Goal: Task Accomplishment & Management: Use online tool/utility

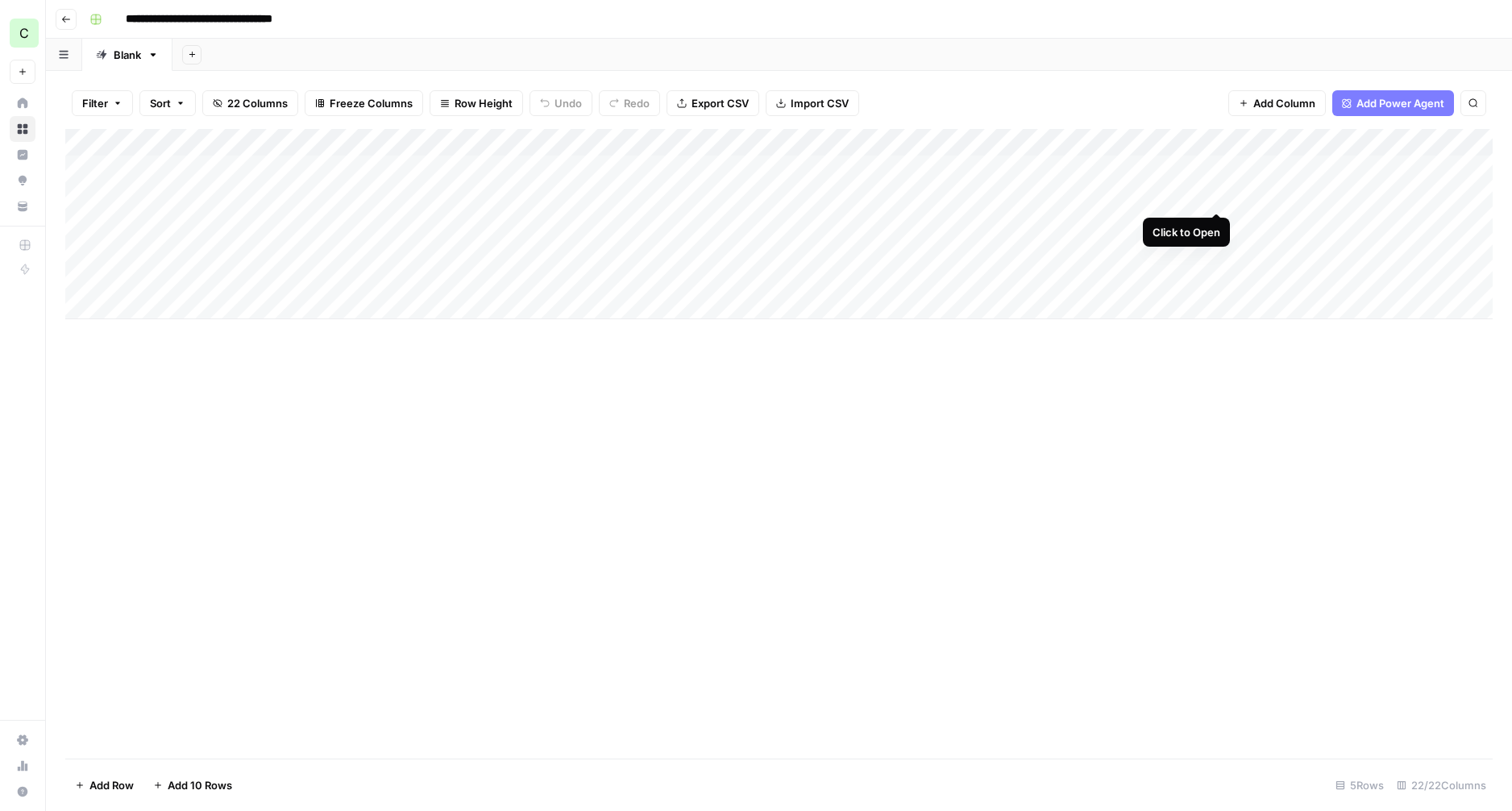
click at [1218, 198] on div "Add Column" at bounding box center [779, 225] width 1427 height 191
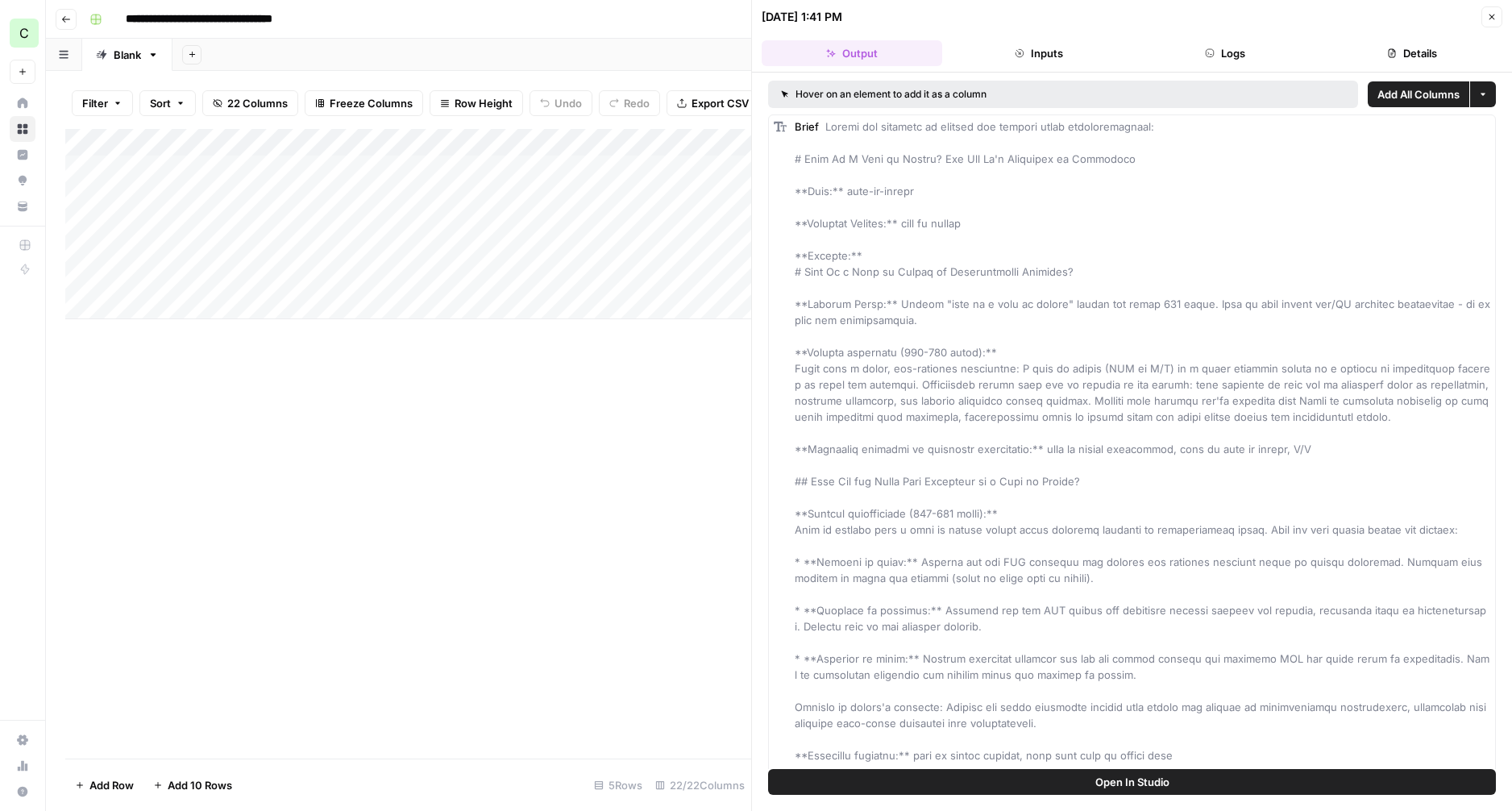
click at [1232, 53] on button "Logs" at bounding box center [1225, 53] width 181 height 26
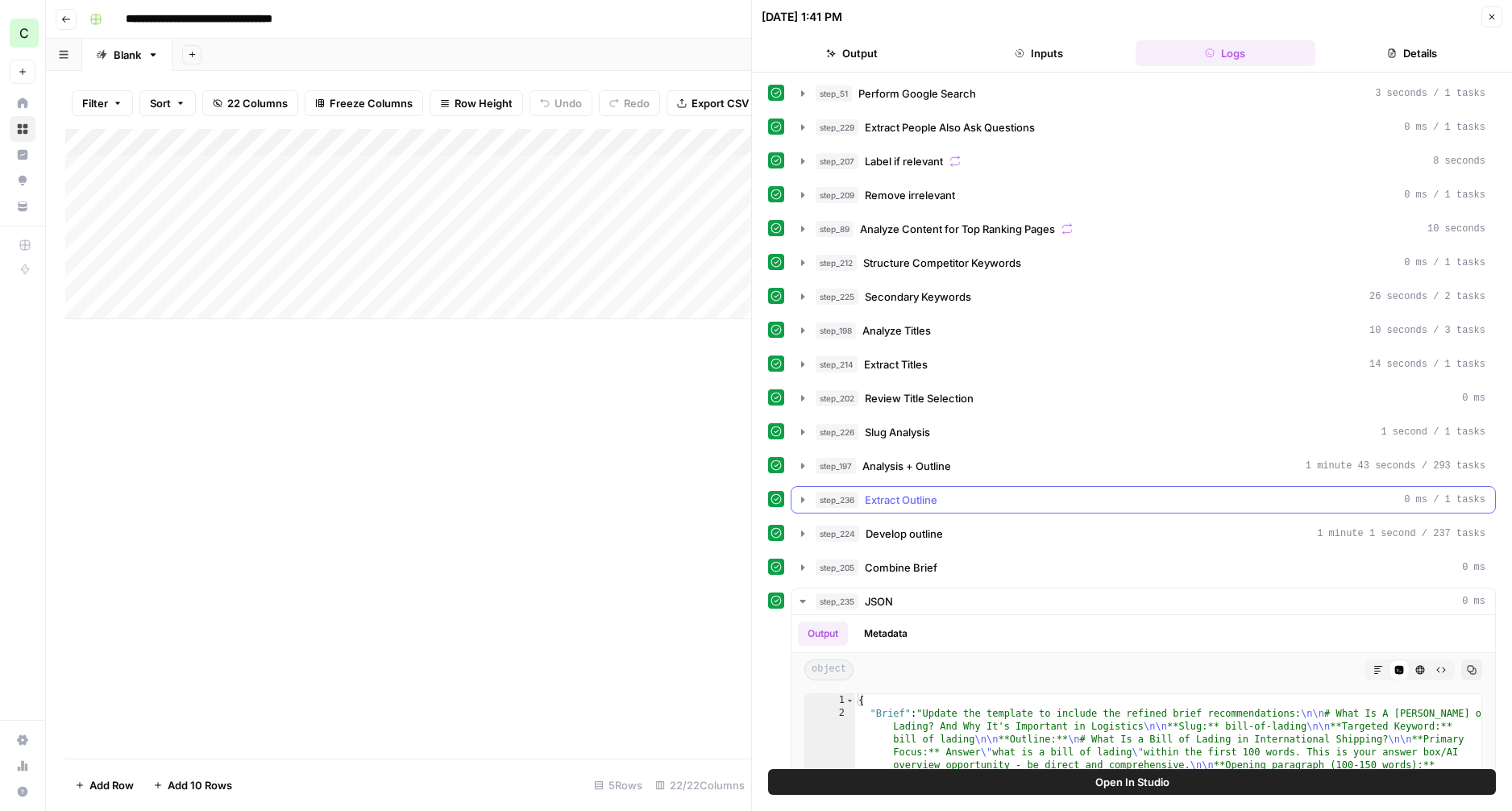
scroll to position [259, 0]
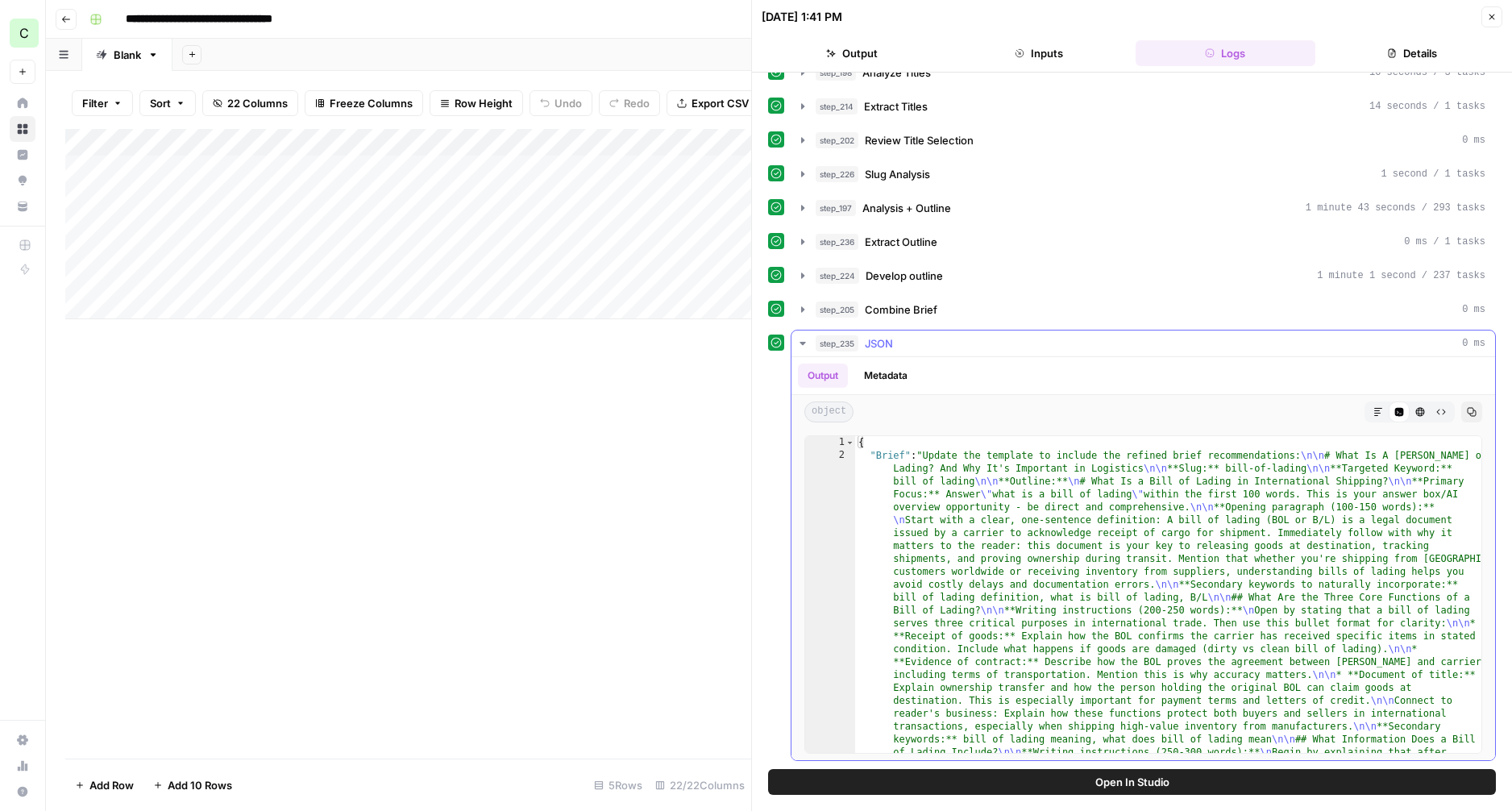
drag, startPoint x: 1377, startPoint y: 410, endPoint x: 1365, endPoint y: 409, distance: 12.0
click at [1377, 410] on icon "button" at bounding box center [1377, 412] width 8 height 8
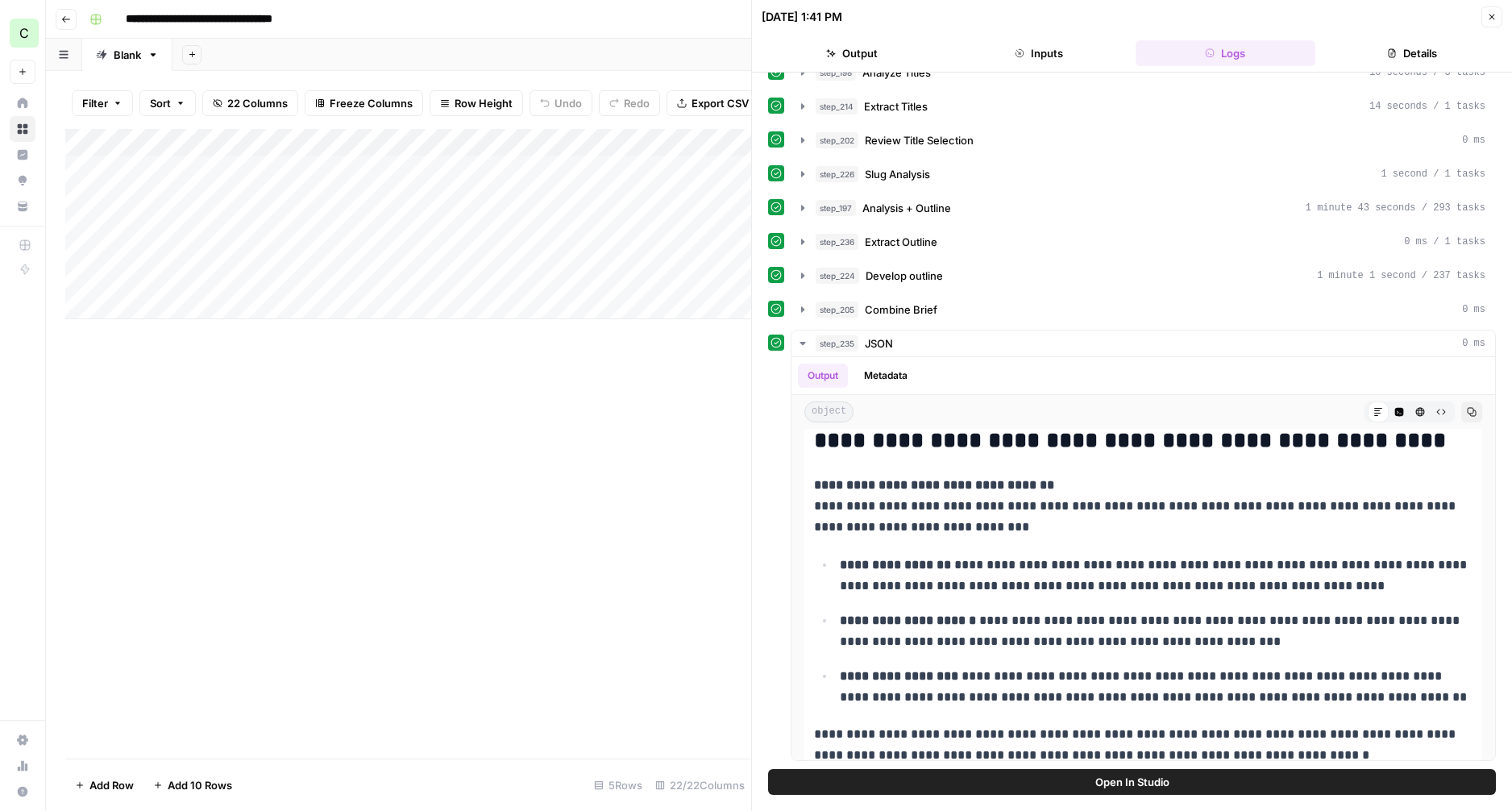
scroll to position [599, 0]
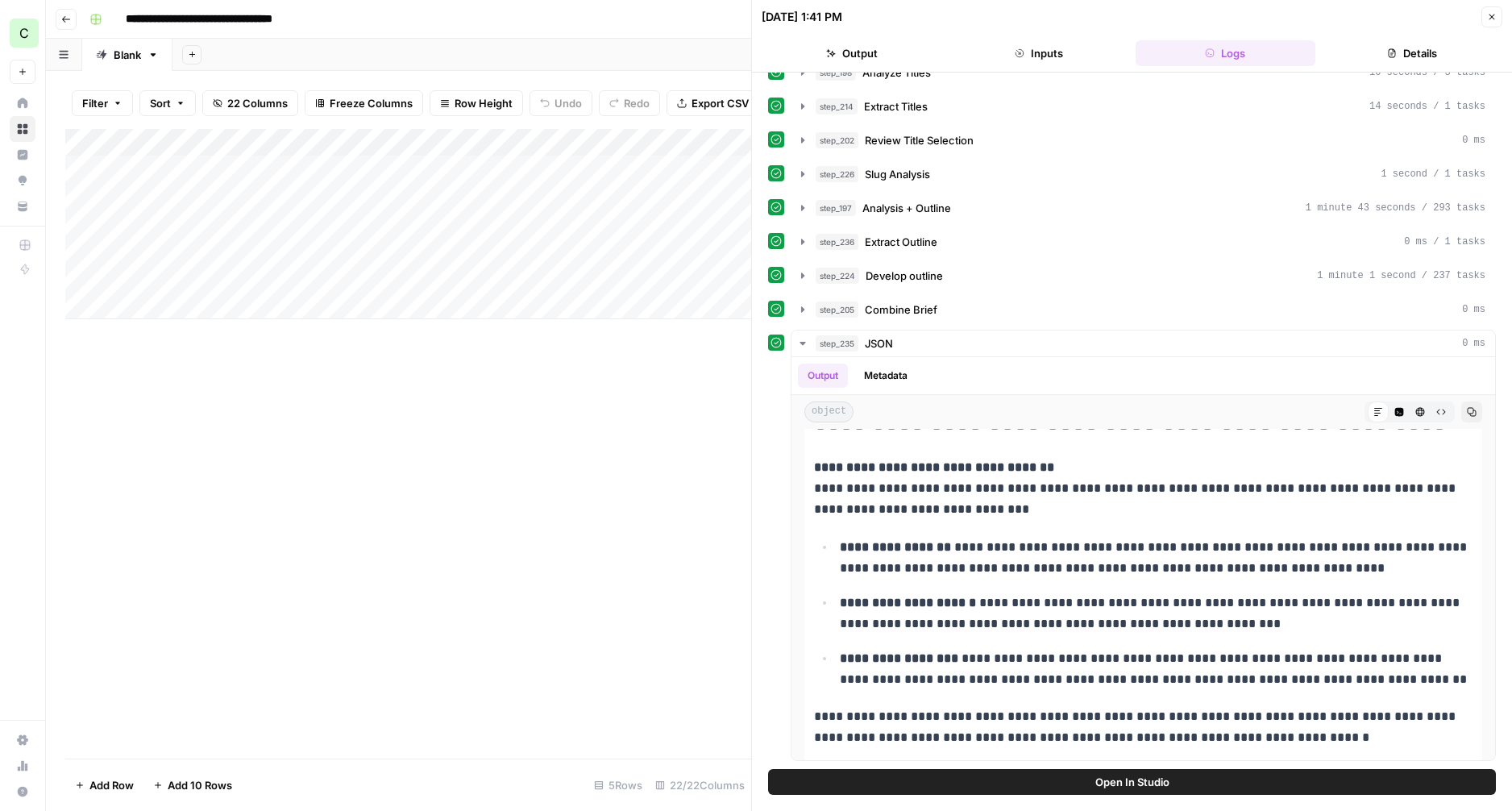
click at [1499, 17] on button "Close" at bounding box center [1492, 17] width 21 height 21
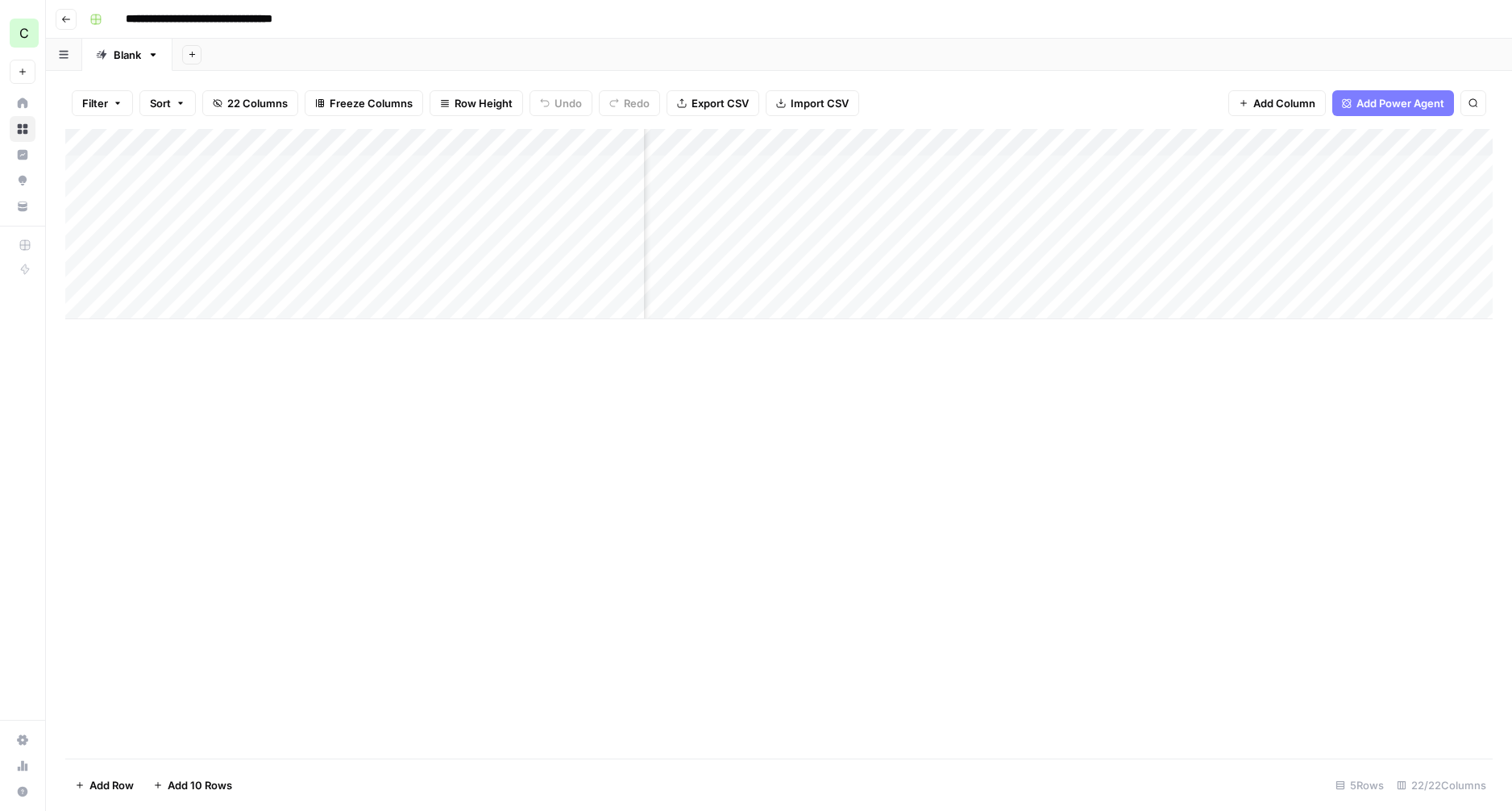
scroll to position [0, 1476]
click at [999, 170] on div "Add Column" at bounding box center [779, 225] width 1427 height 191
click at [1000, 196] on div "Add Column" at bounding box center [779, 225] width 1427 height 191
click at [1162, 167] on div "Add Column" at bounding box center [779, 225] width 1427 height 191
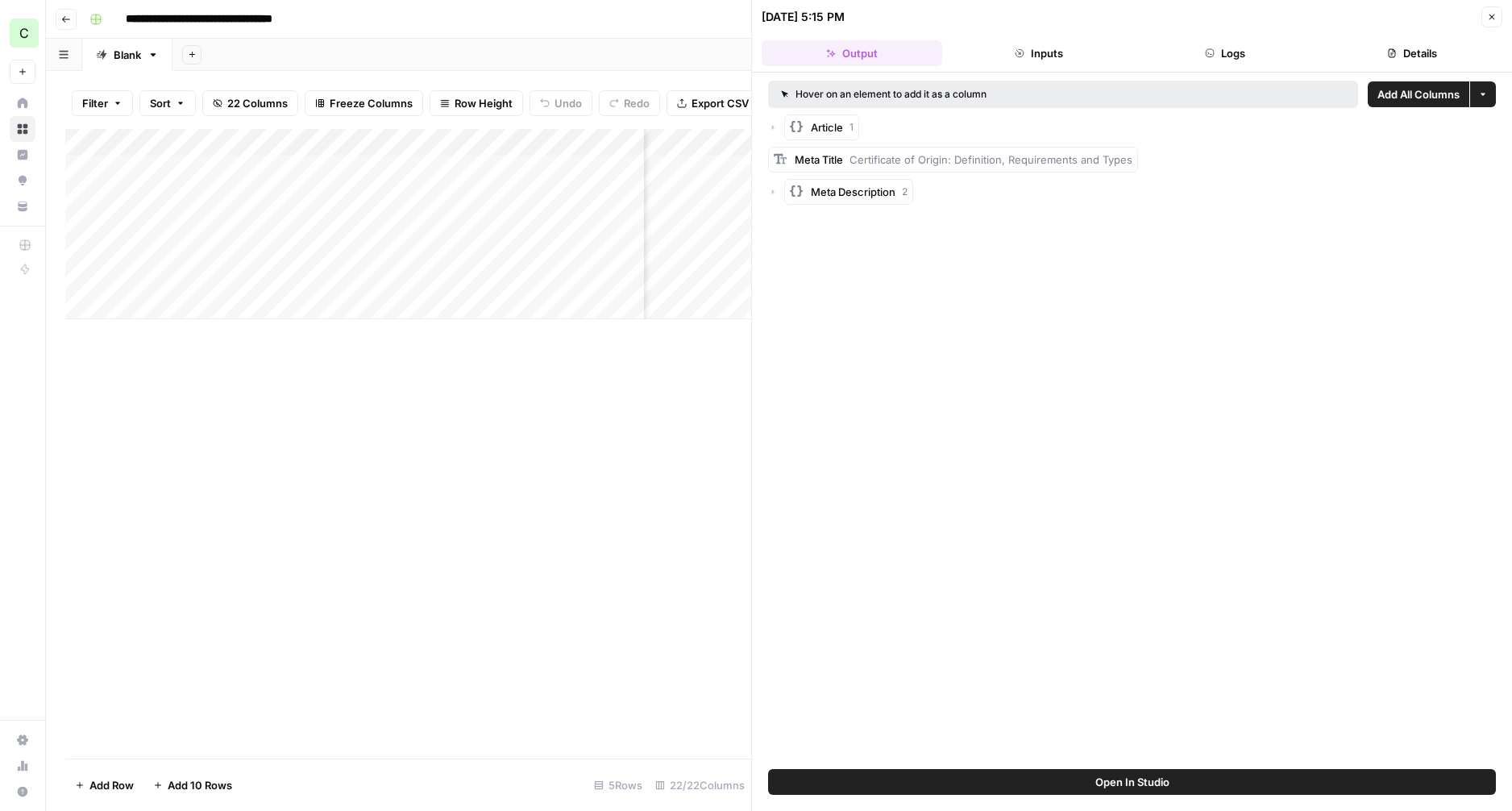
click at [773, 128] on icon "button" at bounding box center [773, 128] width 3 height 5
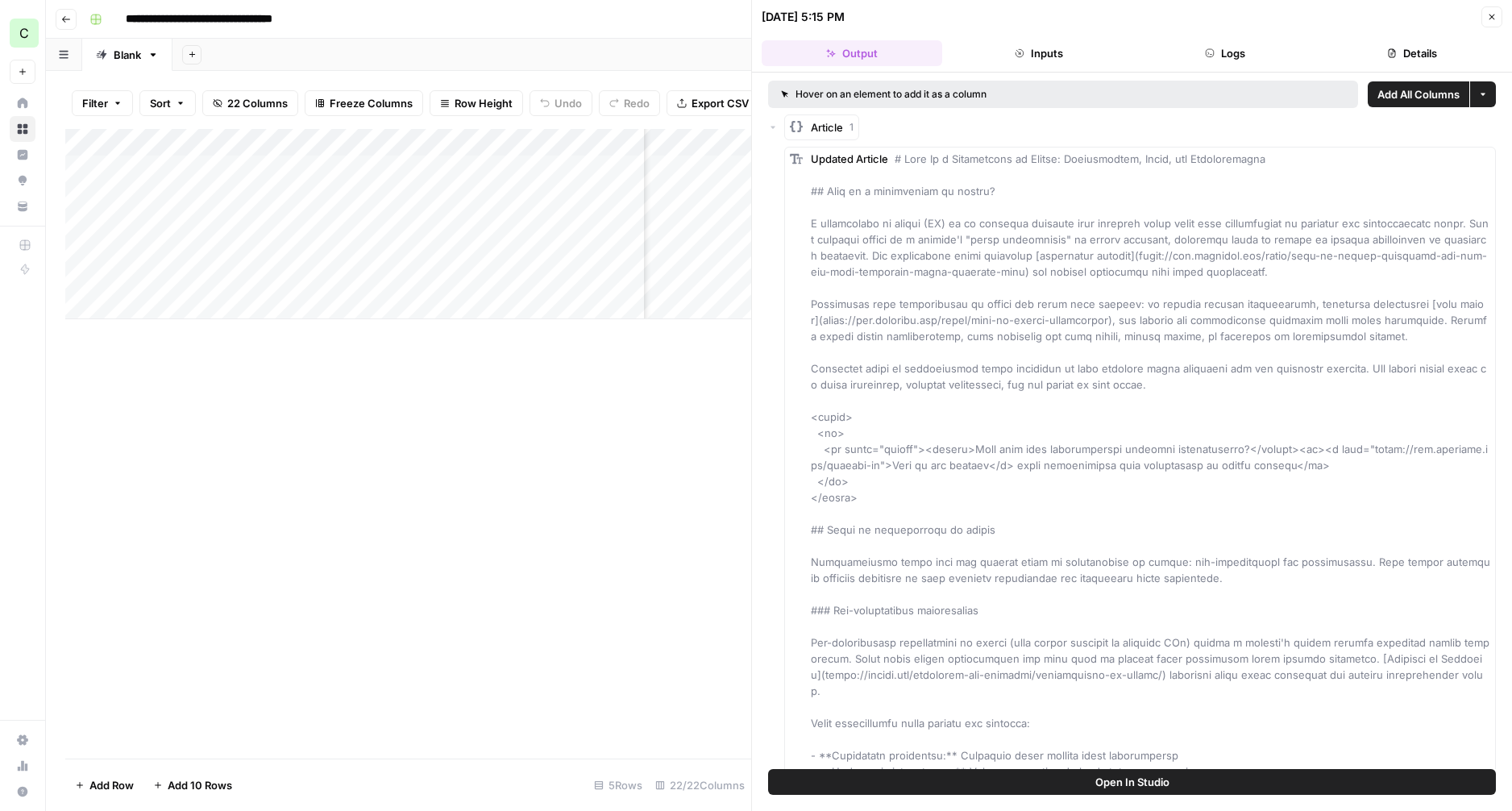
click at [1229, 52] on button "Logs" at bounding box center [1225, 53] width 181 height 26
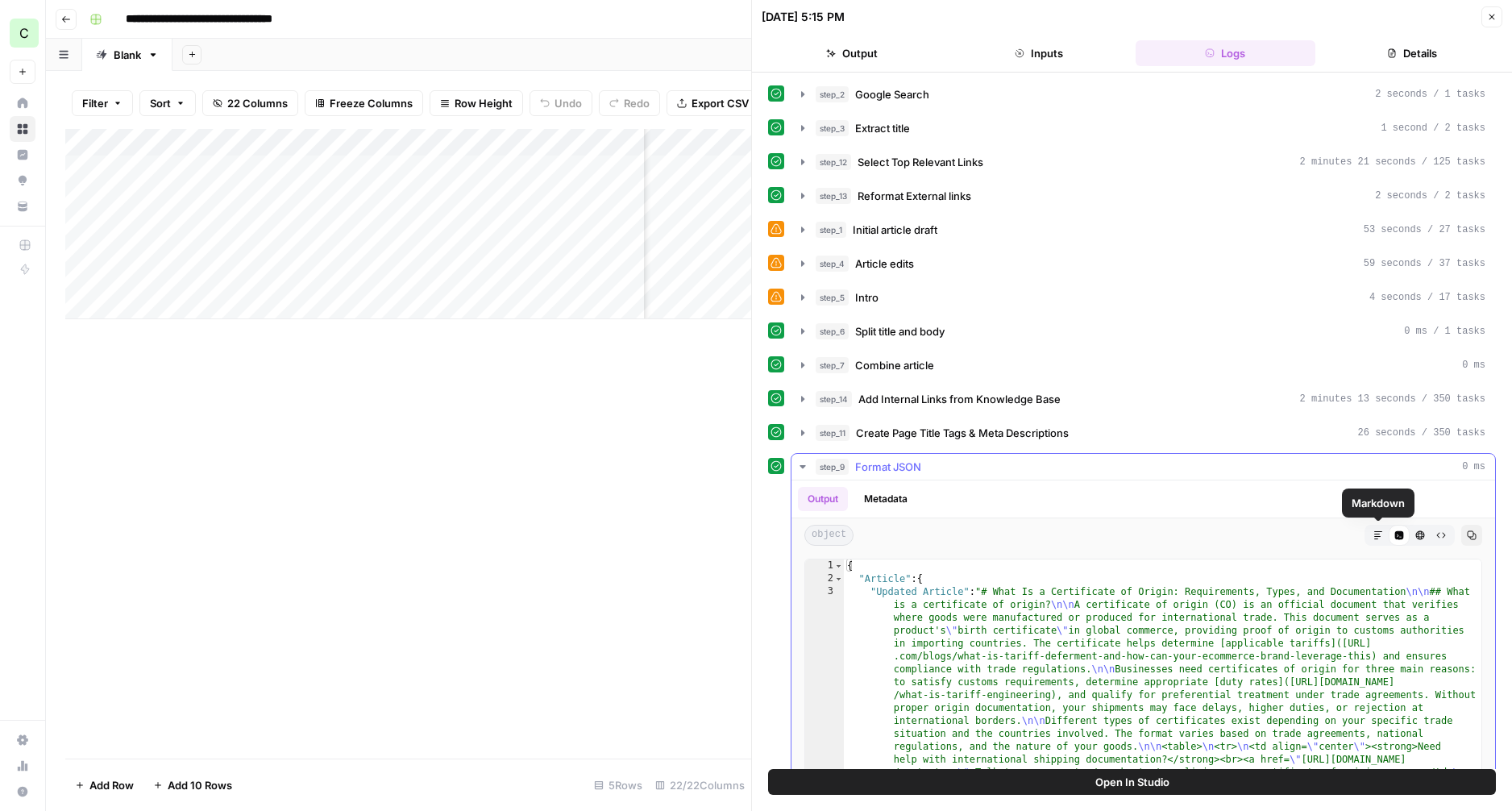
click at [1375, 530] on icon "button" at bounding box center [1377, 535] width 10 height 10
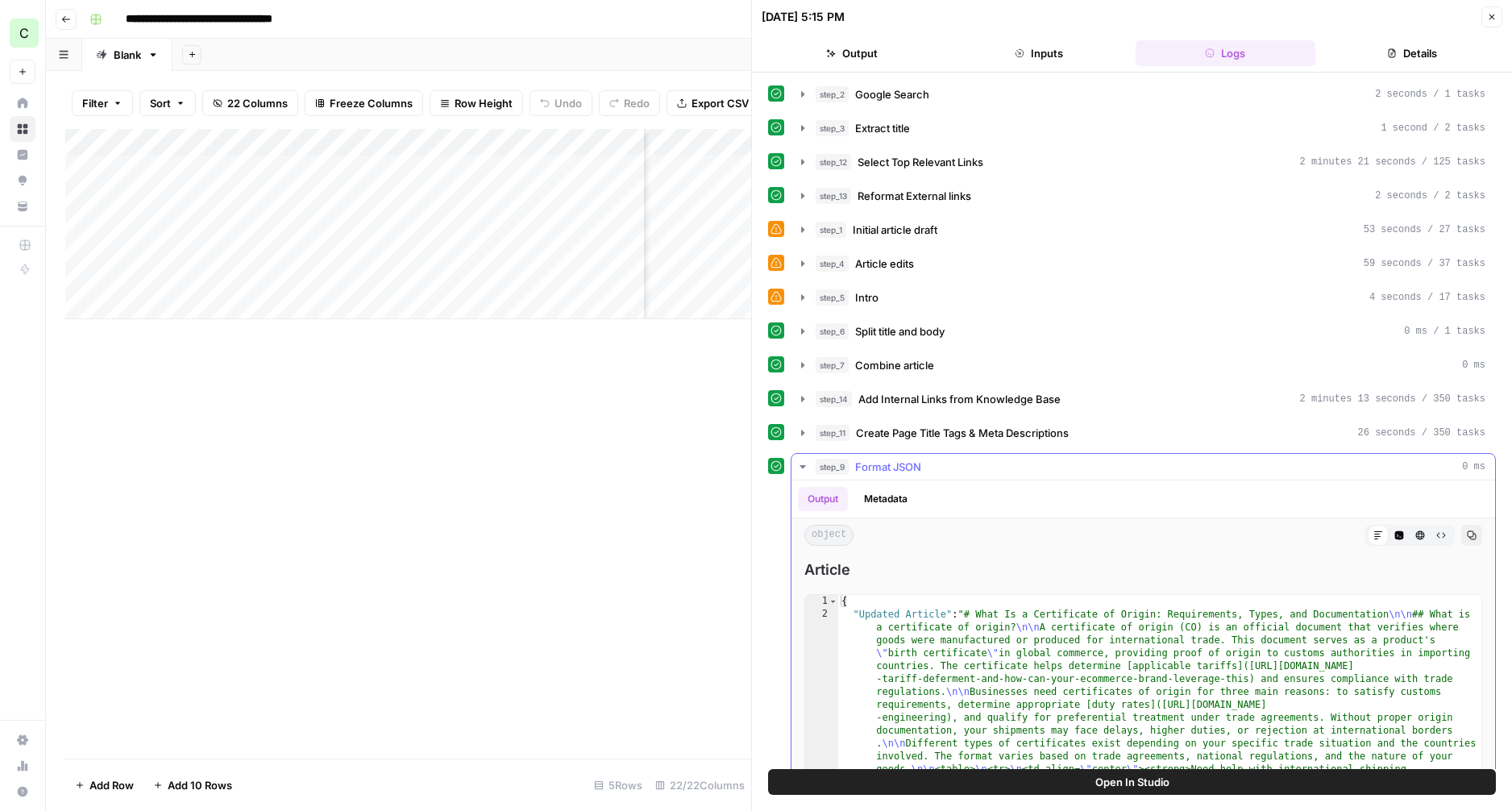
click at [1382, 533] on icon at bounding box center [1377, 535] width 10 height 10
click at [798, 399] on icon "button" at bounding box center [802, 399] width 13 height 13
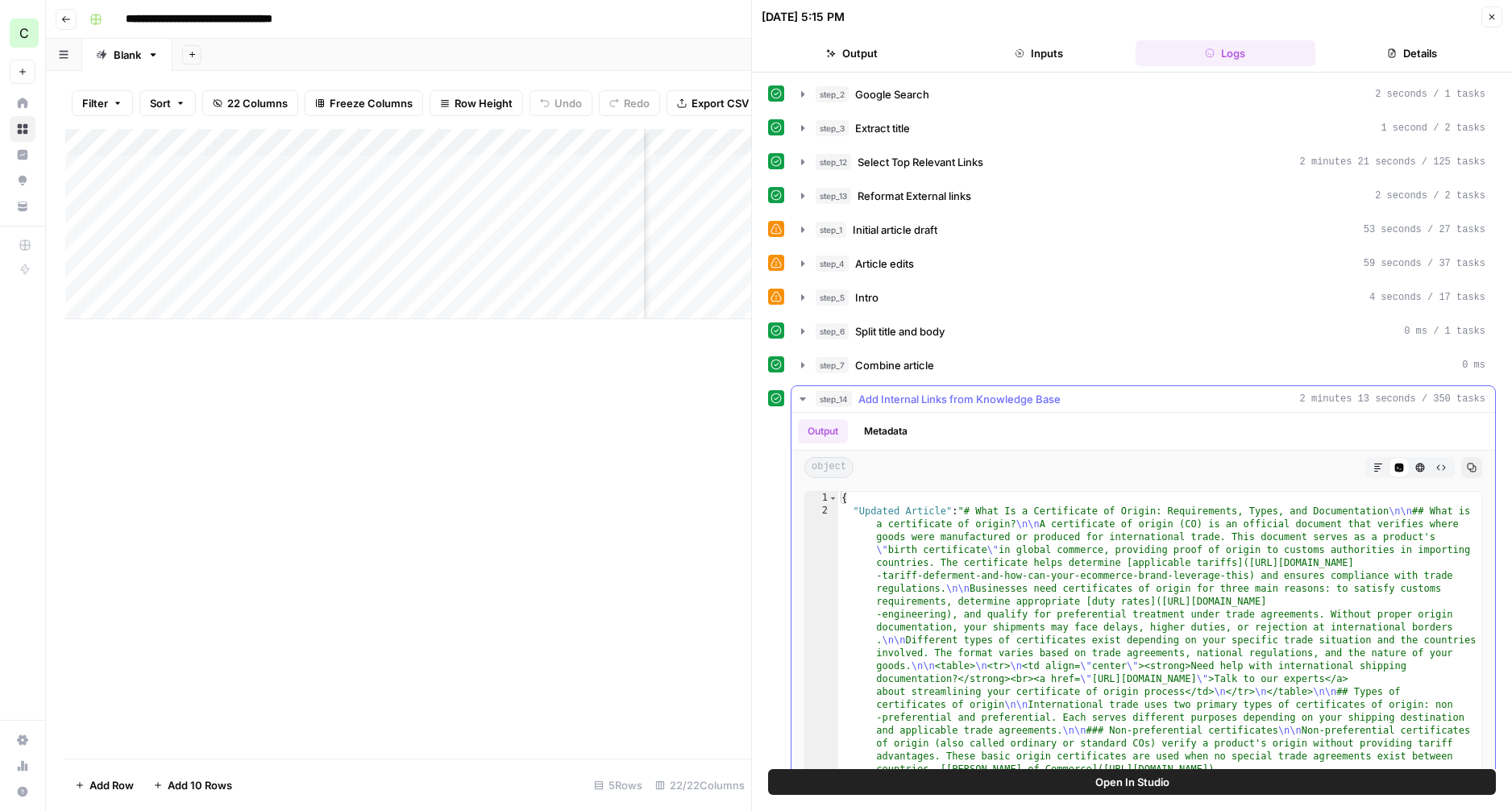
click at [1384, 473] on button "Markdown" at bounding box center [1378, 468] width 21 height 21
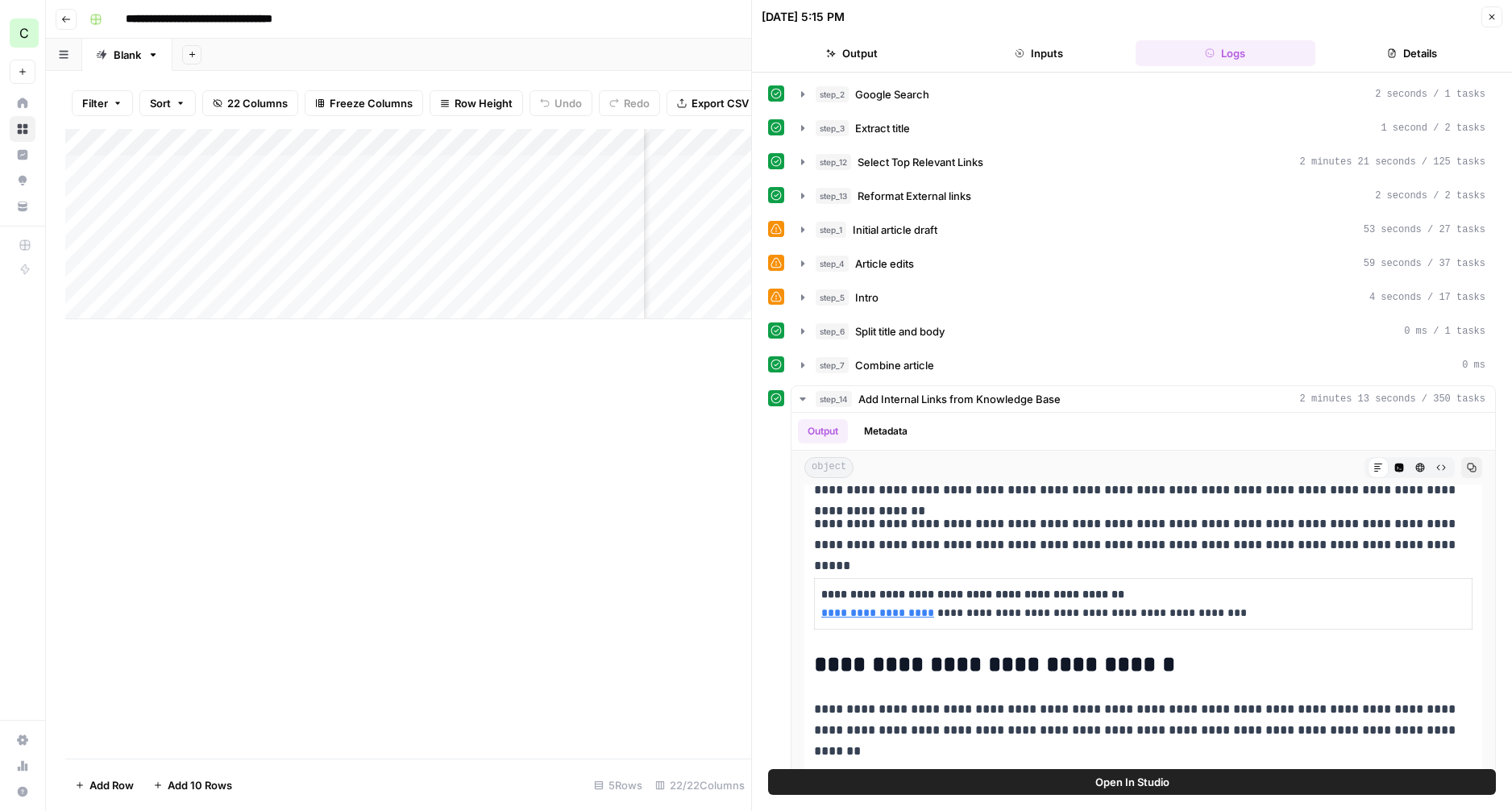
scroll to position [339, 0]
click at [1488, 13] on icon "button" at bounding box center [1491, 17] width 10 height 10
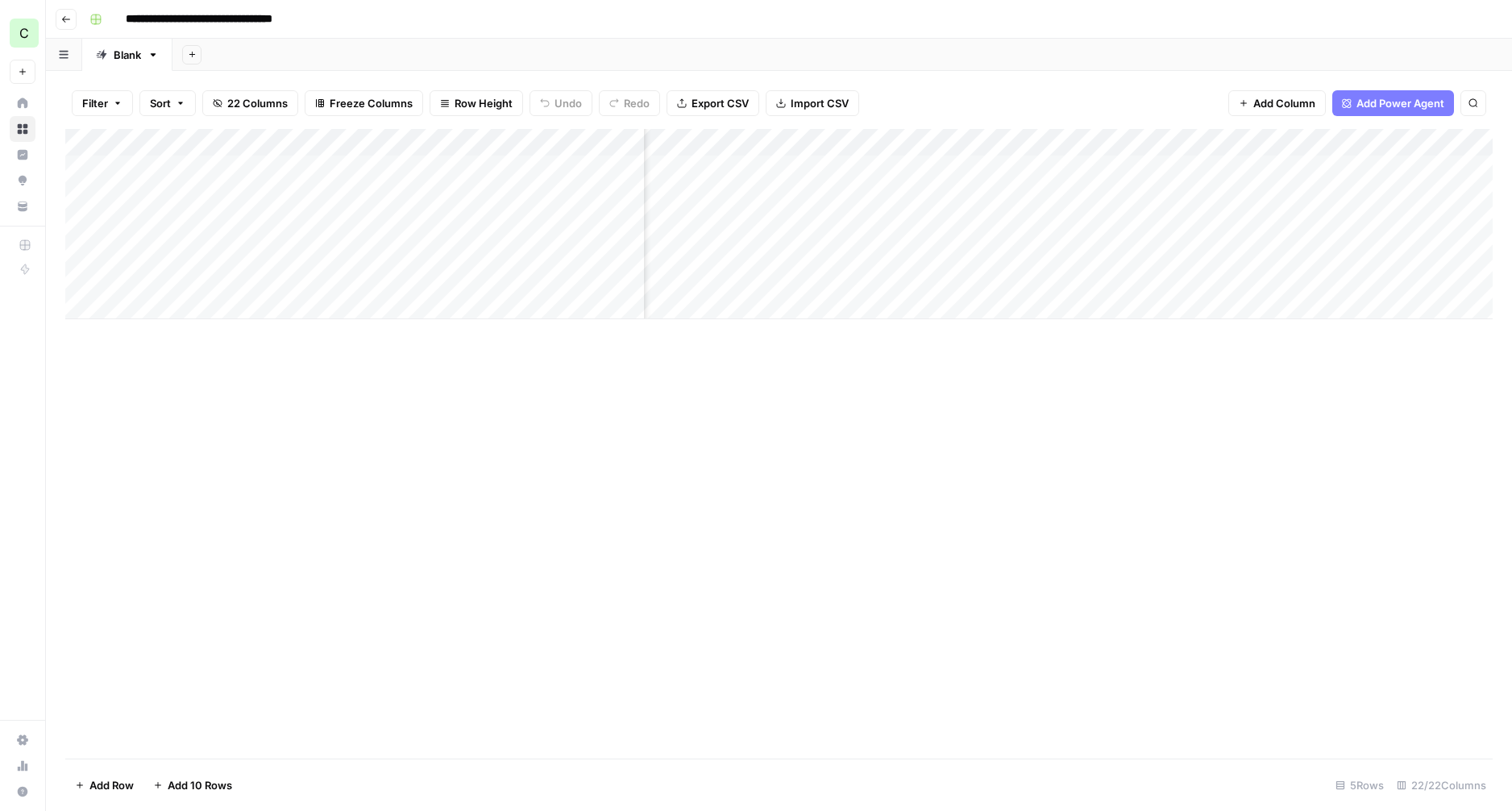
click at [1327, 168] on div "Add Column" at bounding box center [779, 225] width 1427 height 191
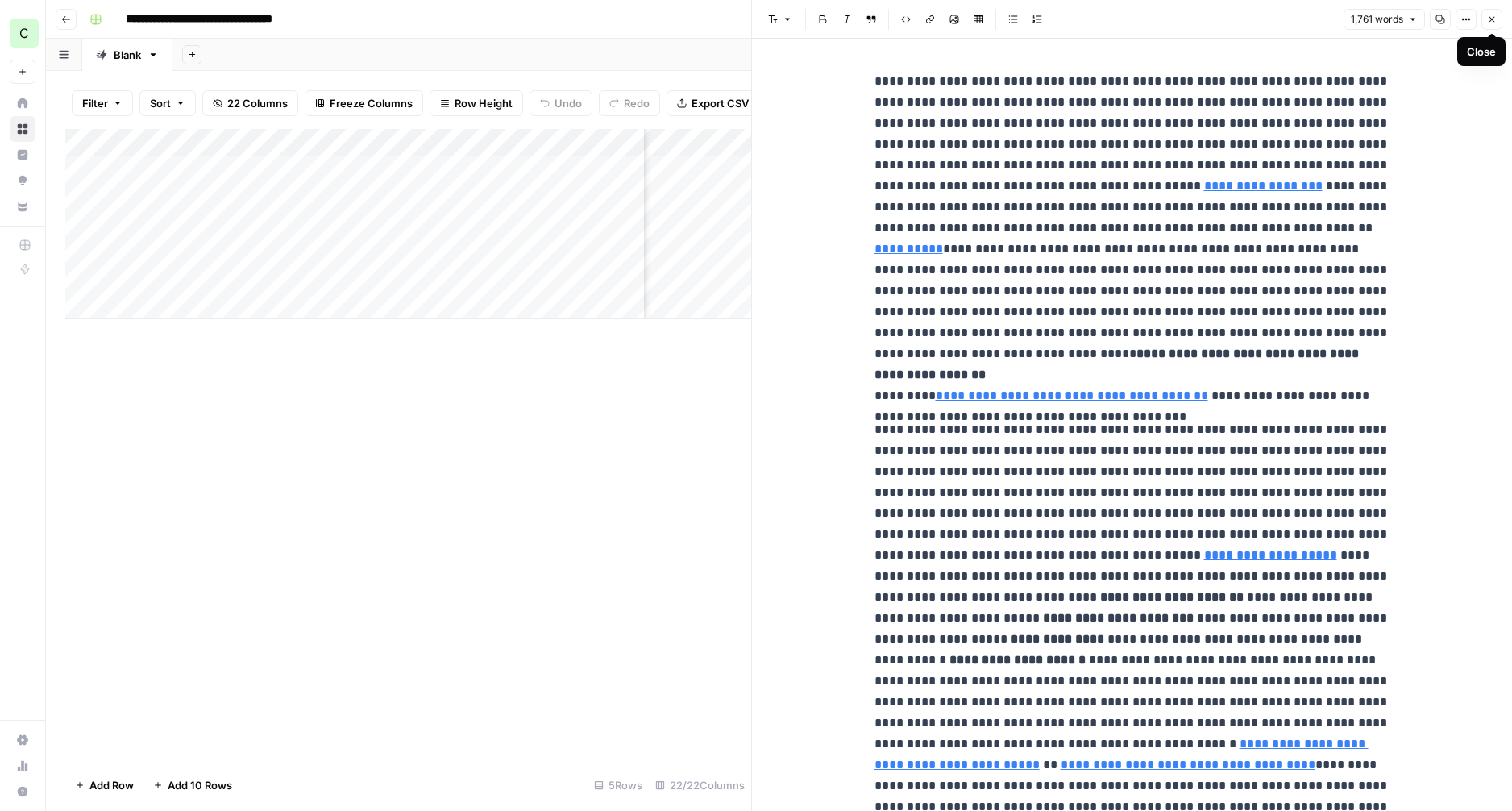
click at [1495, 22] on icon "button" at bounding box center [1491, 19] width 10 height 10
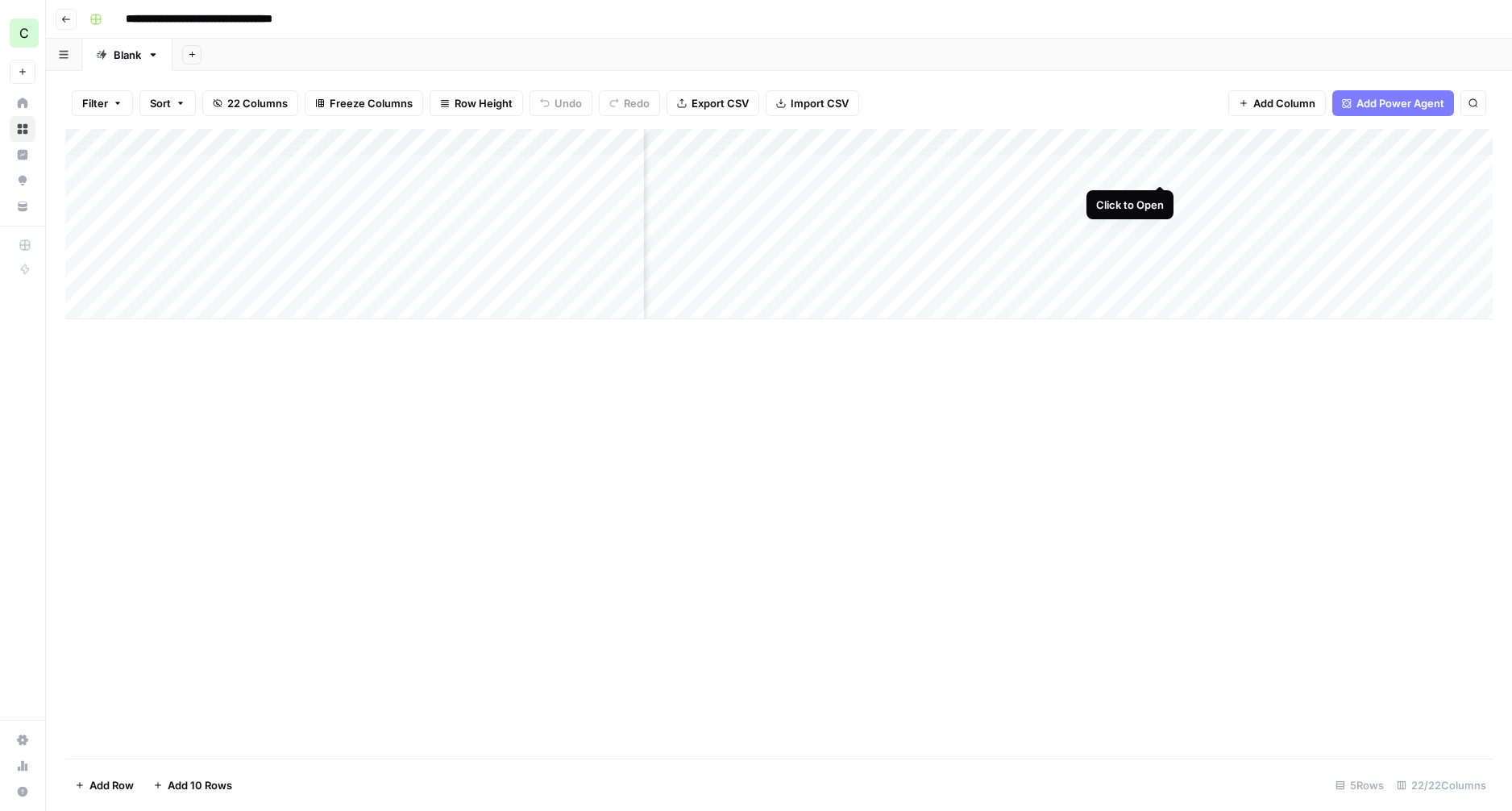
click at [1165, 170] on div "Add Column" at bounding box center [779, 225] width 1427 height 191
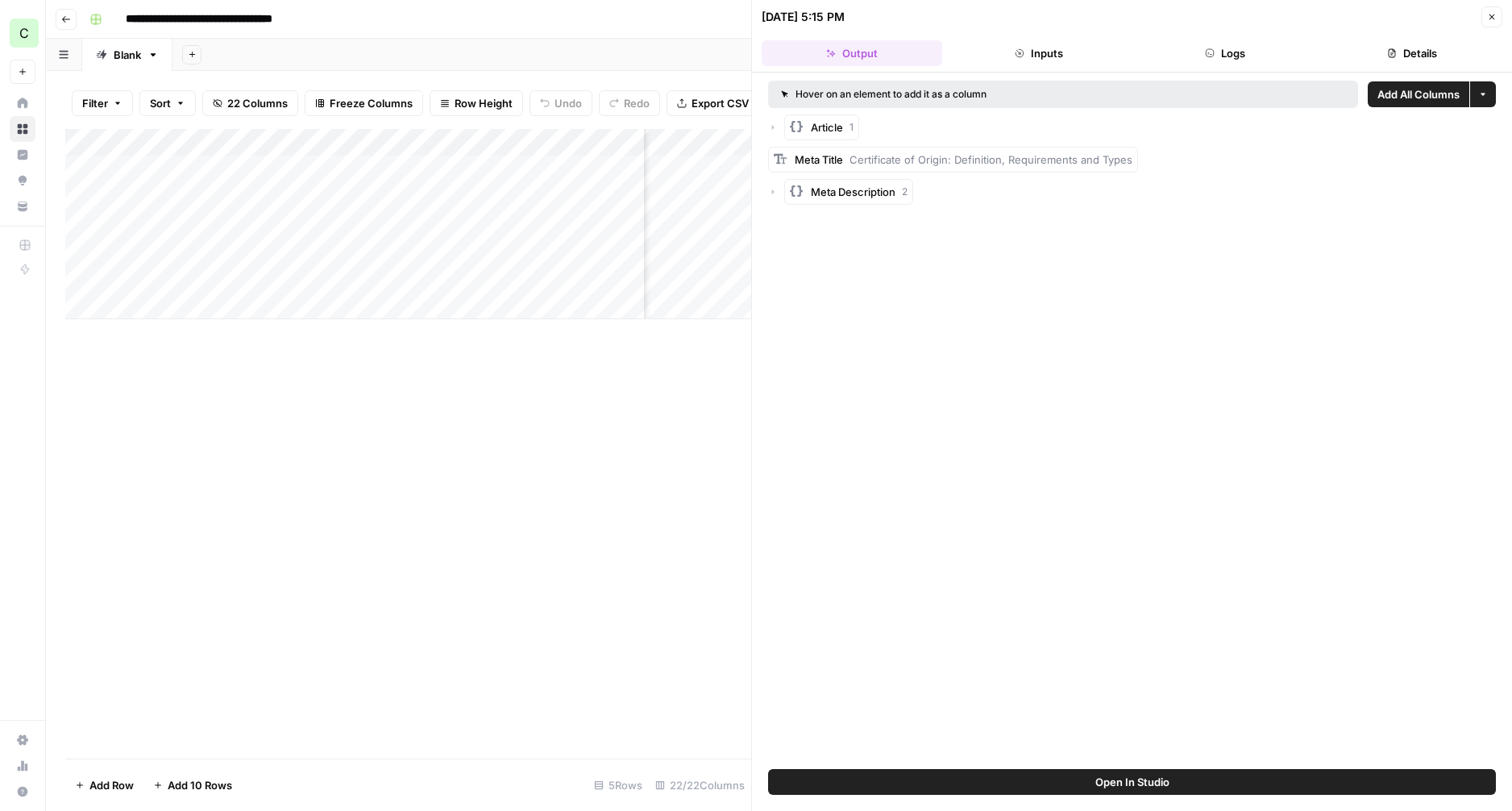
click at [771, 128] on icon "button" at bounding box center [773, 127] width 10 height 10
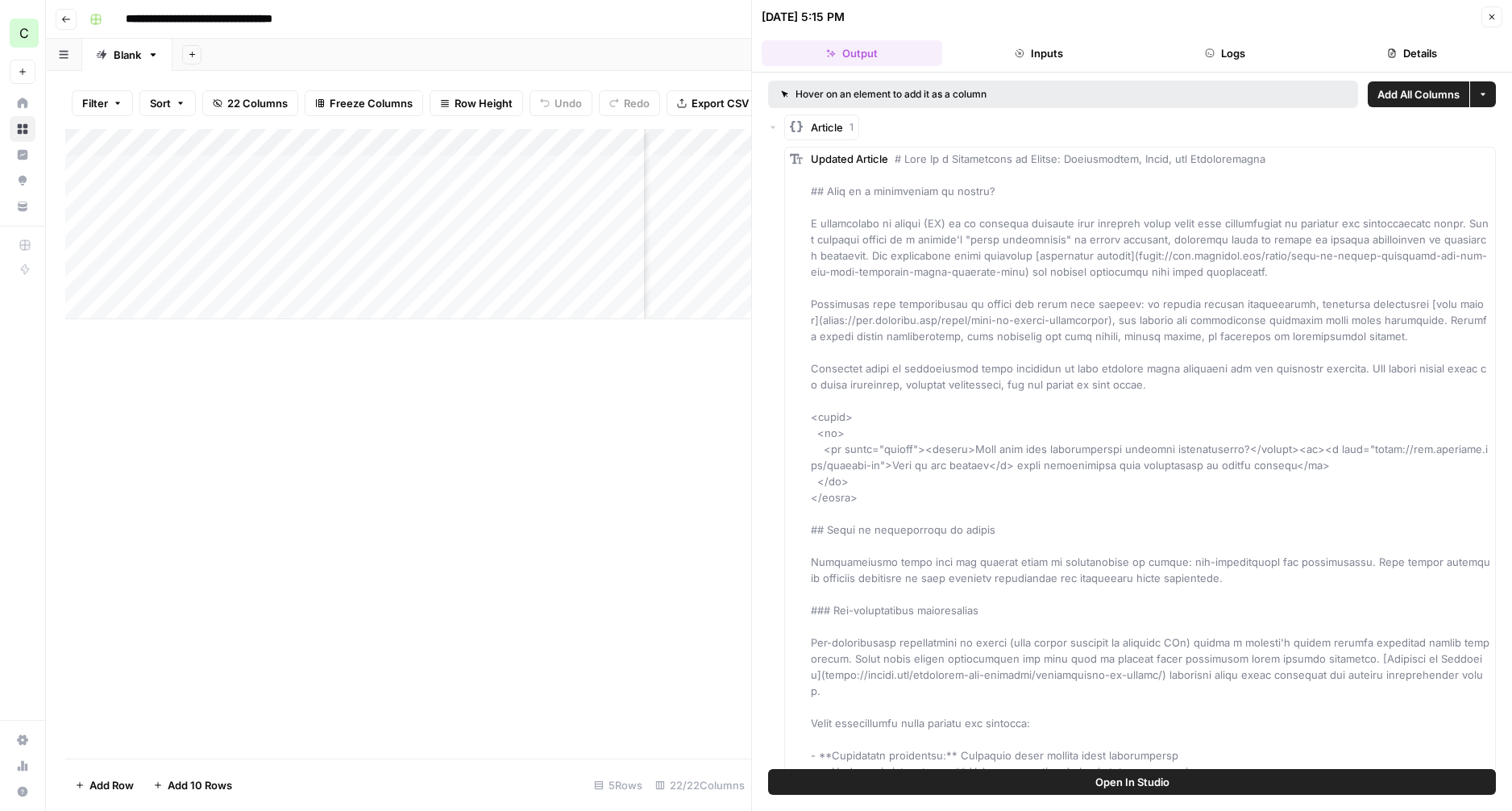
click at [773, 128] on icon "button" at bounding box center [773, 127] width 10 height 10
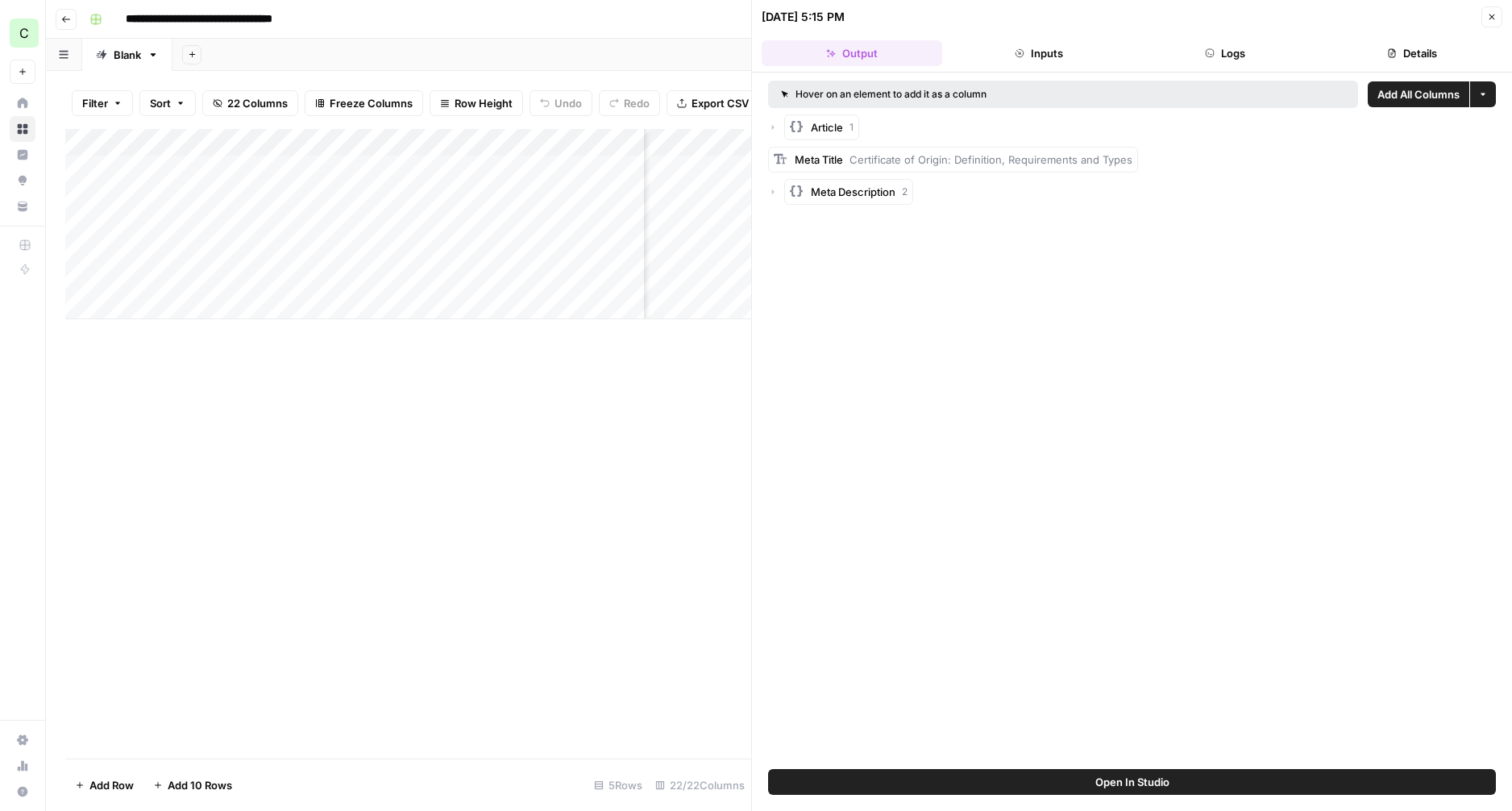
click at [1217, 56] on button "Logs" at bounding box center [1225, 53] width 181 height 26
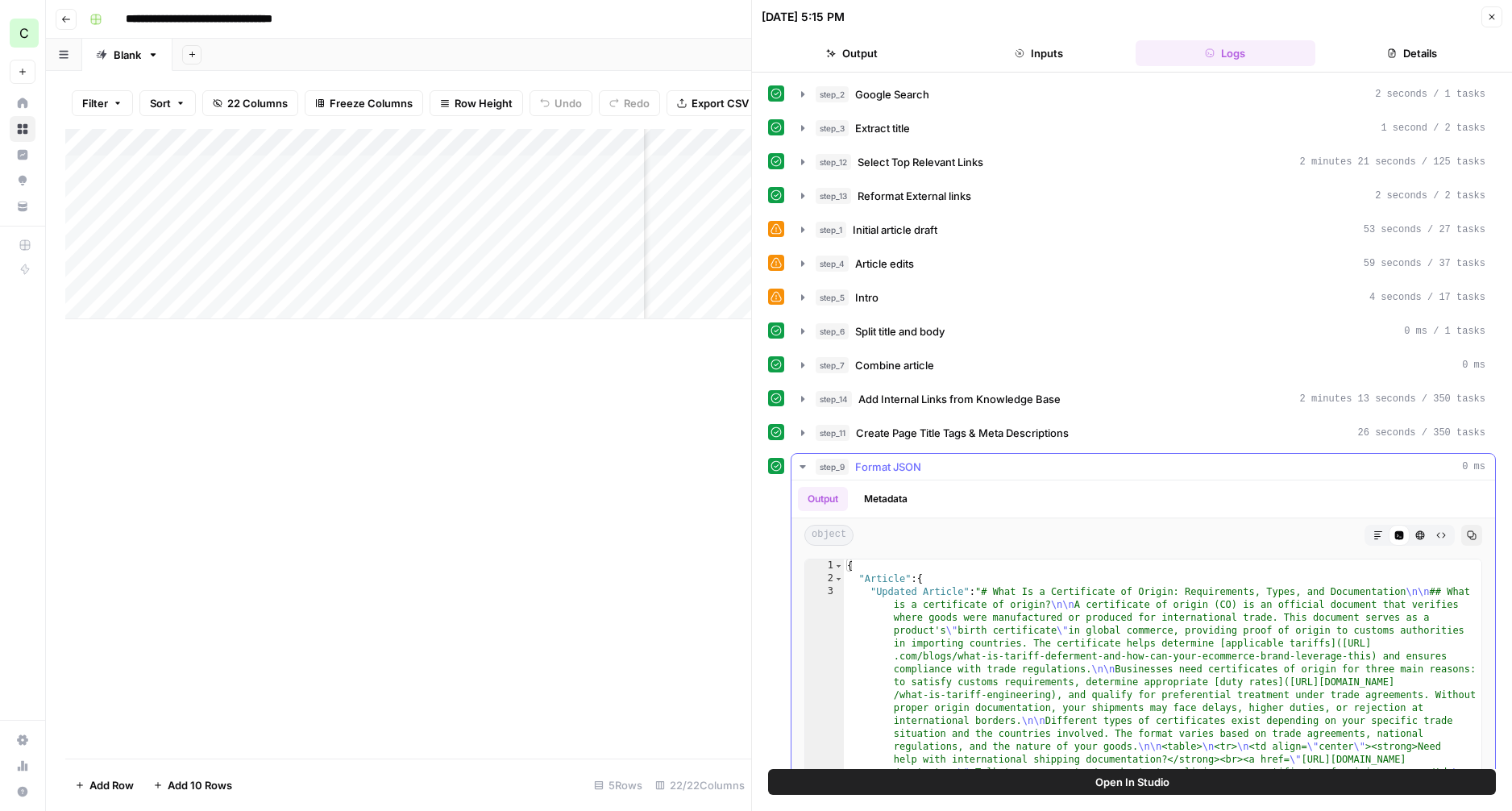
click at [1376, 535] on icon "button" at bounding box center [1377, 535] width 10 height 10
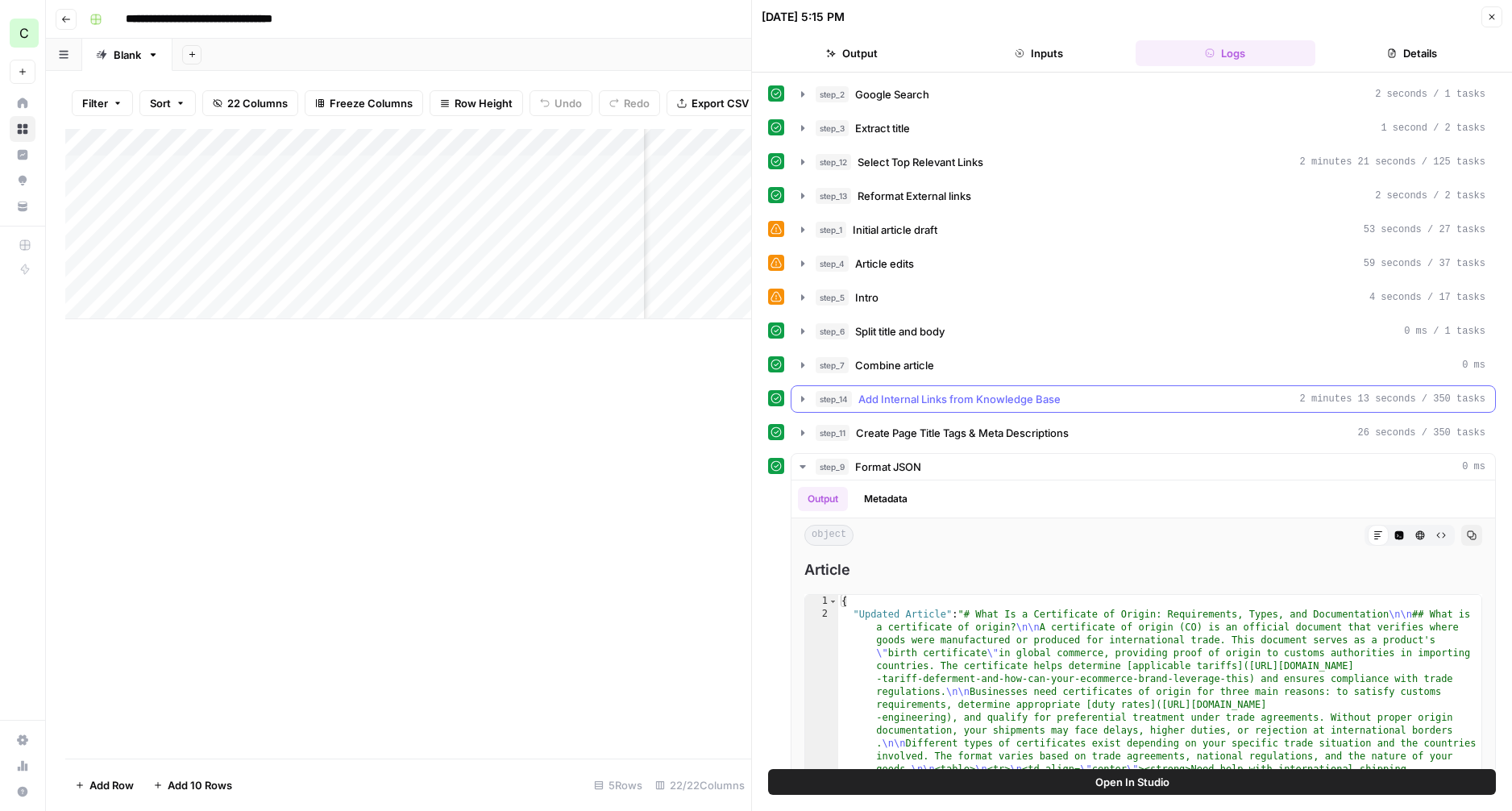
click at [800, 399] on icon "button" at bounding box center [802, 399] width 13 height 13
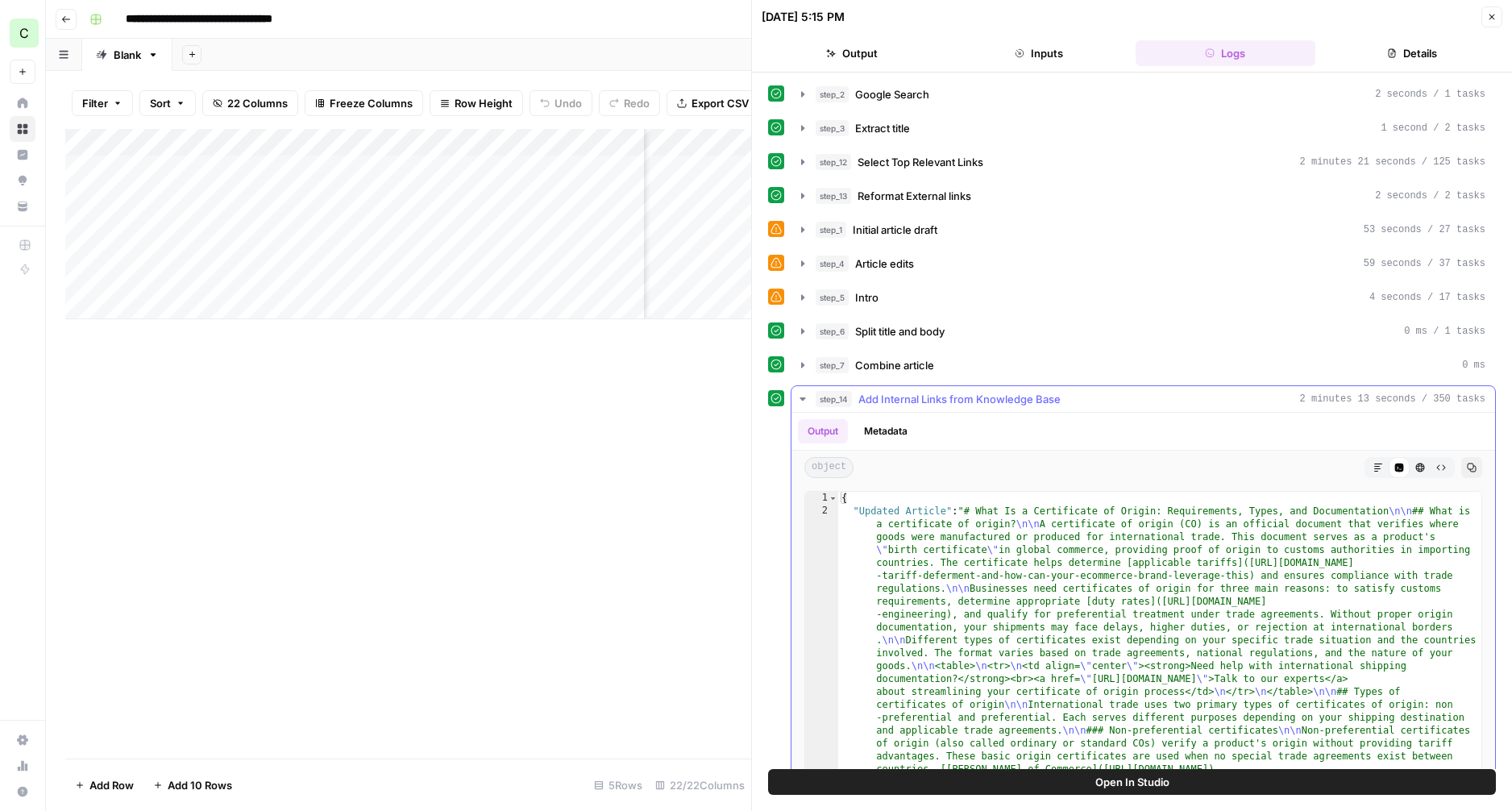
click at [1370, 462] on button "Markdown" at bounding box center [1378, 468] width 21 height 21
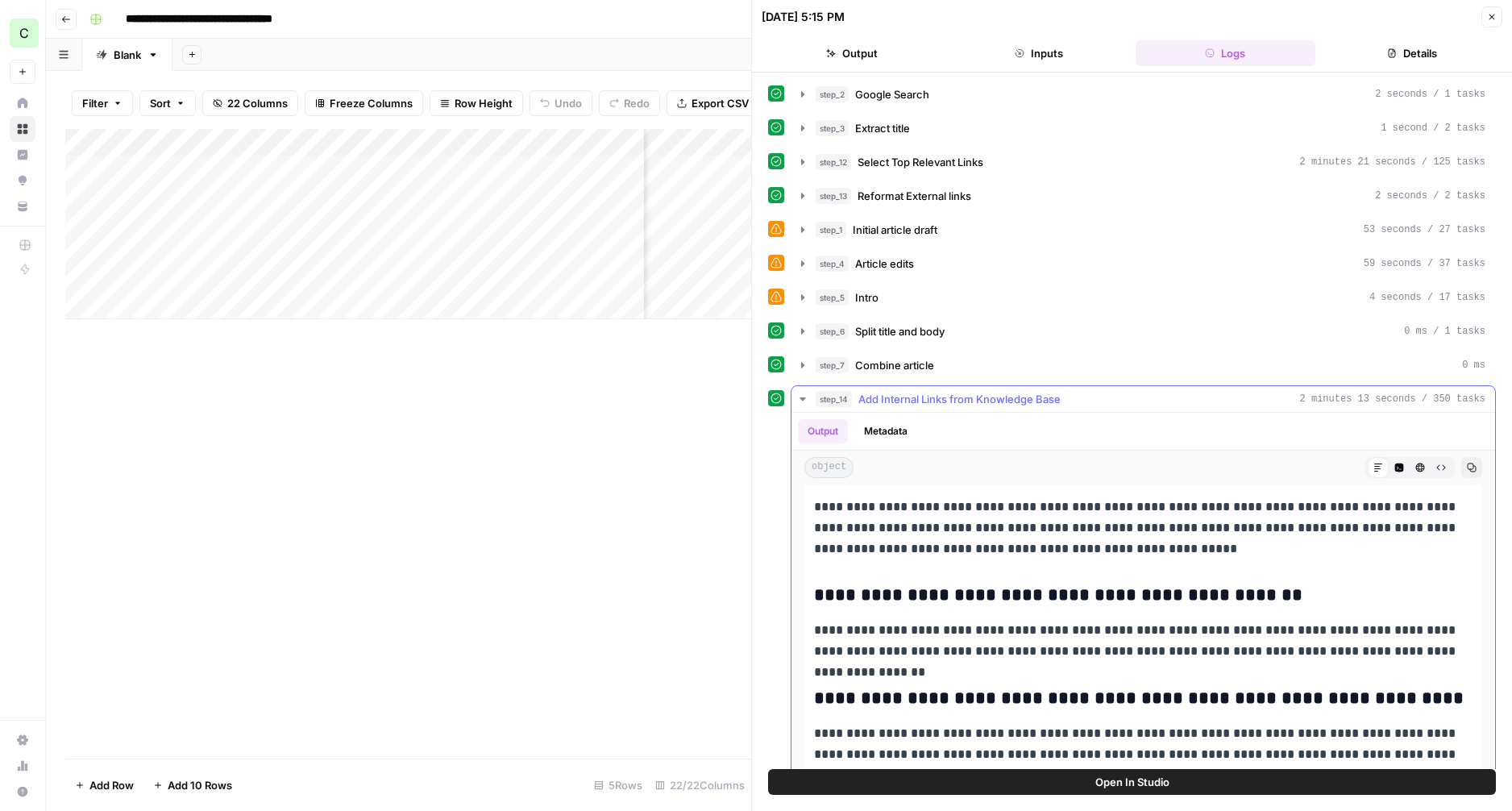
scroll to position [5801, 0]
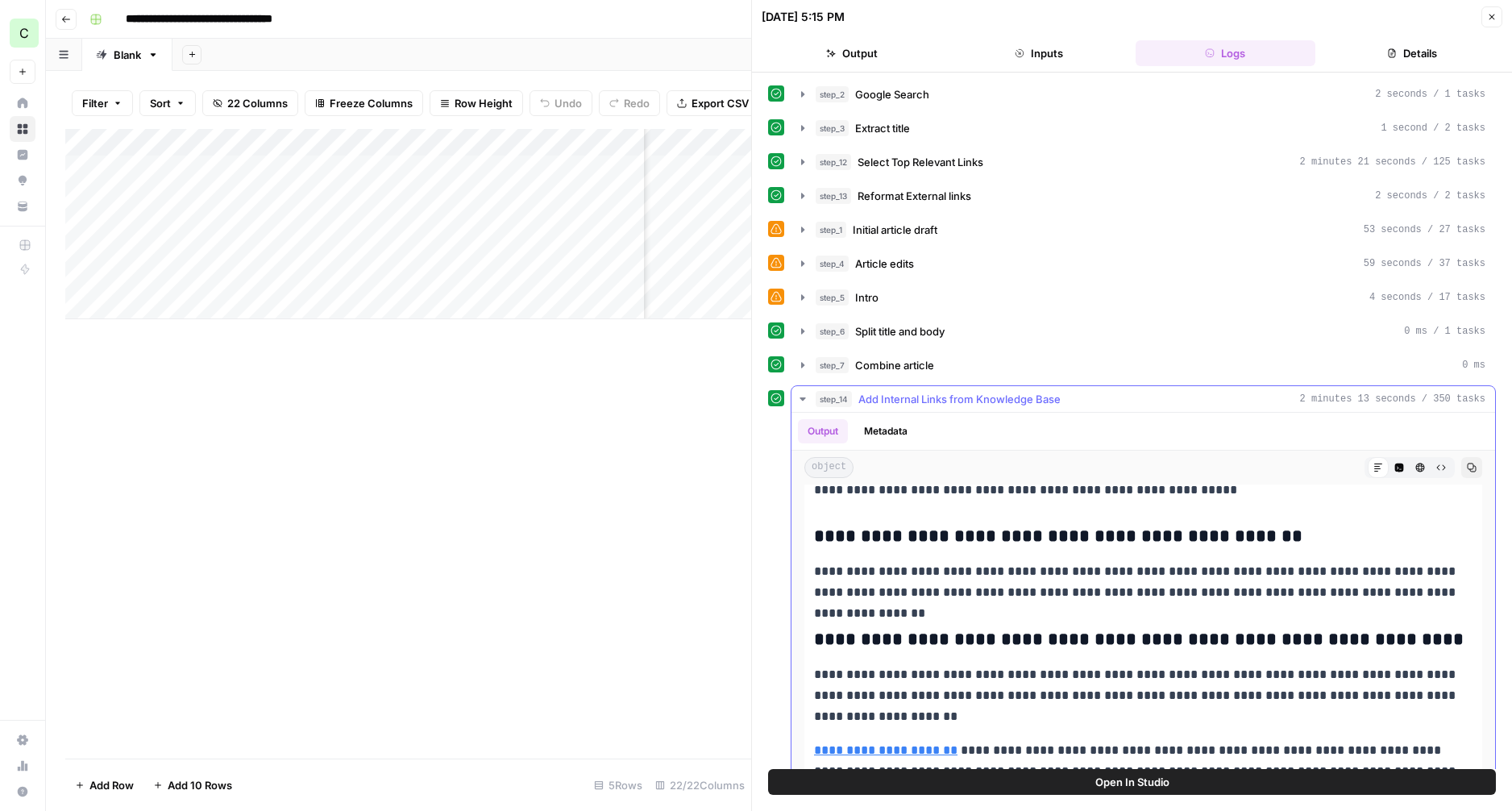
click at [802, 393] on icon "button" at bounding box center [802, 399] width 13 height 13
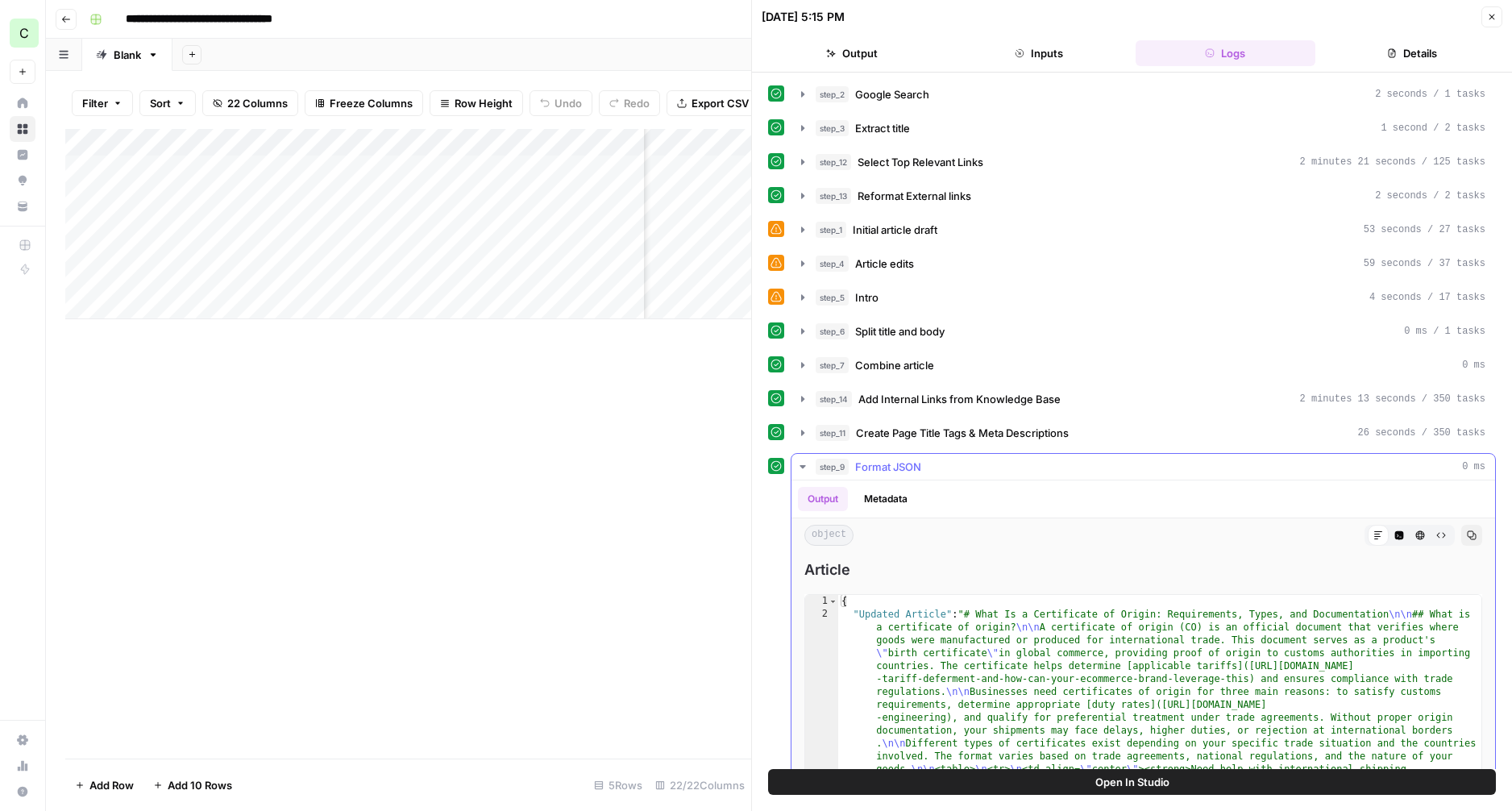
click at [794, 461] on button "step_9 Format JSON 0 ms" at bounding box center [1143, 467] width 704 height 26
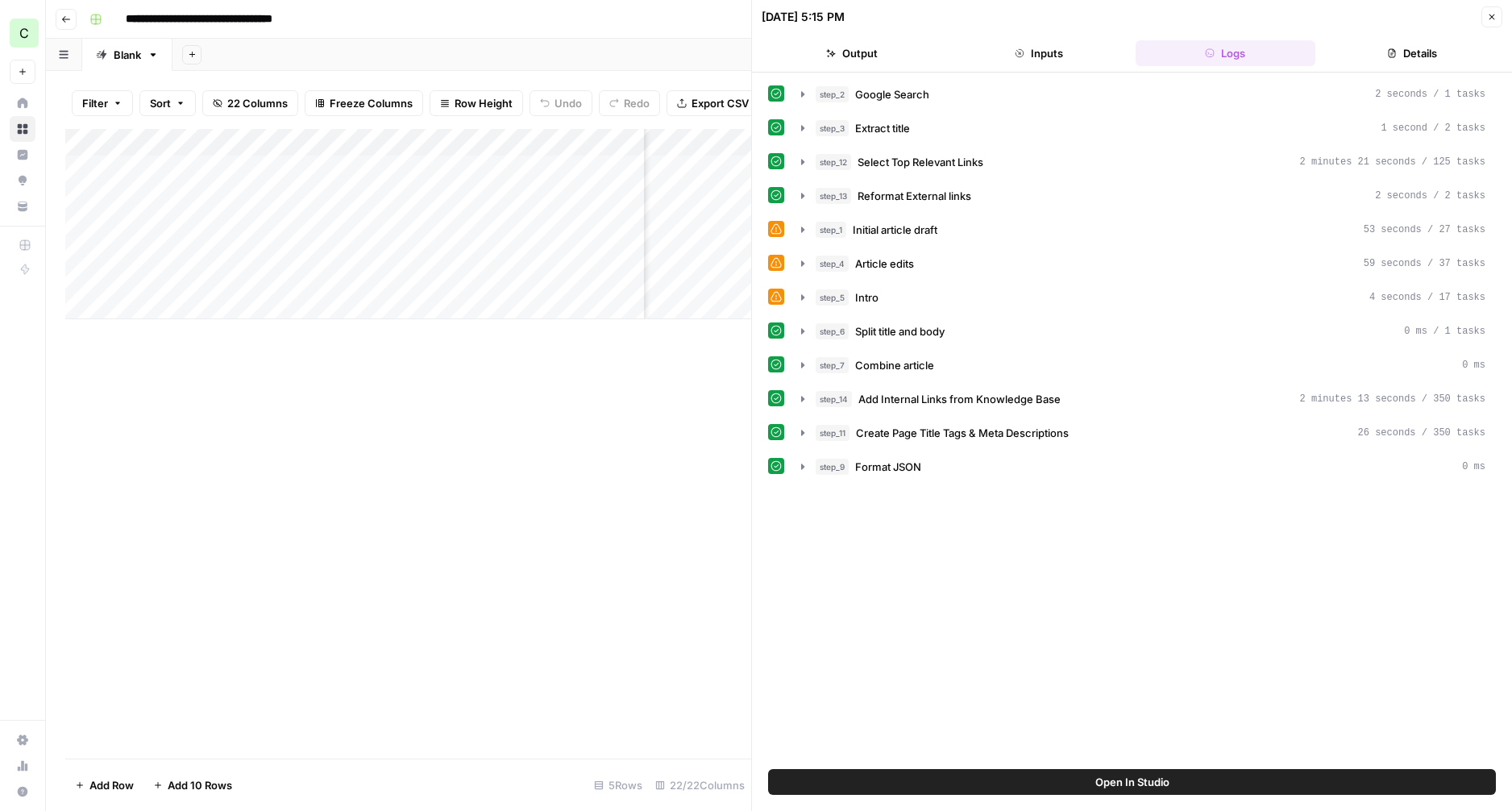
click at [1490, 16] on icon "button" at bounding box center [1491, 17] width 10 height 10
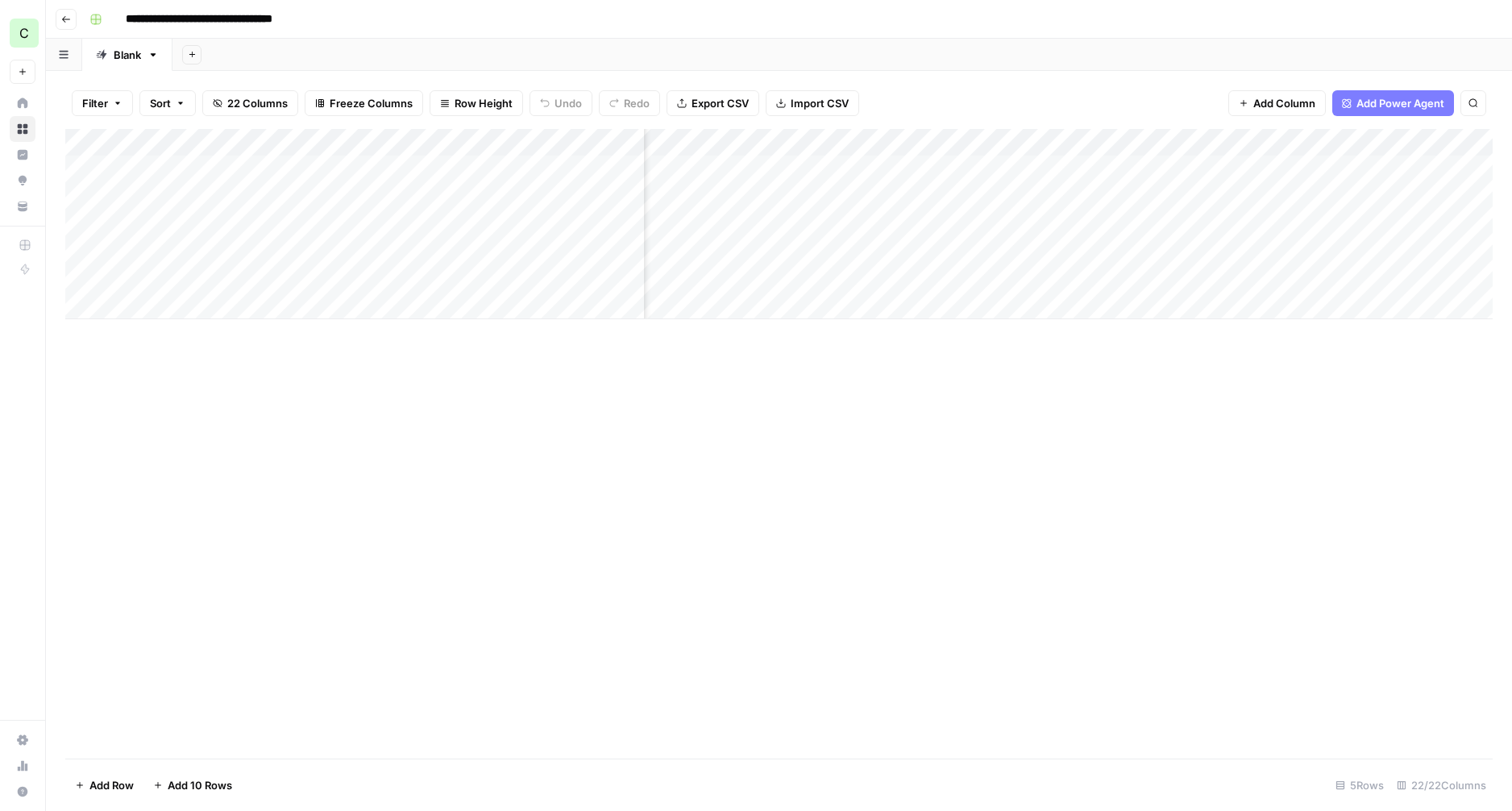
click at [1159, 142] on div "Add Column" at bounding box center [779, 225] width 1427 height 191
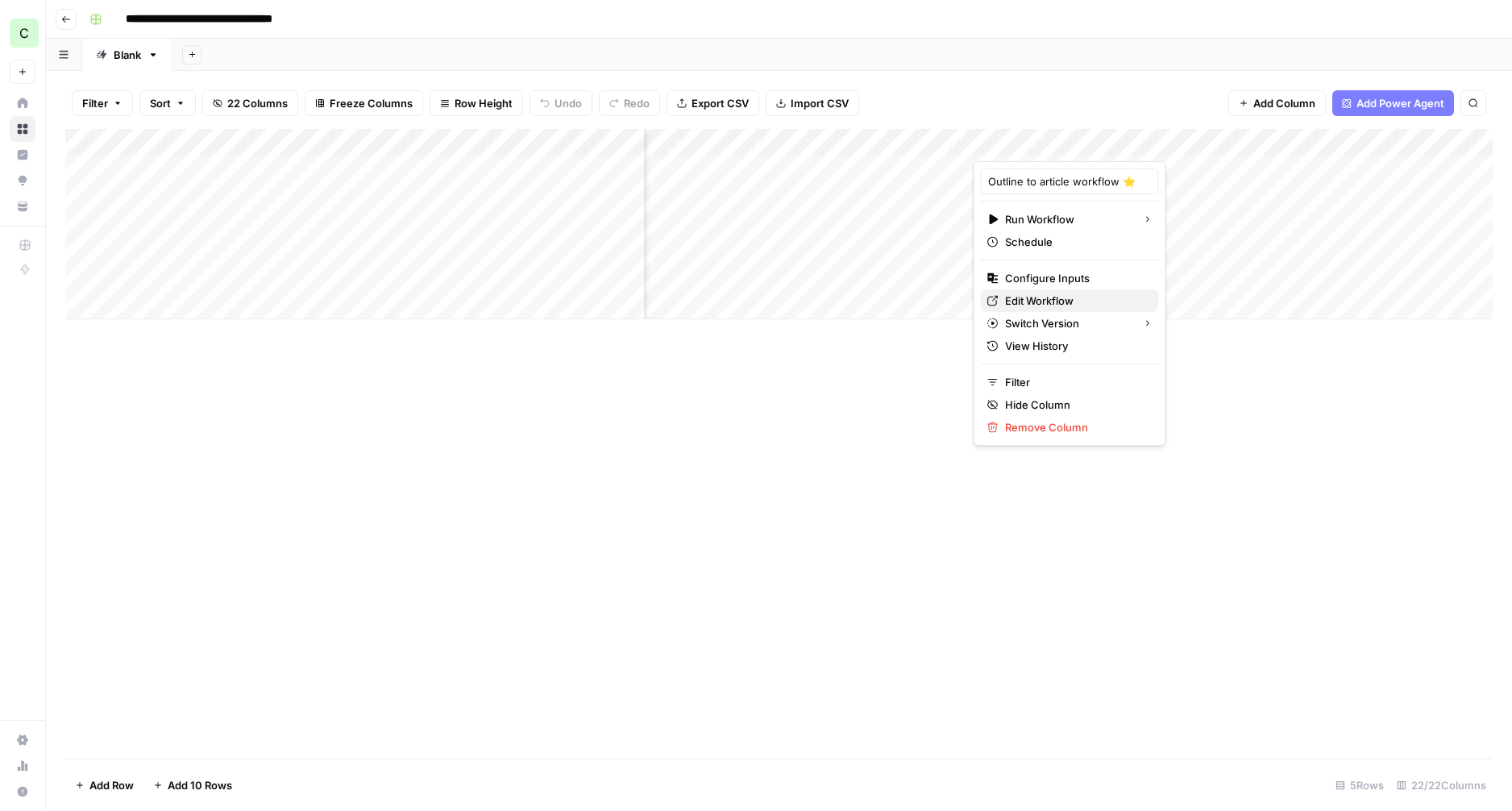
click at [1009, 302] on span "Edit Workflow" at bounding box center [1075, 301] width 141 height 16
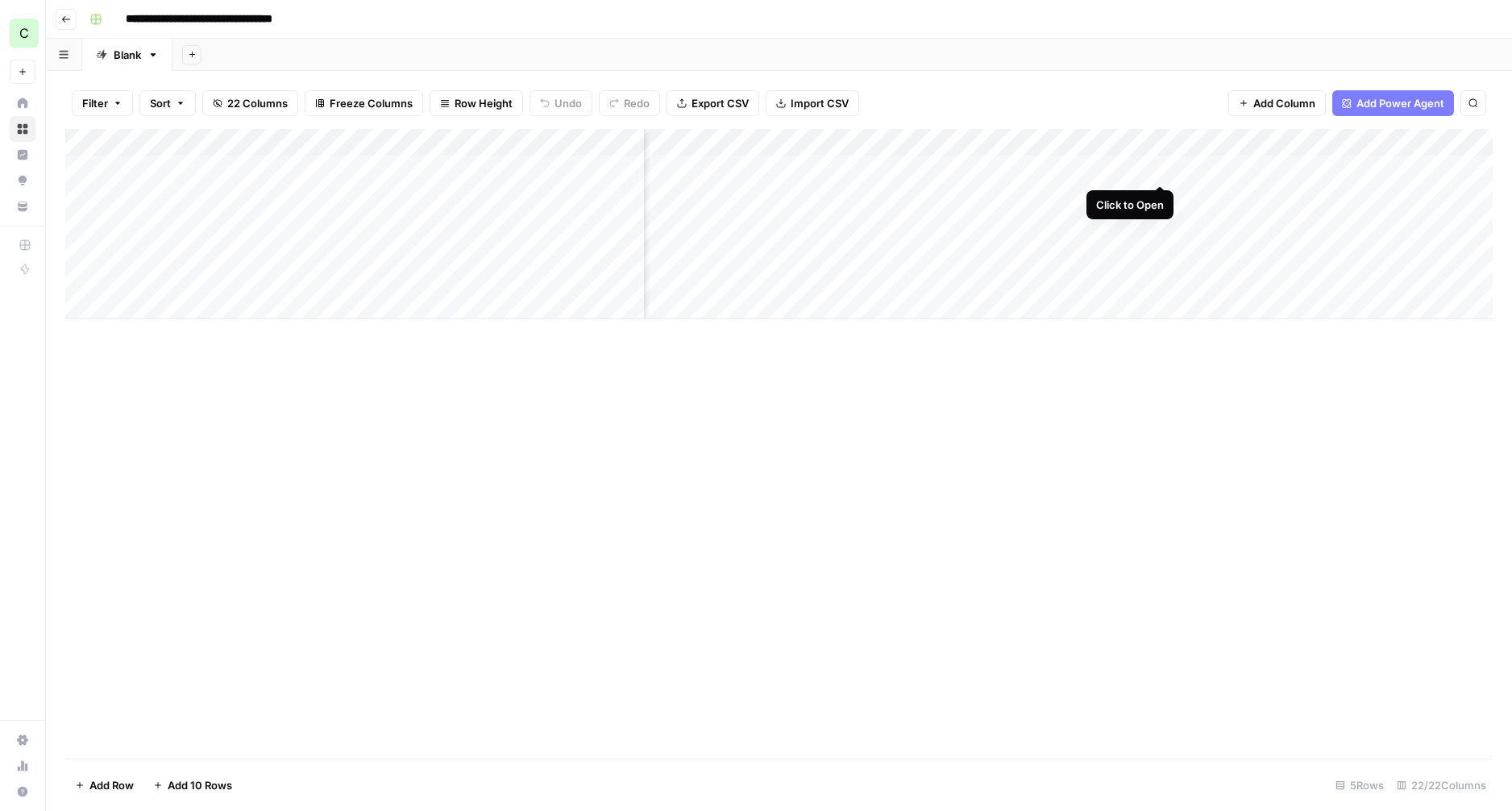
click at [1161, 169] on div "Add Column" at bounding box center [779, 225] width 1427 height 191
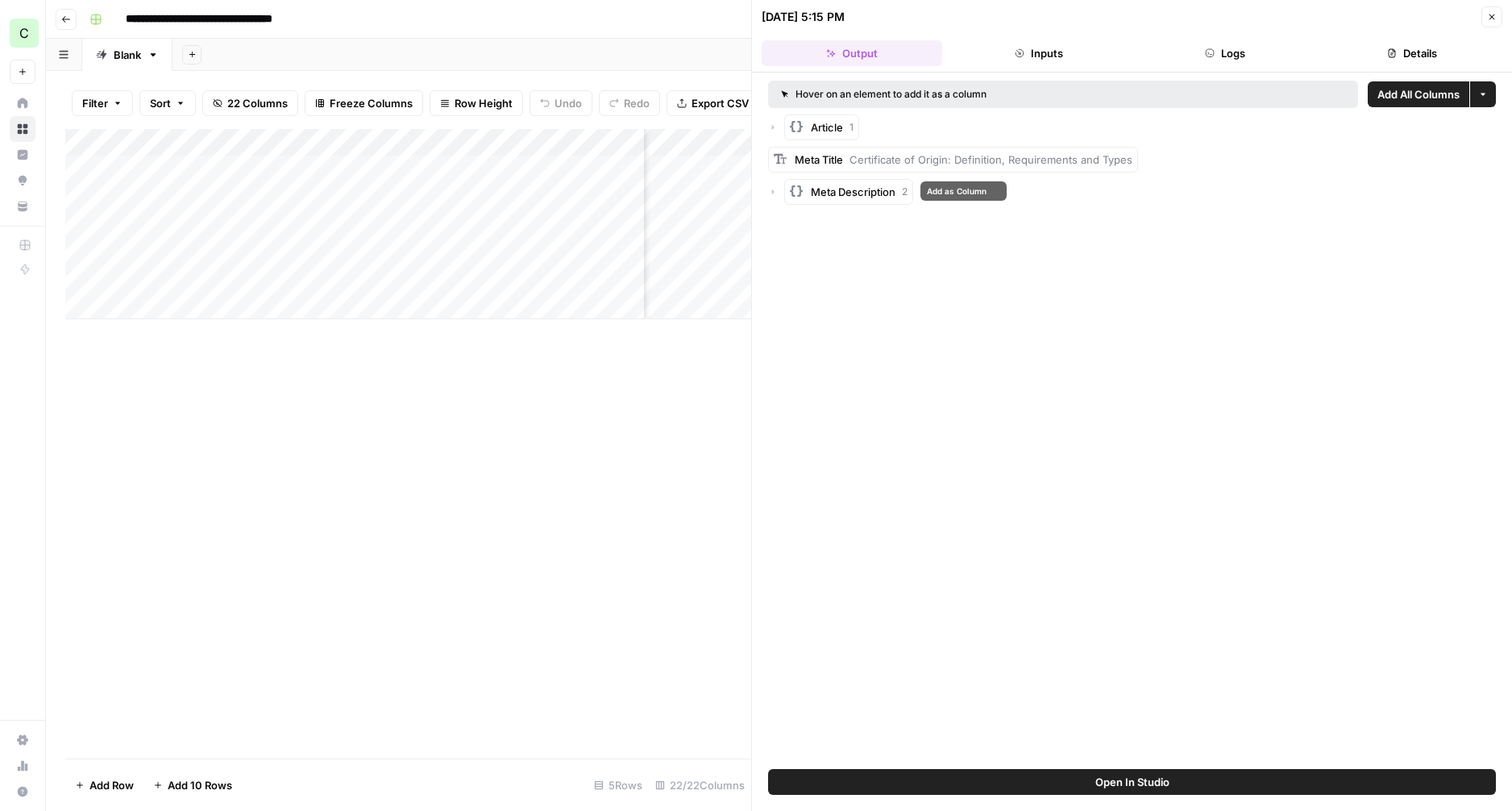
click at [773, 192] on icon "button" at bounding box center [773, 191] width 10 height 10
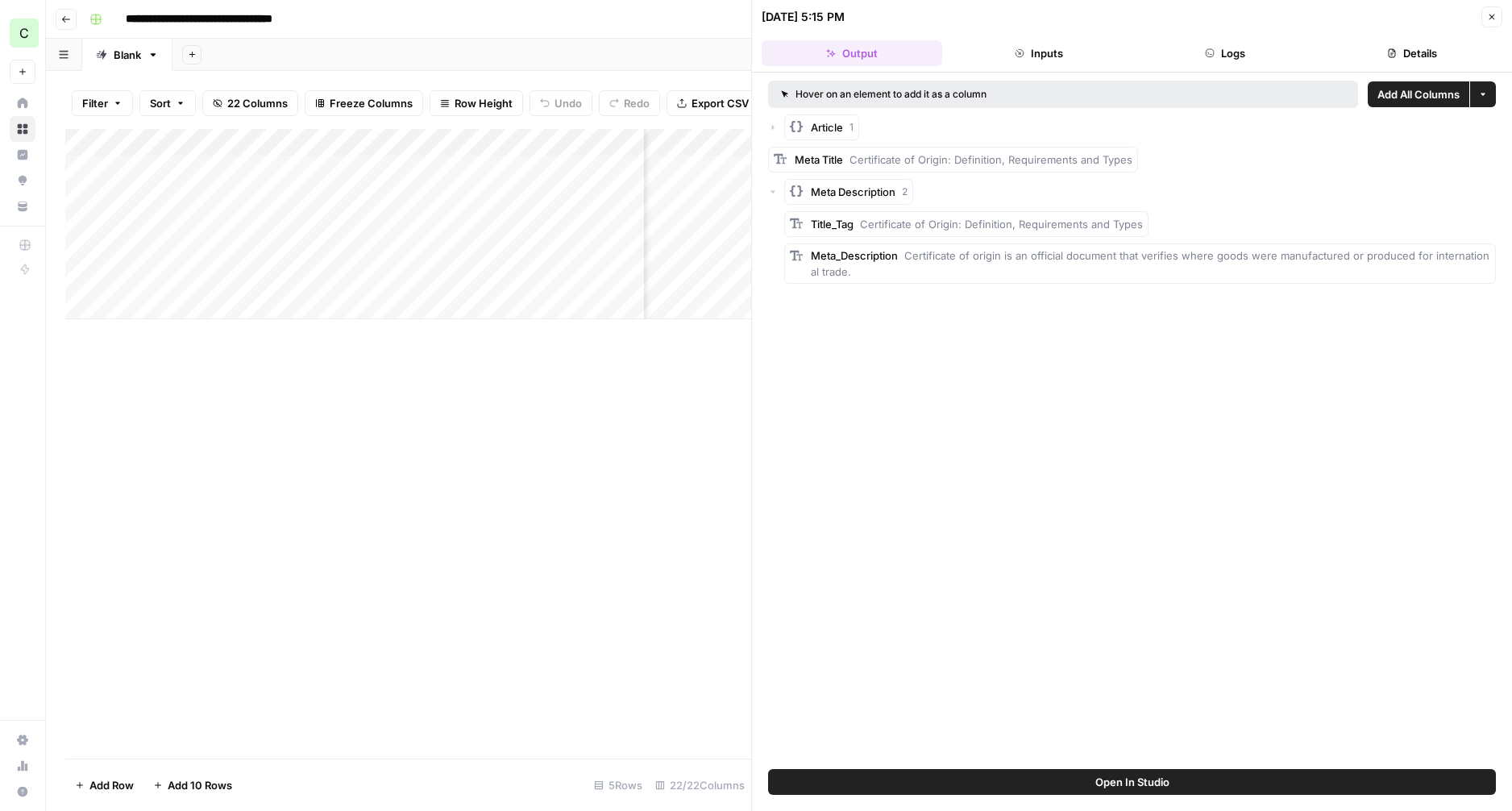
click at [774, 191] on icon "button" at bounding box center [773, 192] width 5 height 3
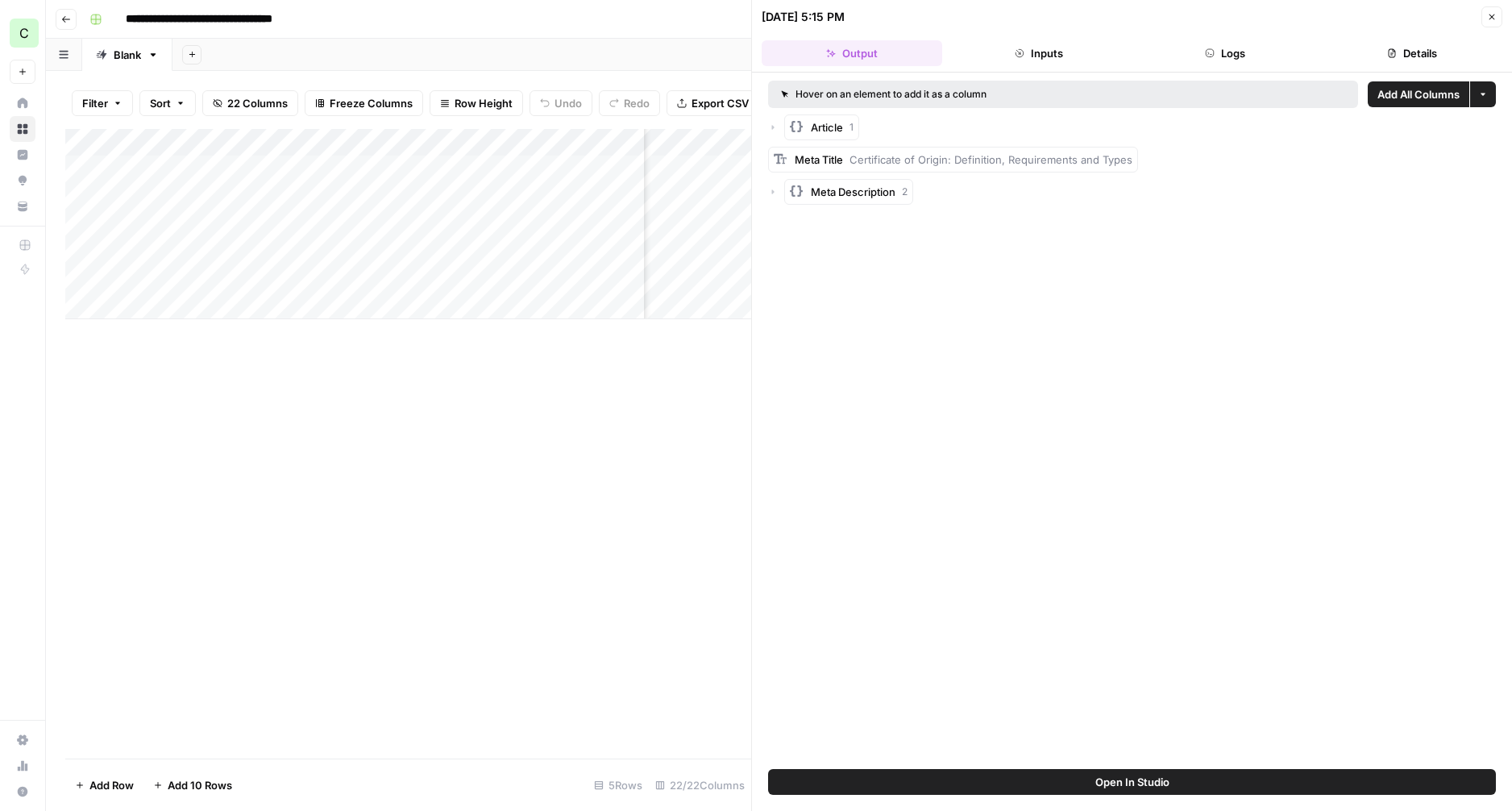
click at [778, 124] on div "Article 1" at bounding box center [1132, 128] width 728 height 26
click at [774, 125] on icon "button" at bounding box center [773, 127] width 10 height 10
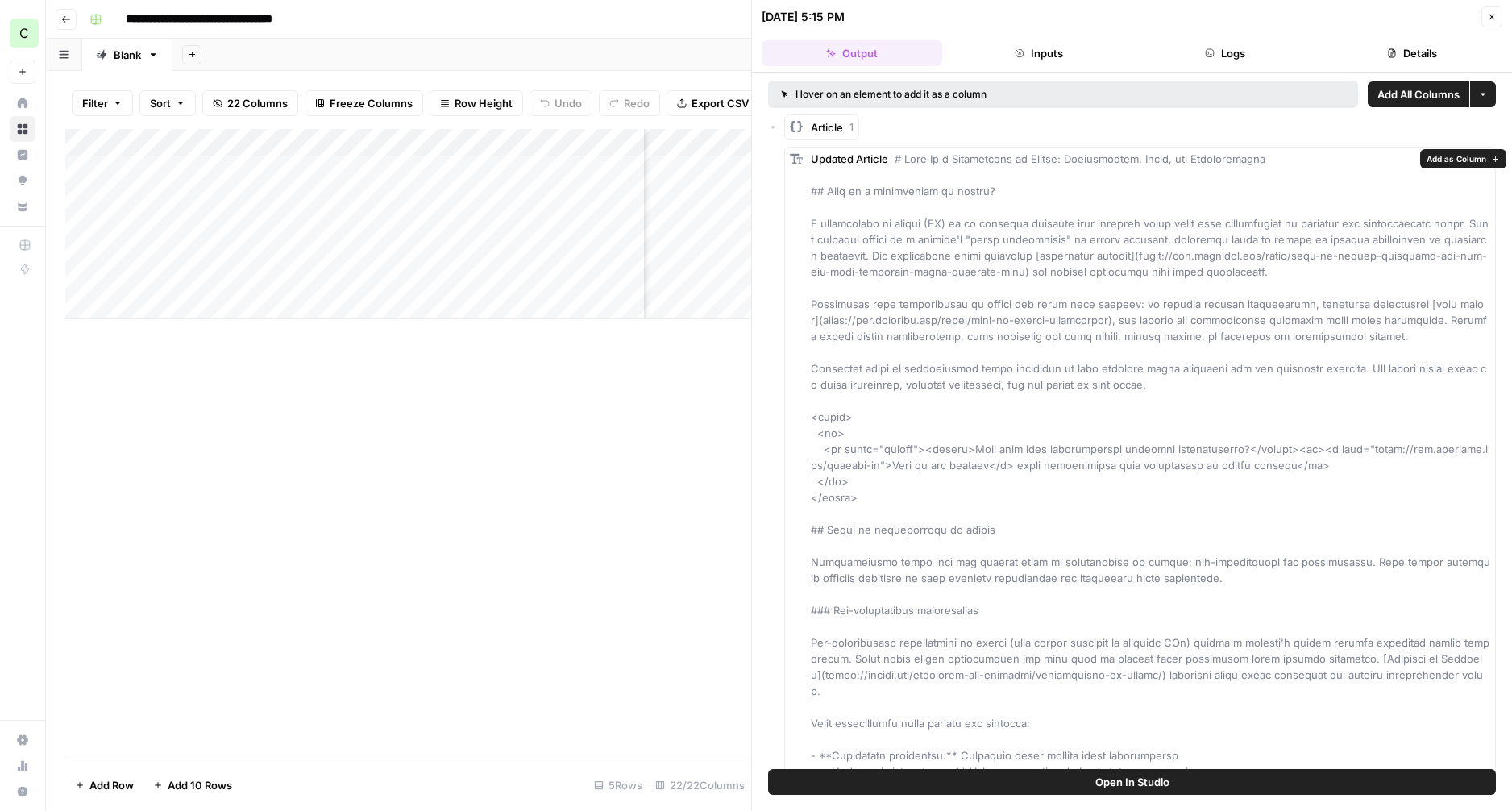
drag, startPoint x: 875, startPoint y: 222, endPoint x: 1037, endPoint y: 402, distance: 242.2
drag, startPoint x: 1017, startPoint y: 305, endPoint x: 921, endPoint y: 204, distance: 139.3
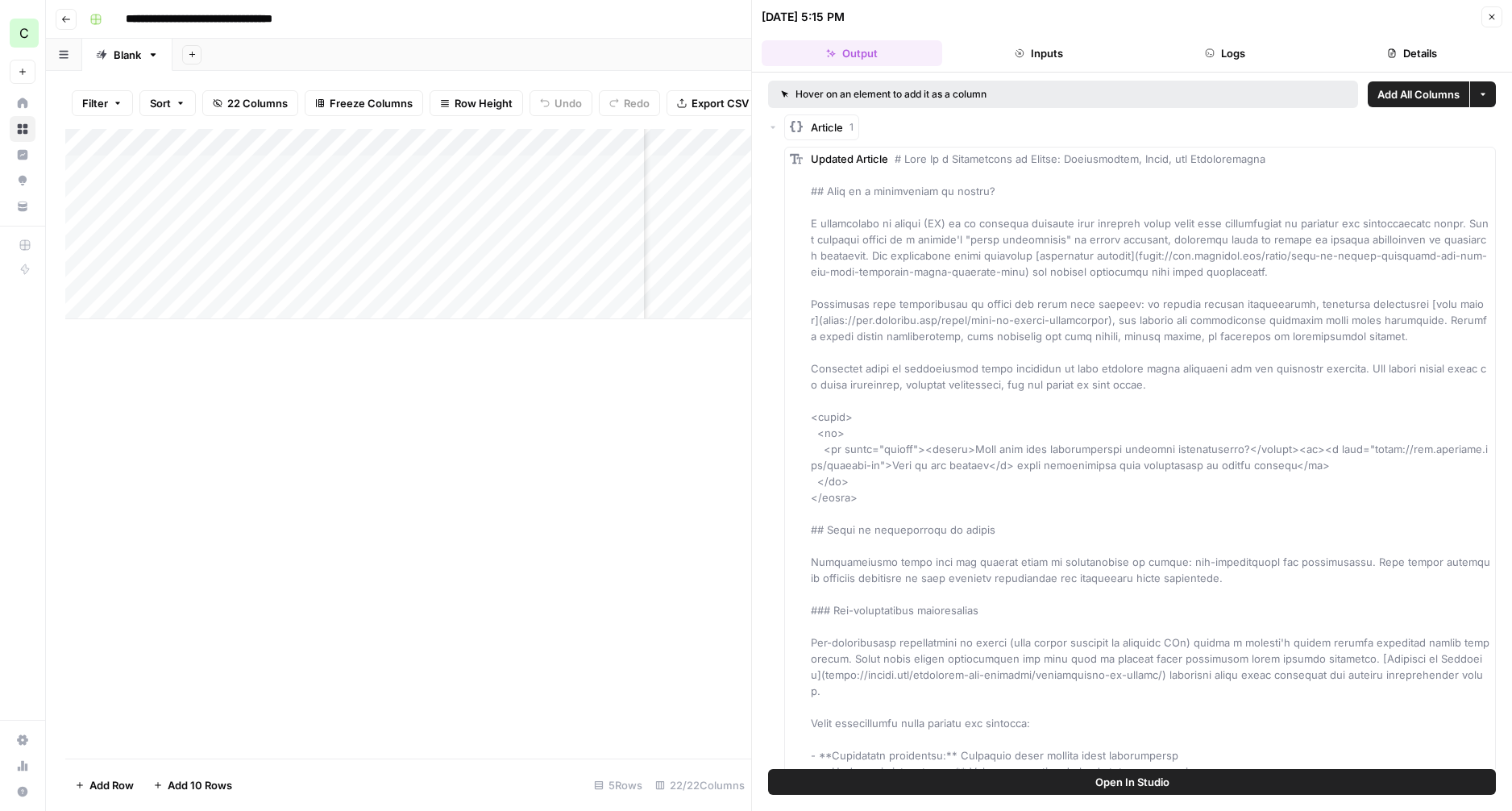
click at [771, 123] on icon "button" at bounding box center [773, 127] width 10 height 10
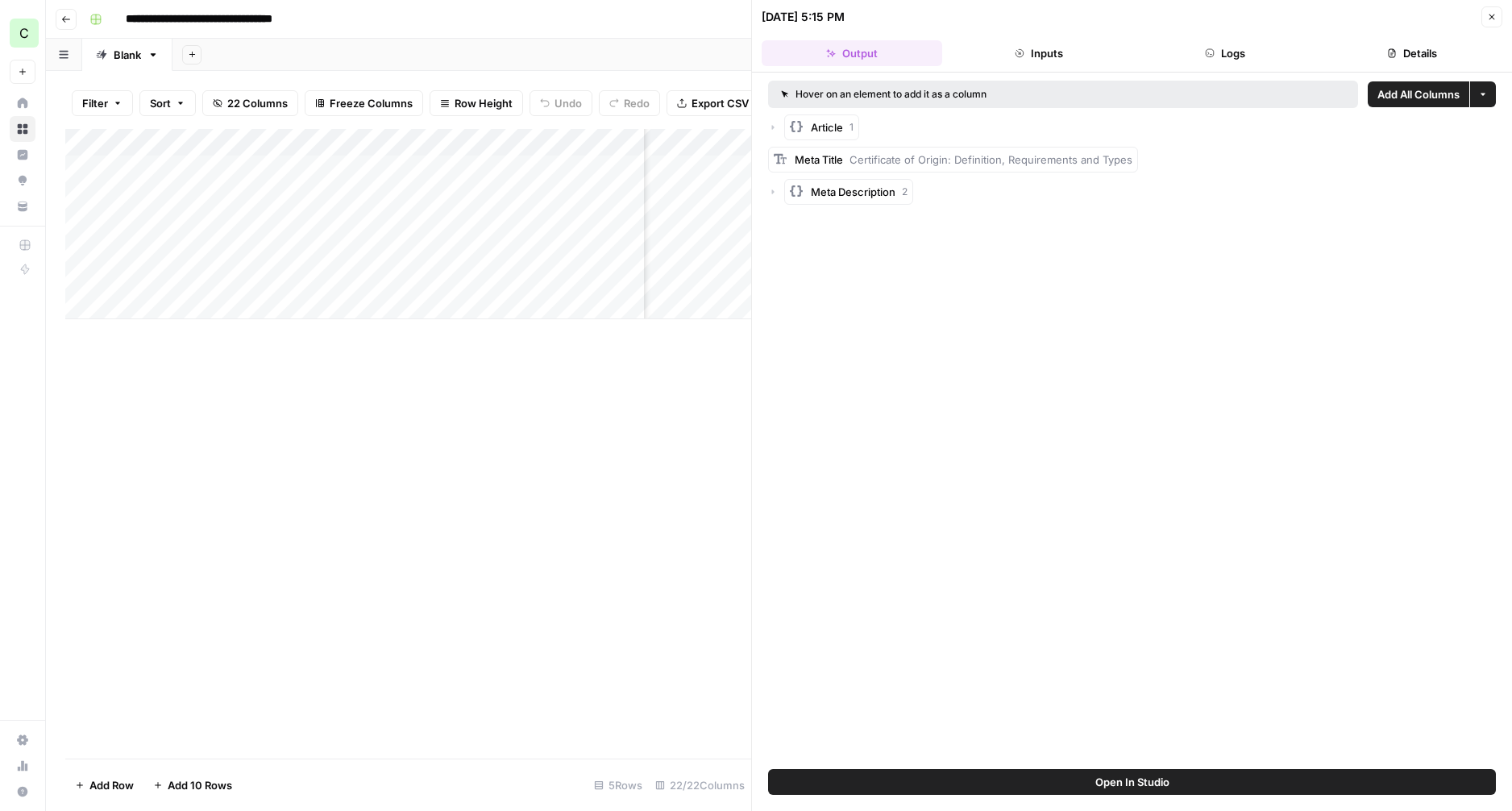
click at [1482, 94] on icon "button" at bounding box center [1483, 94] width 5 height 3
click at [894, 128] on span "Add as Column" at bounding box center [902, 126] width 59 height 13
click at [1501, 15] on button "Close" at bounding box center [1492, 17] width 21 height 21
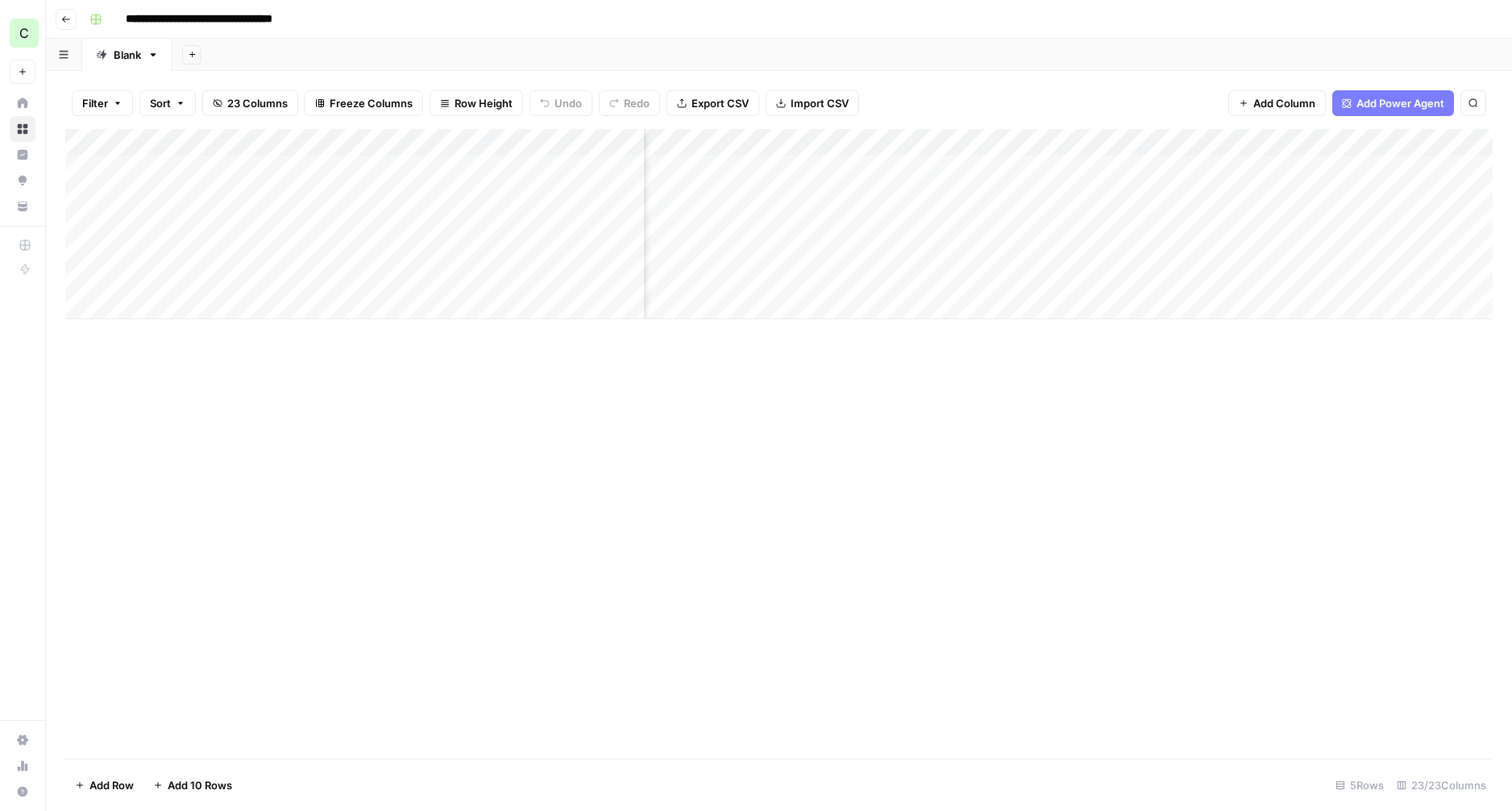
scroll to position [0, 1671]
click at [943, 168] on div "Add Column" at bounding box center [779, 225] width 1427 height 191
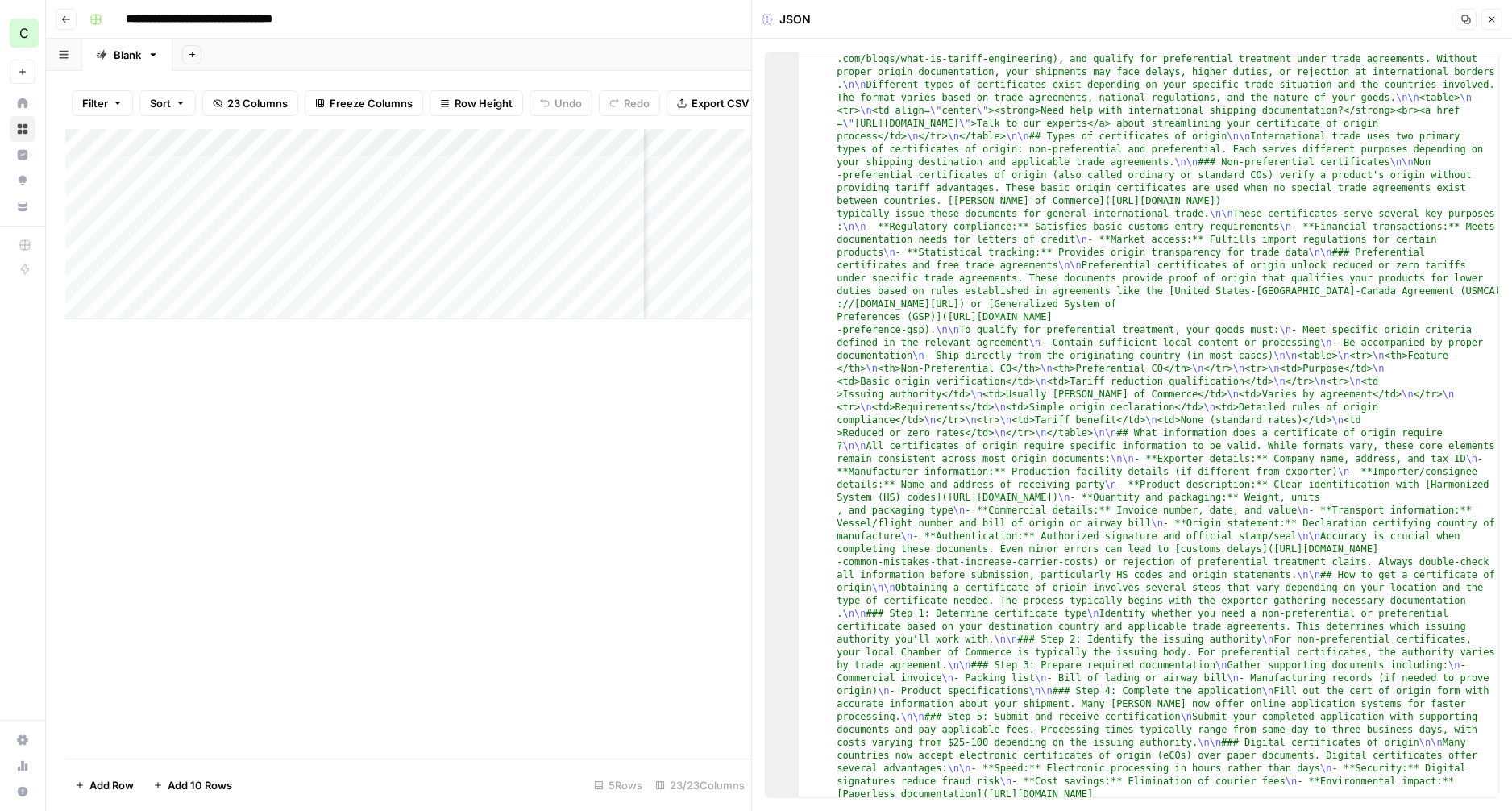
scroll to position [45, 0]
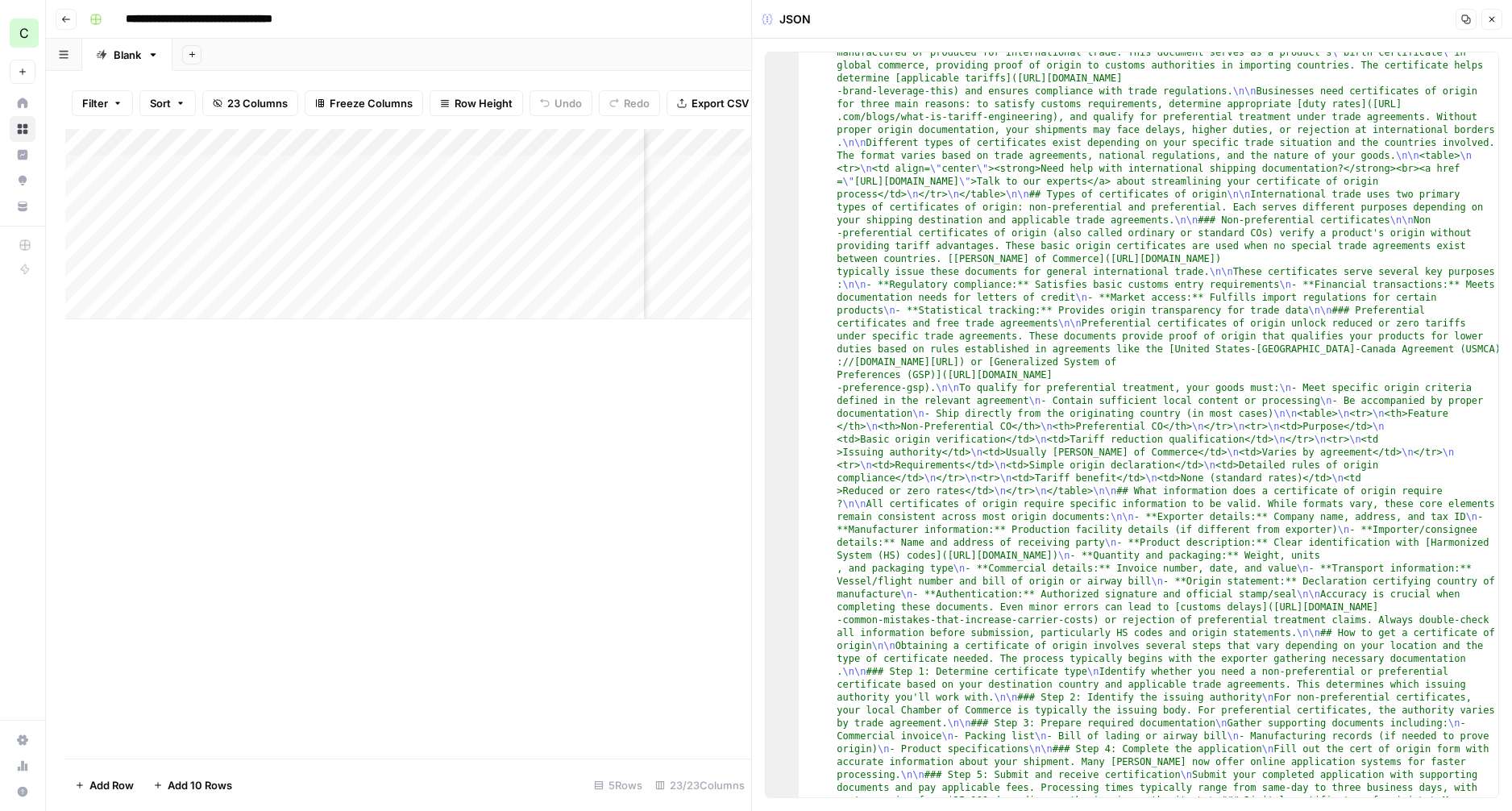
click at [1492, 16] on icon "button" at bounding box center [1491, 19] width 10 height 10
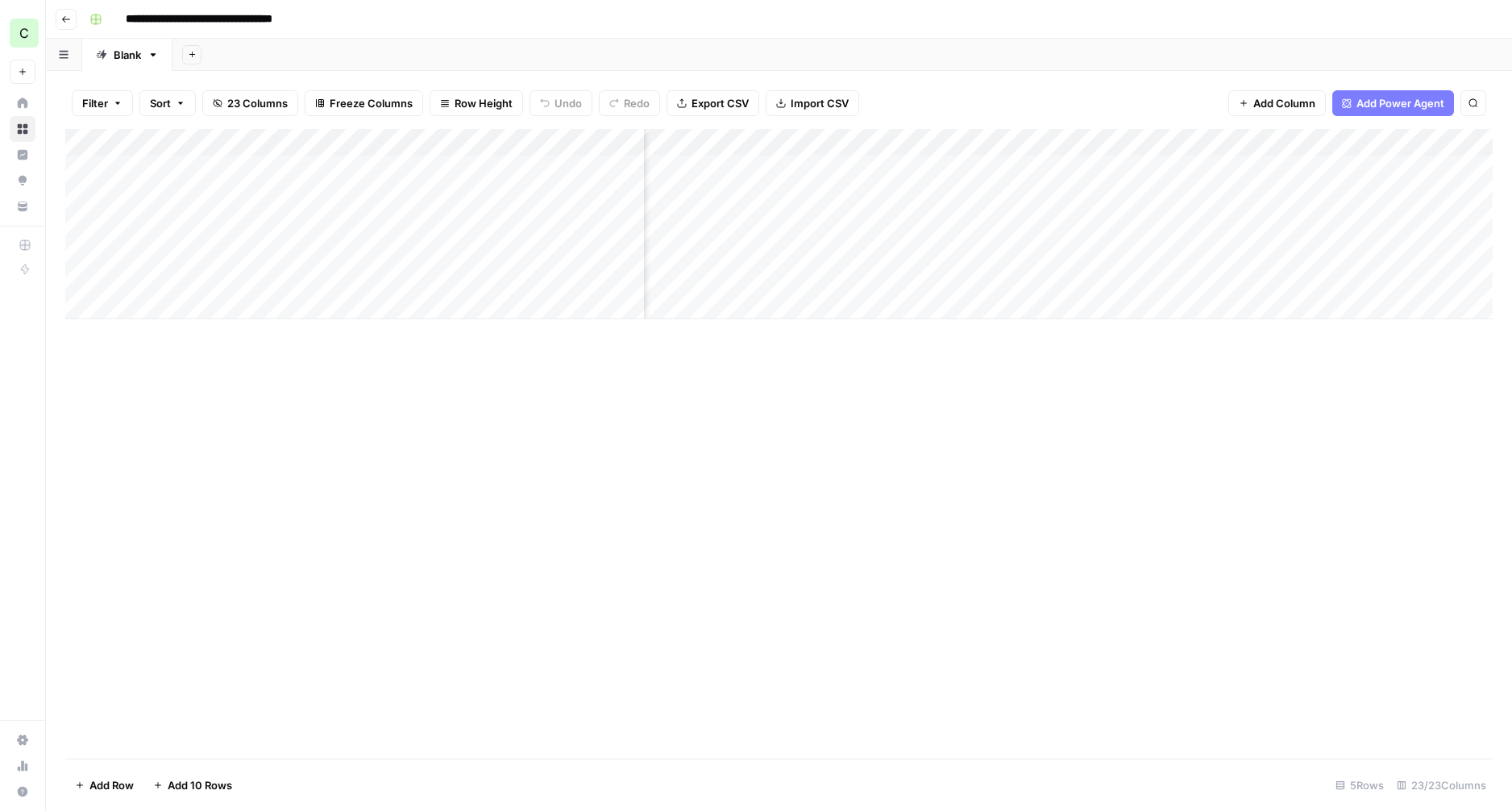
click at [952, 141] on div "Add Column" at bounding box center [779, 225] width 1427 height 191
click at [872, 302] on span "Remove Column" at bounding box center [922, 301] width 141 height 16
click at [701, 161] on span "Delete" at bounding box center [698, 167] width 35 height 16
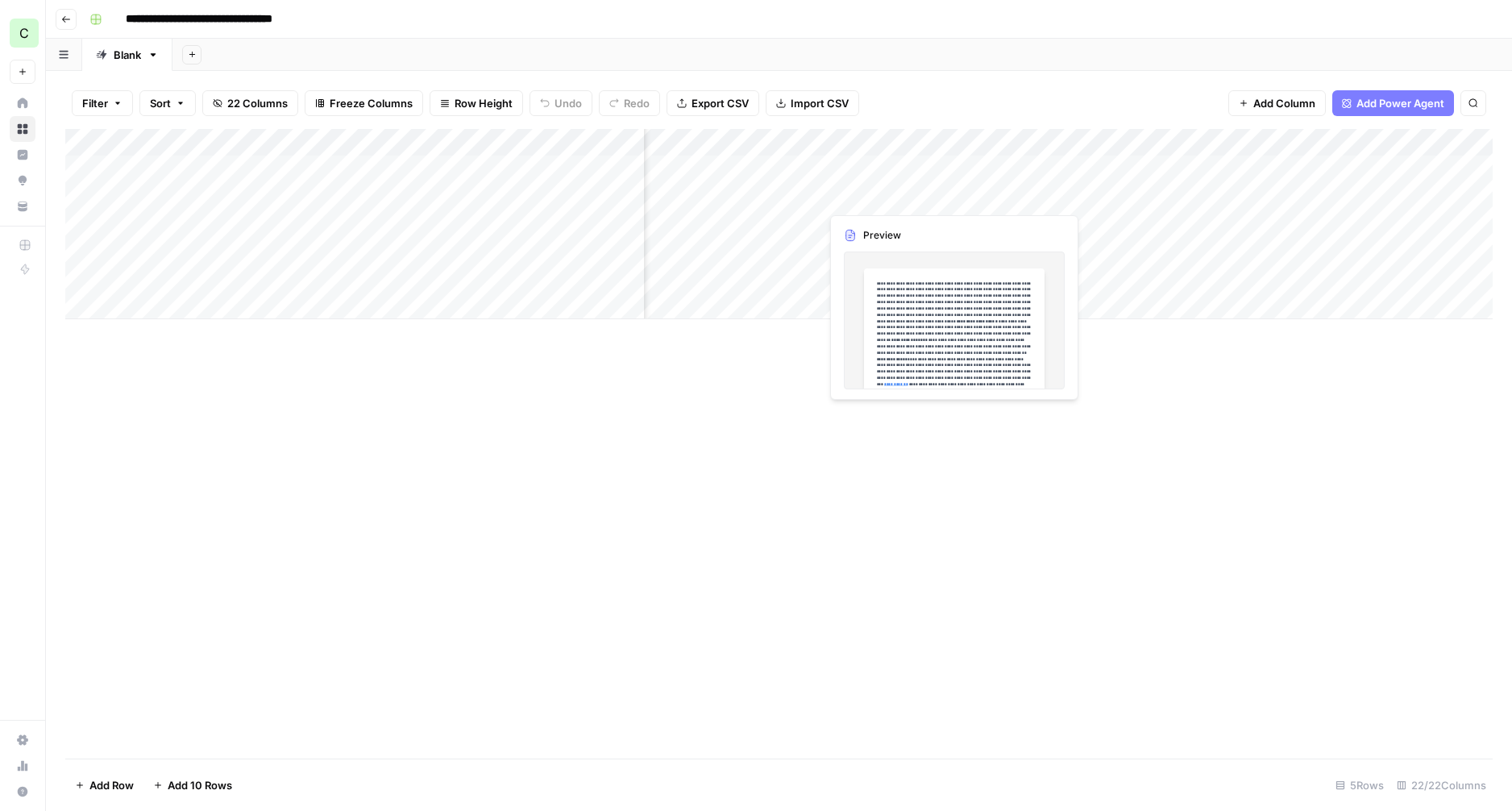
scroll to position [0, 1571]
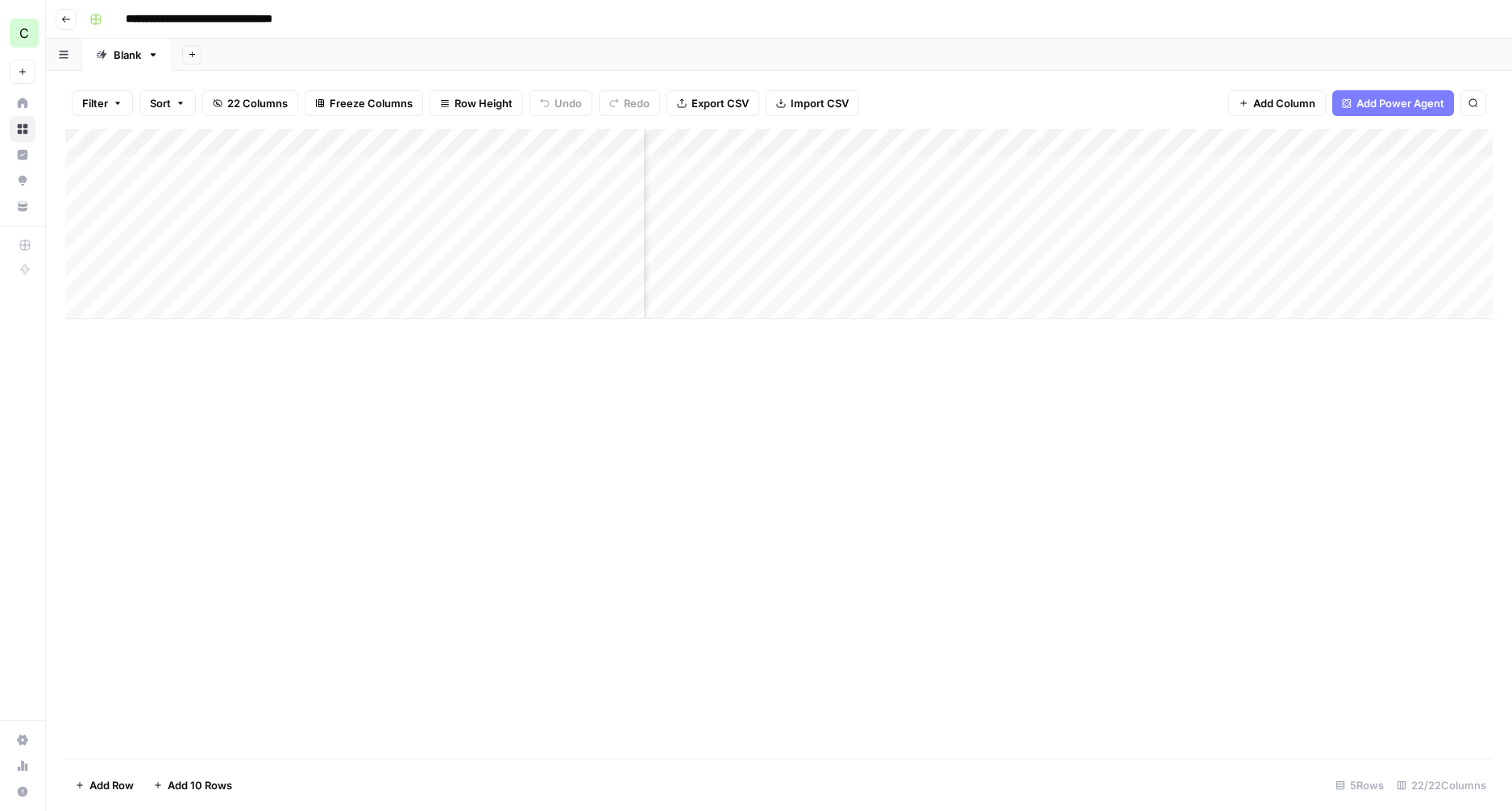
click at [1007, 145] on div "Add Column" at bounding box center [779, 225] width 1427 height 191
click at [994, 372] on div "Add Column" at bounding box center [779, 444] width 1427 height 629
click at [1052, 167] on div "Add Column" at bounding box center [779, 225] width 1427 height 191
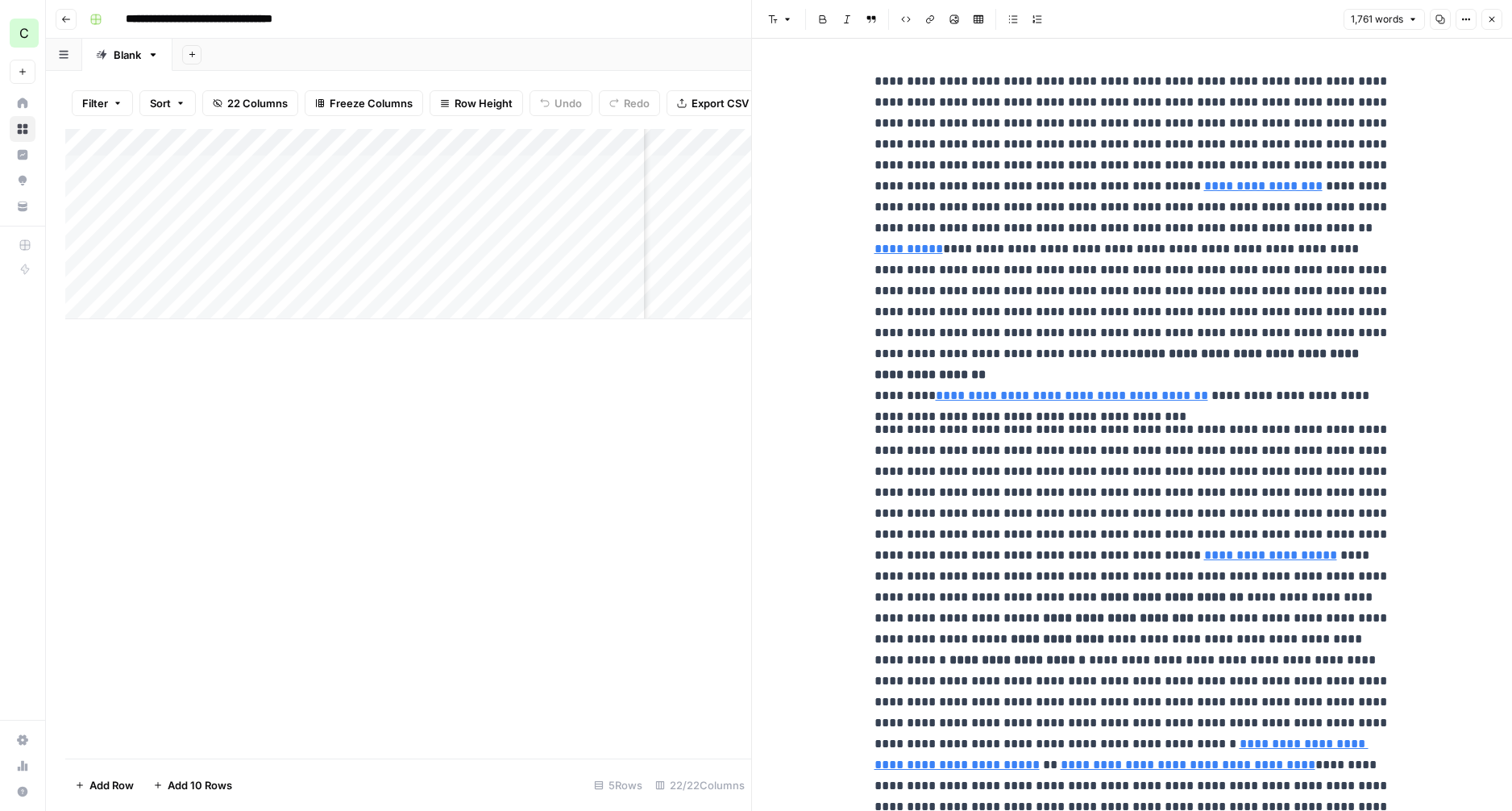
click at [1470, 21] on icon "button" at bounding box center [1466, 19] width 10 height 10
click at [1407, 170] on span "Code" at bounding box center [1418, 170] width 78 height 16
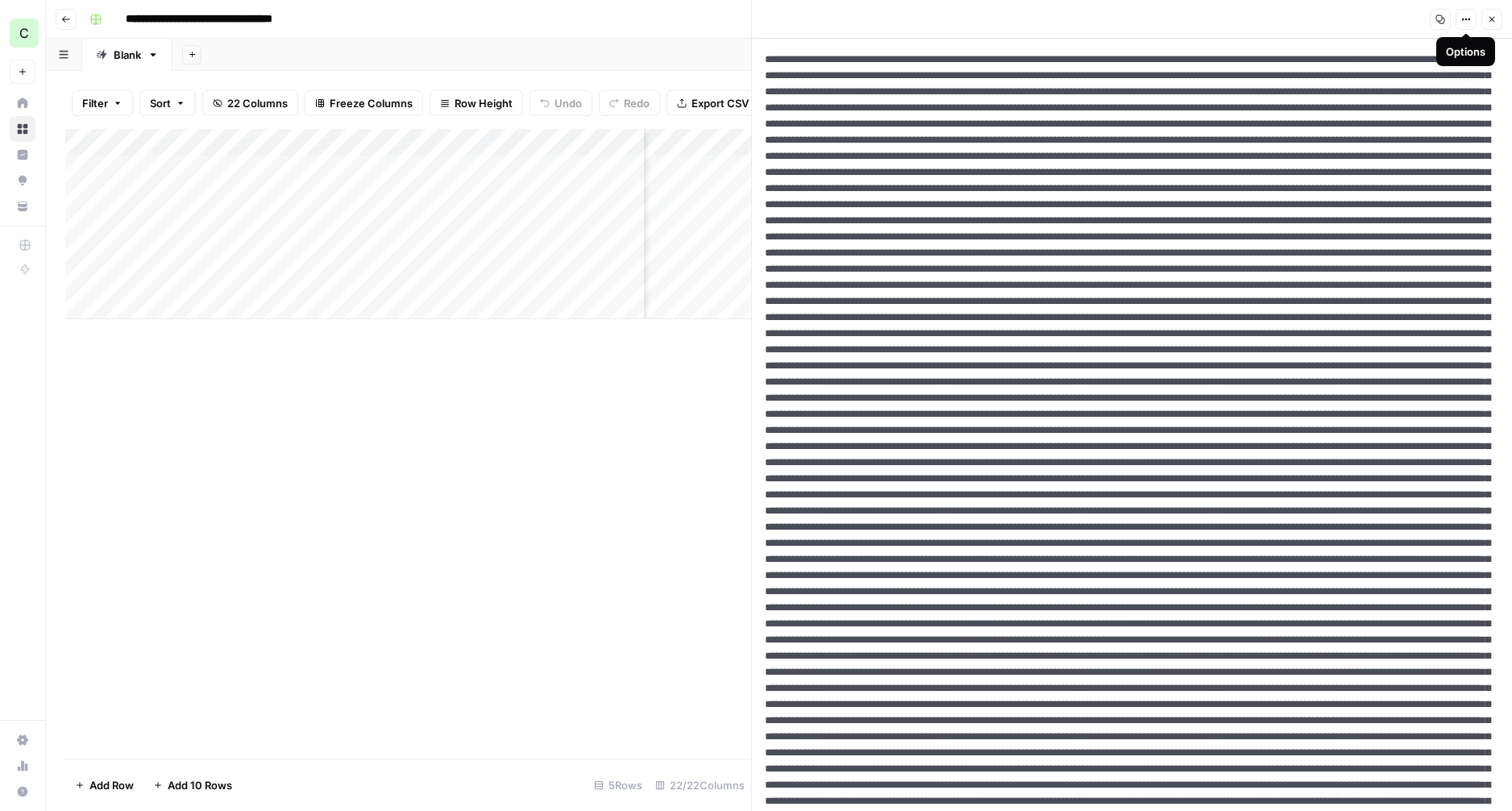
click at [1468, 20] on icon "button" at bounding box center [1466, 19] width 10 height 10
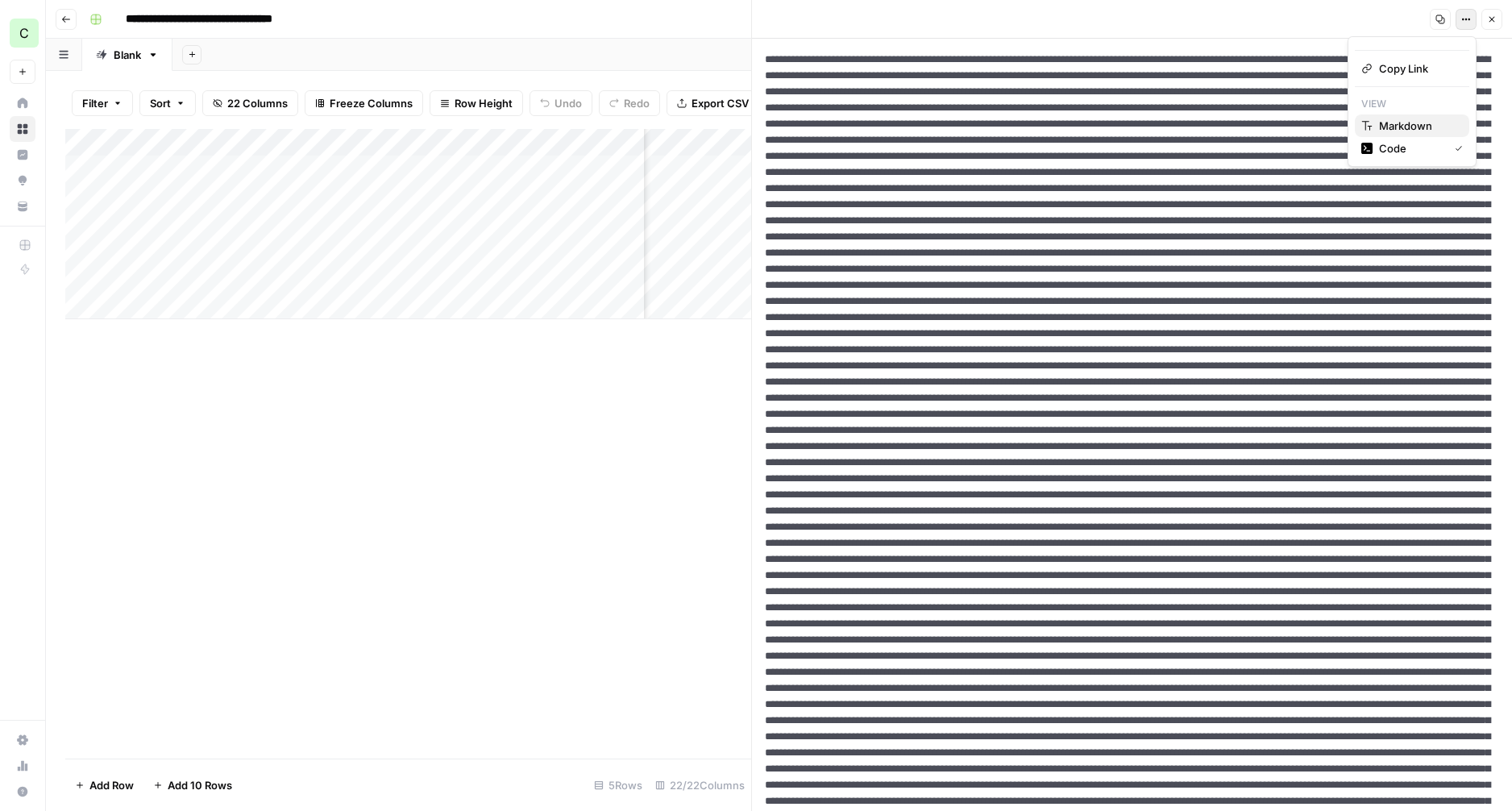
click at [1409, 123] on span "Markdown" at bounding box center [1418, 126] width 78 height 16
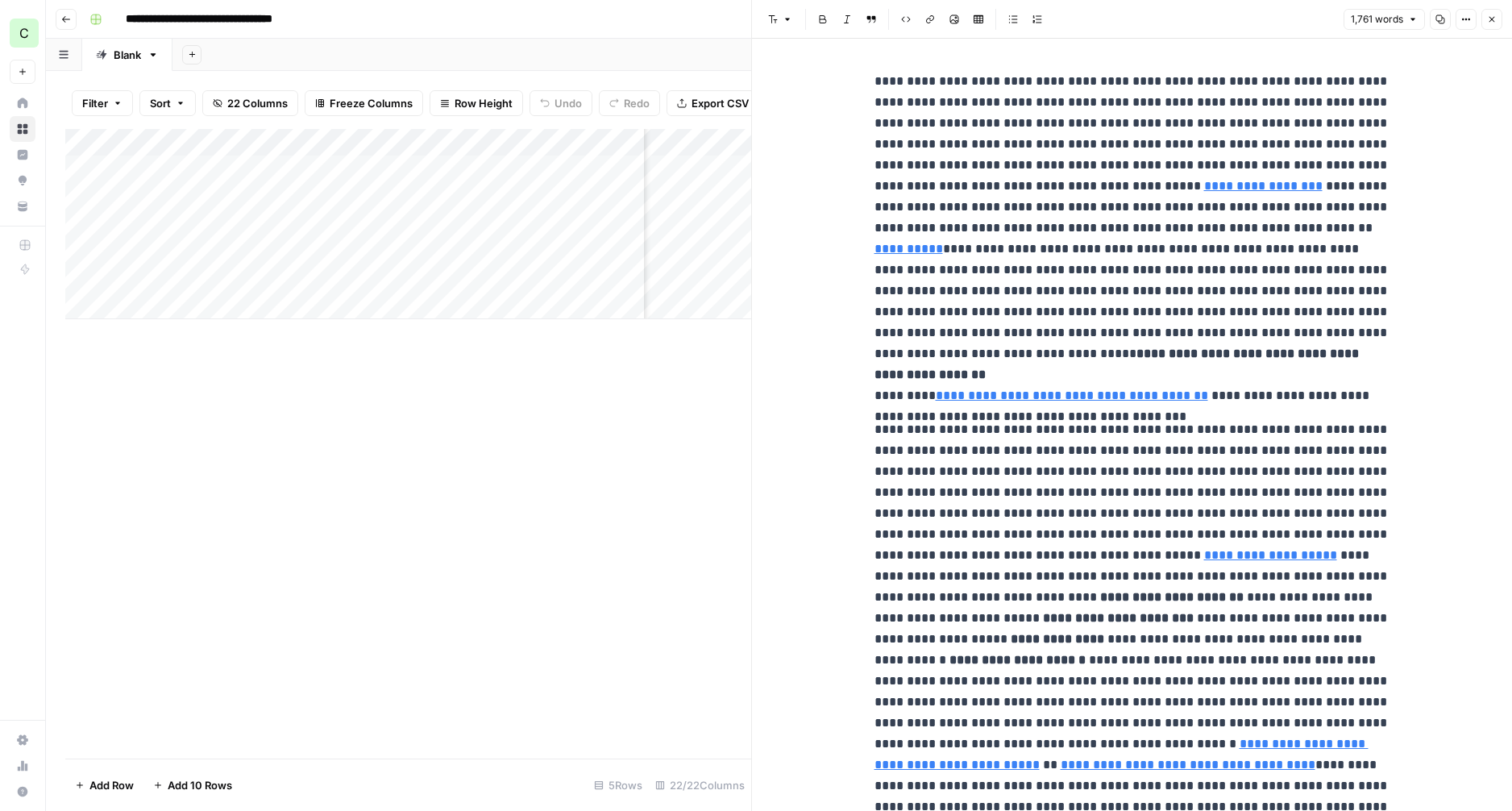
click at [1405, 24] on button "1,761 words" at bounding box center [1384, 19] width 81 height 21
click at [1493, 18] on icon "button" at bounding box center [1491, 19] width 10 height 10
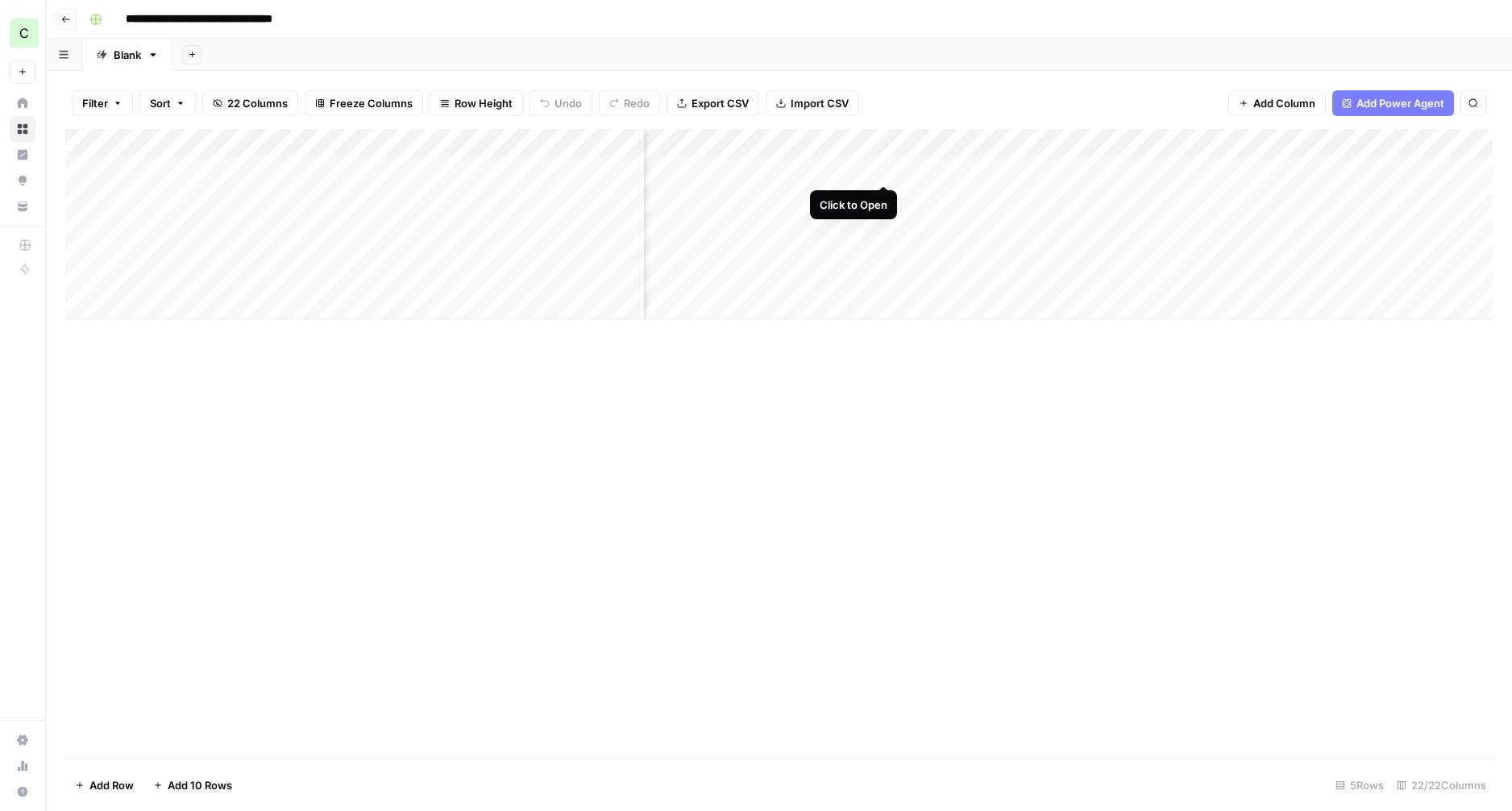
click at [884, 170] on div "Add Column" at bounding box center [779, 225] width 1427 height 191
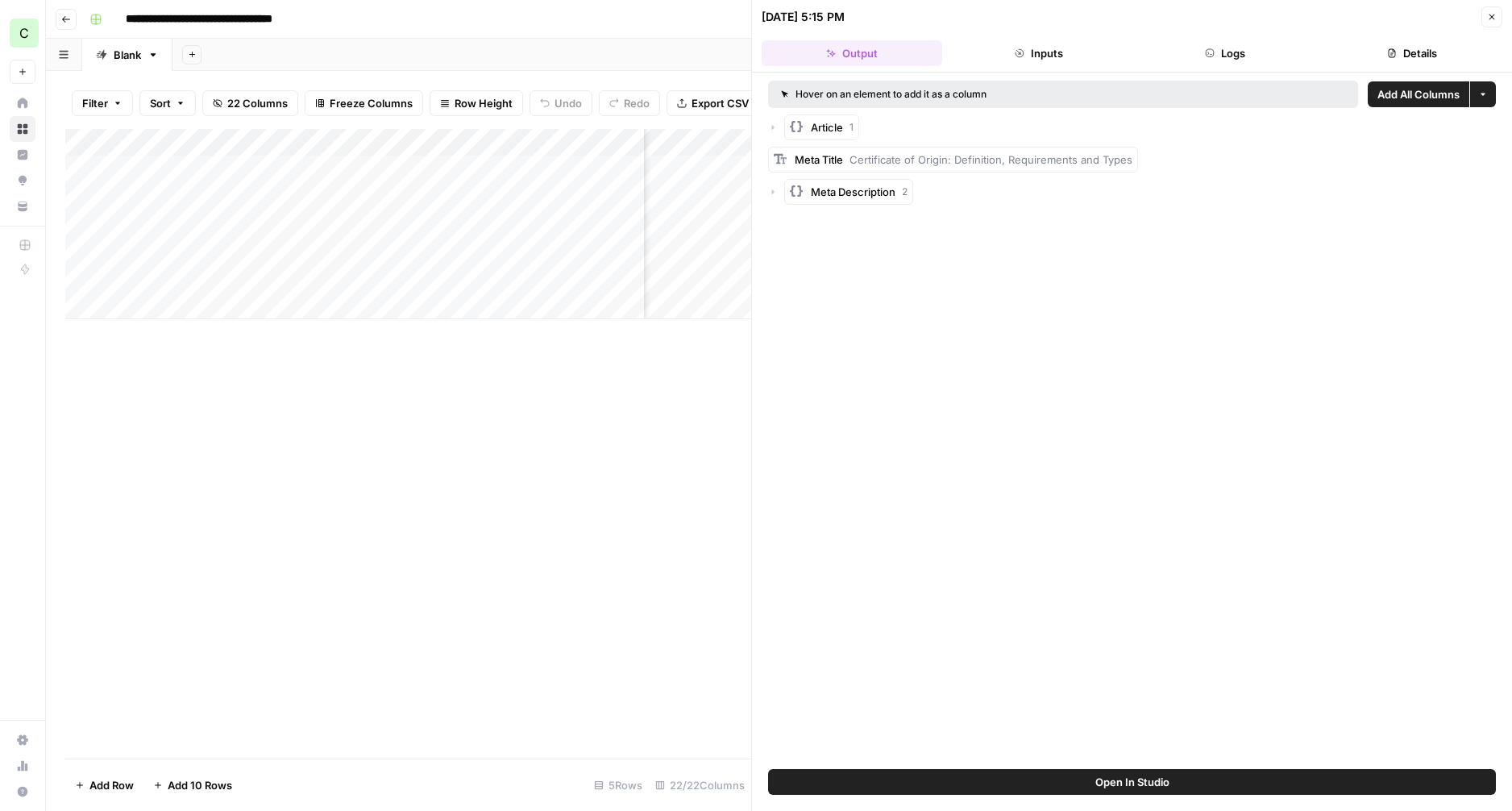
click at [776, 128] on icon "button" at bounding box center [773, 127] width 10 height 10
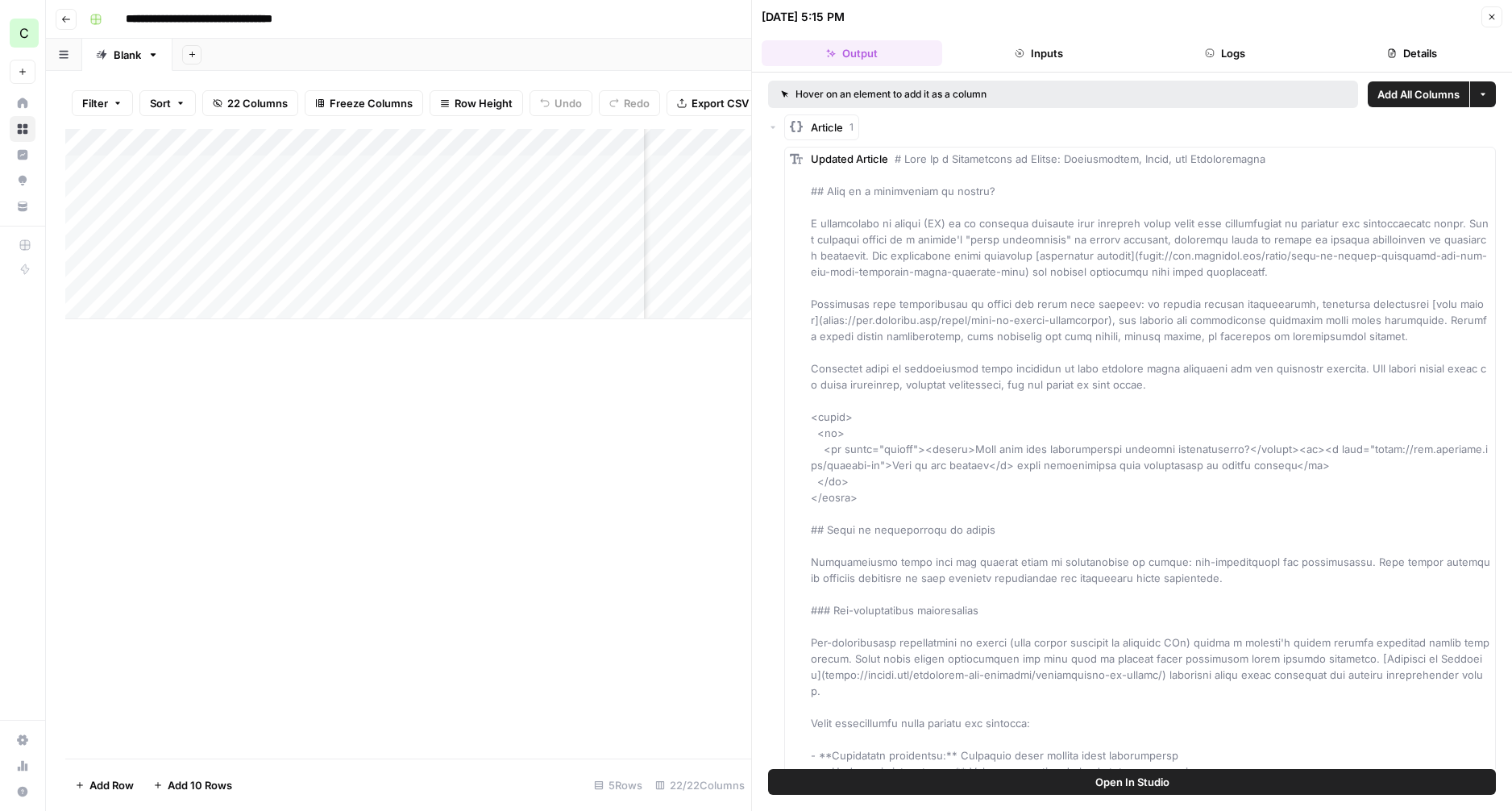
click at [1386, 46] on button "Details" at bounding box center [1411, 53] width 181 height 26
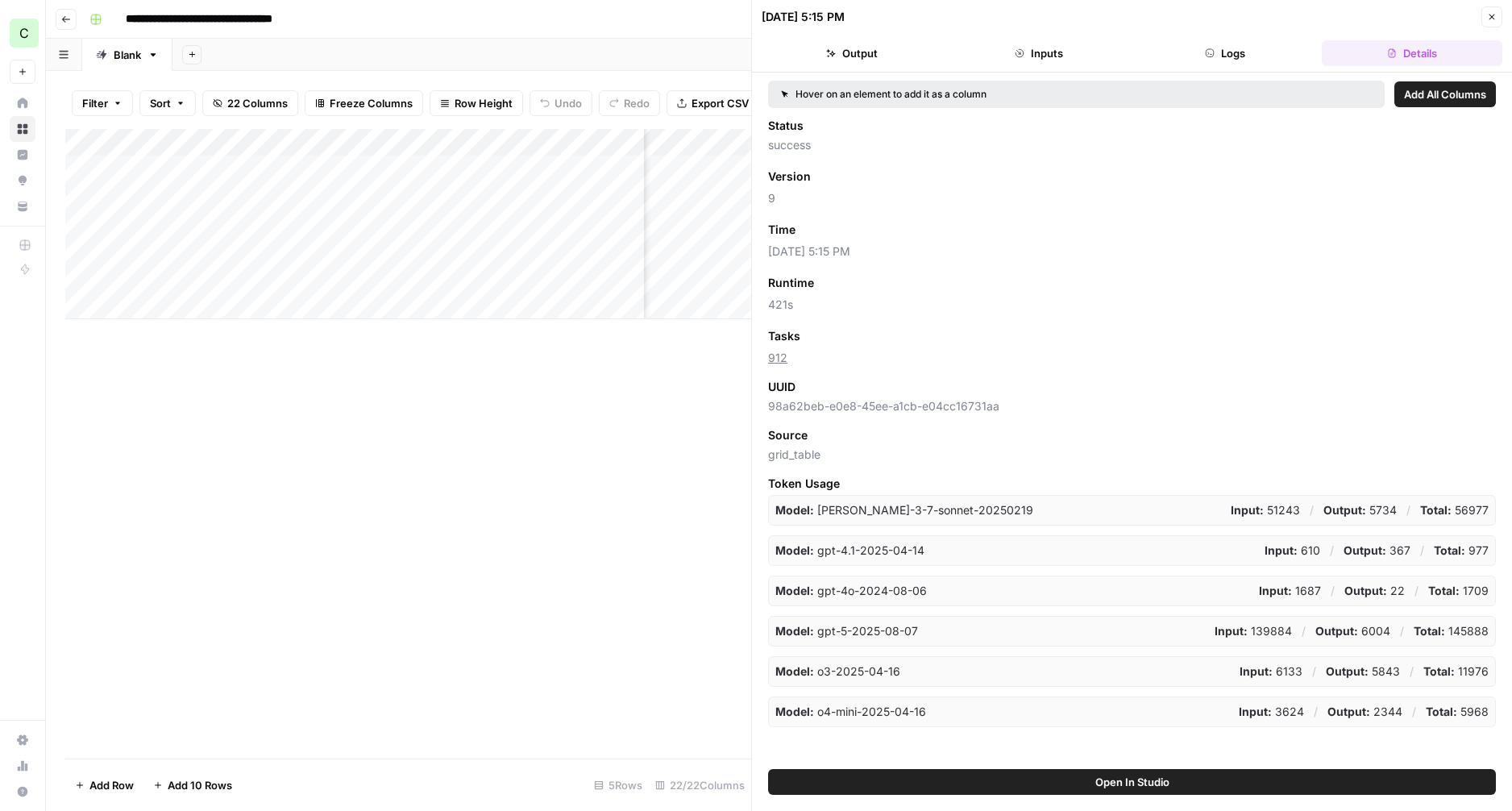
click at [1245, 49] on button "Logs" at bounding box center [1225, 53] width 181 height 26
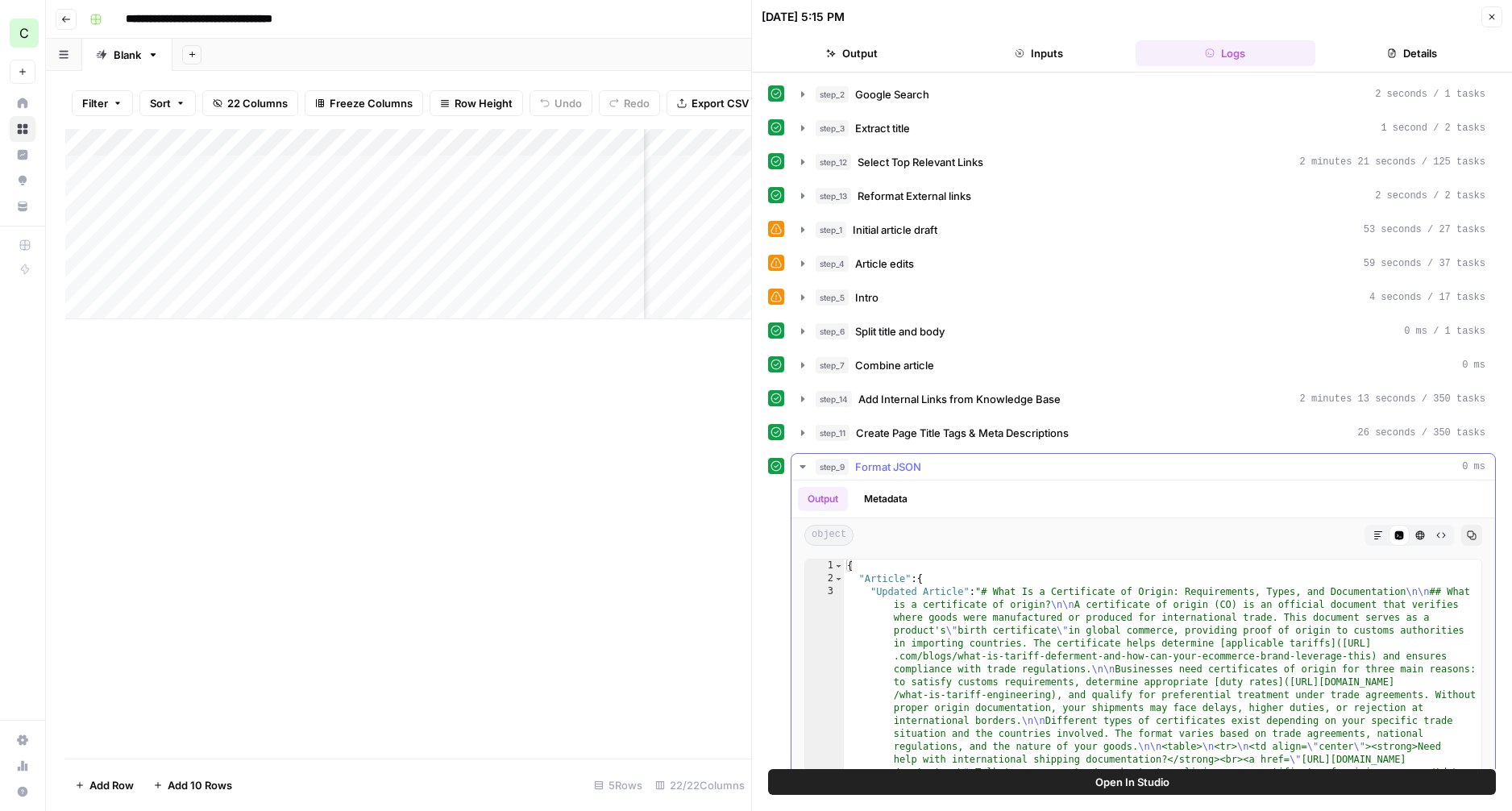
click at [803, 470] on icon "button" at bounding box center [802, 467] width 13 height 13
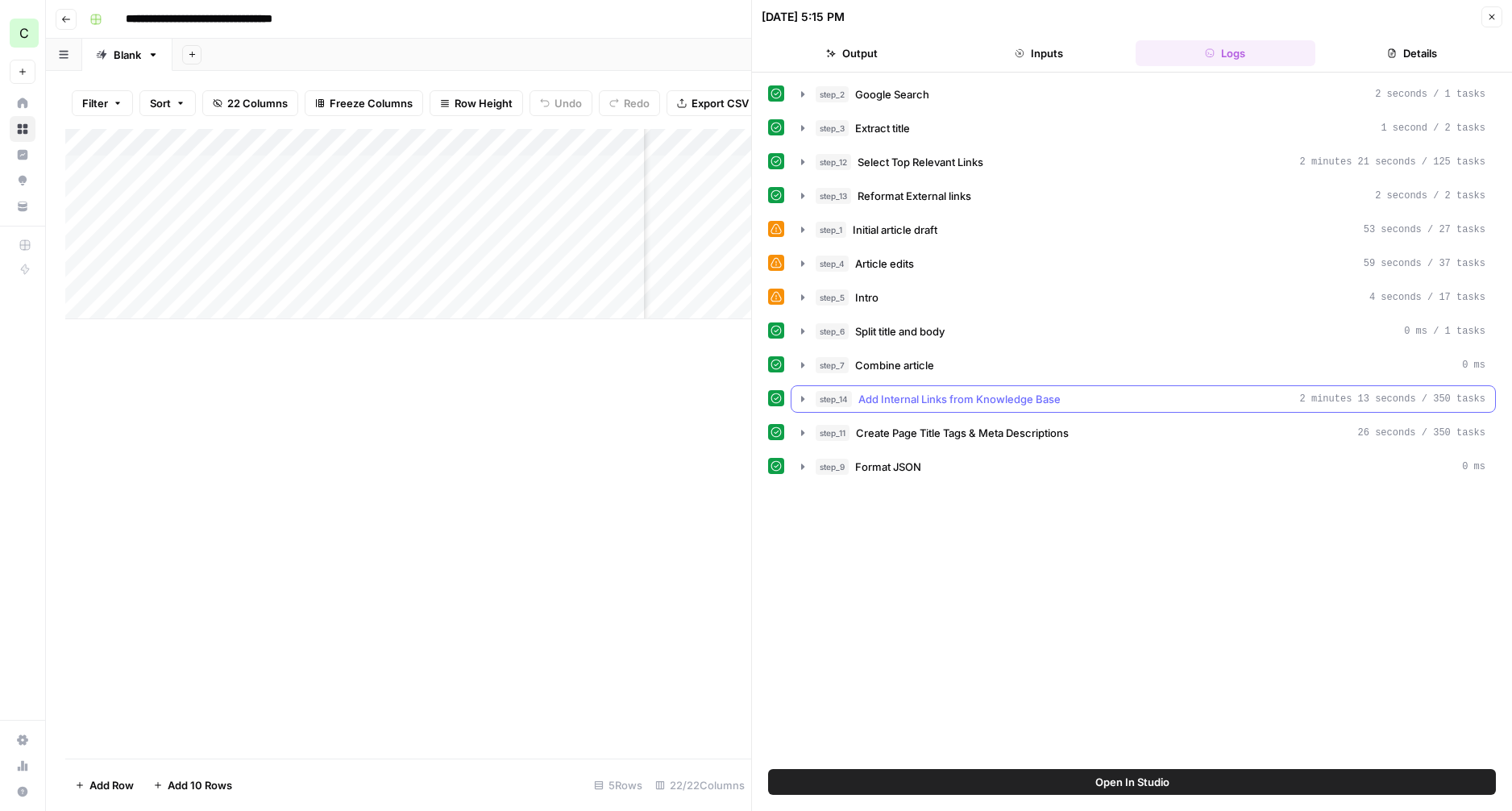
click at [802, 407] on button "step_14 Add Internal Links from Knowledge Base 2 minutes 13 seconds / 350 tasks" at bounding box center [1143, 399] width 704 height 26
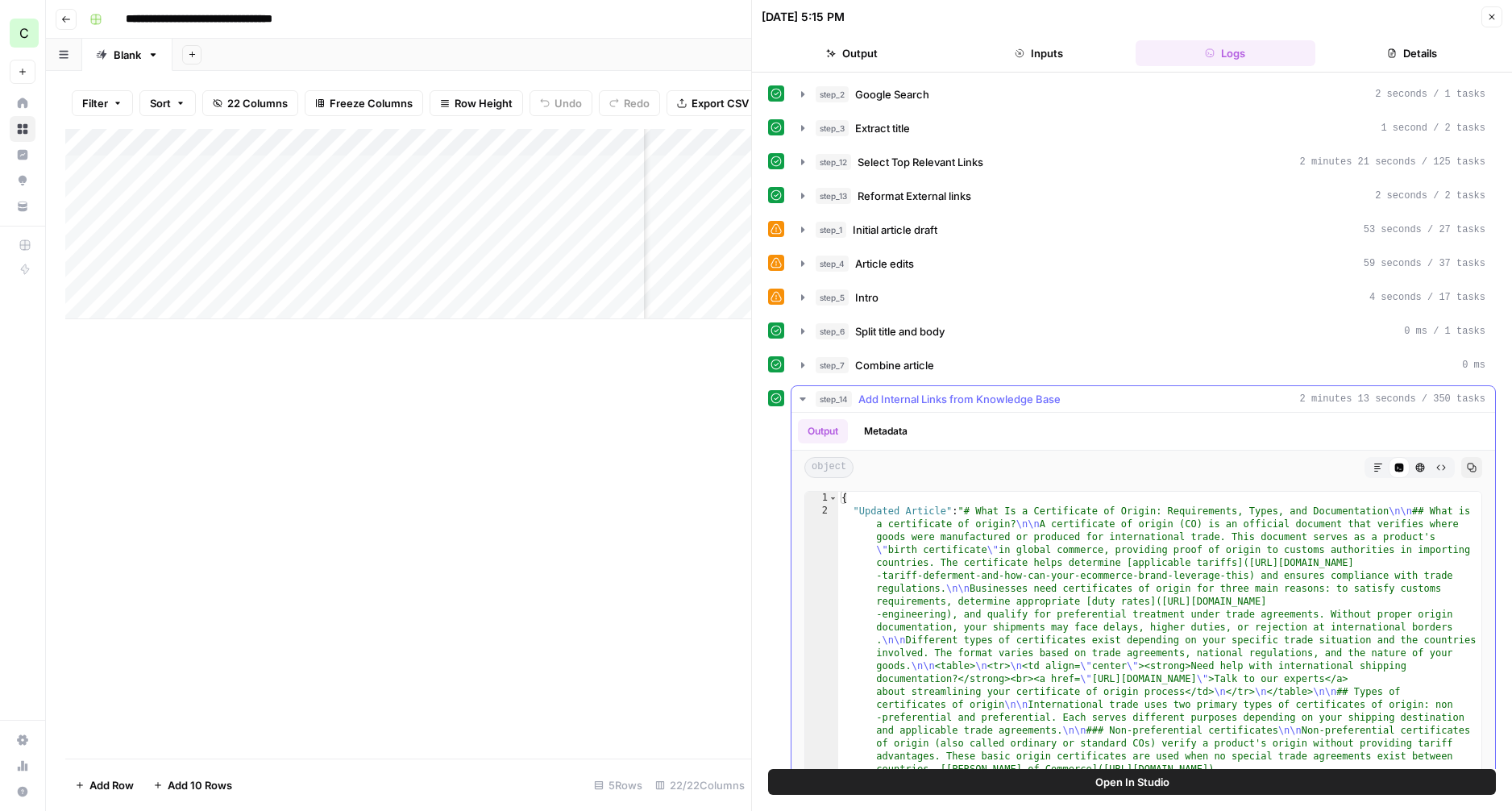
click at [1381, 470] on icon "button" at bounding box center [1377, 467] width 10 height 10
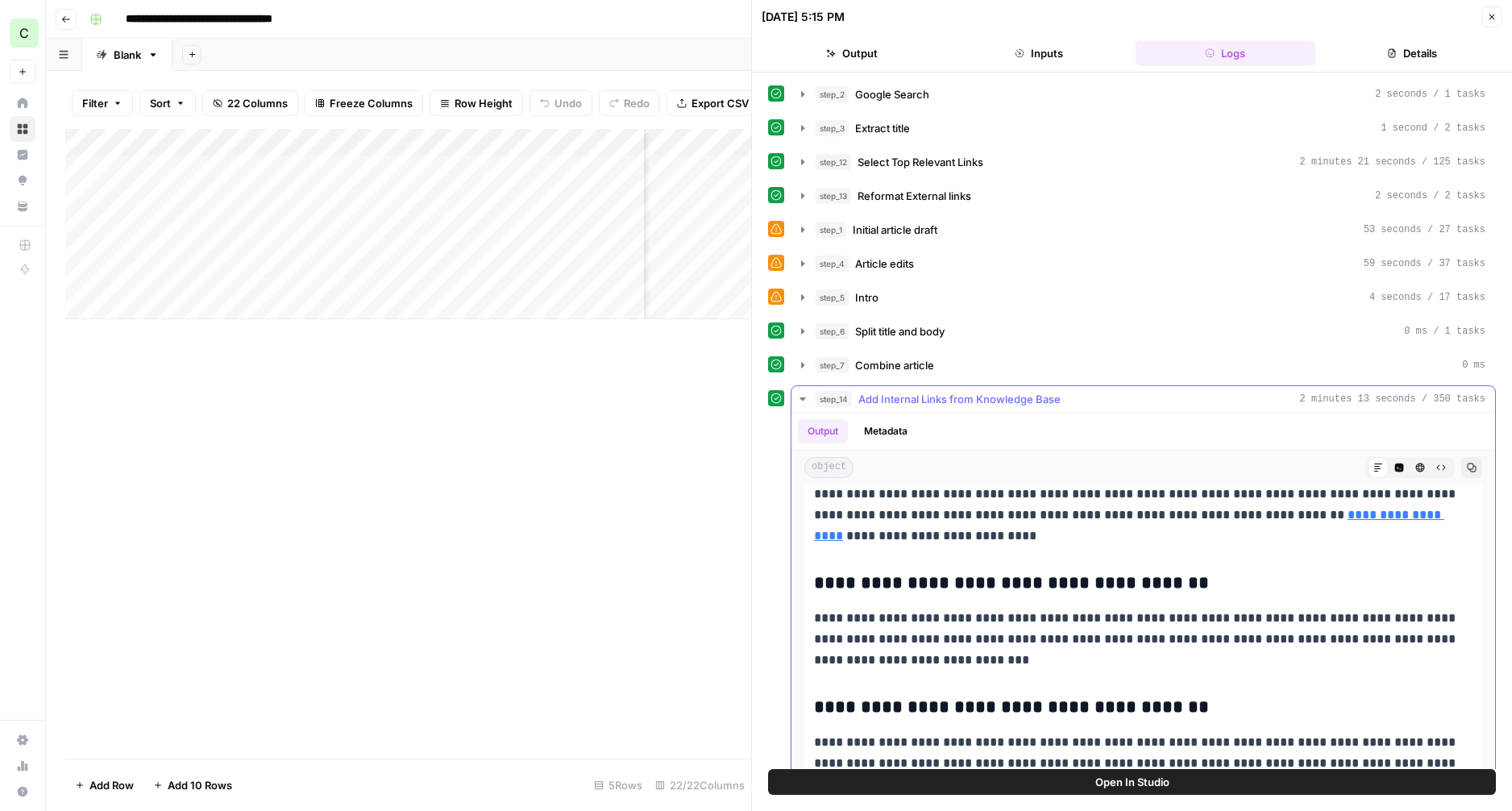
scroll to position [5801, 0]
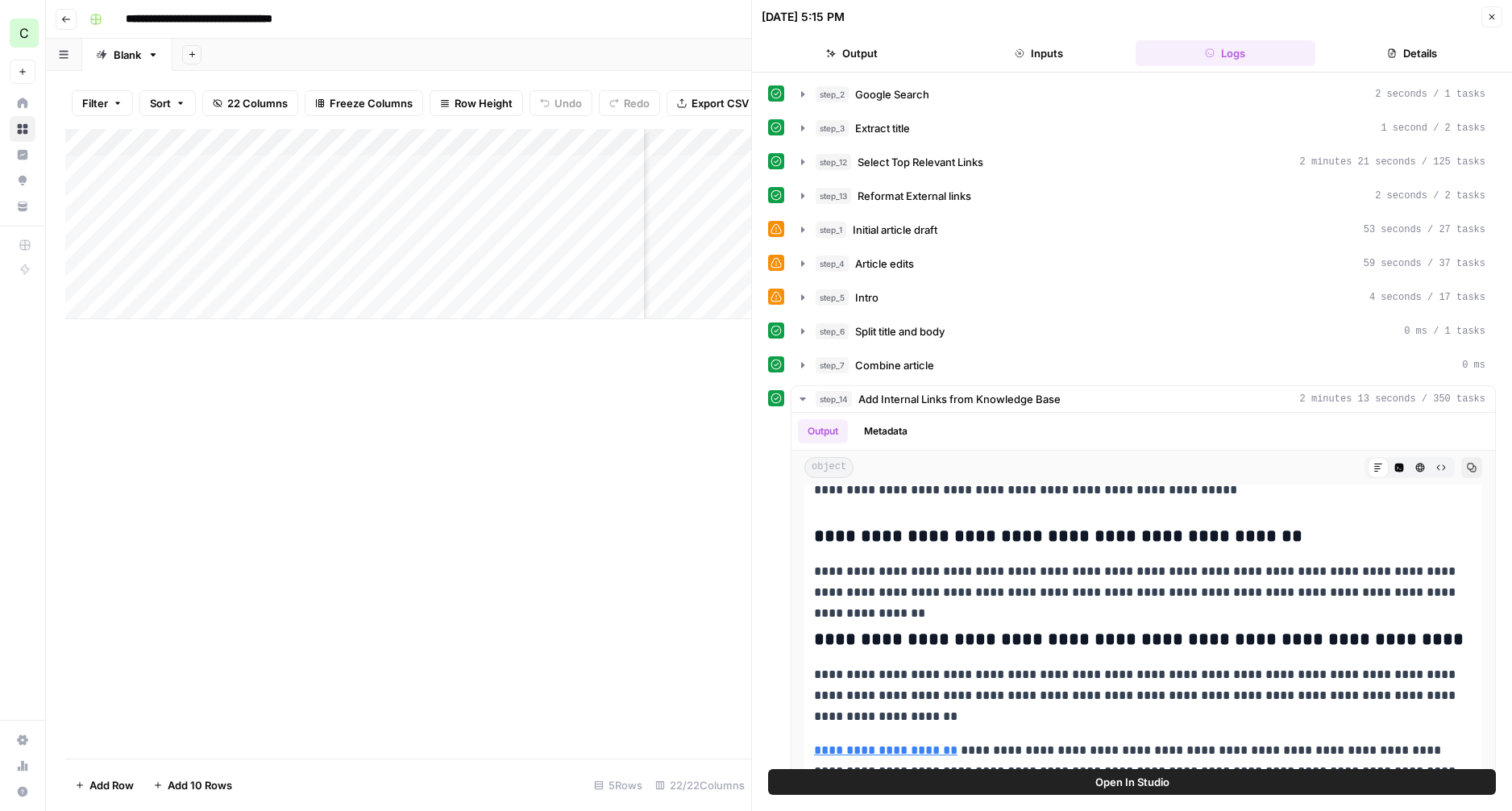
click at [1148, 783] on span "Open In Studio" at bounding box center [1132, 781] width 74 height 16
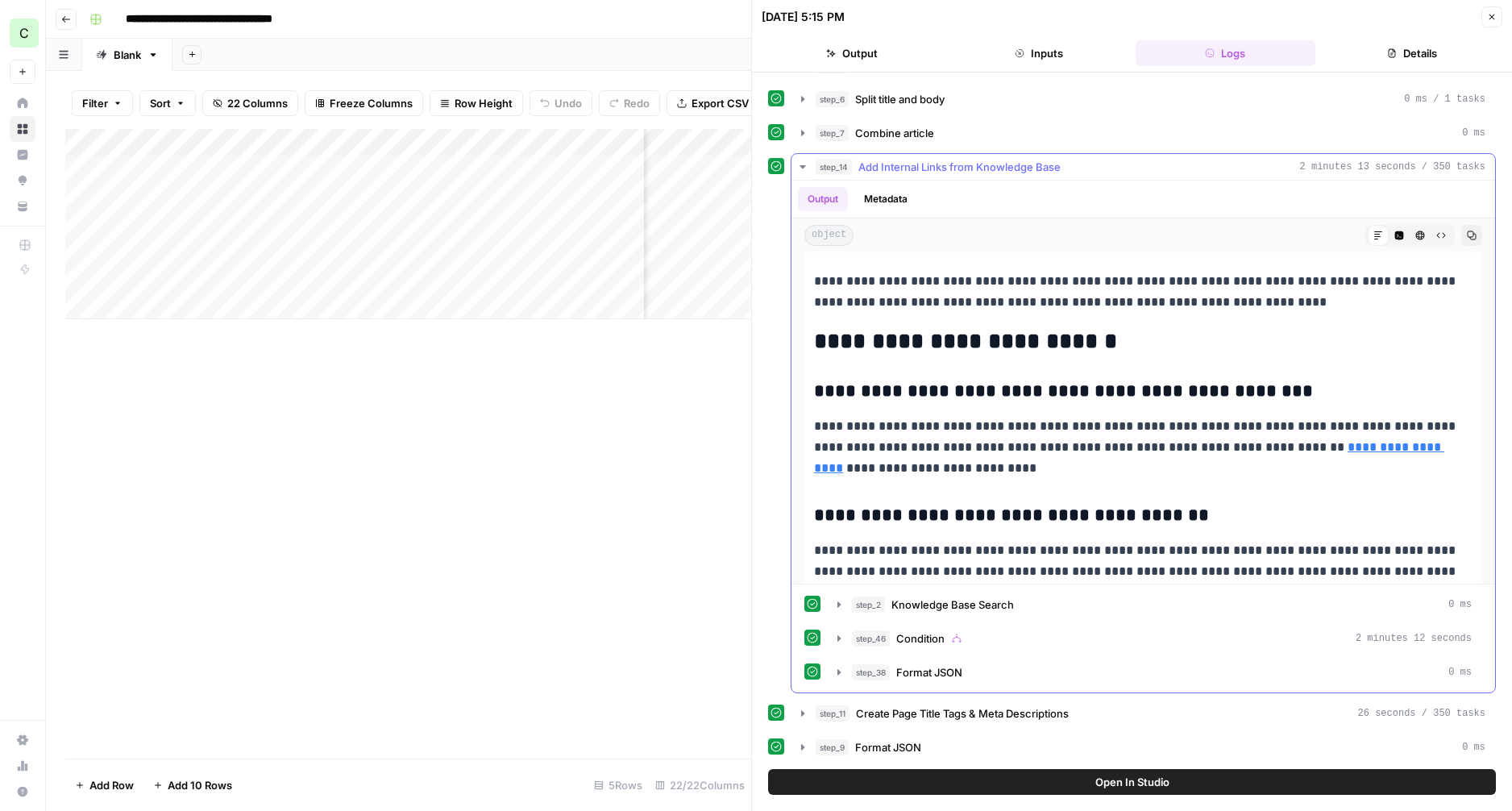
scroll to position [4733, 0]
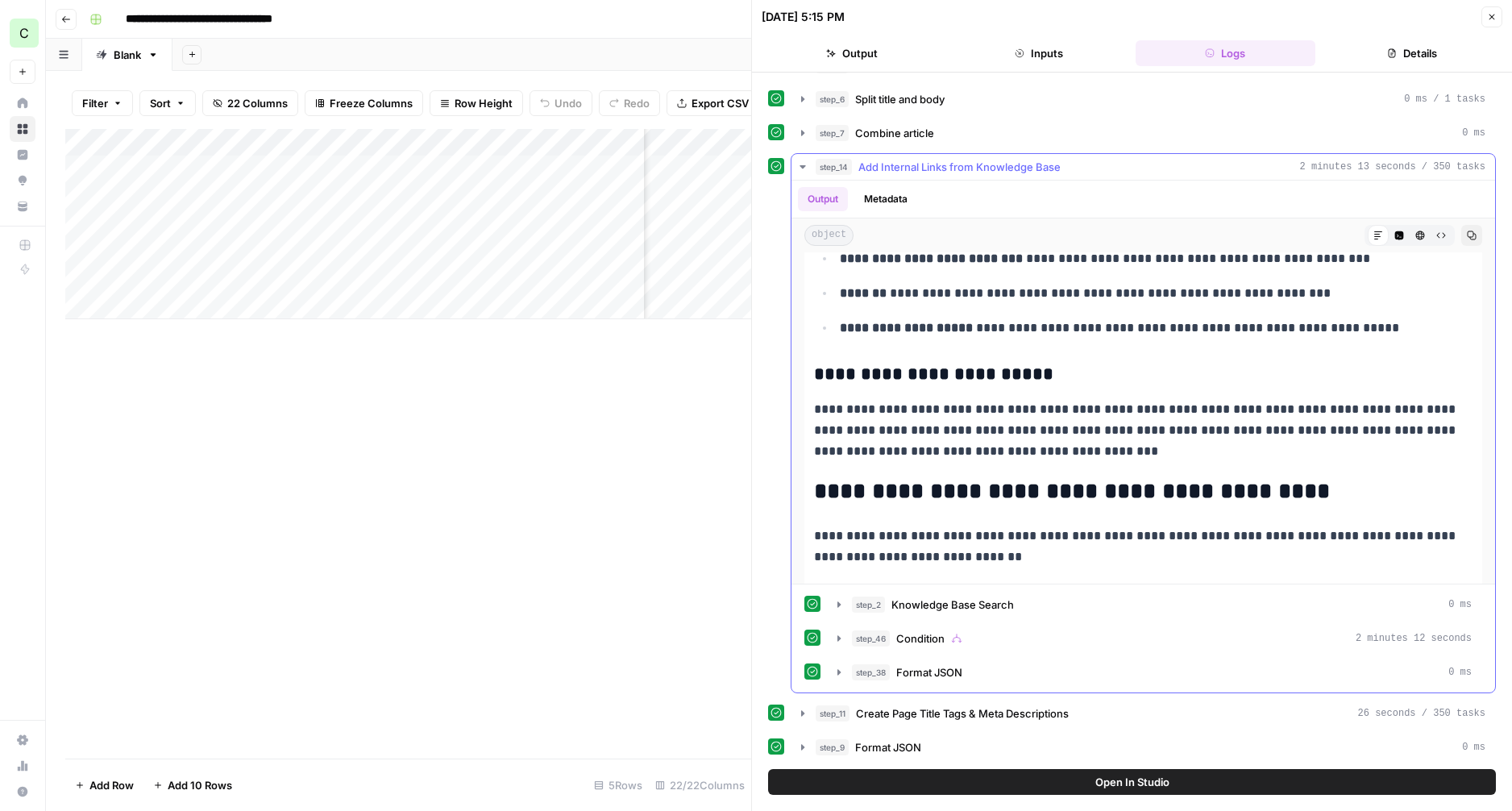
click at [804, 166] on icon "button" at bounding box center [802, 167] width 5 height 3
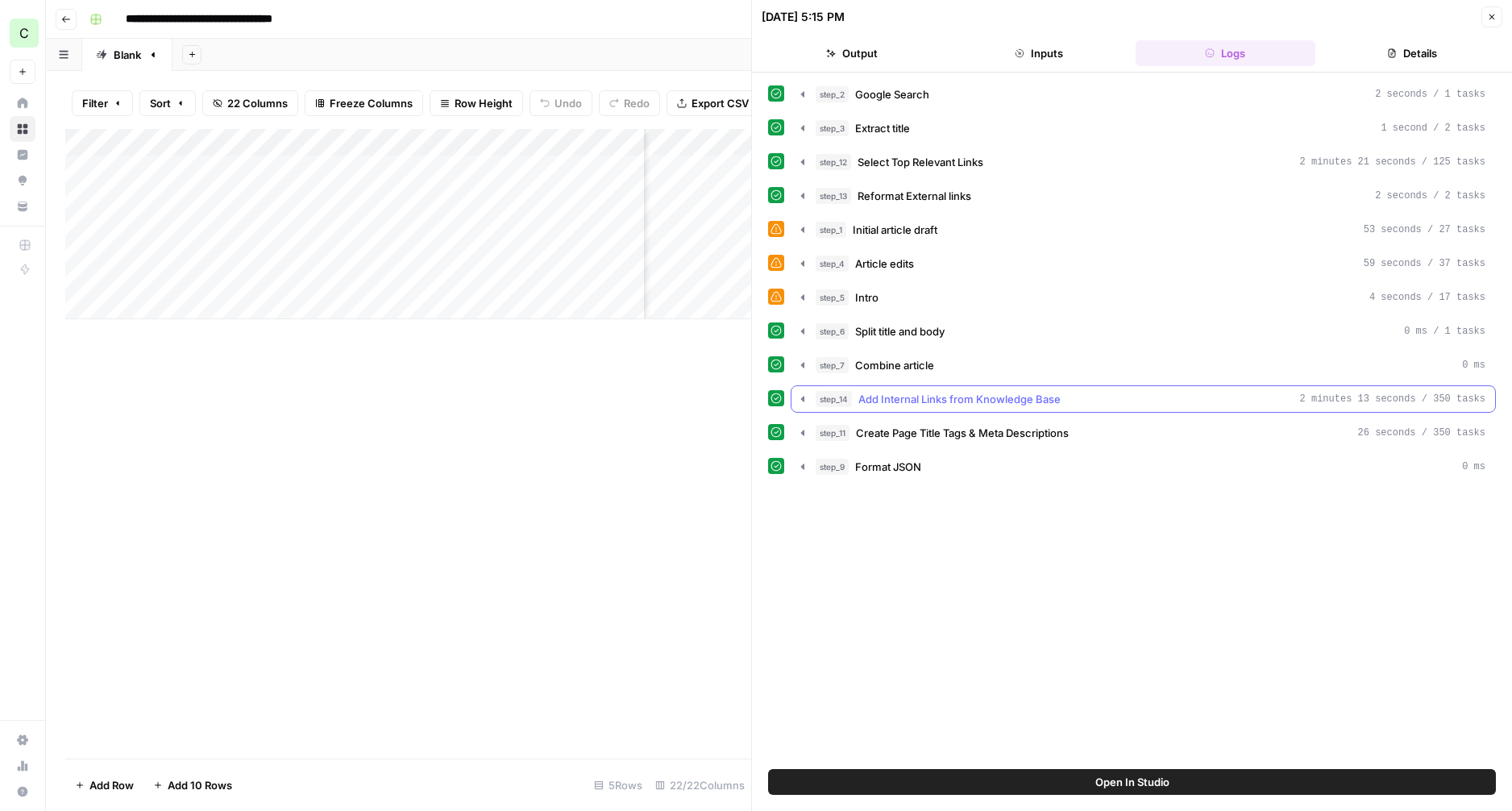
scroll to position [0, 0]
click at [804, 299] on icon "button" at bounding box center [802, 297] width 13 height 13
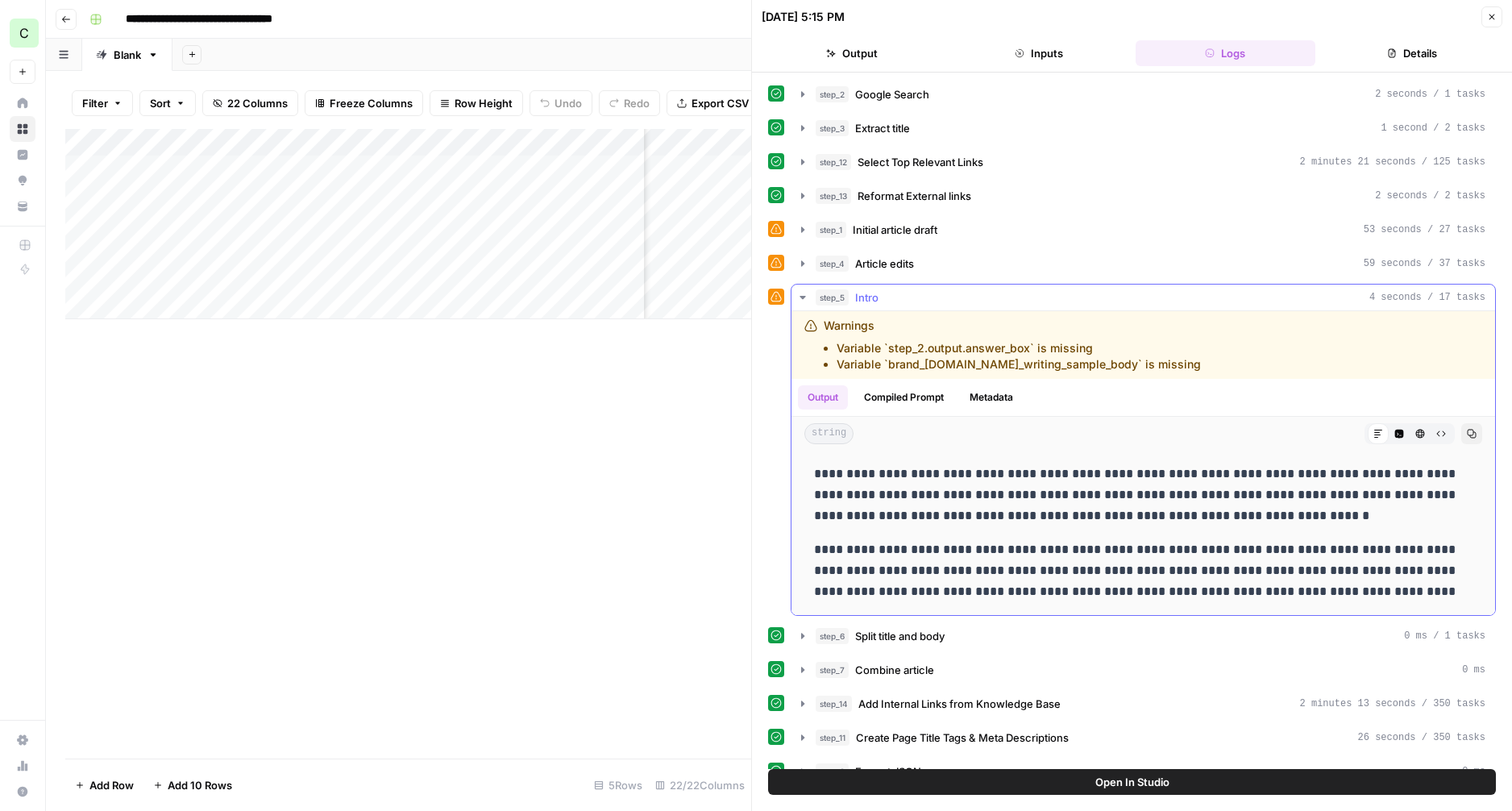
click at [803, 298] on icon "button" at bounding box center [802, 297] width 5 height 3
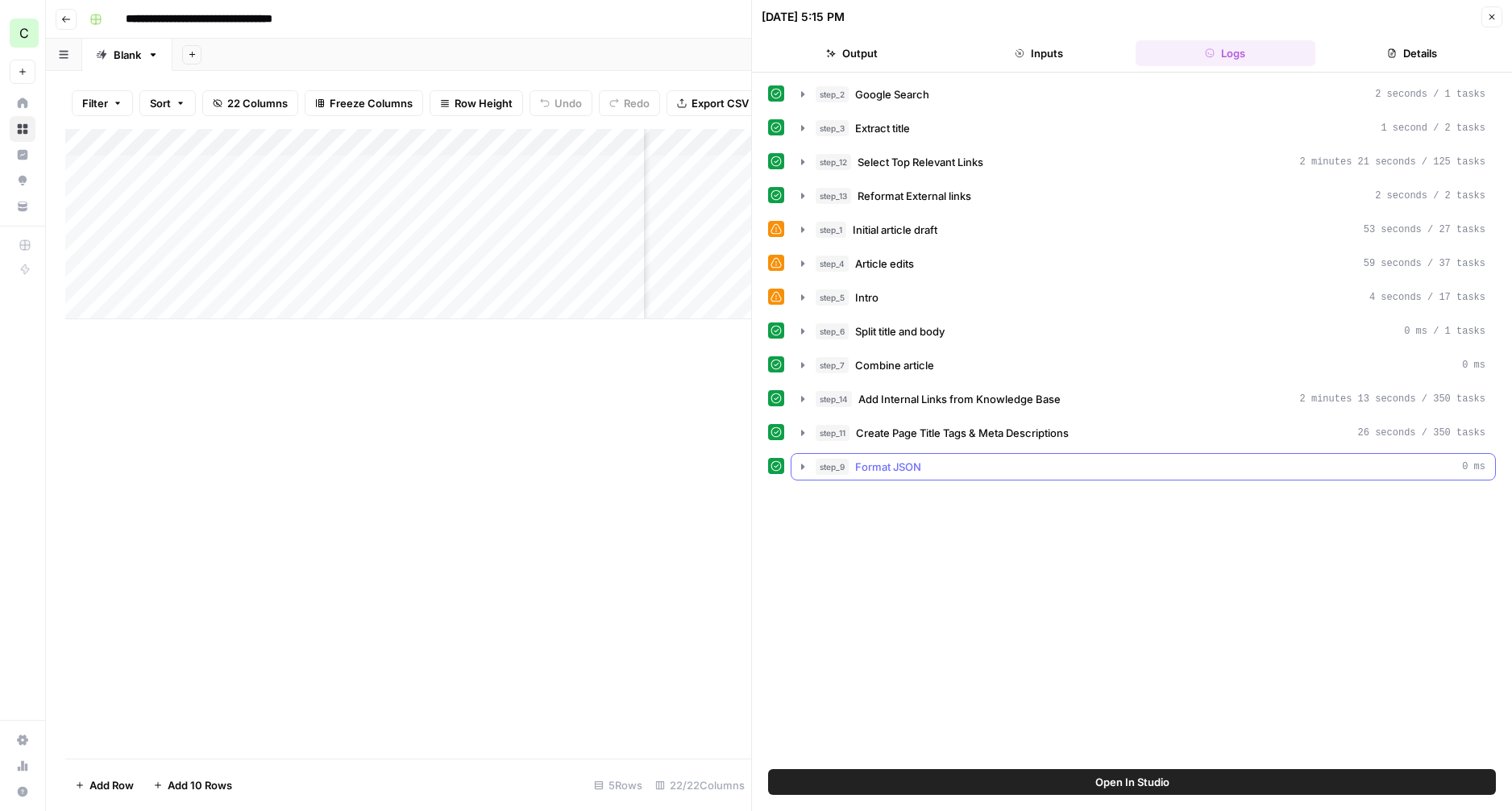
click at [801, 470] on icon "button" at bounding box center [802, 467] width 13 height 13
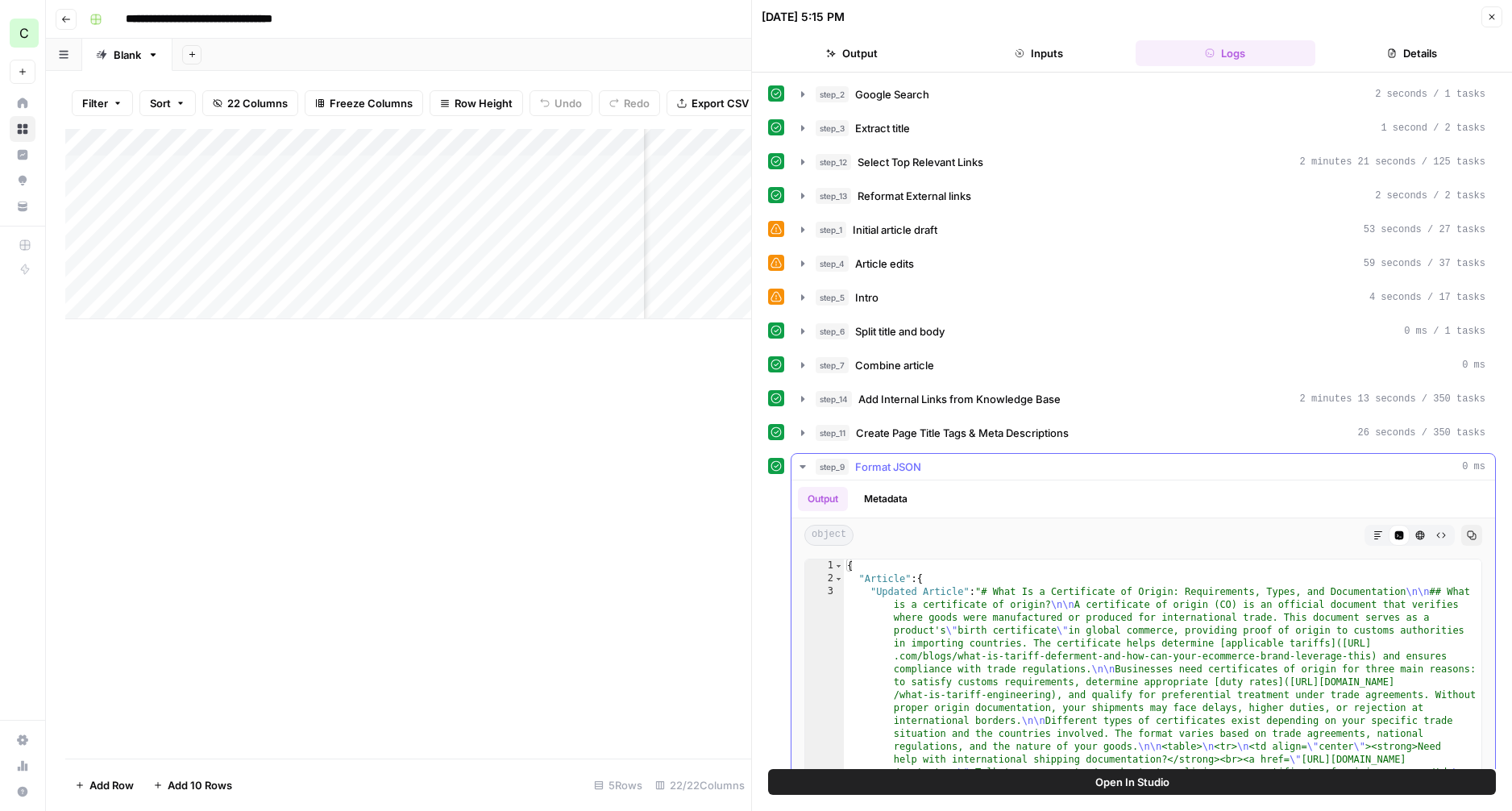
click at [1377, 535] on icon "button" at bounding box center [1377, 535] width 10 height 10
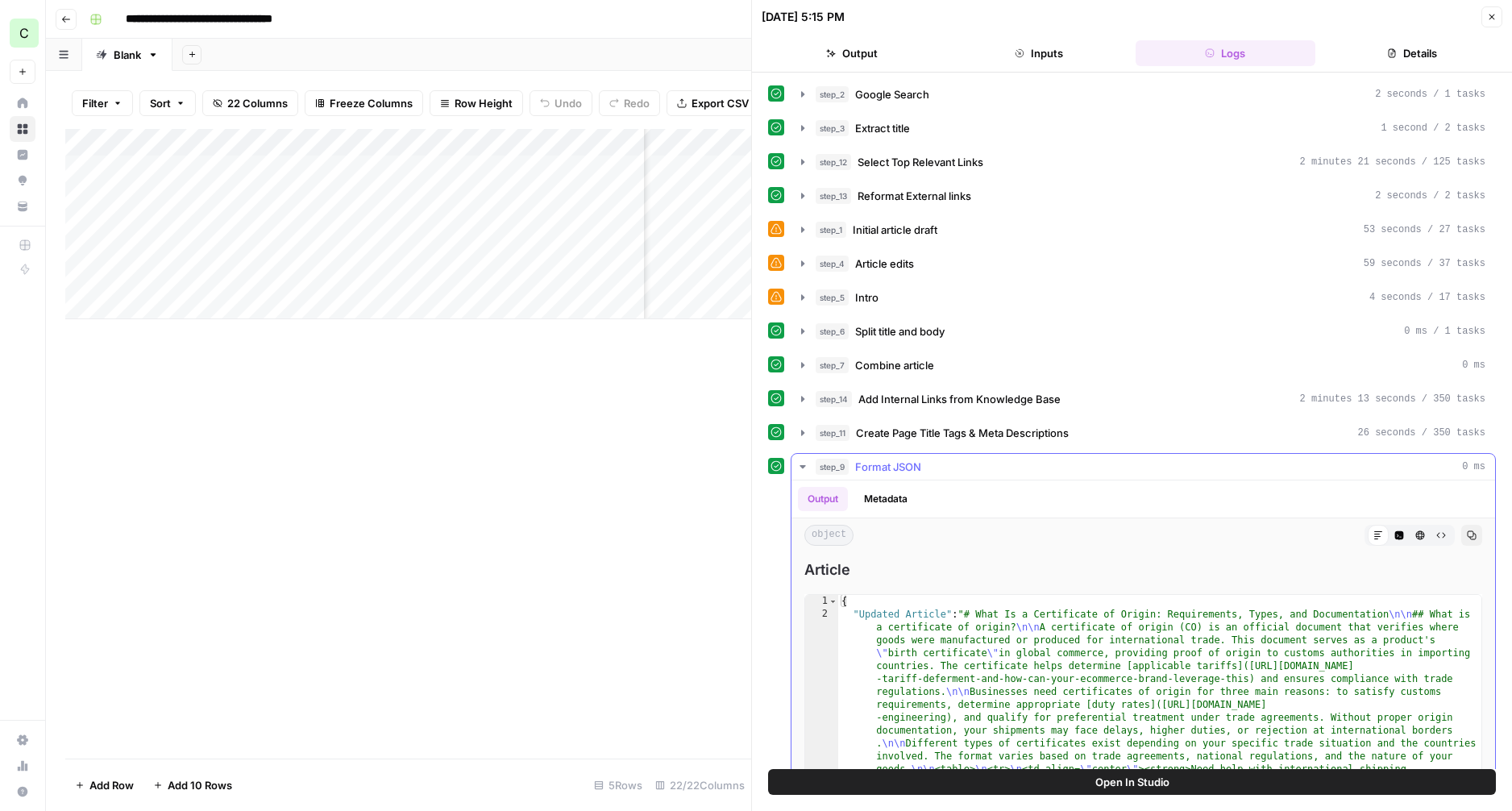
click at [801, 464] on icon "button" at bounding box center [802, 467] width 13 height 13
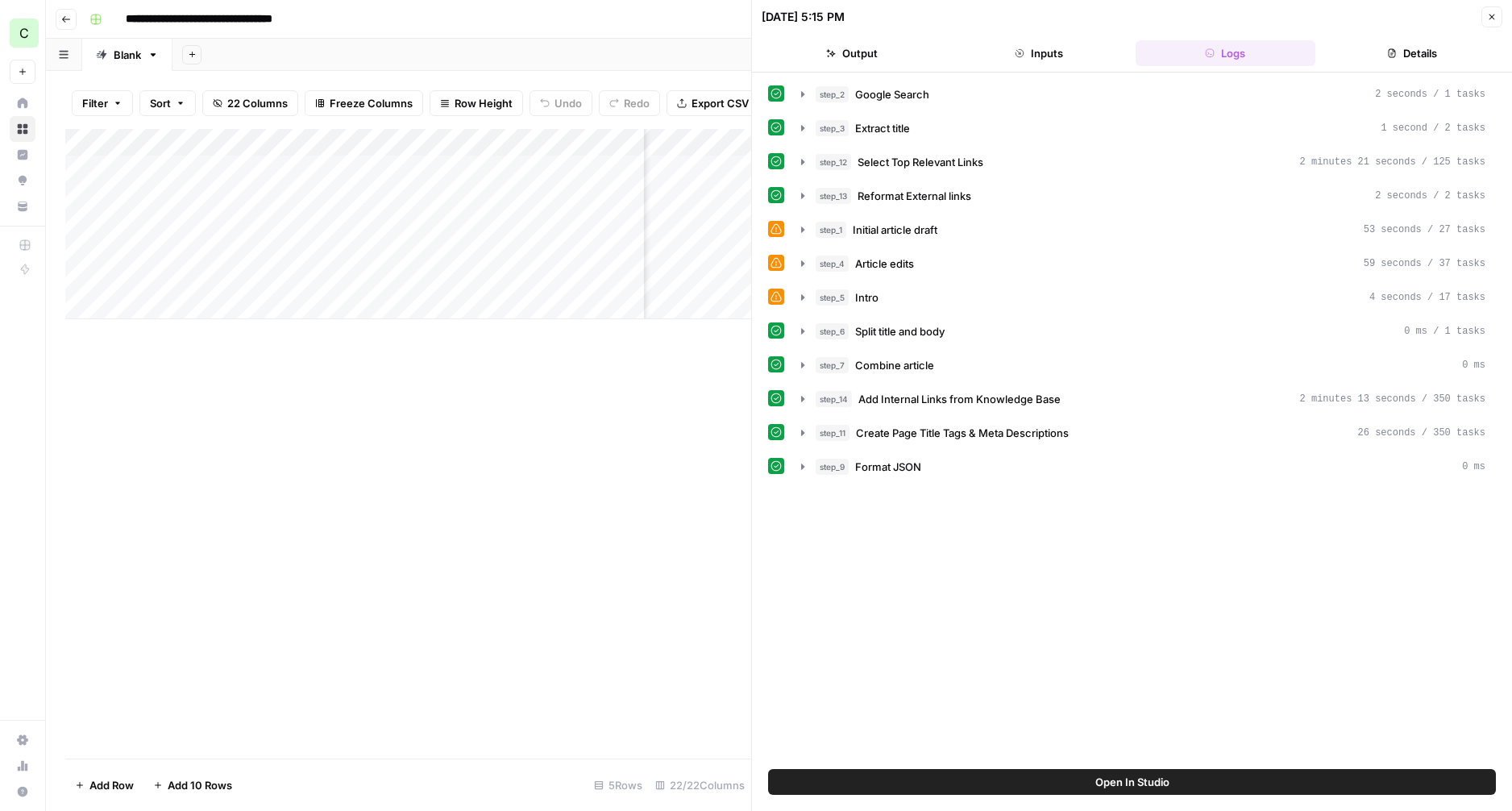
click at [781, 473] on div at bounding box center [776, 466] width 16 height 16
click at [805, 439] on icon "button" at bounding box center [802, 433] width 13 height 13
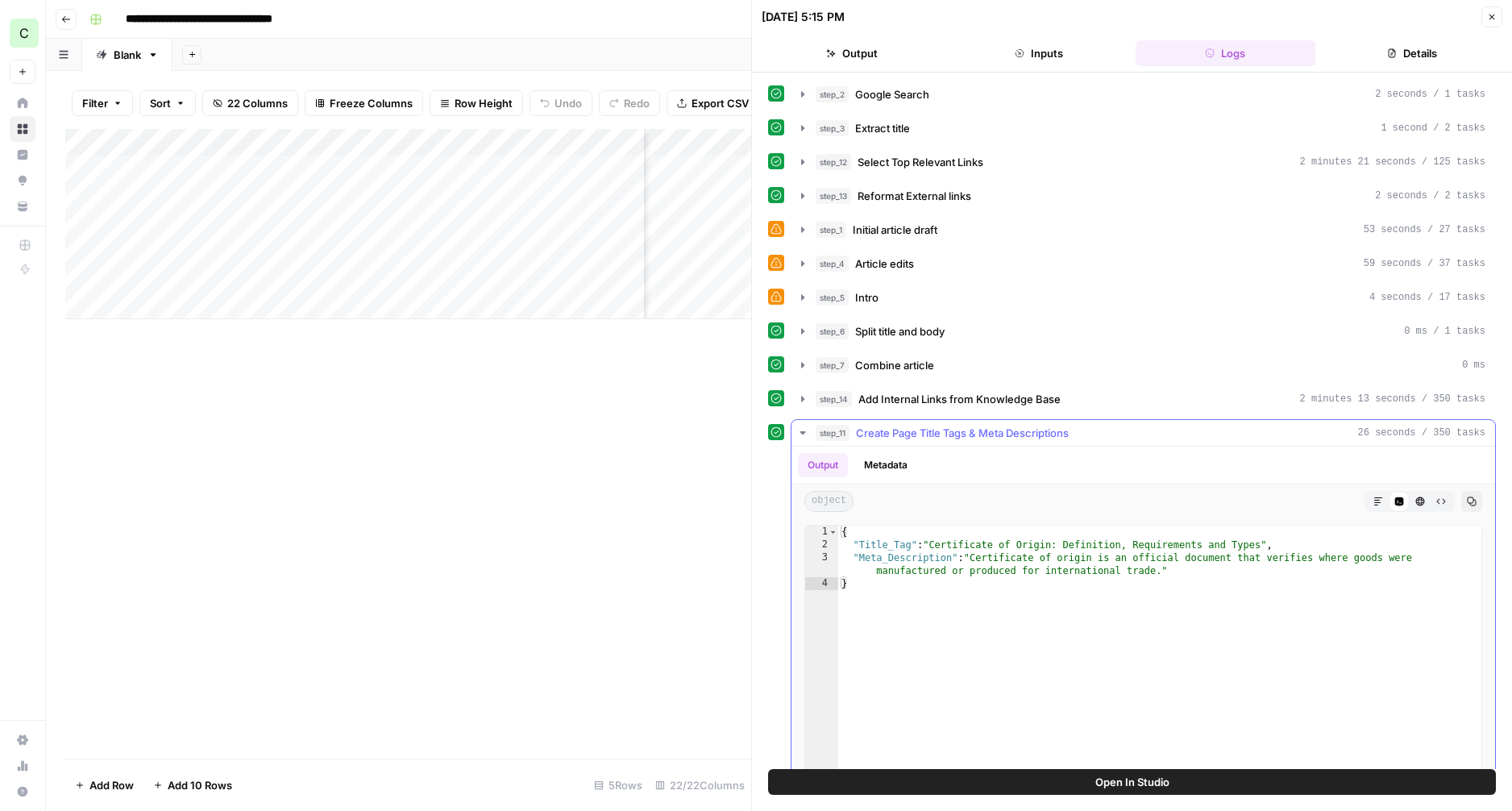
click at [804, 432] on icon "button" at bounding box center [802, 433] width 5 height 3
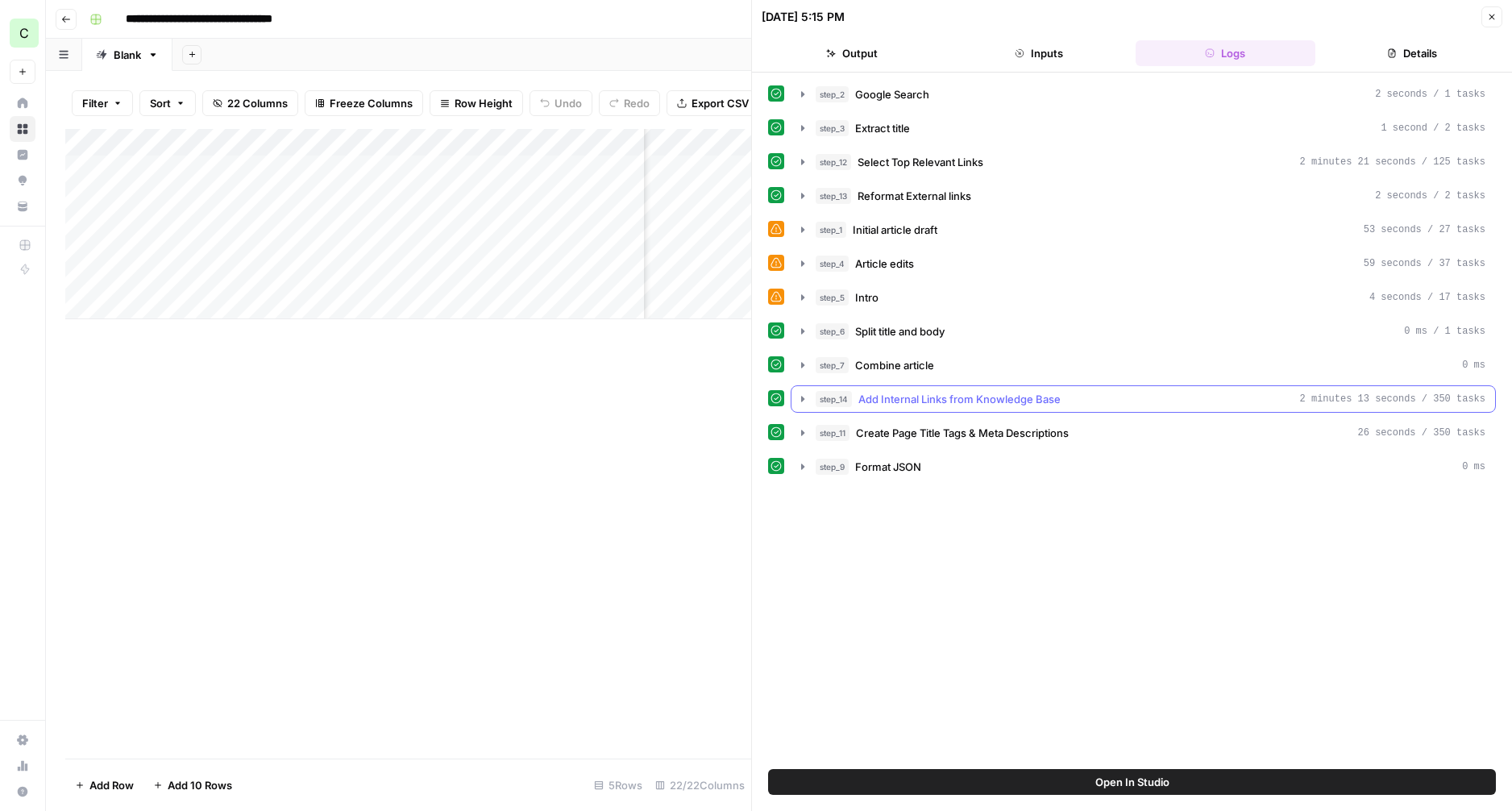
click at [808, 399] on icon "button" at bounding box center [802, 399] width 13 height 13
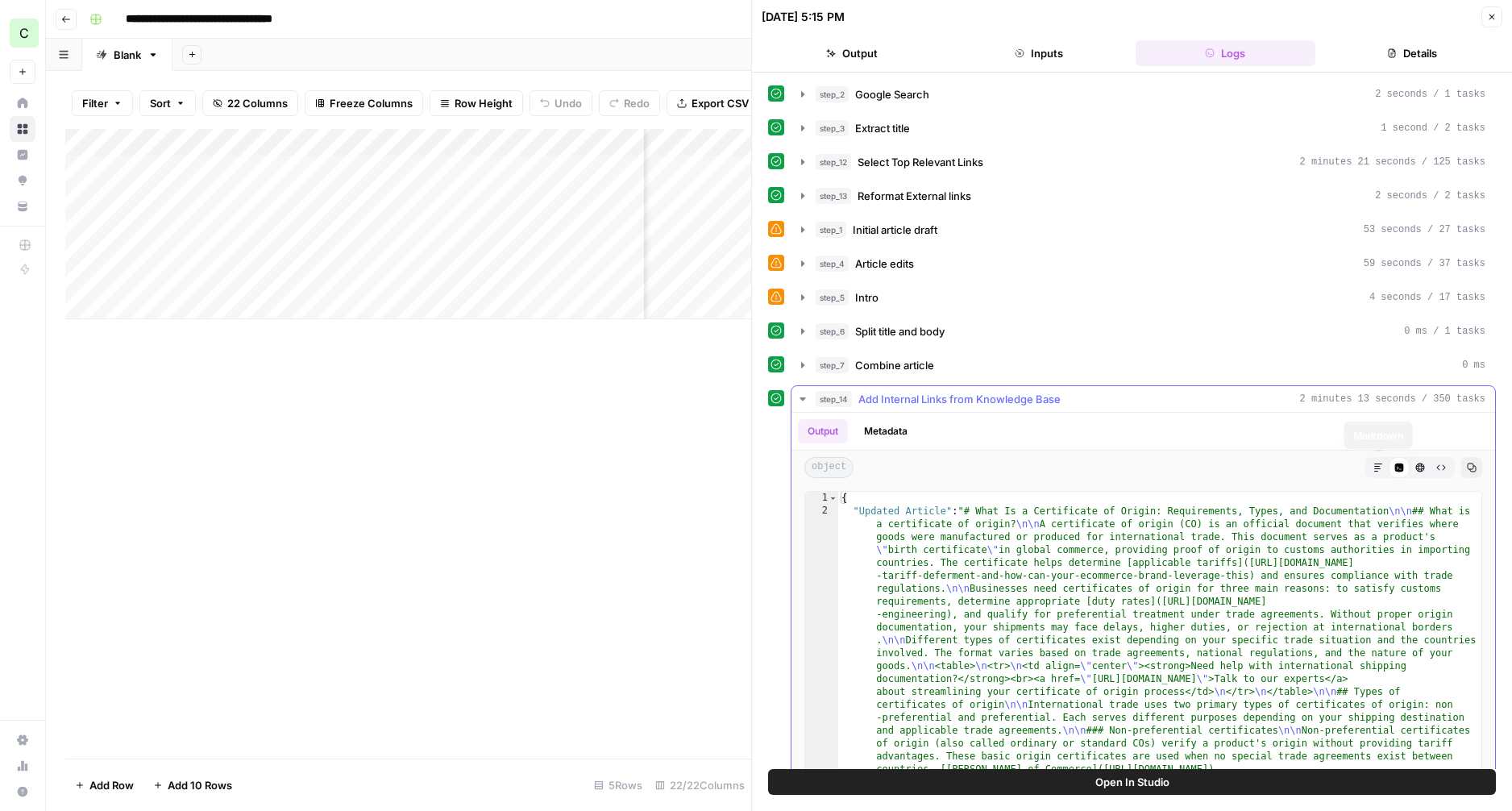
click at [1377, 468] on button "Markdown" at bounding box center [1378, 468] width 21 height 21
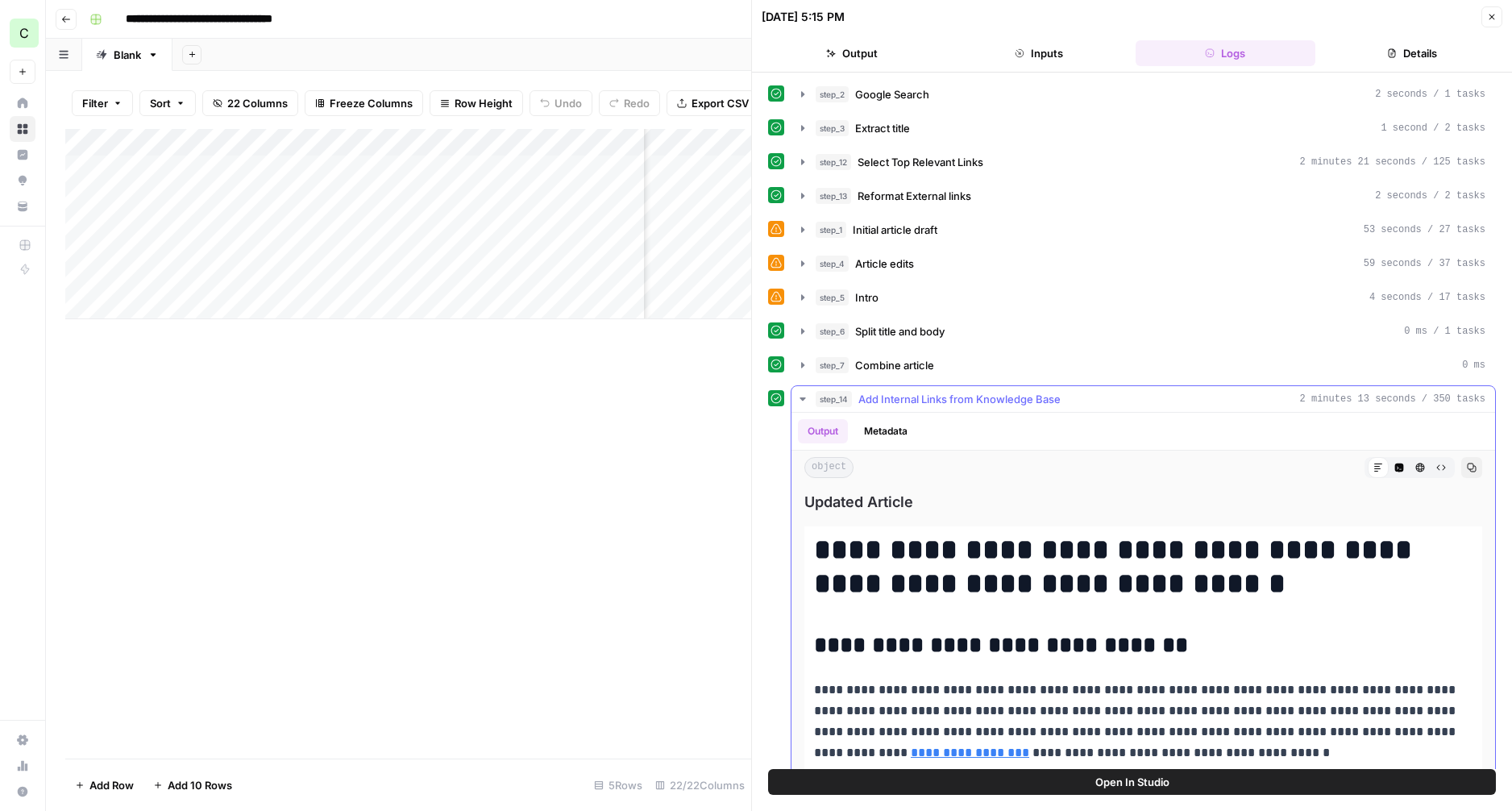
click at [798, 396] on icon "button" at bounding box center [802, 399] width 13 height 13
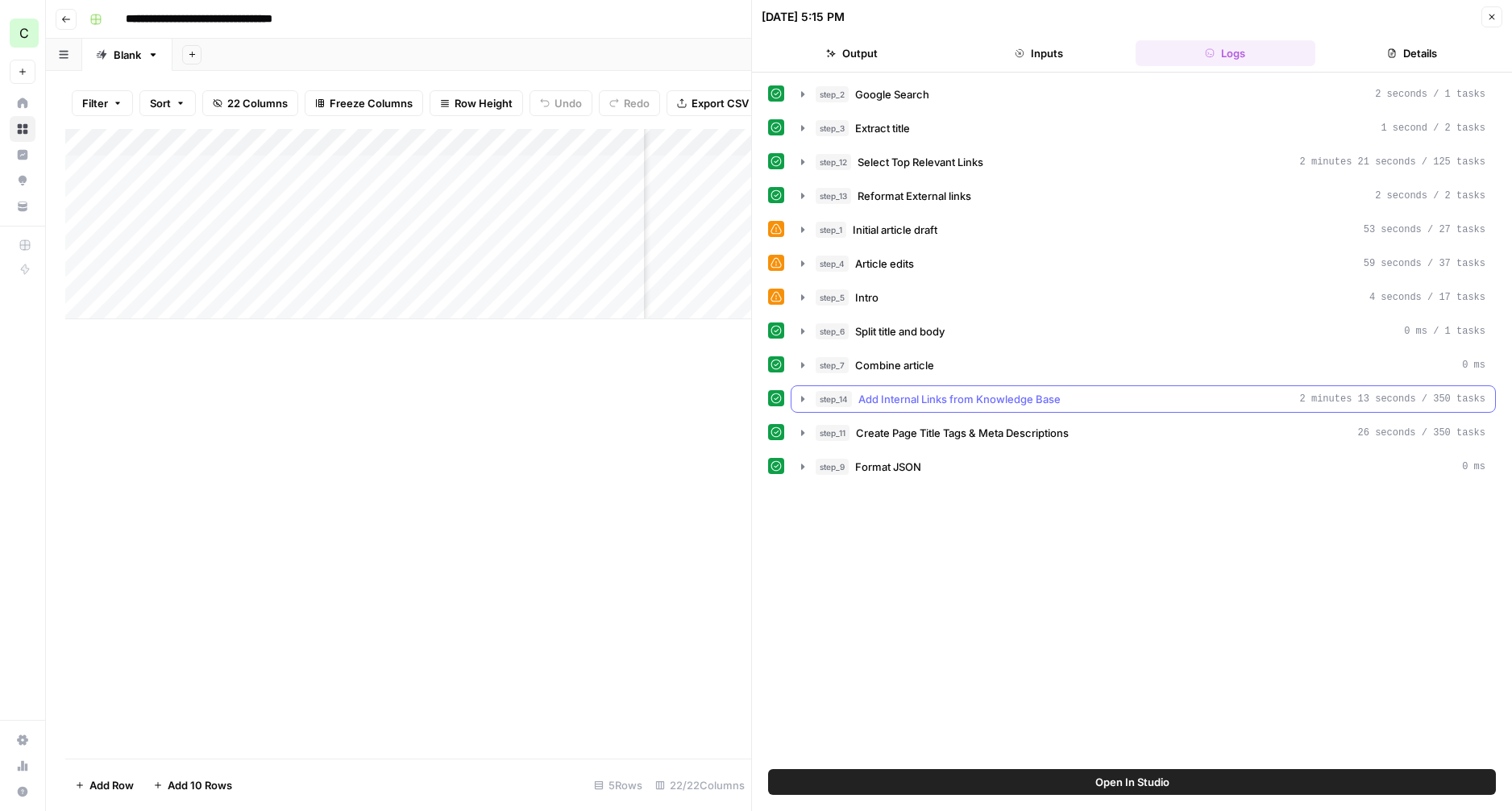
click at [1140, 397] on div "step_14 Add Internal Links from Knowledge Base 2 minutes 13 seconds / 350 tasks" at bounding box center [1150, 399] width 669 height 16
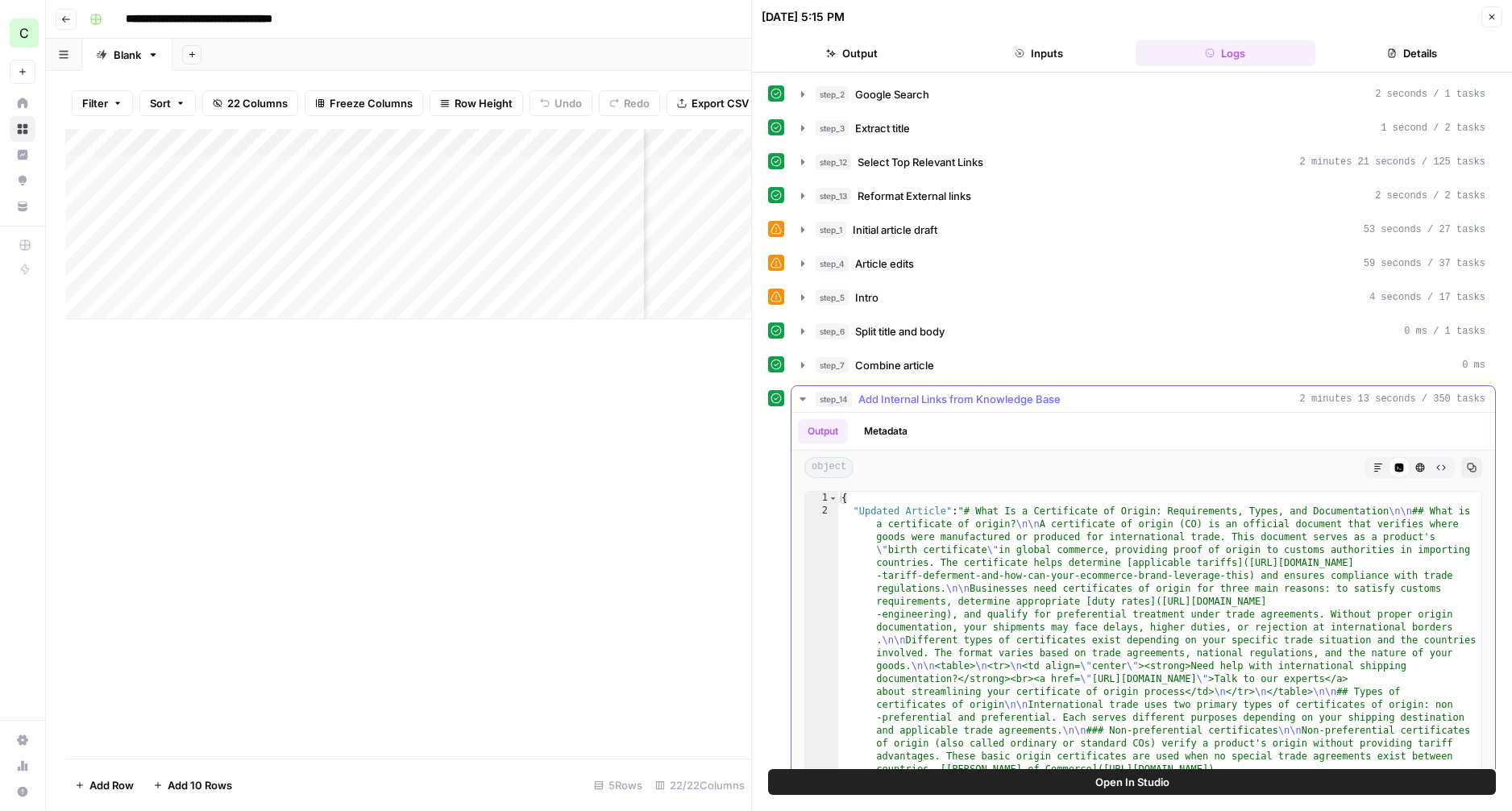
click at [1140, 397] on div "step_14 Add Internal Links from Knowledge Base 2 minutes 13 seconds / 350 tasks" at bounding box center [1150, 399] width 669 height 16
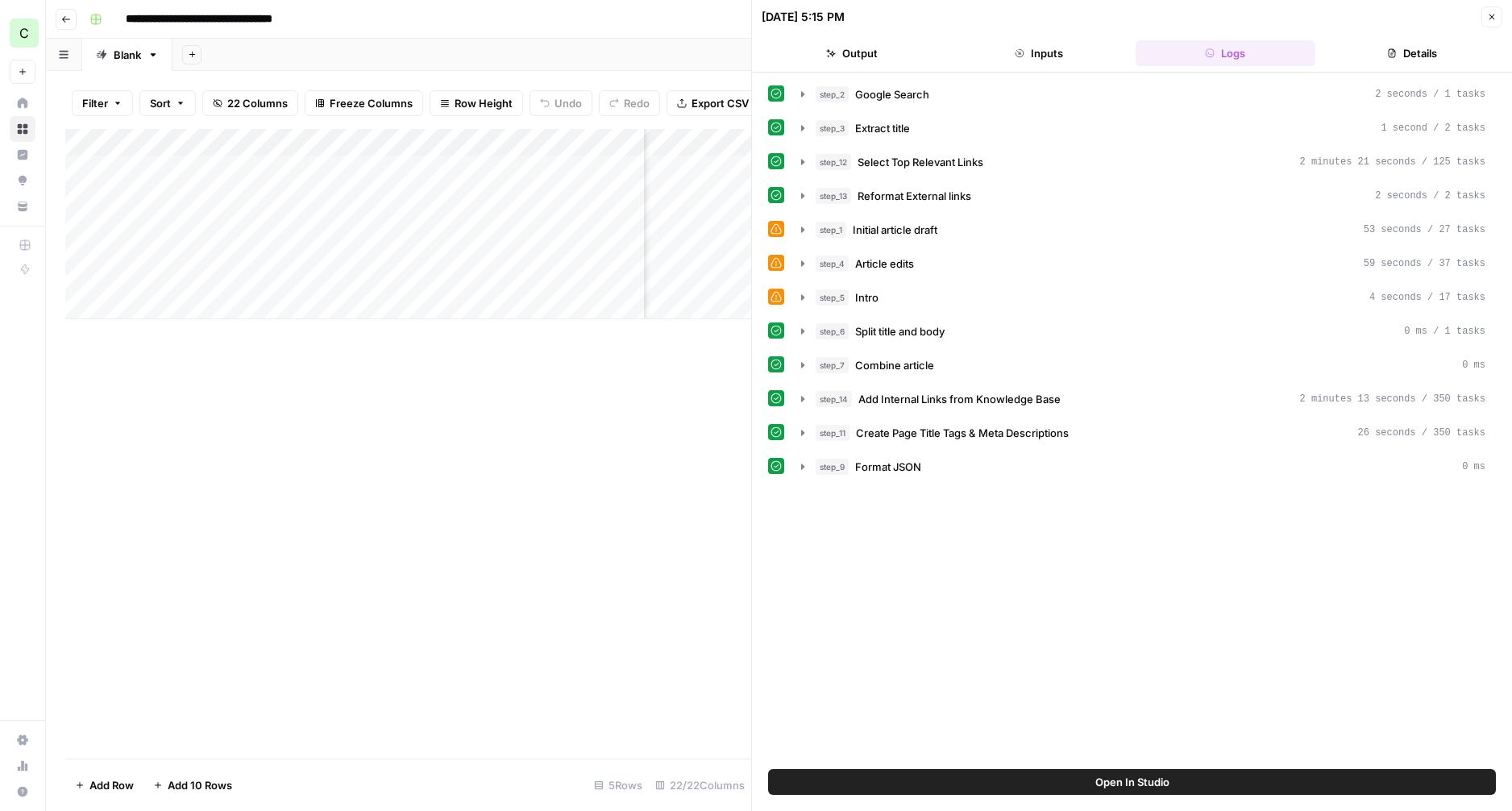
click at [898, 52] on button "Output" at bounding box center [851, 53] width 181 height 26
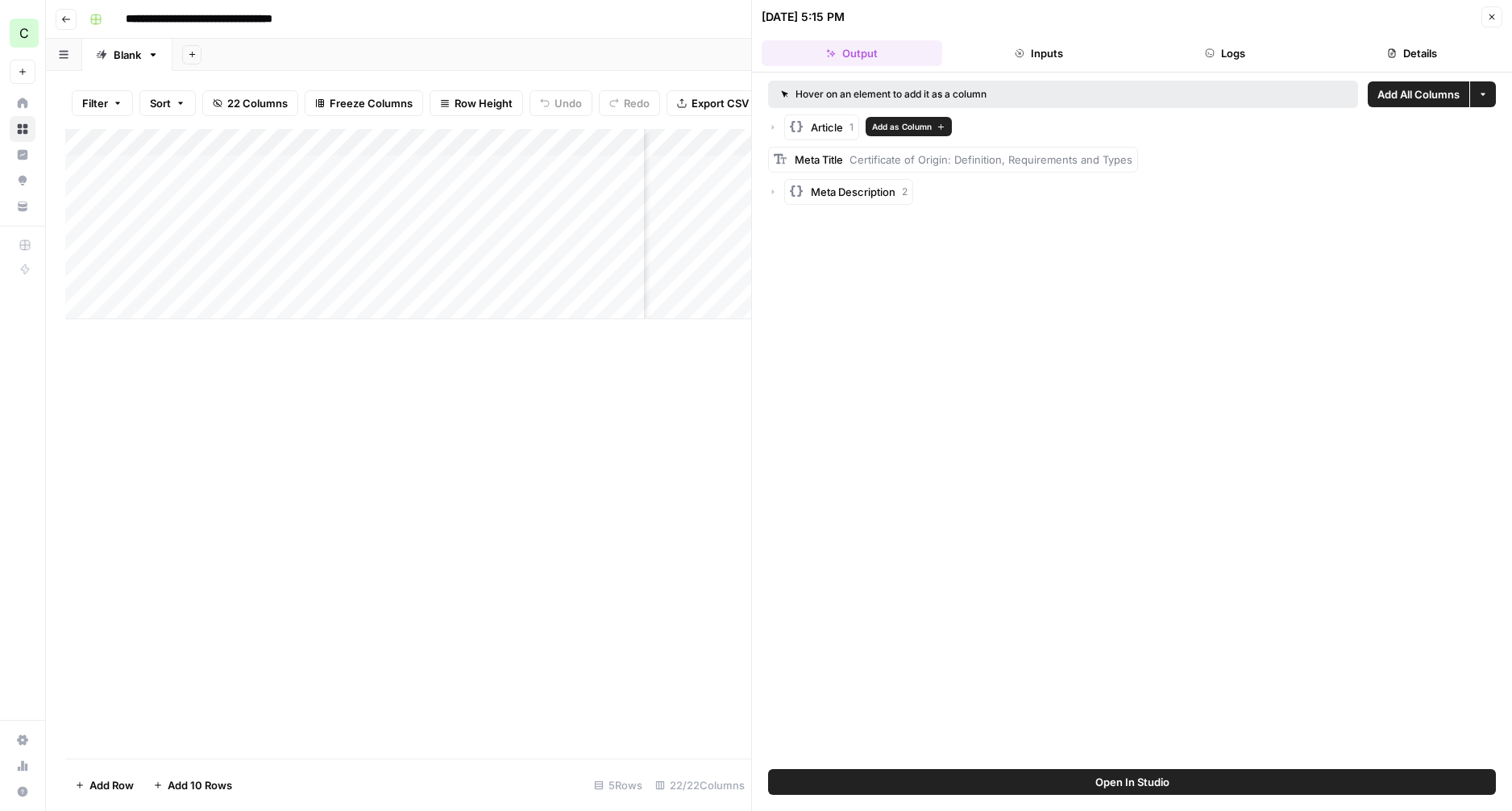
click at [822, 129] on span "Article" at bounding box center [827, 127] width 32 height 16
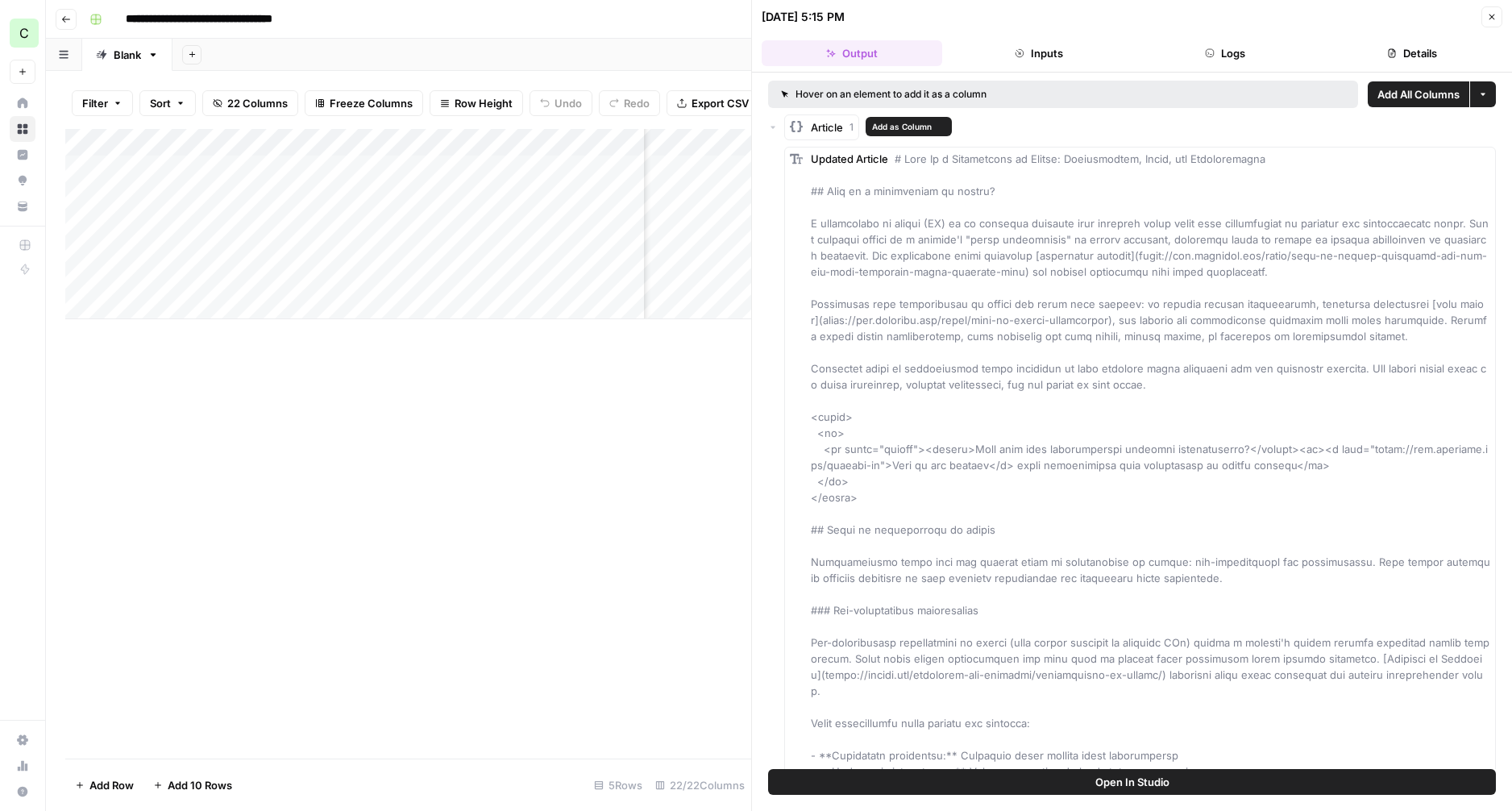
click at [822, 129] on span "Article" at bounding box center [827, 127] width 32 height 16
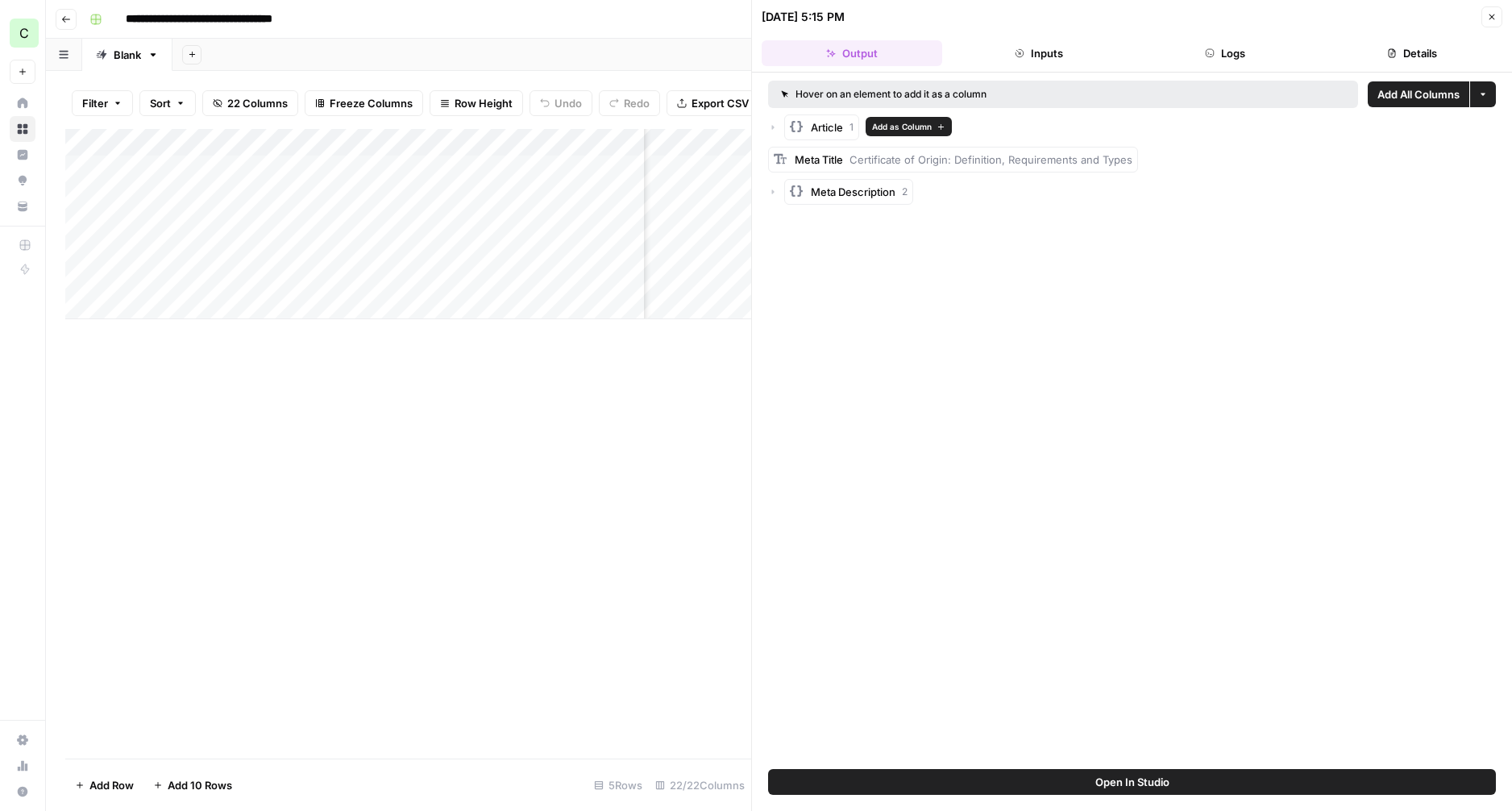
click at [896, 125] on span "Add as Column" at bounding box center [902, 126] width 59 height 13
click at [1493, 19] on icon "button" at bounding box center [1491, 17] width 10 height 10
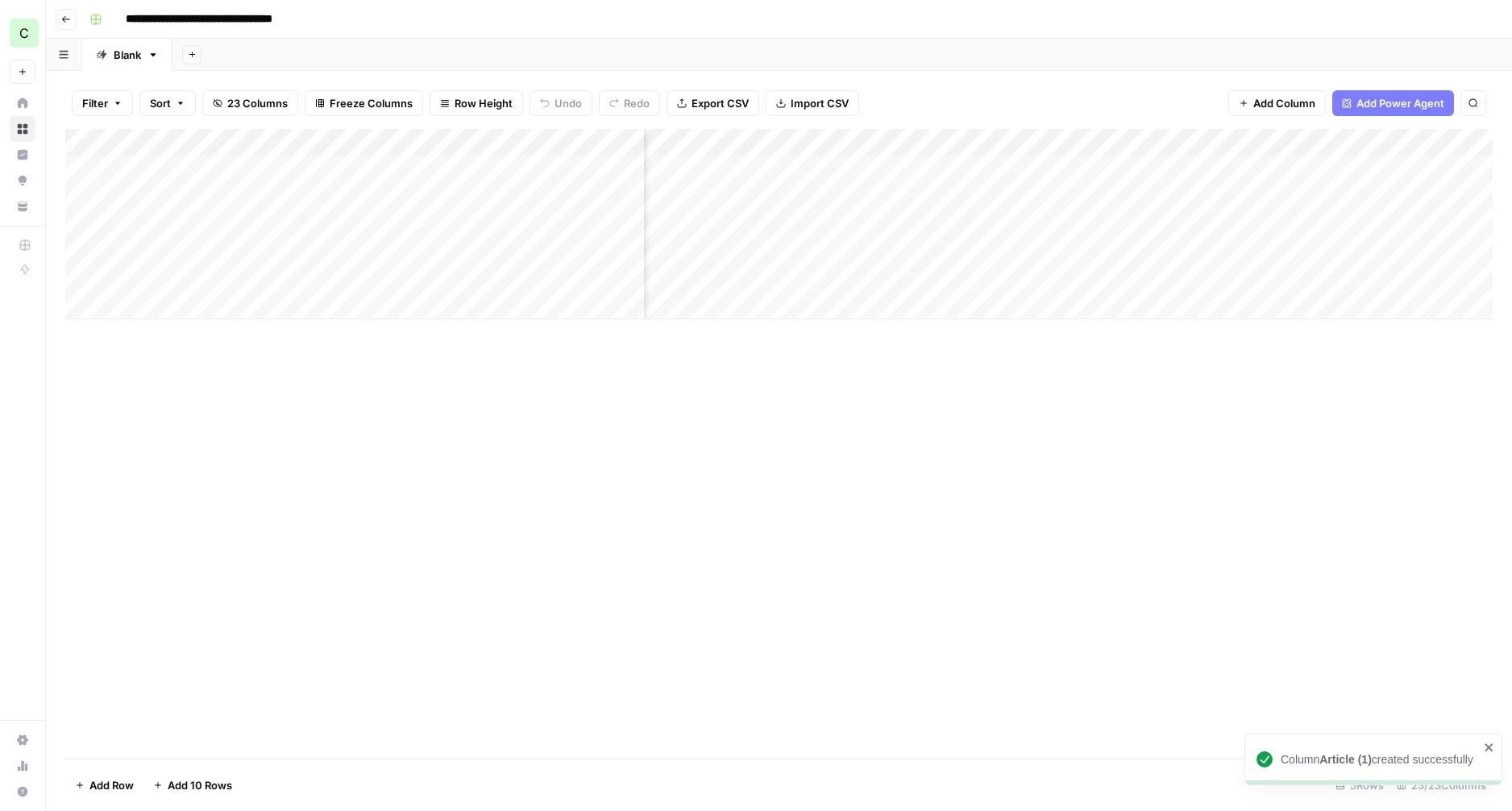
scroll to position [0, 1640]
click at [981, 169] on div "Add Column" at bounding box center [779, 225] width 1427 height 191
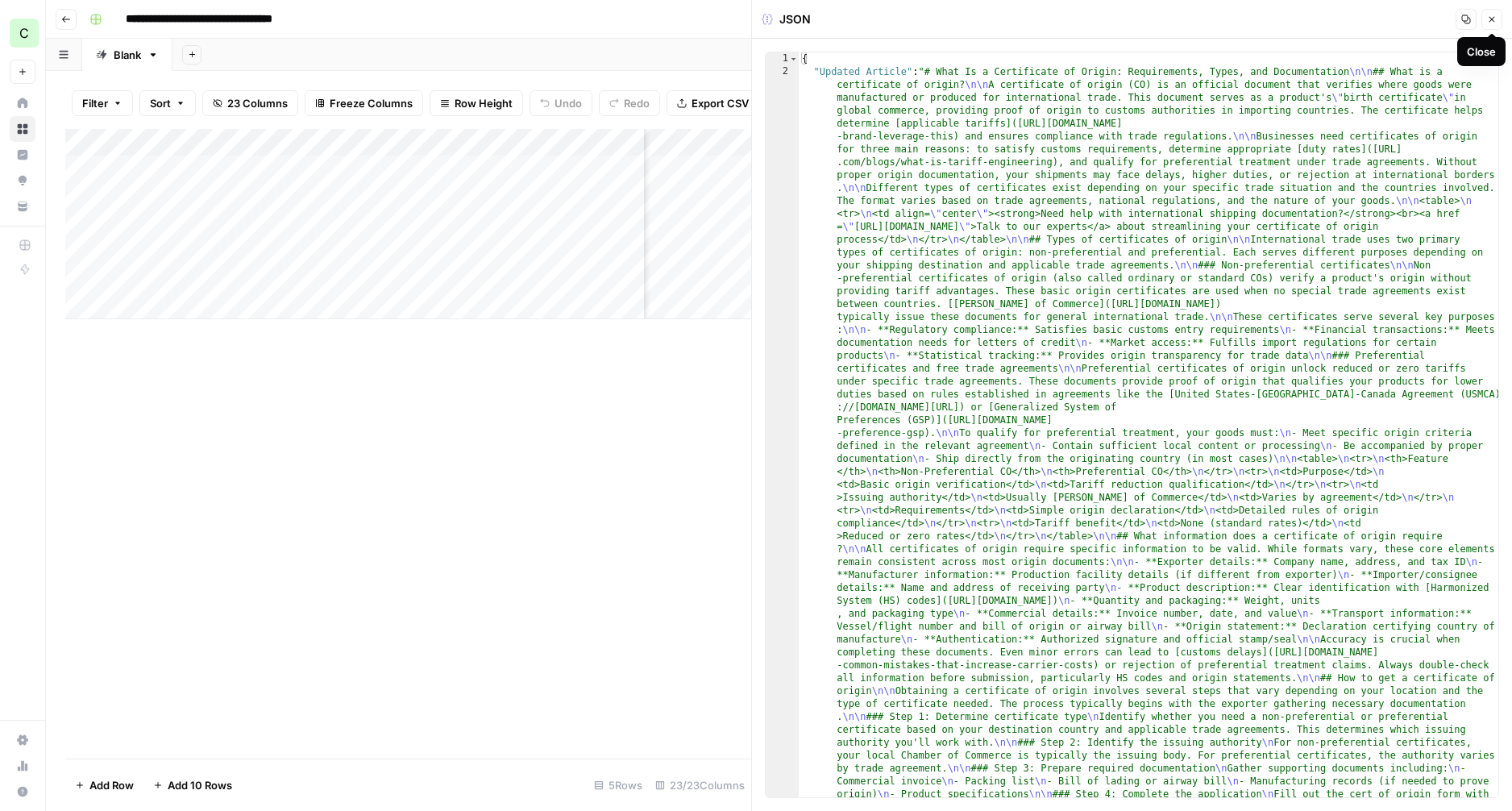
click at [1497, 16] on button "Close" at bounding box center [1492, 19] width 21 height 21
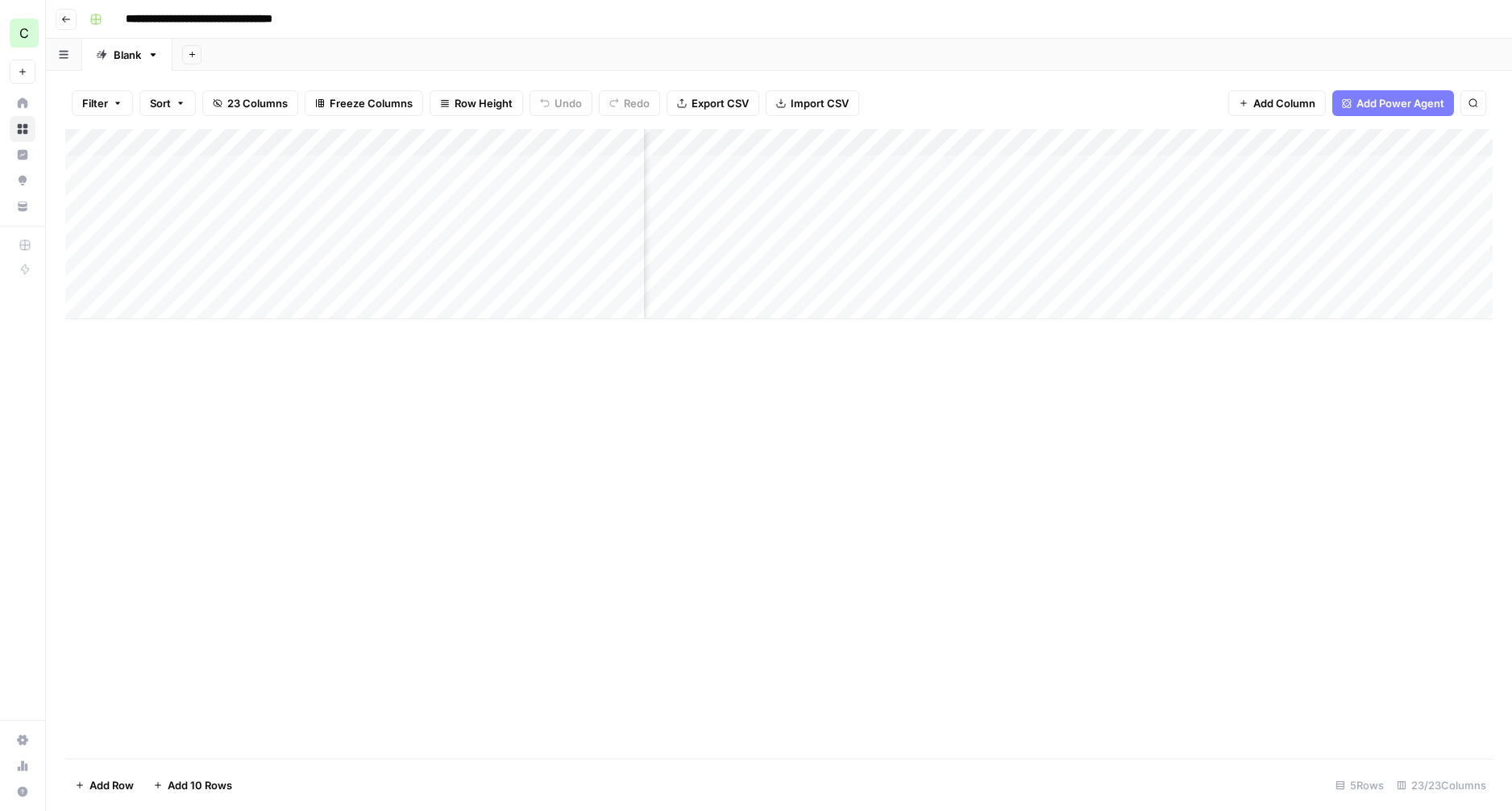
click at [984, 141] on div "Add Column" at bounding box center [779, 225] width 1427 height 191
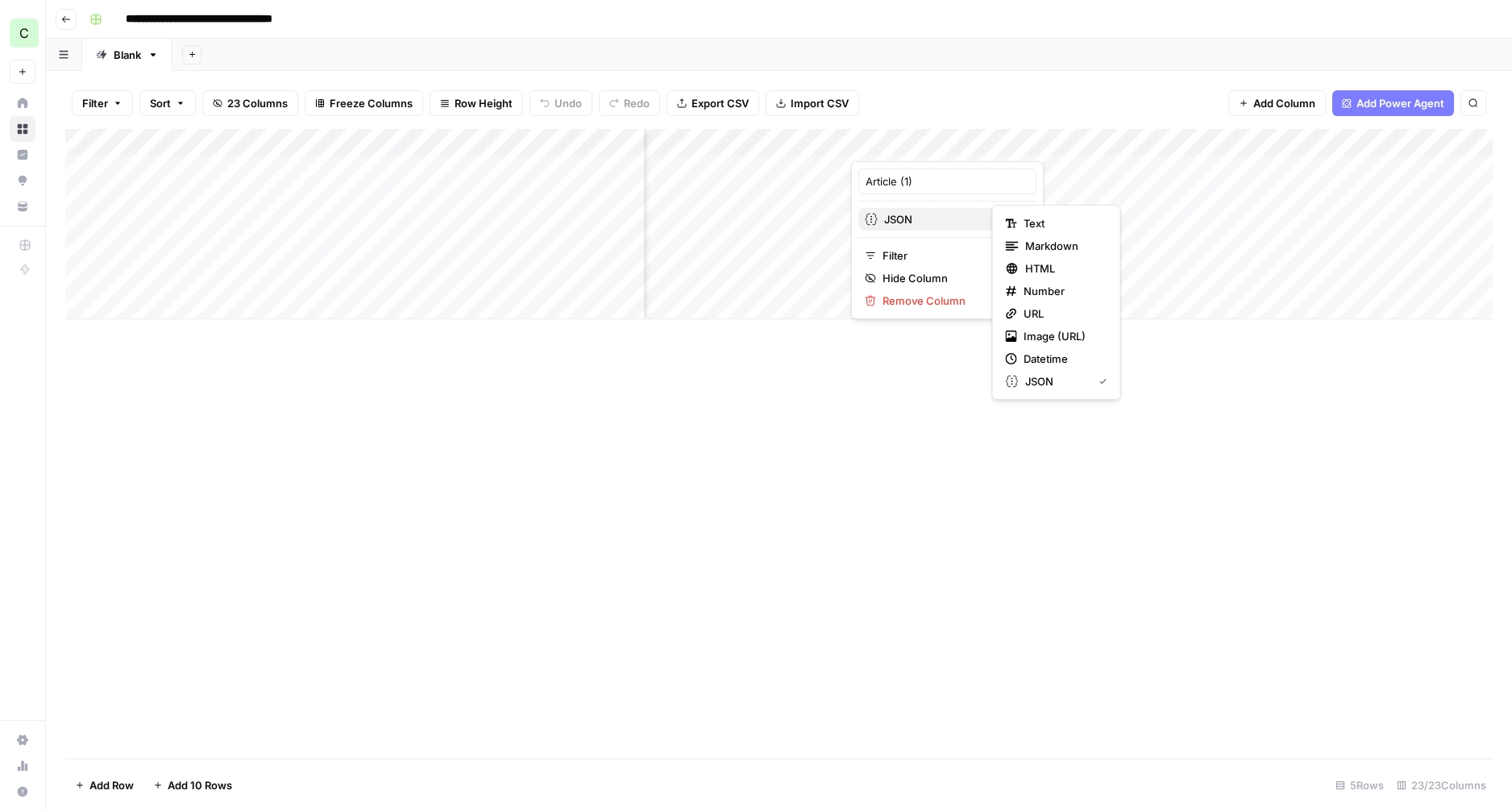
click at [925, 222] on span "JSON" at bounding box center [946, 219] width 123 height 16
click at [1049, 247] on span "Markdown" at bounding box center [1063, 246] width 76 height 16
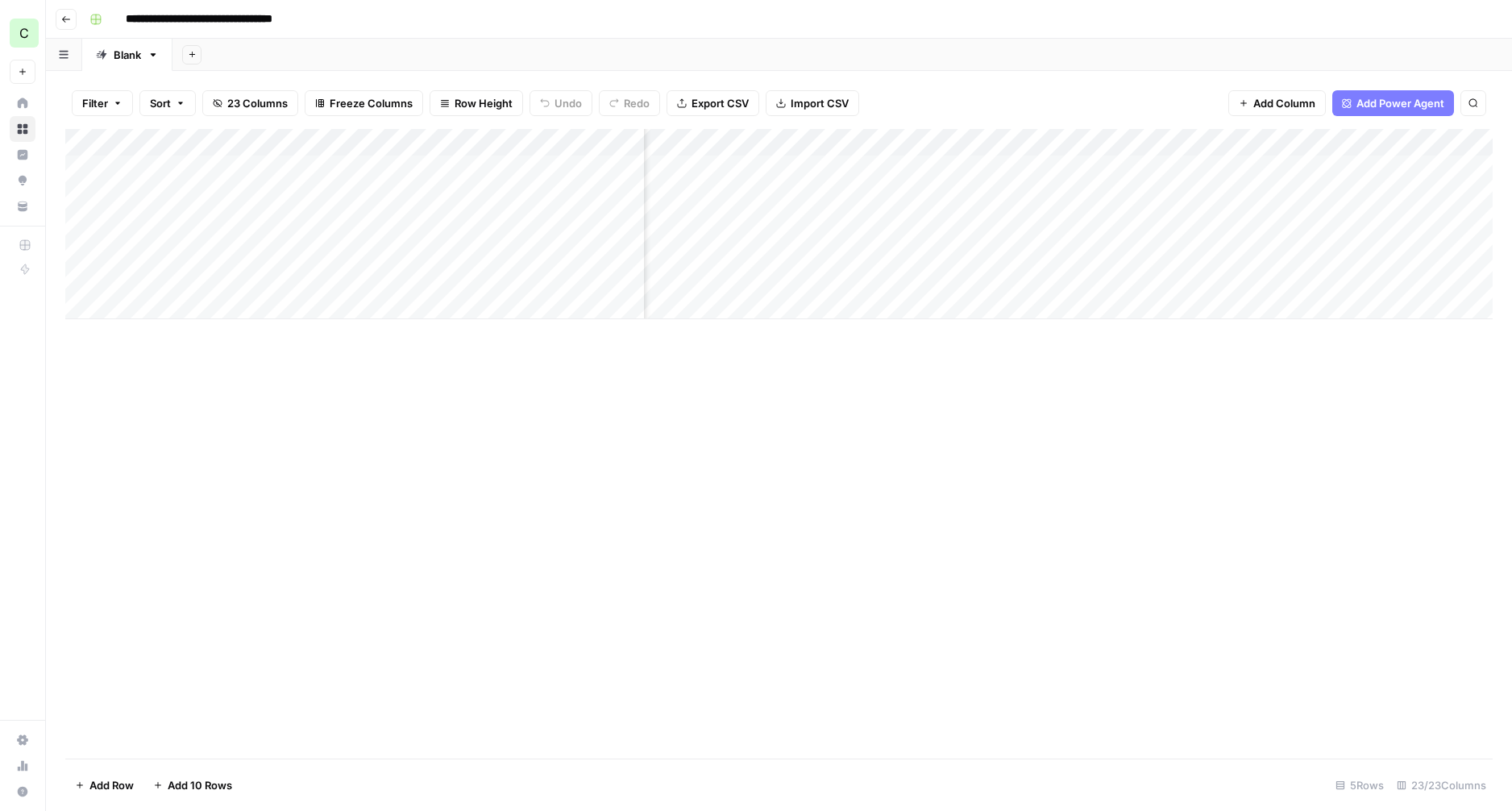
click at [933, 397] on div "Add Column" at bounding box center [779, 444] width 1427 height 629
click at [979, 167] on div "Add Column" at bounding box center [779, 225] width 1427 height 191
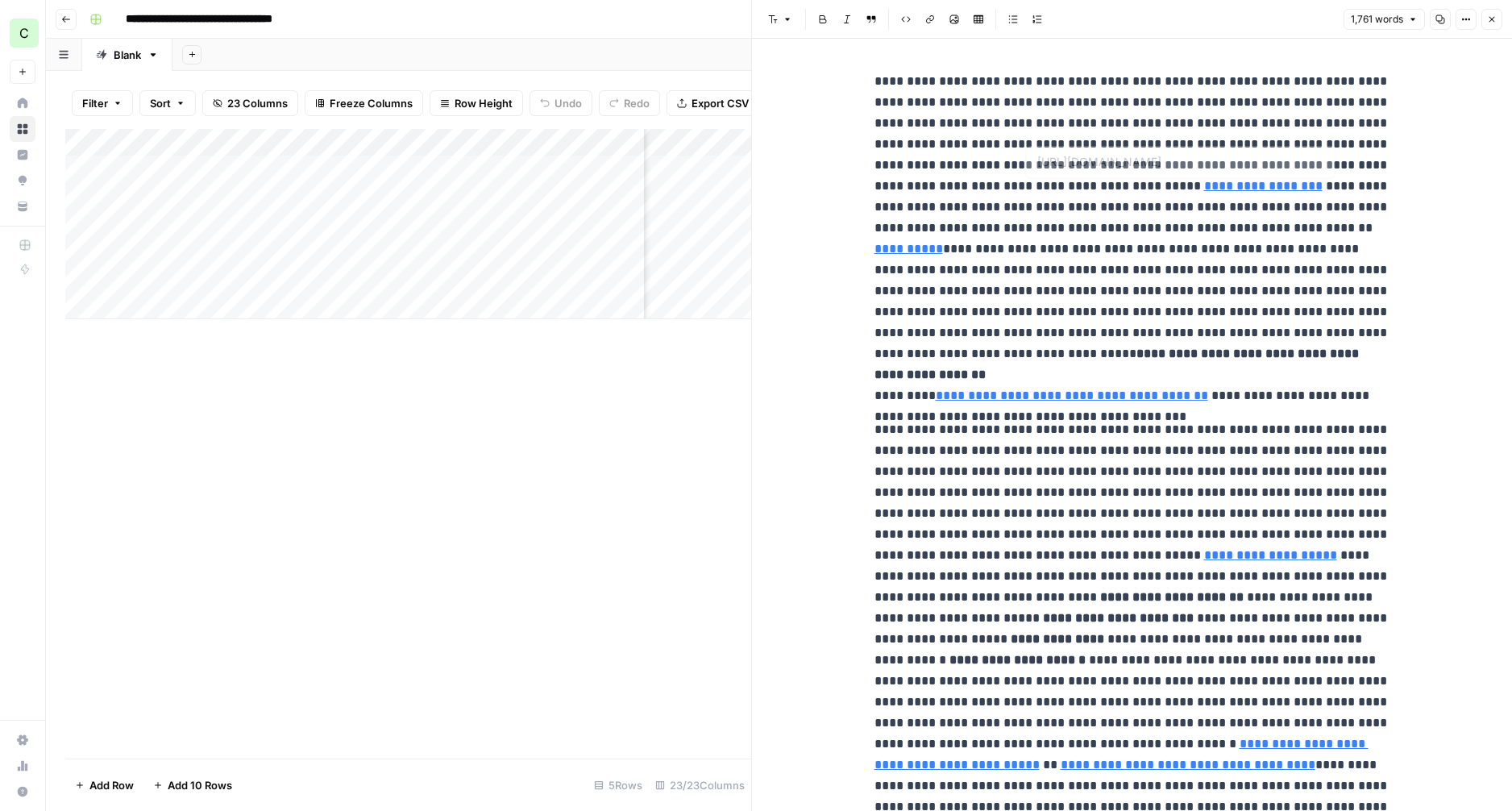
type input "https://www.portless.com/contact-us%5C%22%3ETalk"
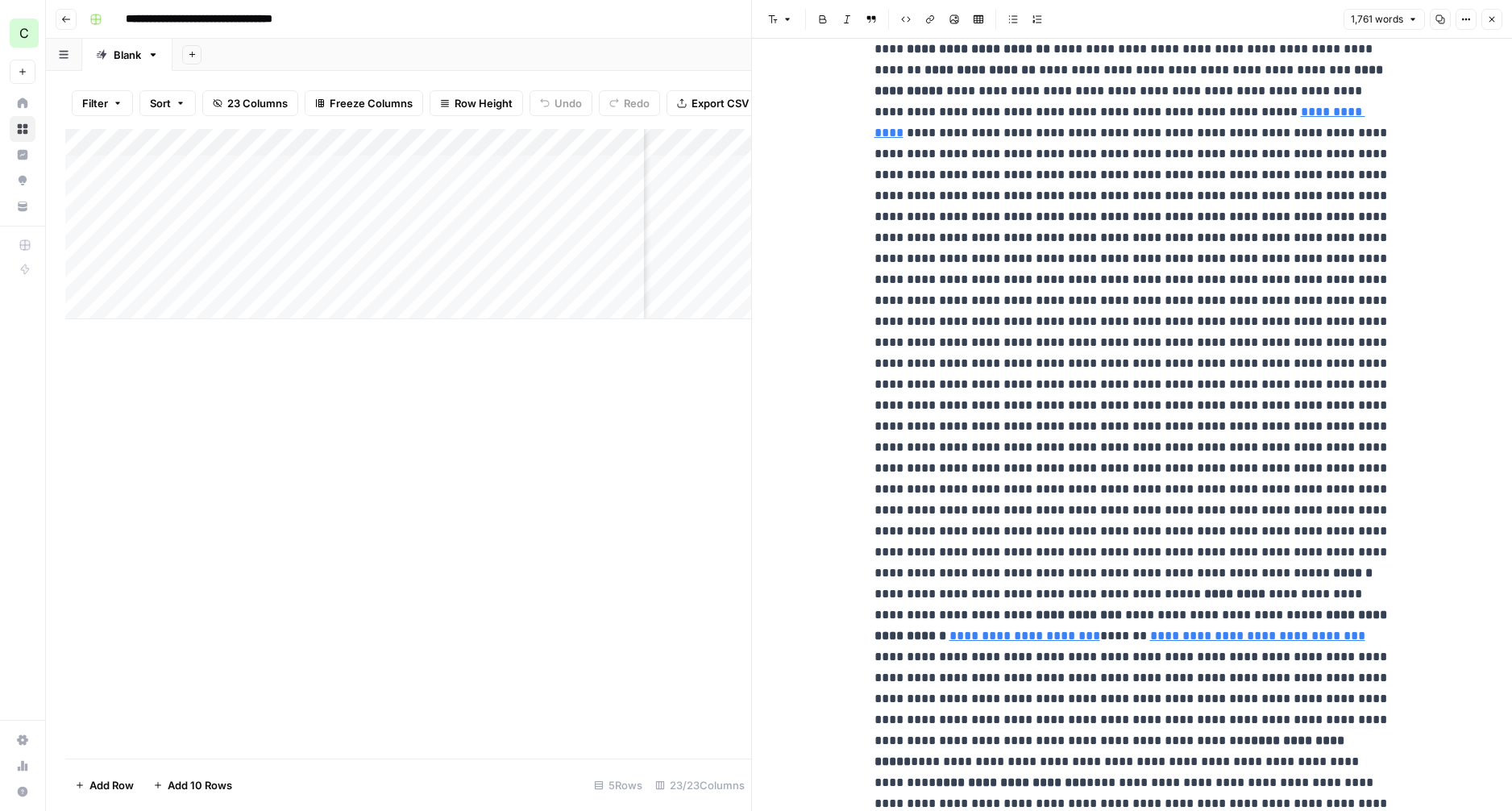
scroll to position [1386, 0]
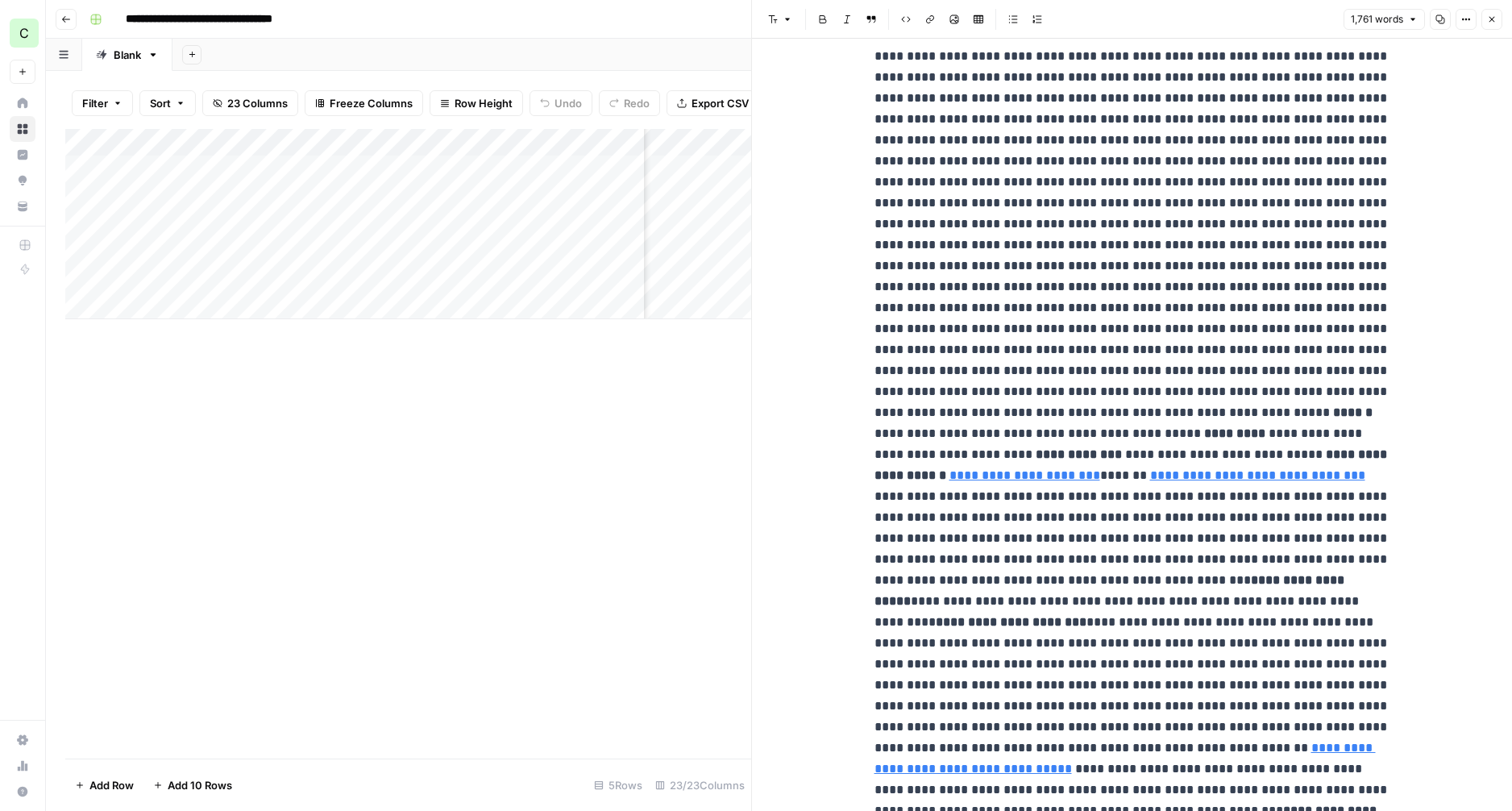
drag, startPoint x: 1492, startPoint y: 19, endPoint x: 1476, endPoint y: 19, distance: 16.0
click at [1492, 19] on icon "button" at bounding box center [1492, 19] width 5 height 5
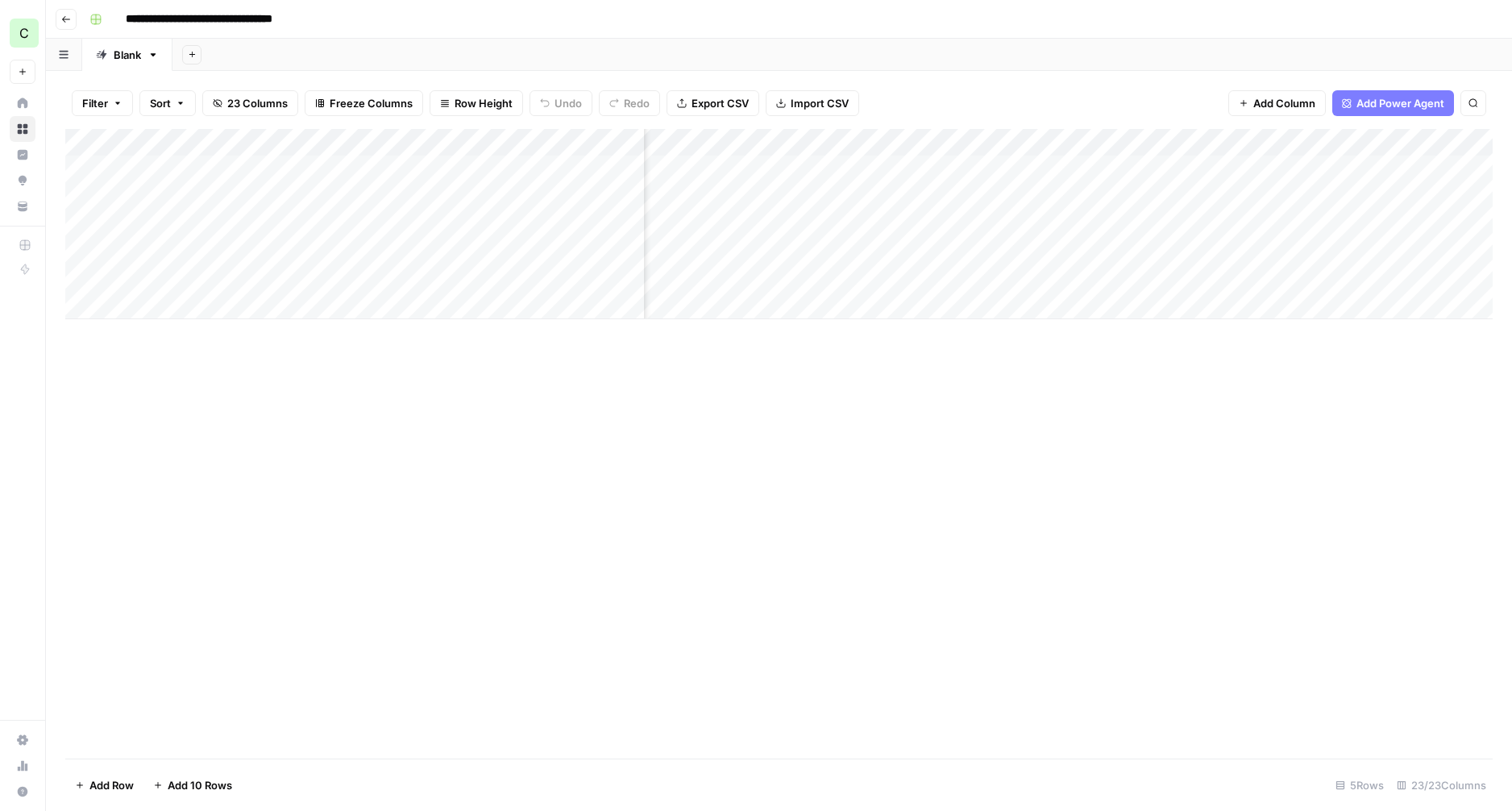
click at [987, 142] on div "Add Column" at bounding box center [779, 225] width 1427 height 191
click at [985, 141] on div "Add Column" at bounding box center [779, 225] width 1427 height 191
click at [900, 303] on span "Remove Column" at bounding box center [954, 301] width 141 height 16
click at [703, 169] on span "Delete" at bounding box center [698, 167] width 35 height 16
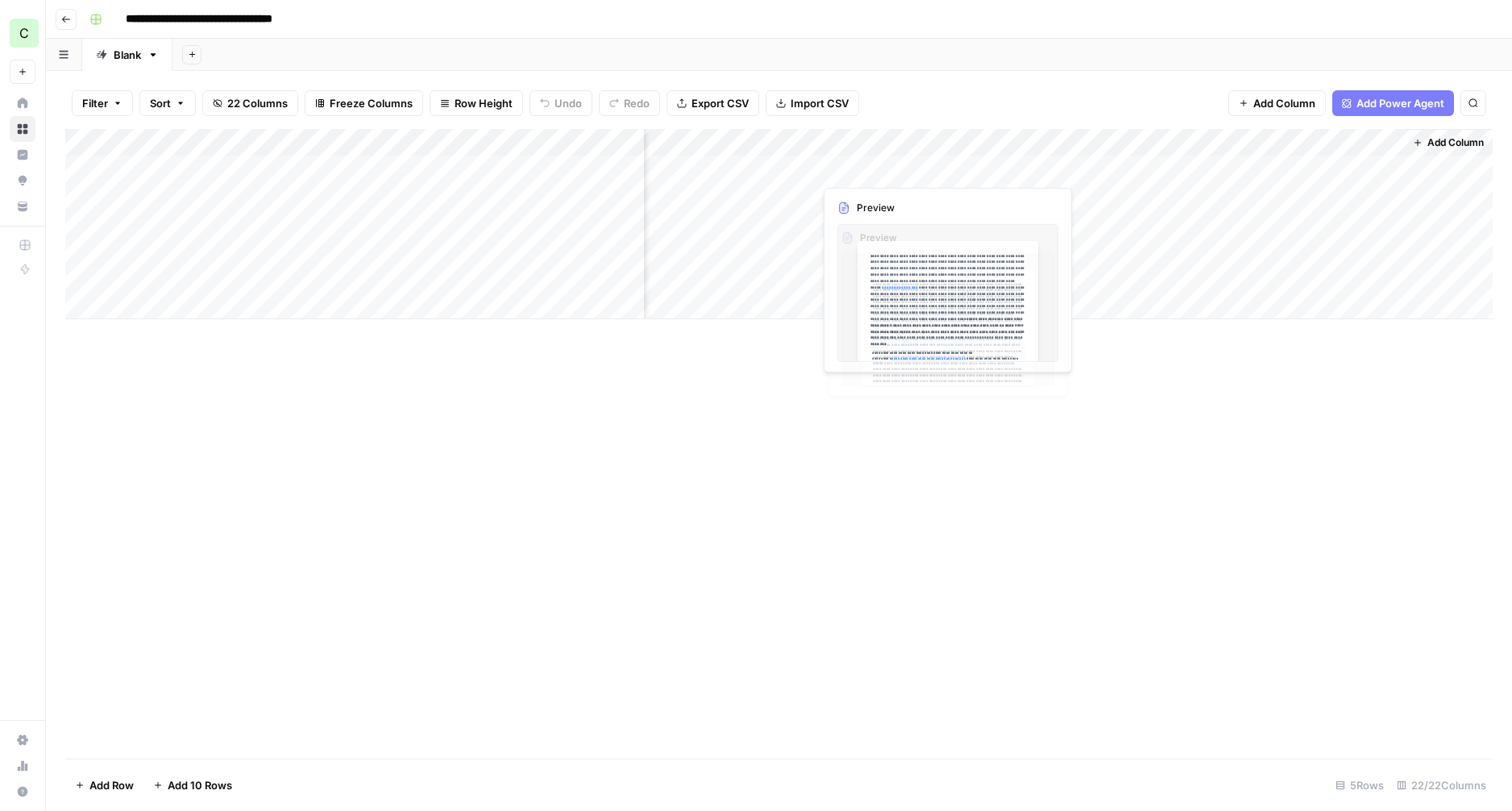
scroll to position [0, 1889]
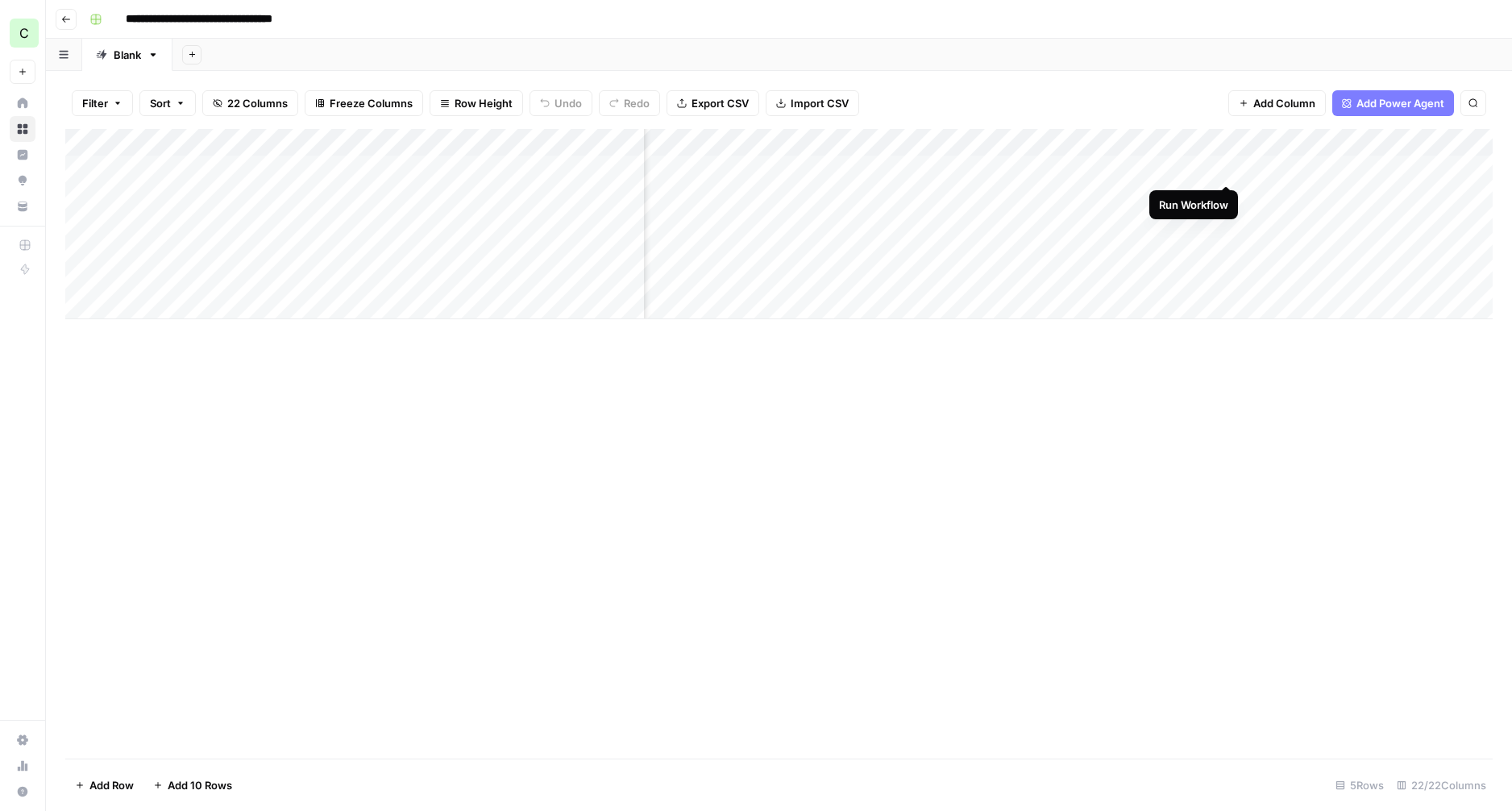
click at [1225, 169] on div "Add Column" at bounding box center [779, 225] width 1427 height 191
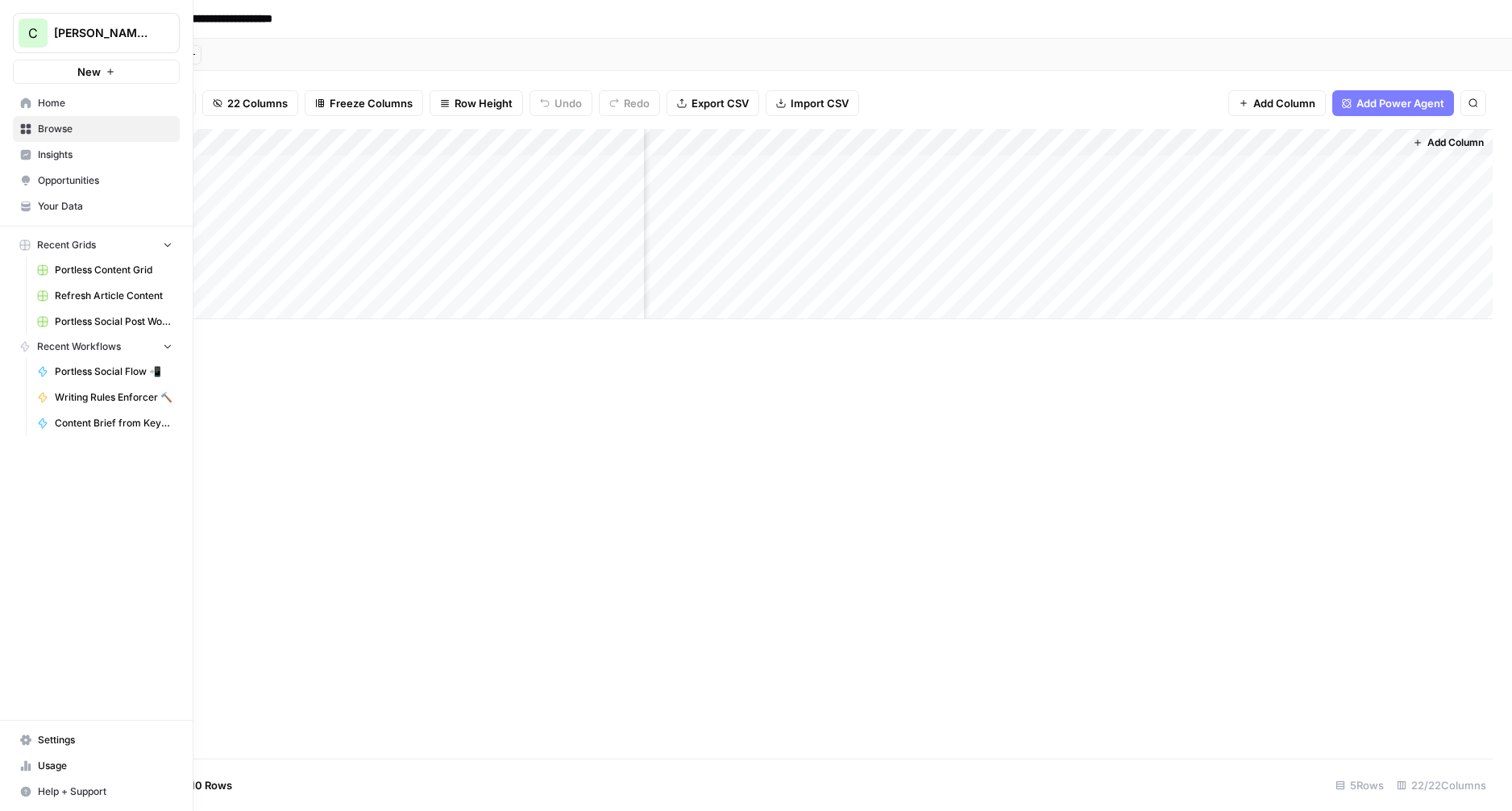
click at [52, 104] on span "Home" at bounding box center [105, 103] width 135 height 15
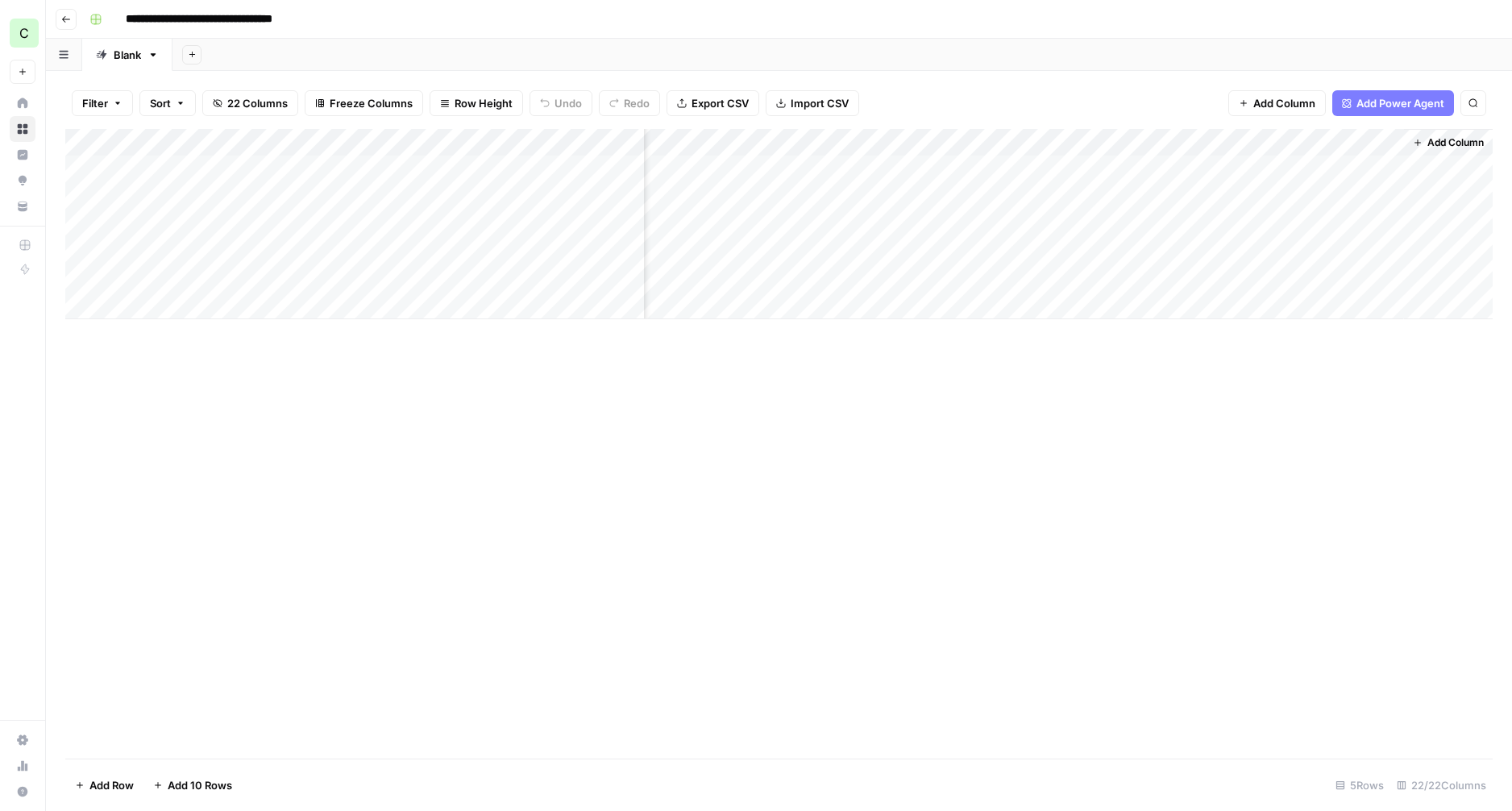
click at [779, 169] on div "Add Column" at bounding box center [779, 225] width 1427 height 191
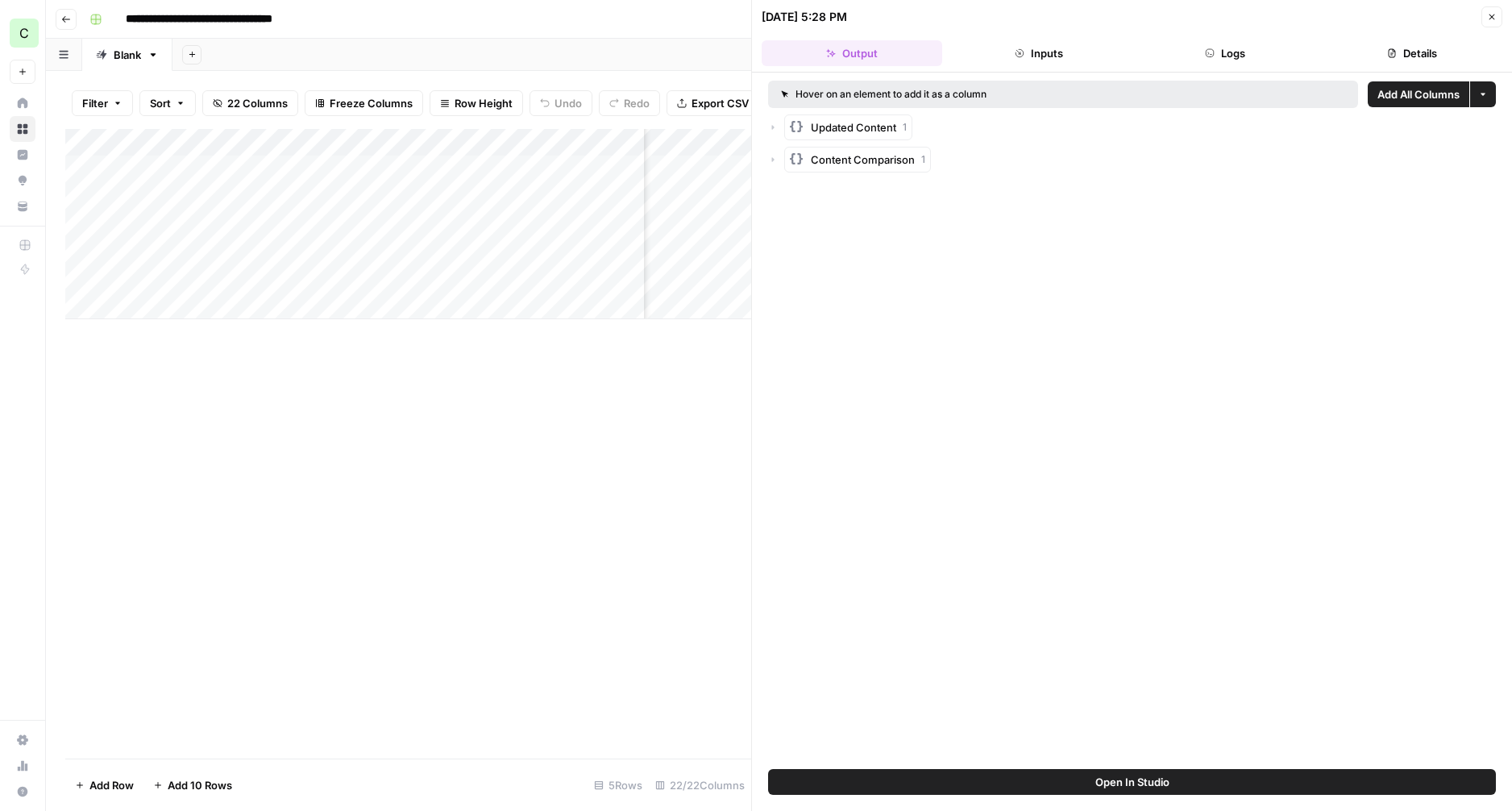
click at [771, 128] on icon "button" at bounding box center [773, 127] width 10 height 10
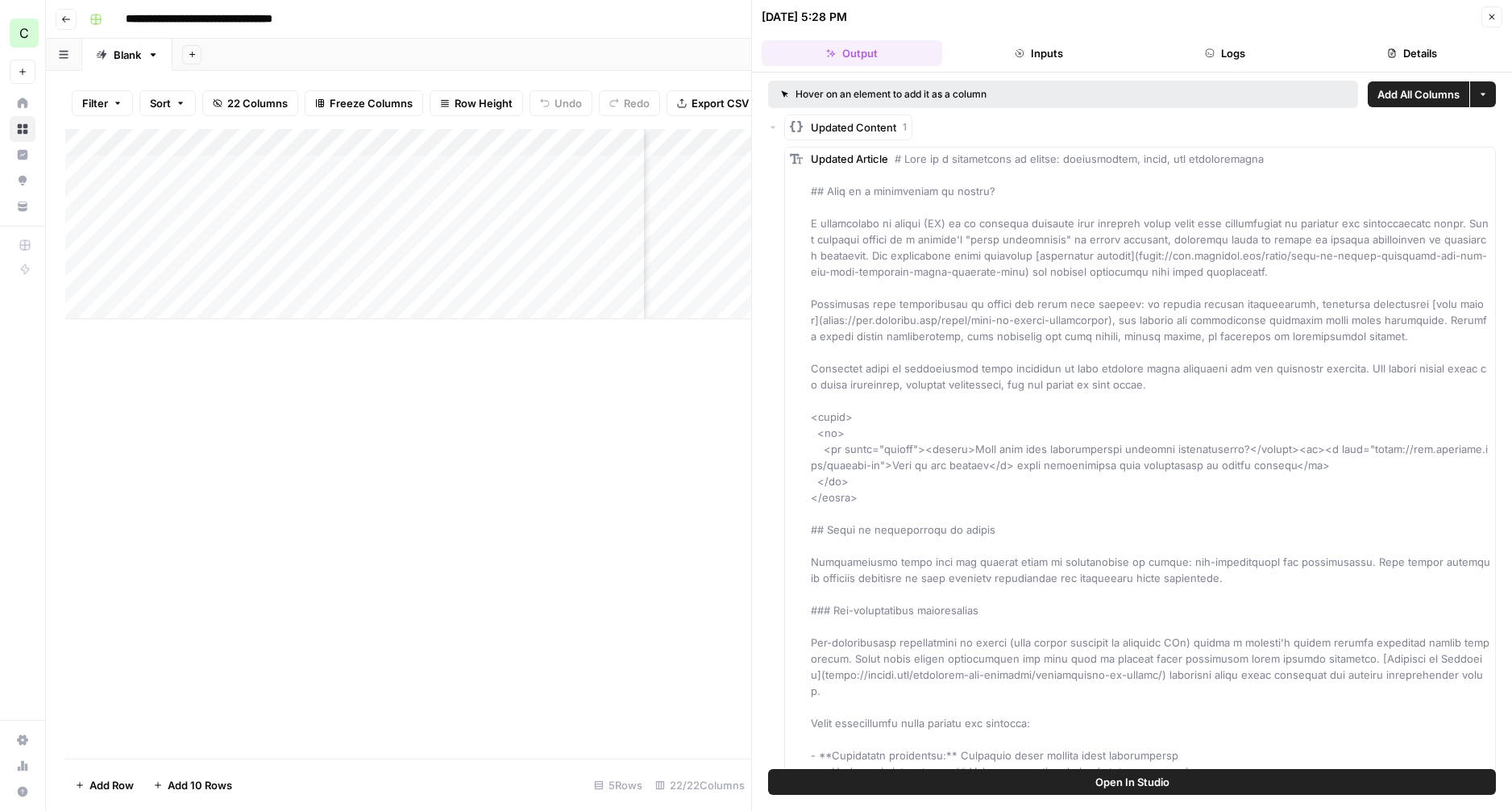
click at [773, 128] on icon "button" at bounding box center [773, 128] width 5 height 3
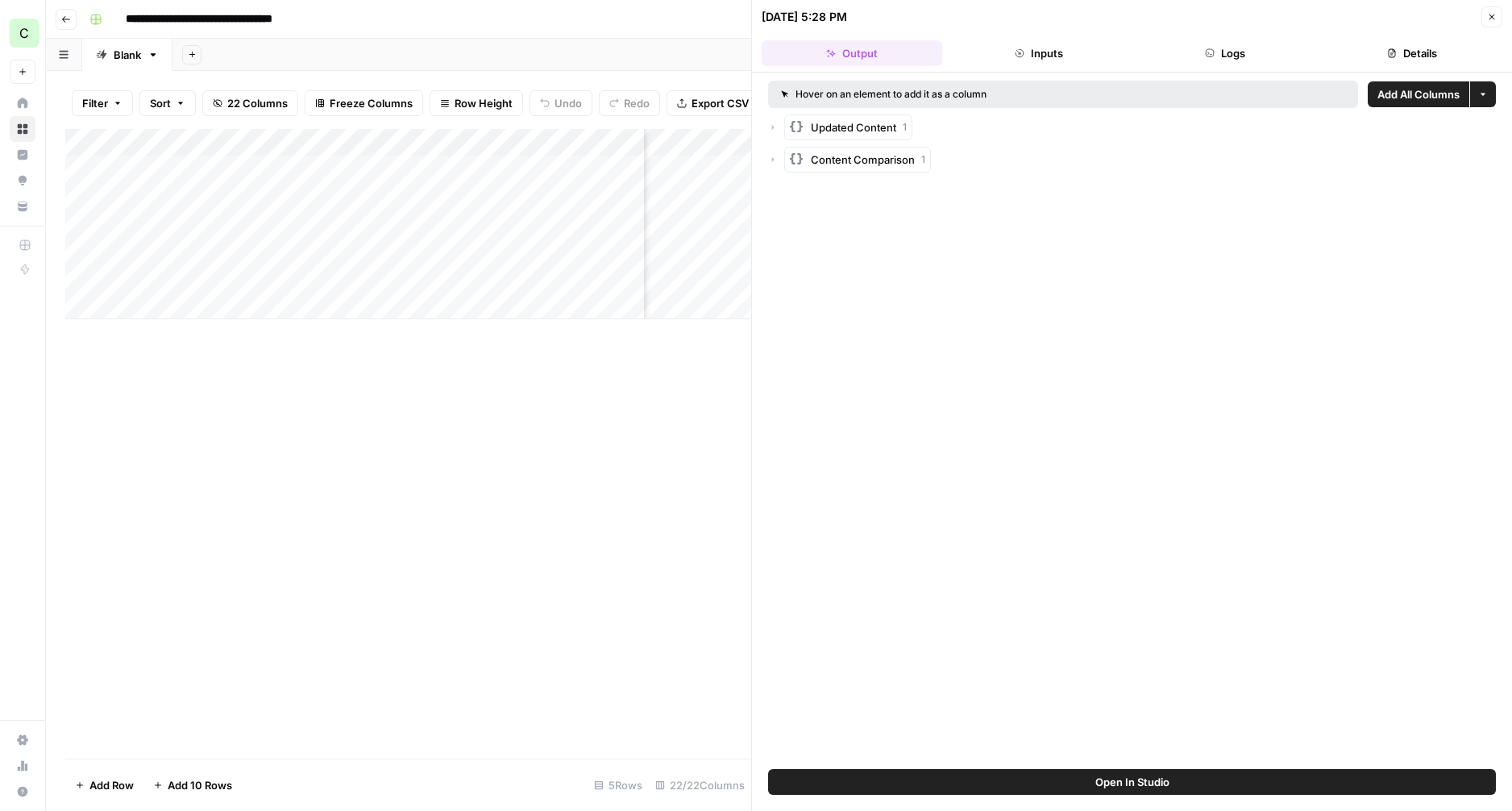
click at [777, 156] on icon "button" at bounding box center [773, 159] width 10 height 10
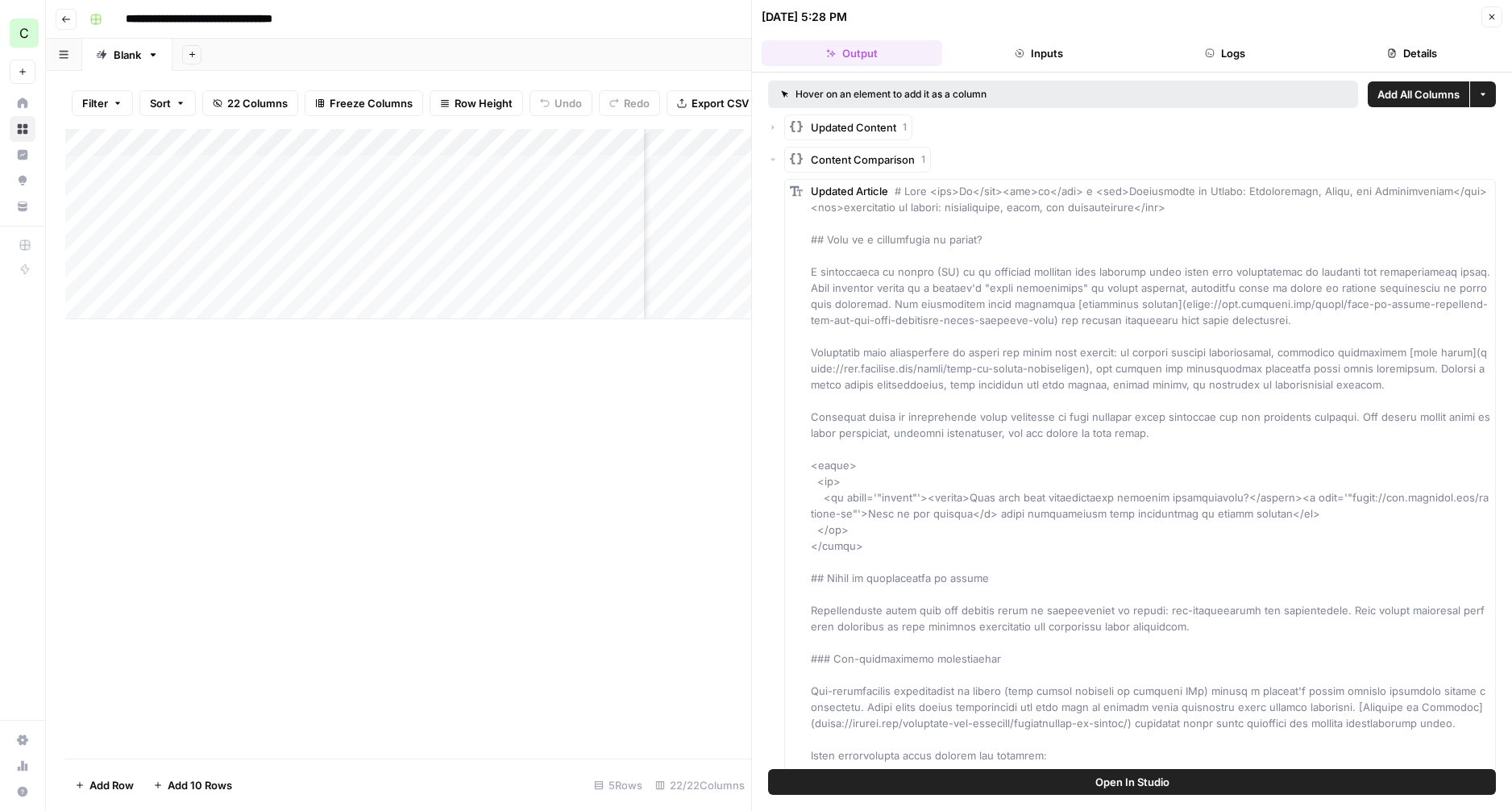
click at [777, 156] on icon "button" at bounding box center [773, 159] width 10 height 10
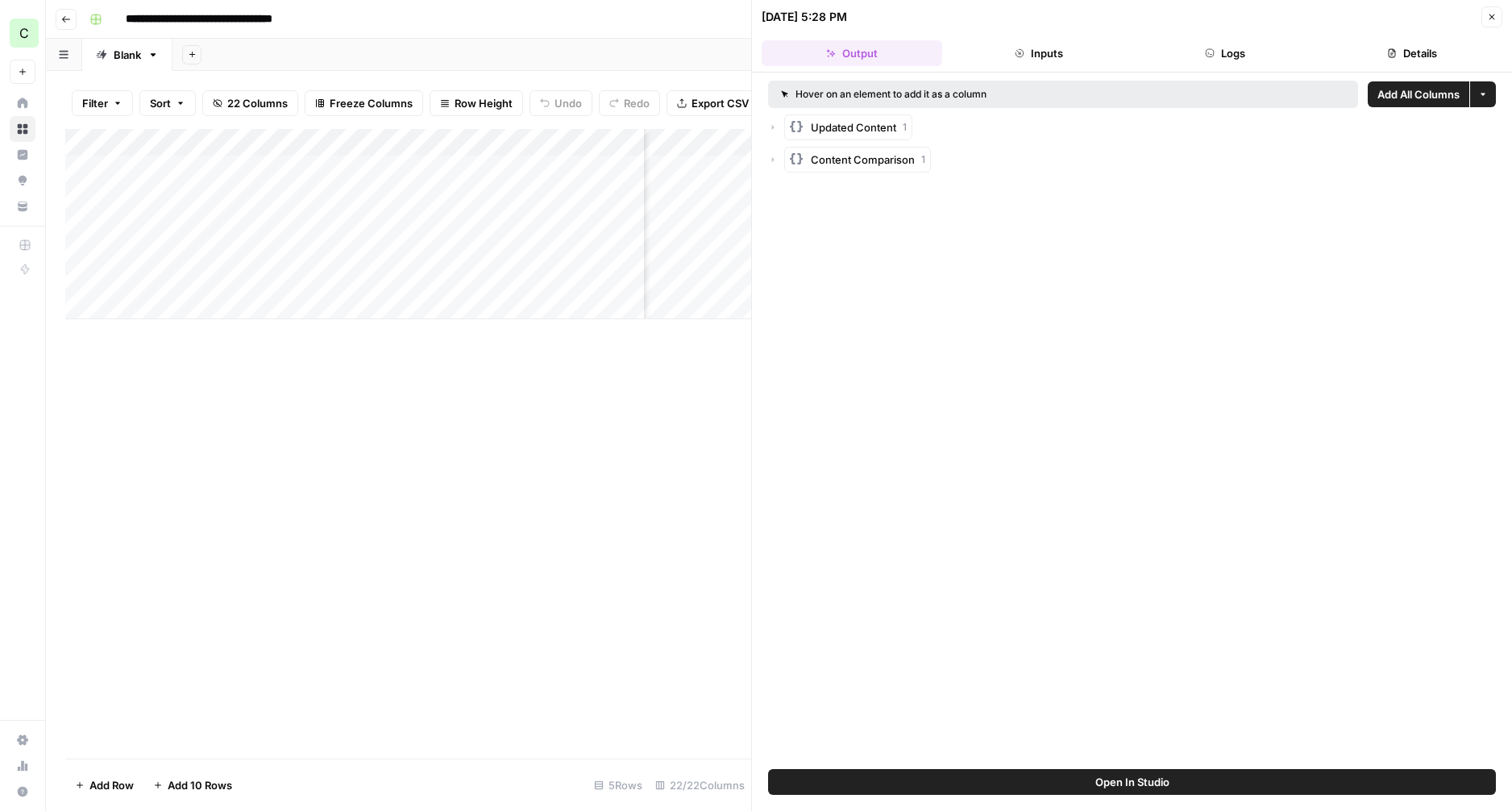
click at [774, 128] on icon "button" at bounding box center [773, 127] width 10 height 10
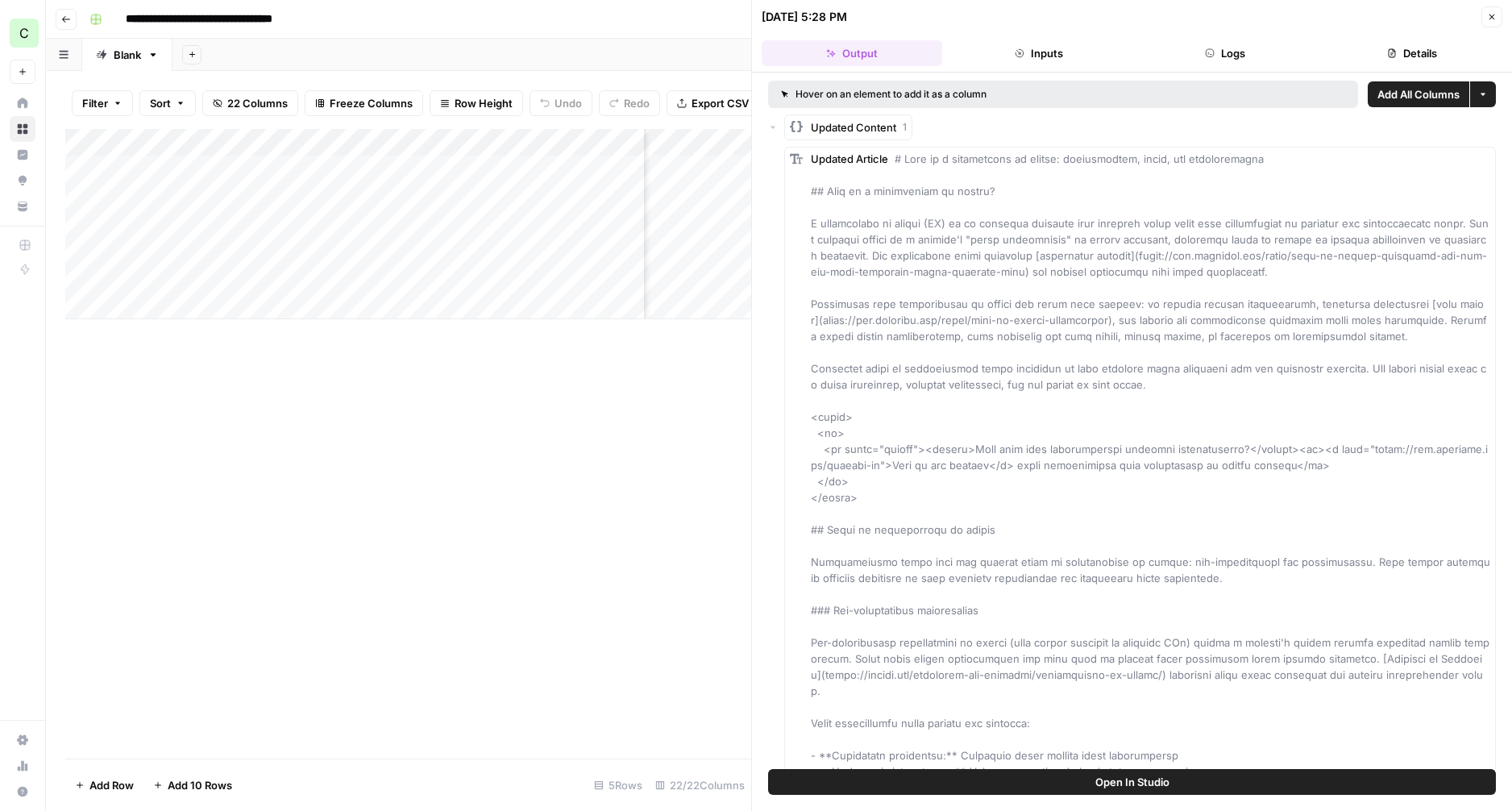
click at [774, 128] on icon "button" at bounding box center [773, 127] width 10 height 10
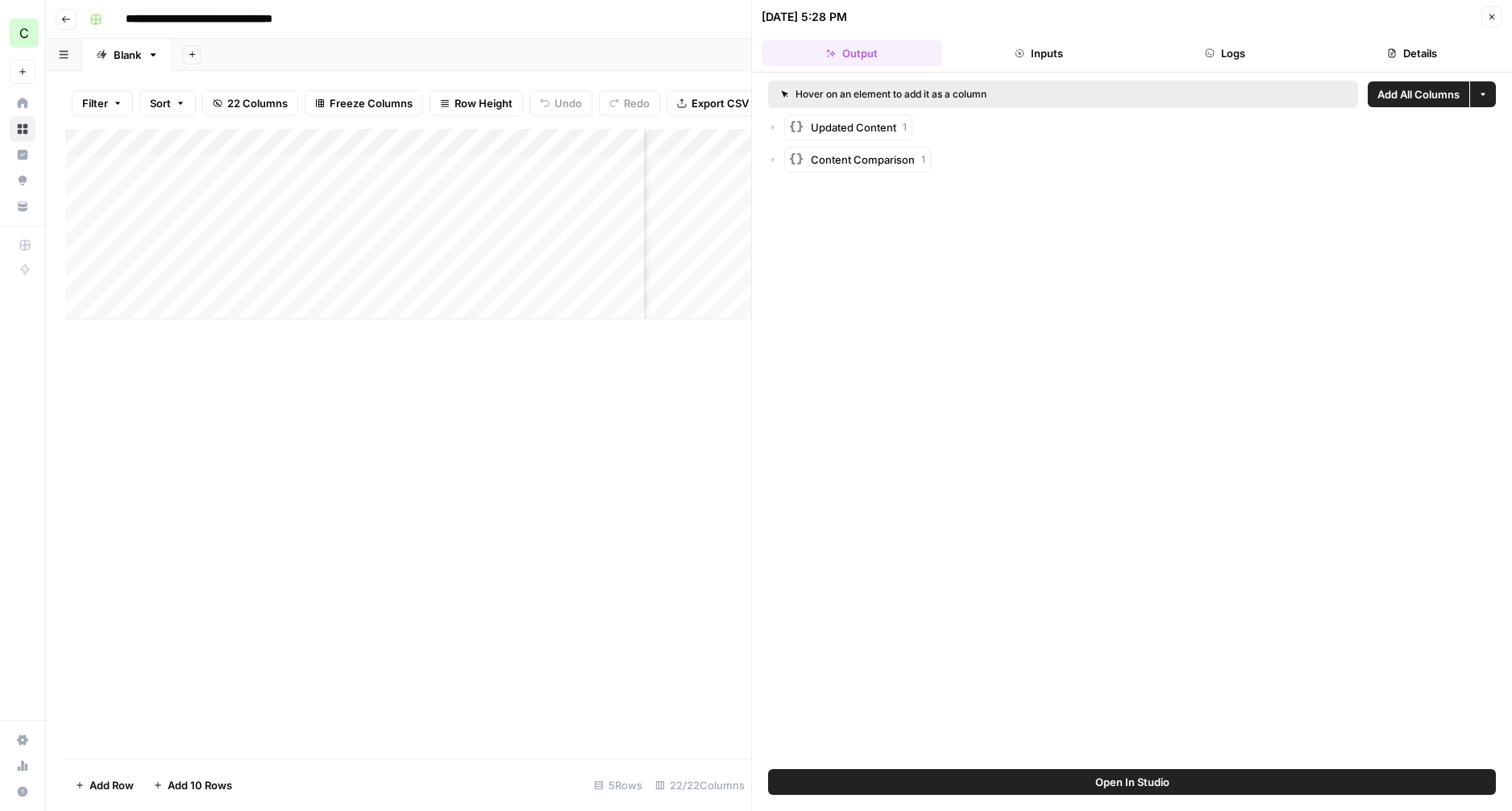
click at [798, 126] on rect "button" at bounding box center [796, 126] width 13 height 13
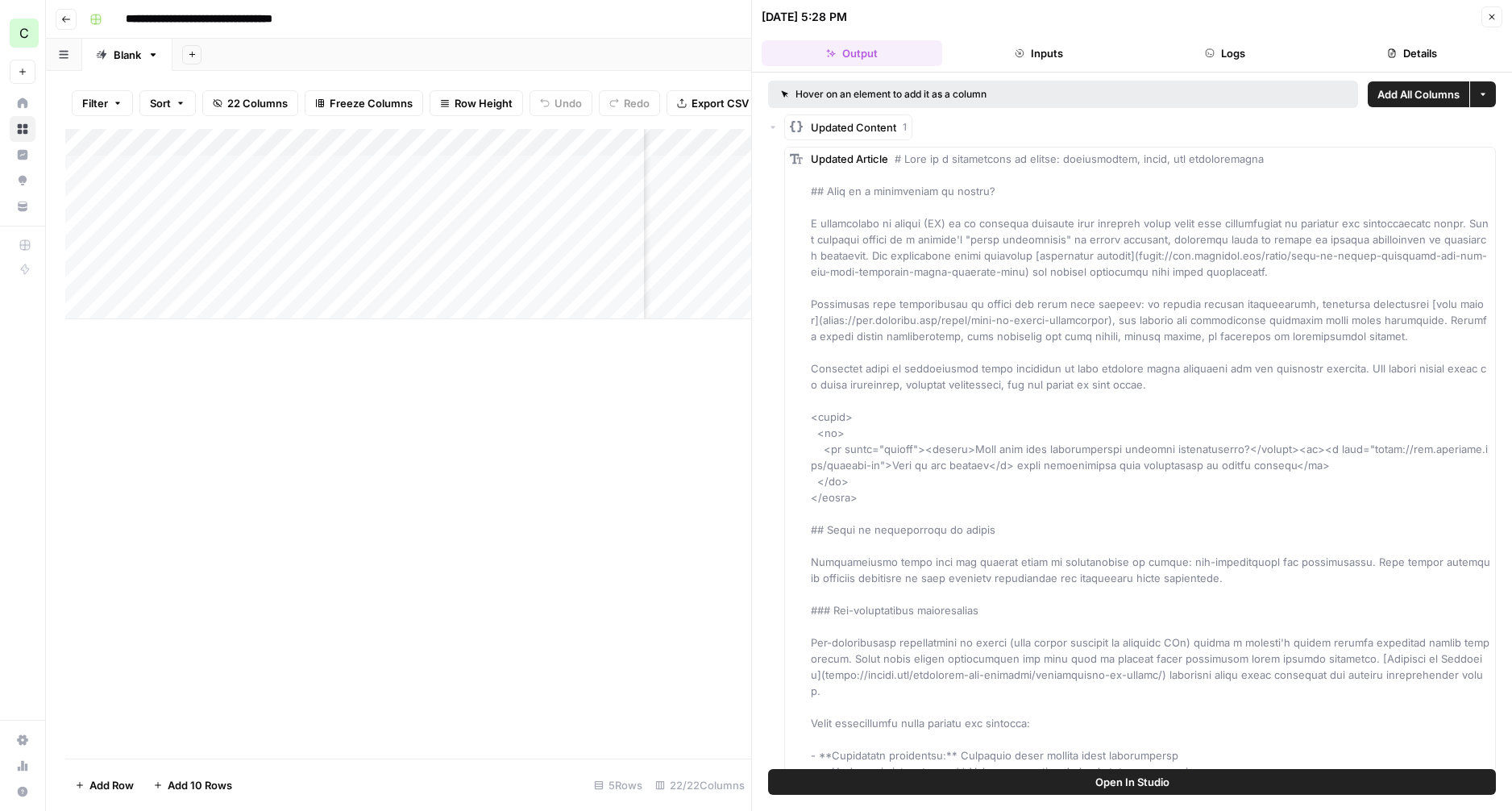
click at [798, 126] on rect "button" at bounding box center [796, 126] width 13 height 13
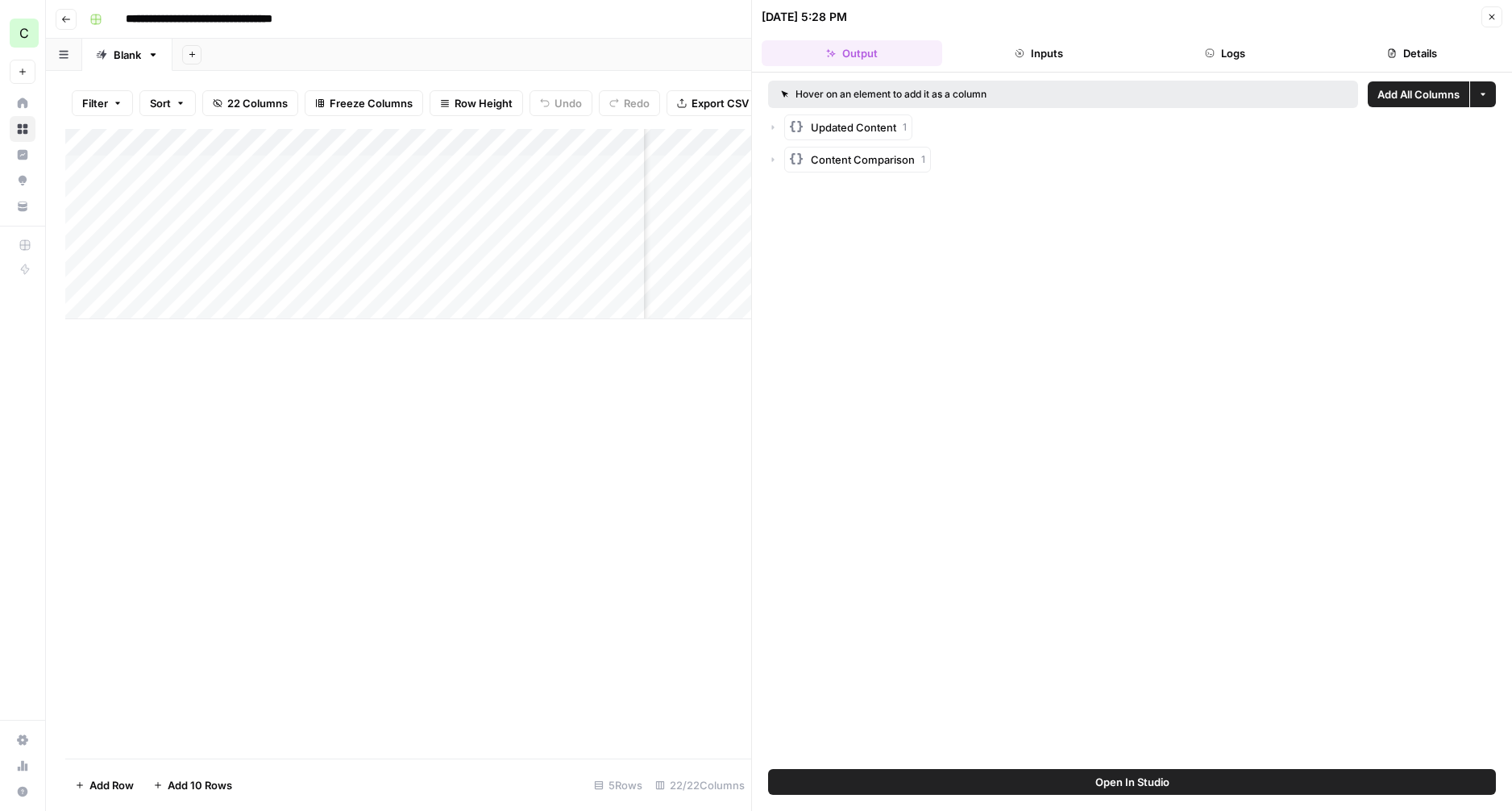
click at [1029, 61] on button "Inputs" at bounding box center [1038, 53] width 181 height 26
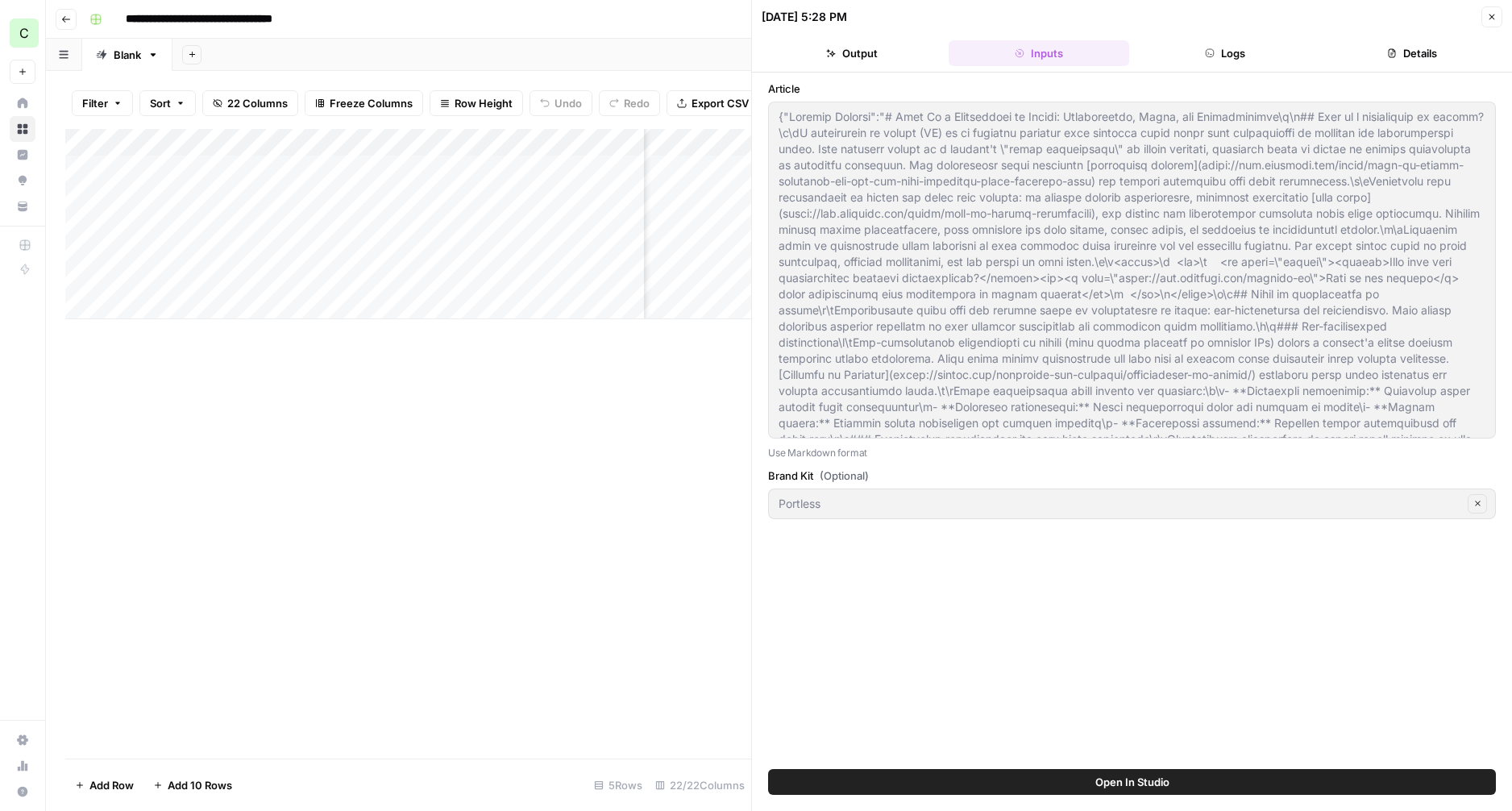
click at [1226, 58] on button "Logs" at bounding box center [1225, 53] width 181 height 26
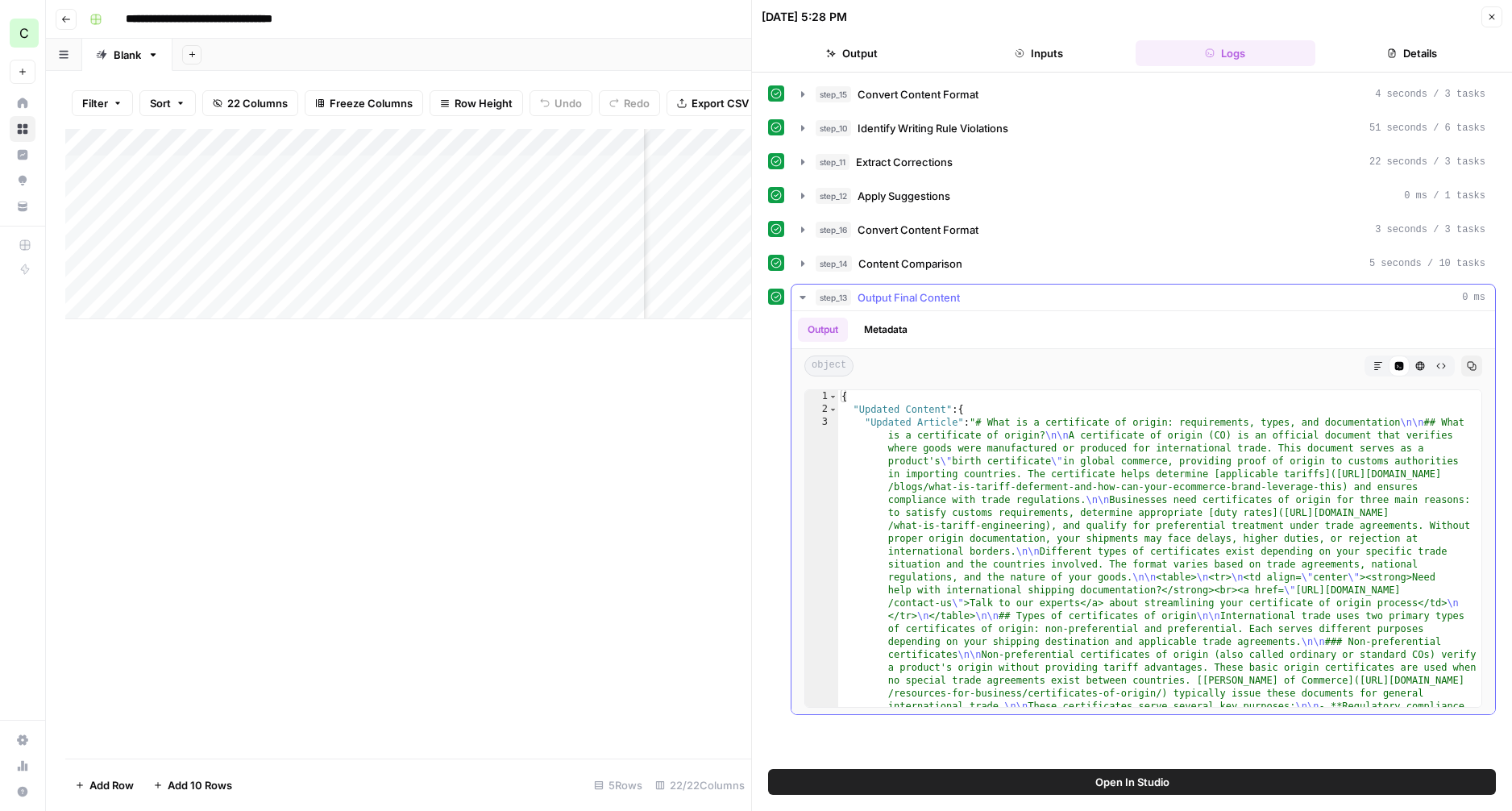
click at [1371, 364] on button "Markdown" at bounding box center [1378, 366] width 21 height 21
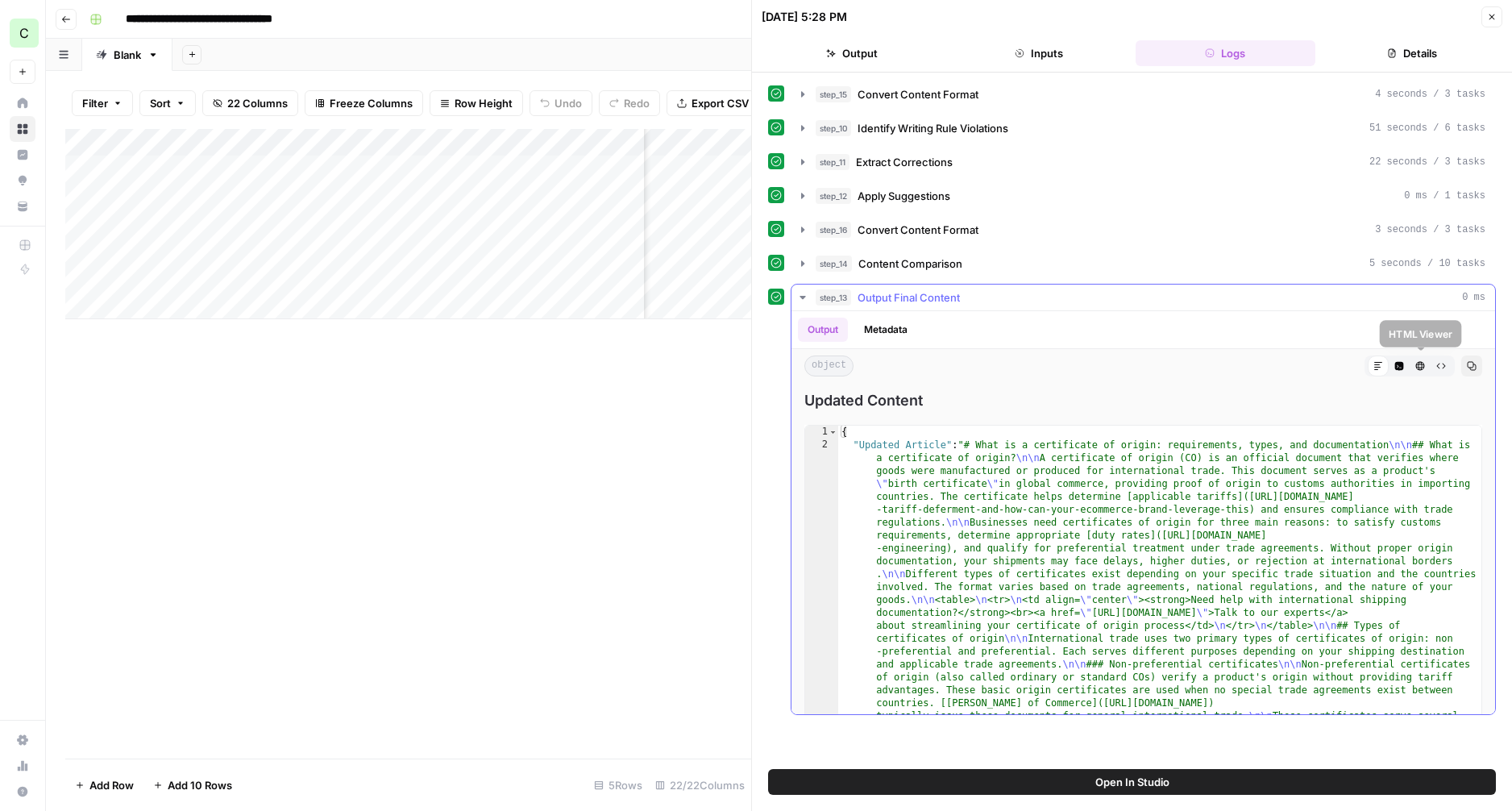
click at [1403, 367] on icon "button" at bounding box center [1398, 365] width 10 height 10
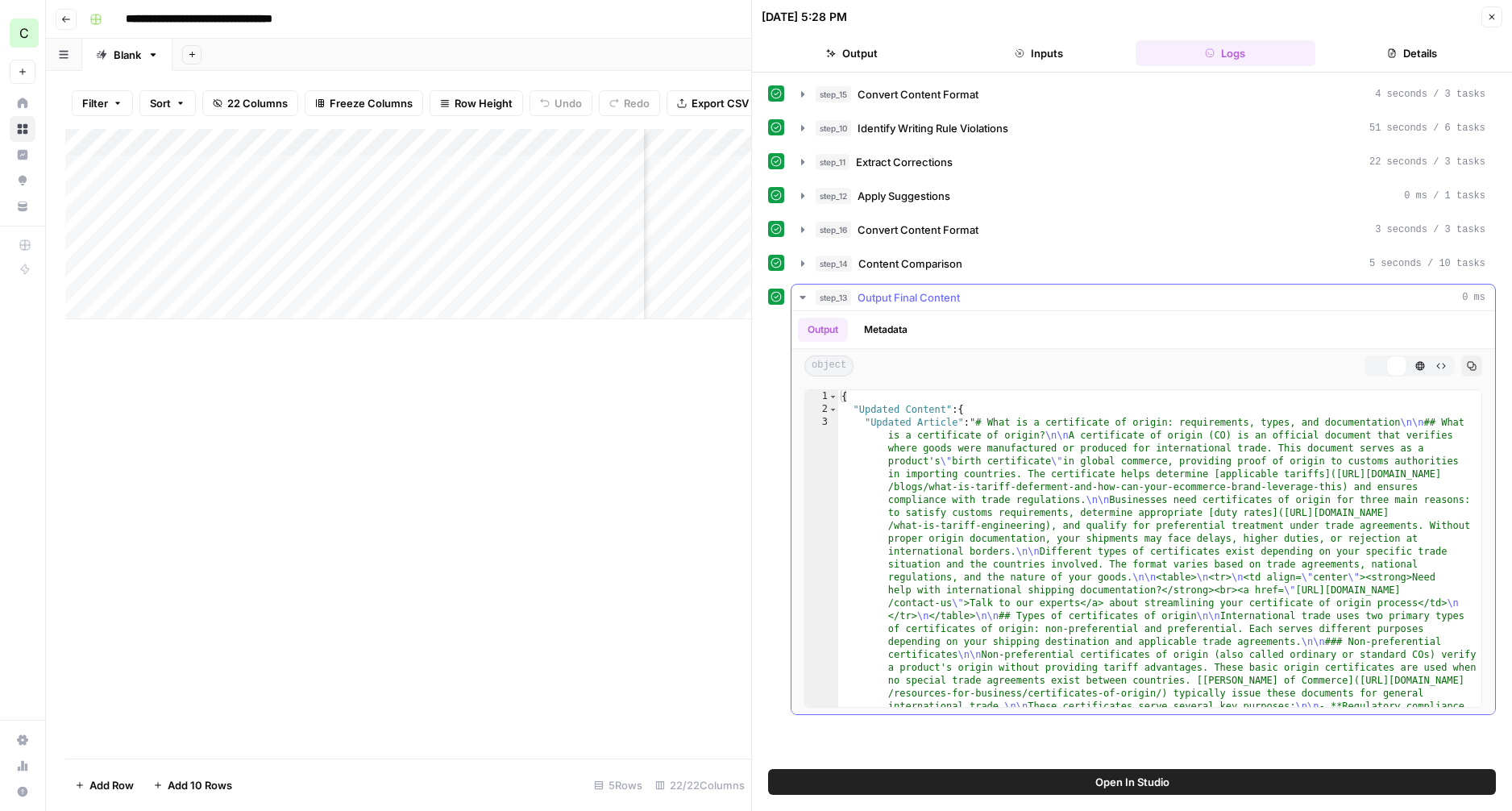
click at [1364, 365] on div "Markdown Code Editor HTML Viewer Raw Output" at bounding box center [1409, 366] width 90 height 21
drag, startPoint x: 1424, startPoint y: 47, endPoint x: 1495, endPoint y: 40, distance: 71.3
click at [1425, 48] on button "Details" at bounding box center [1411, 53] width 181 height 26
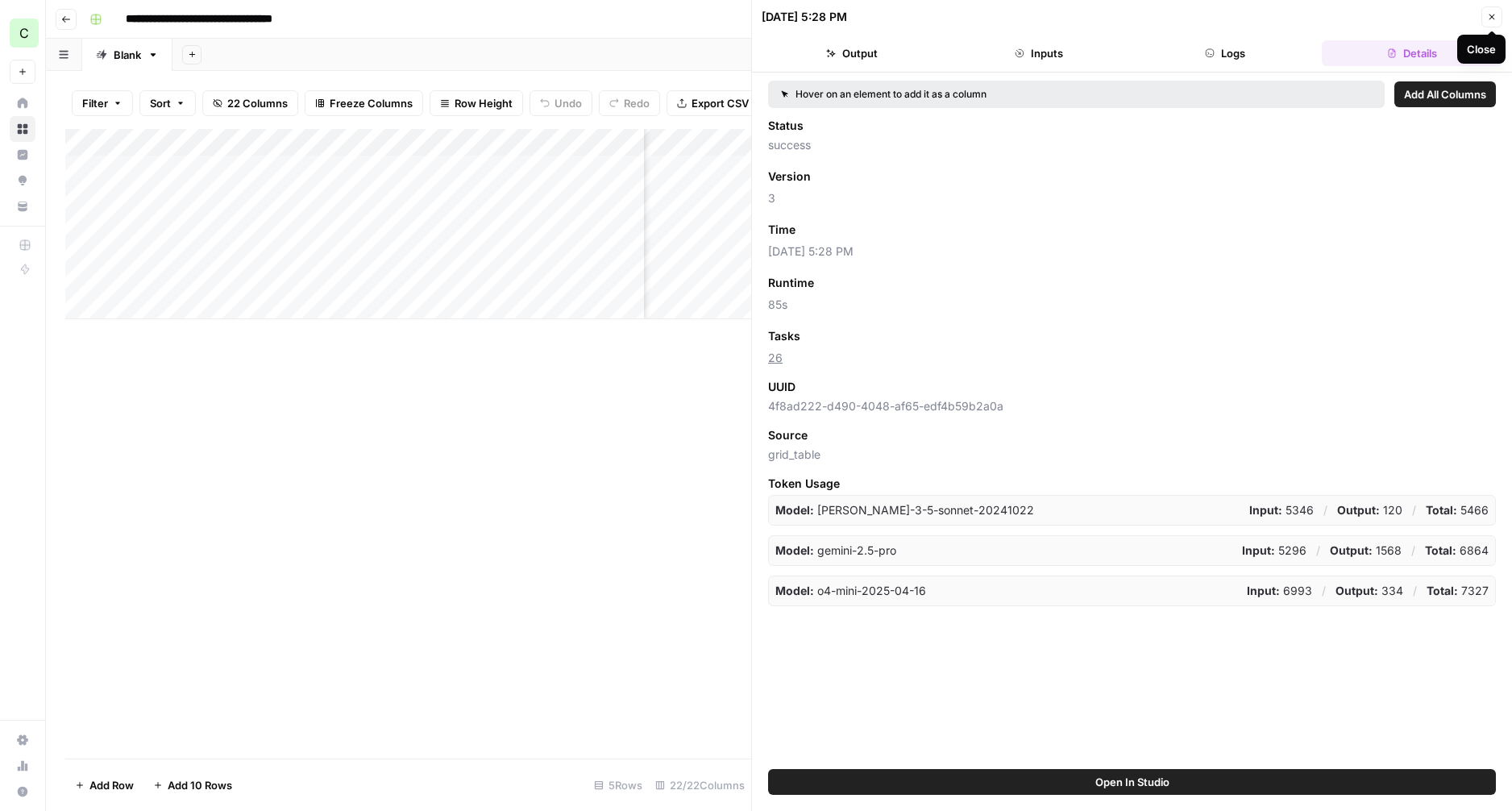
click at [1493, 24] on button "Close" at bounding box center [1492, 17] width 21 height 21
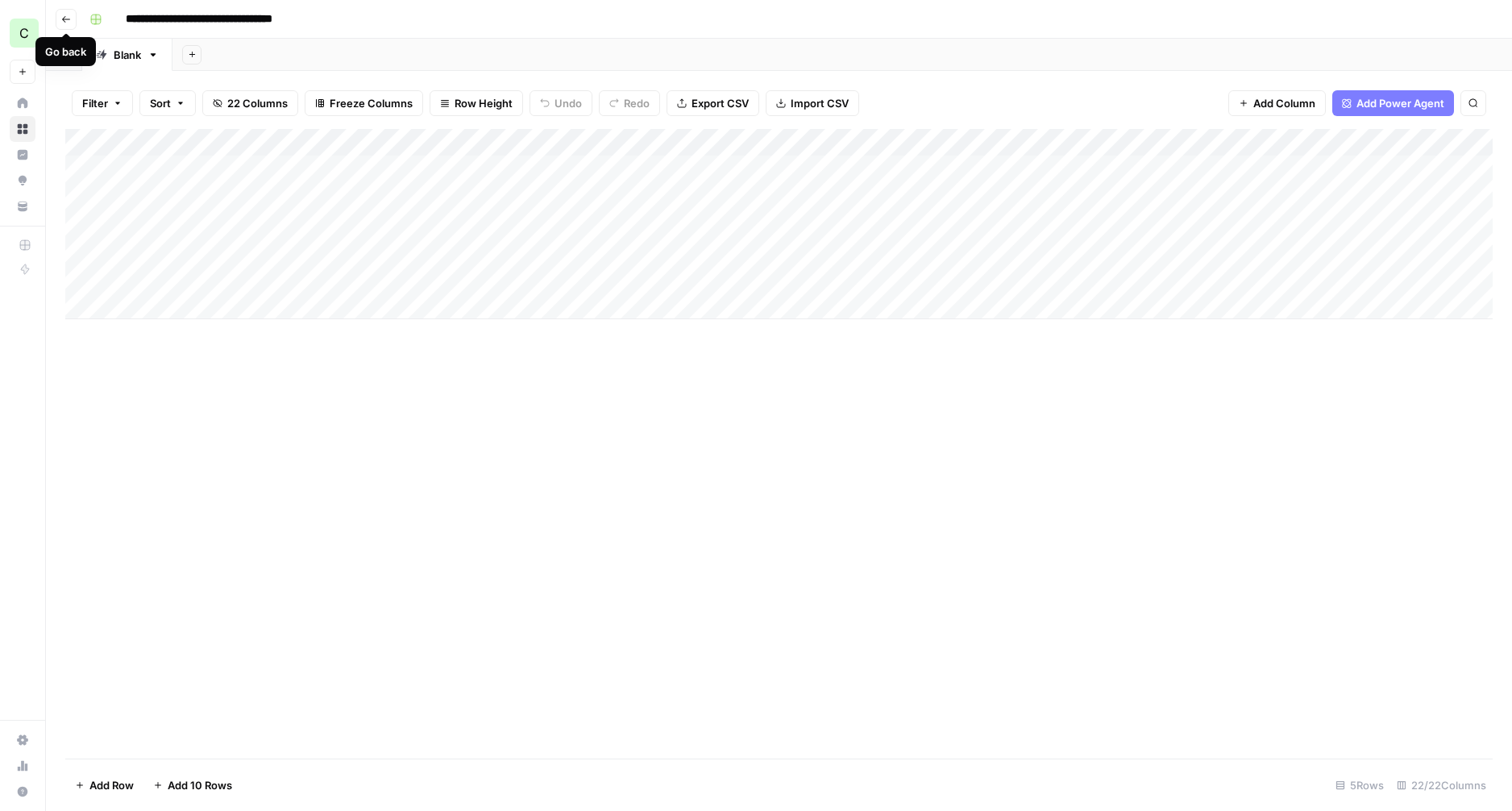
click at [68, 15] on icon "button" at bounding box center [66, 19] width 10 height 10
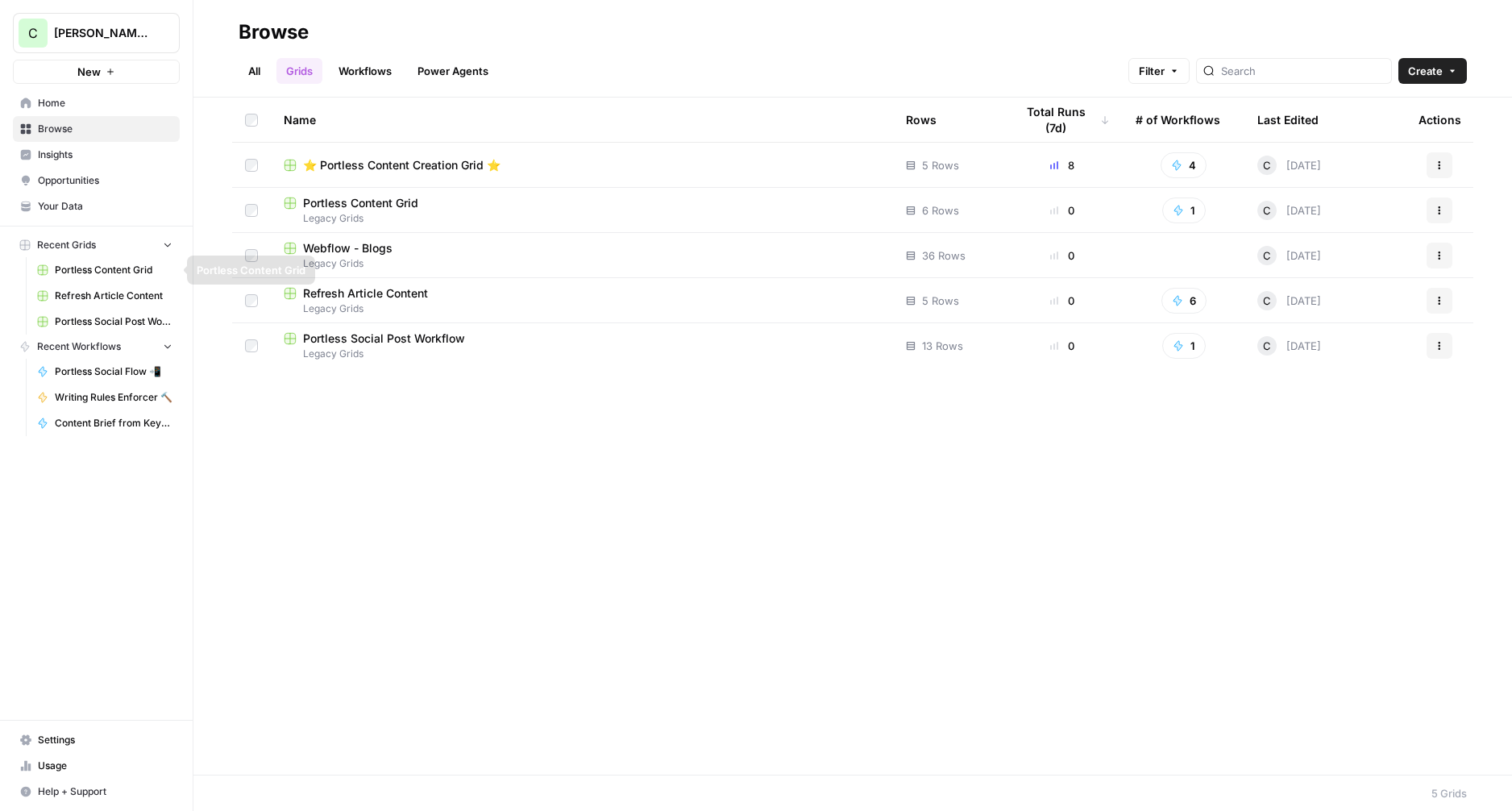
click at [80, 266] on span "Portless Content Grid" at bounding box center [114, 270] width 118 height 15
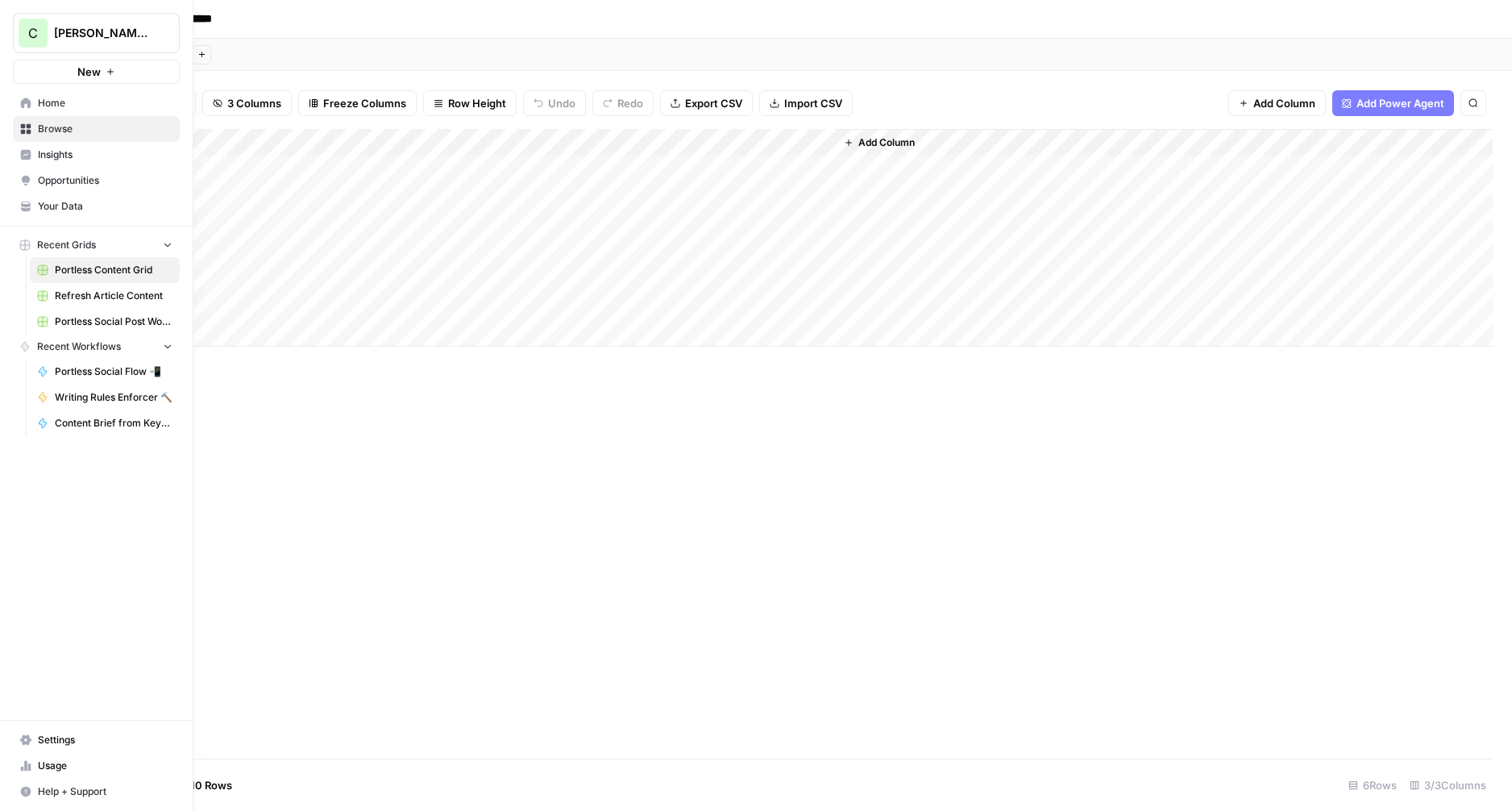
click at [59, 134] on span "Browse" at bounding box center [105, 128] width 135 height 15
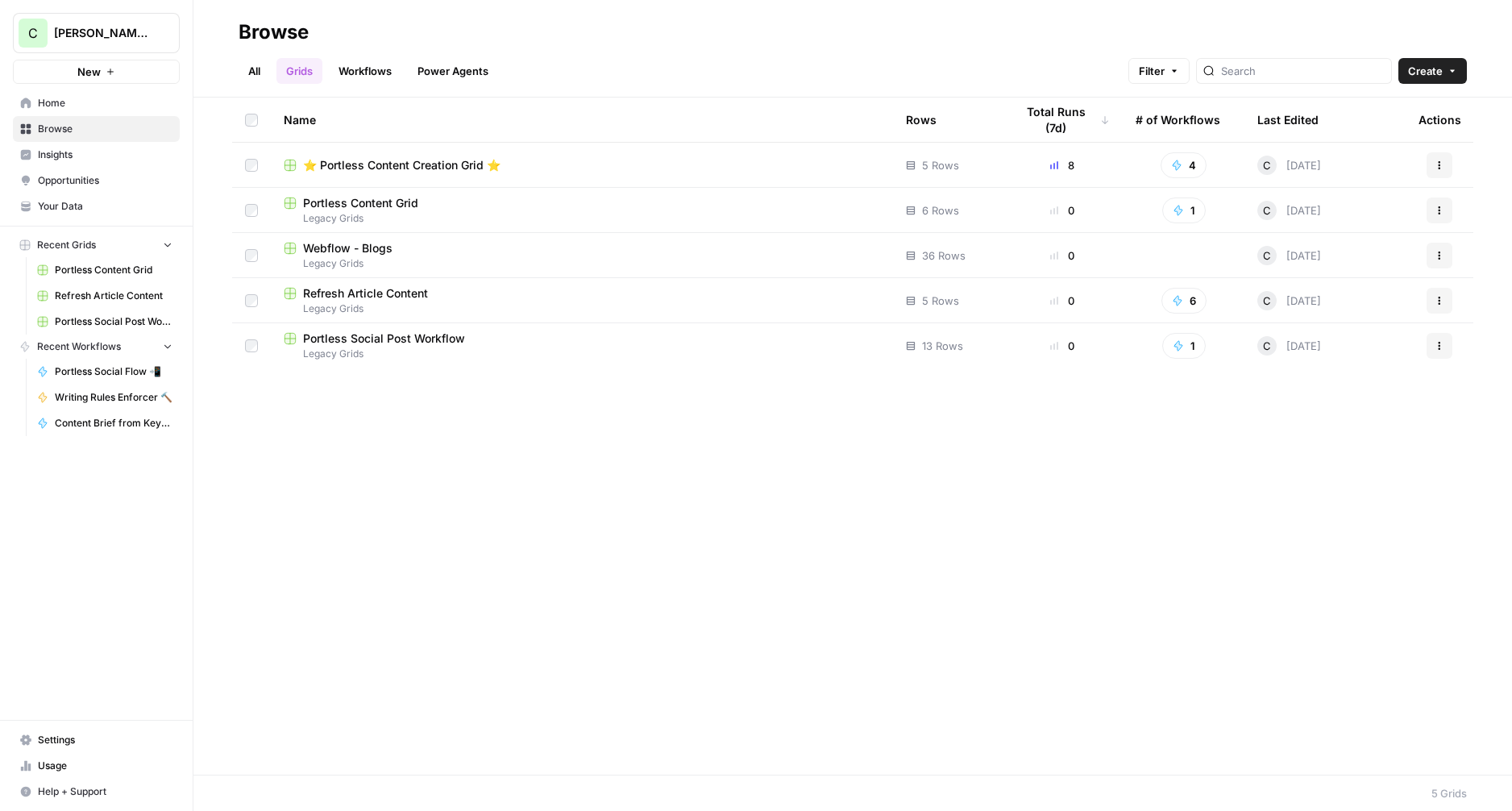
click at [404, 161] on span "⭐️ Portless Content Creation Grid ⭐️" at bounding box center [402, 165] width 198 height 16
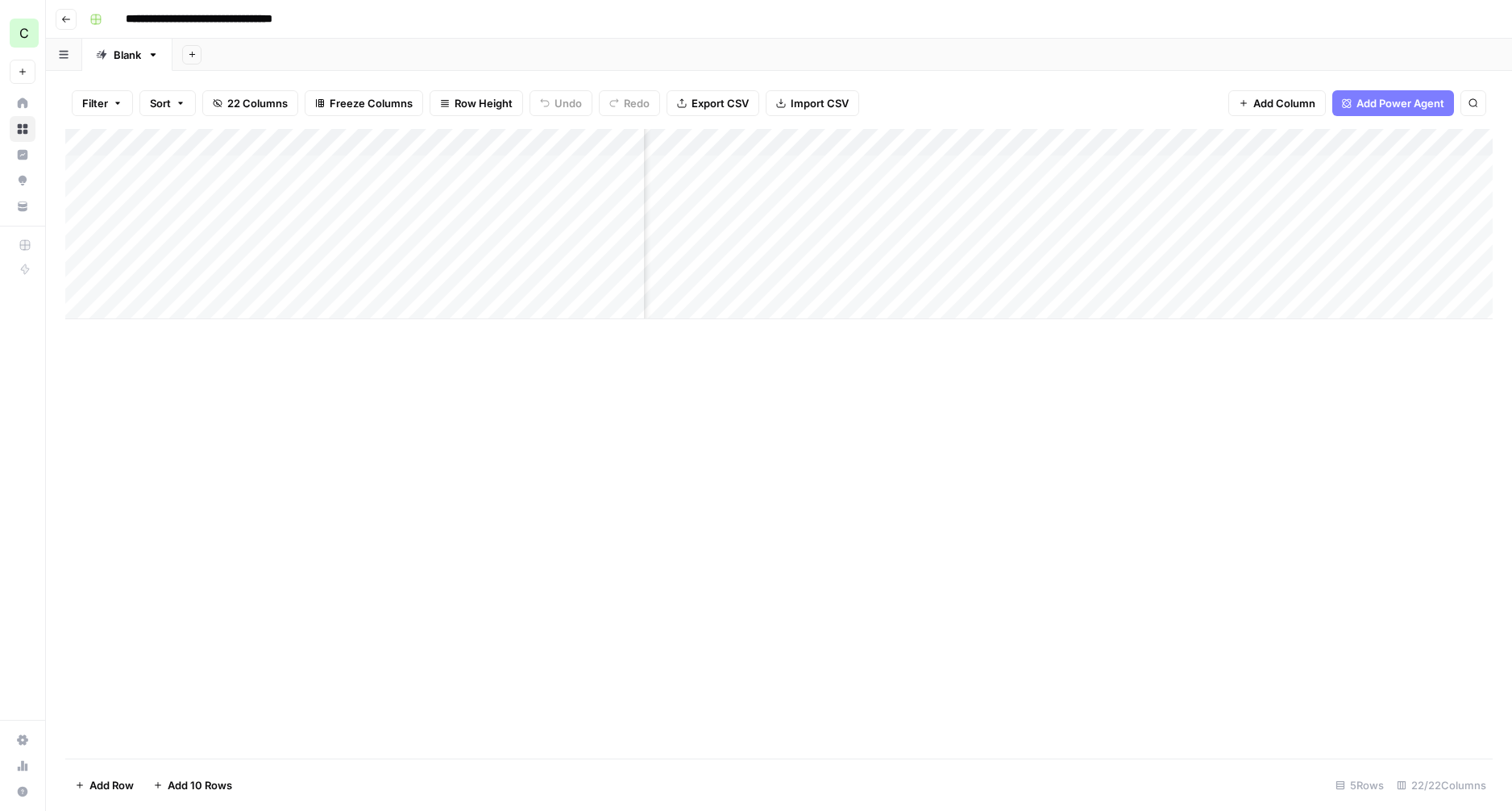
scroll to position [0, 1654]
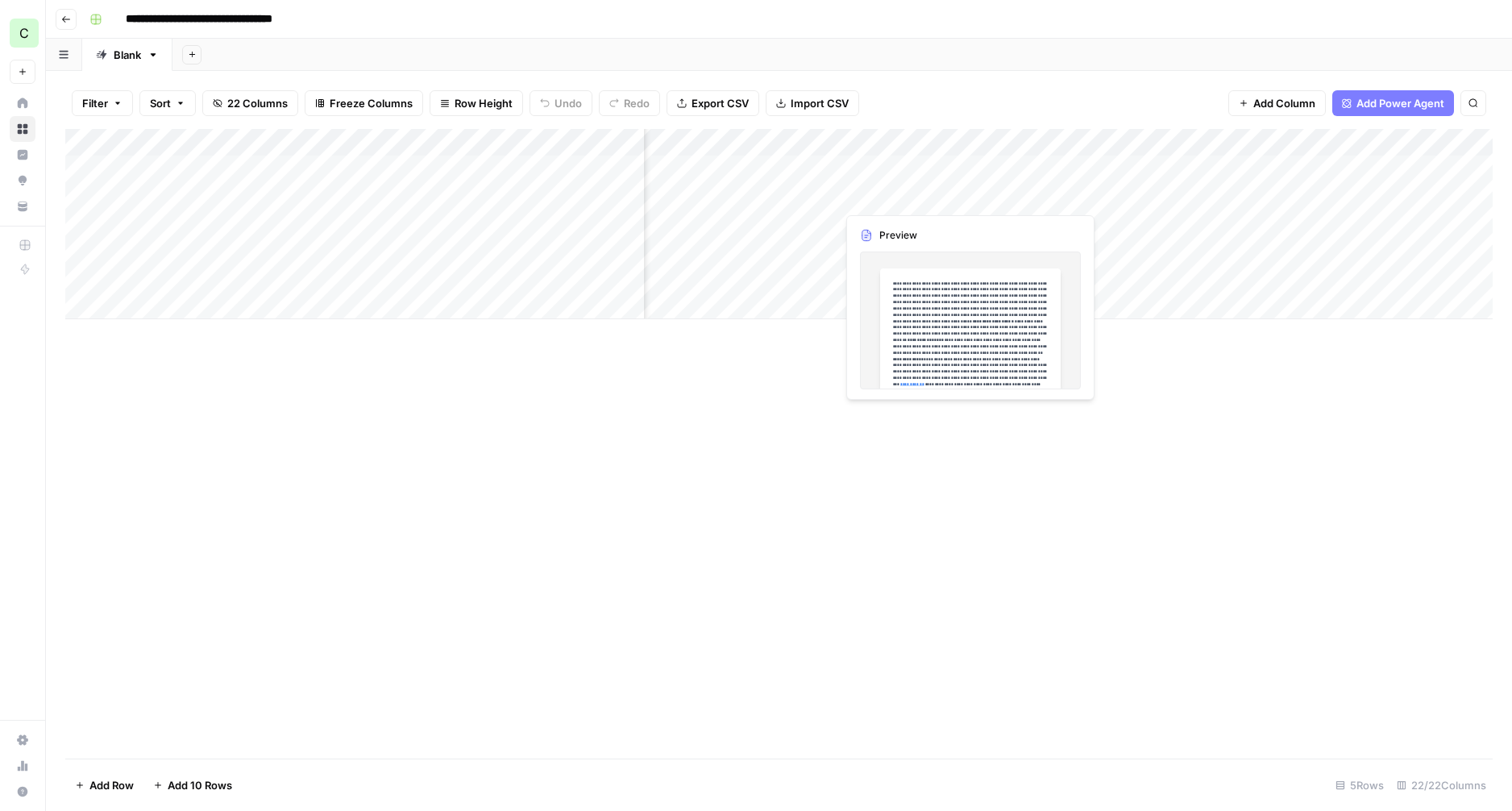
click at [902, 193] on div "Add Column" at bounding box center [779, 225] width 1427 height 191
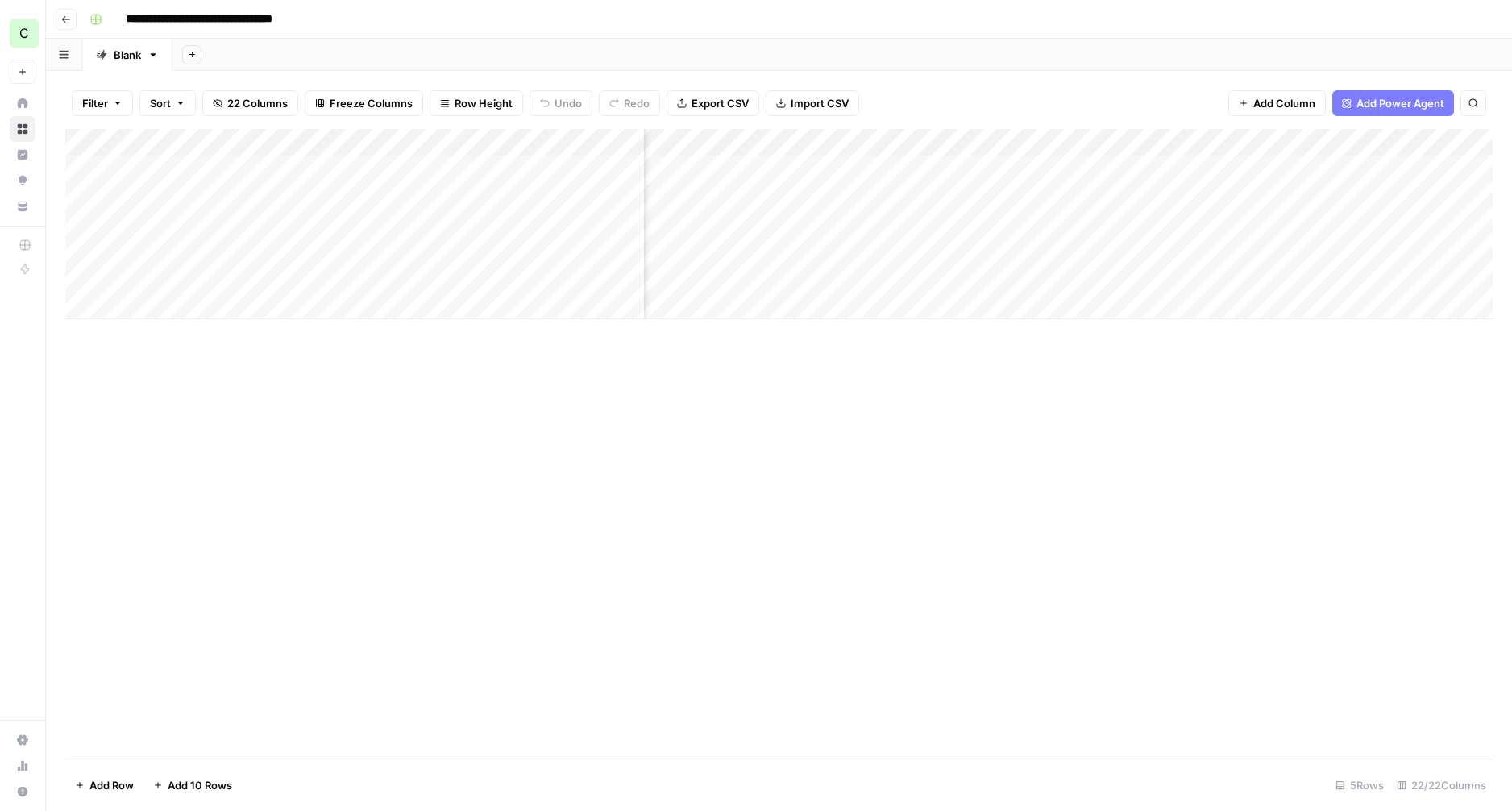
click at [965, 196] on div "Add Column" at bounding box center [779, 225] width 1427 height 191
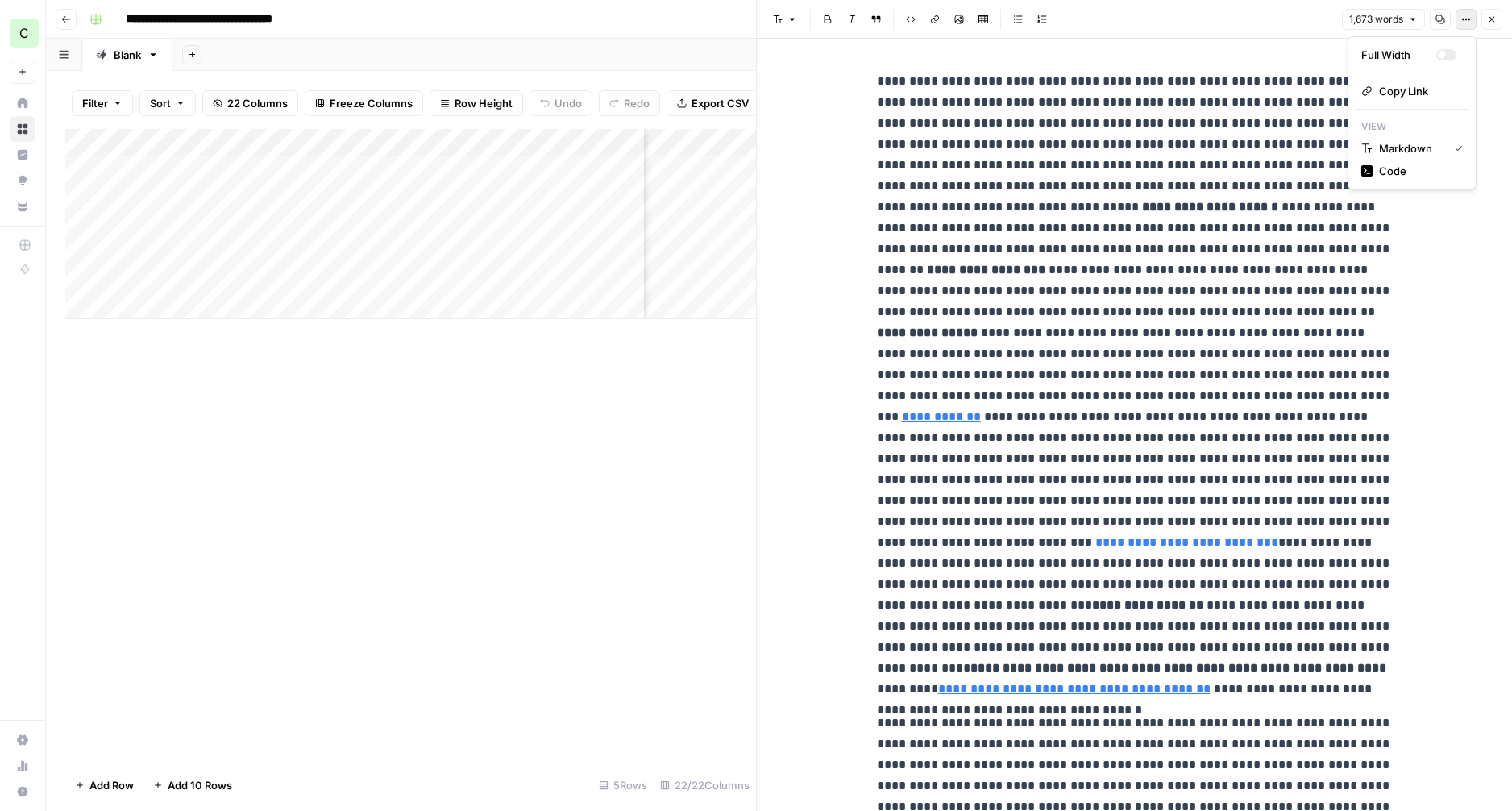
click at [1463, 18] on icon "button" at bounding box center [1463, 19] width 3 height 3
click at [1491, 19] on icon "button" at bounding box center [1492, 19] width 5 height 5
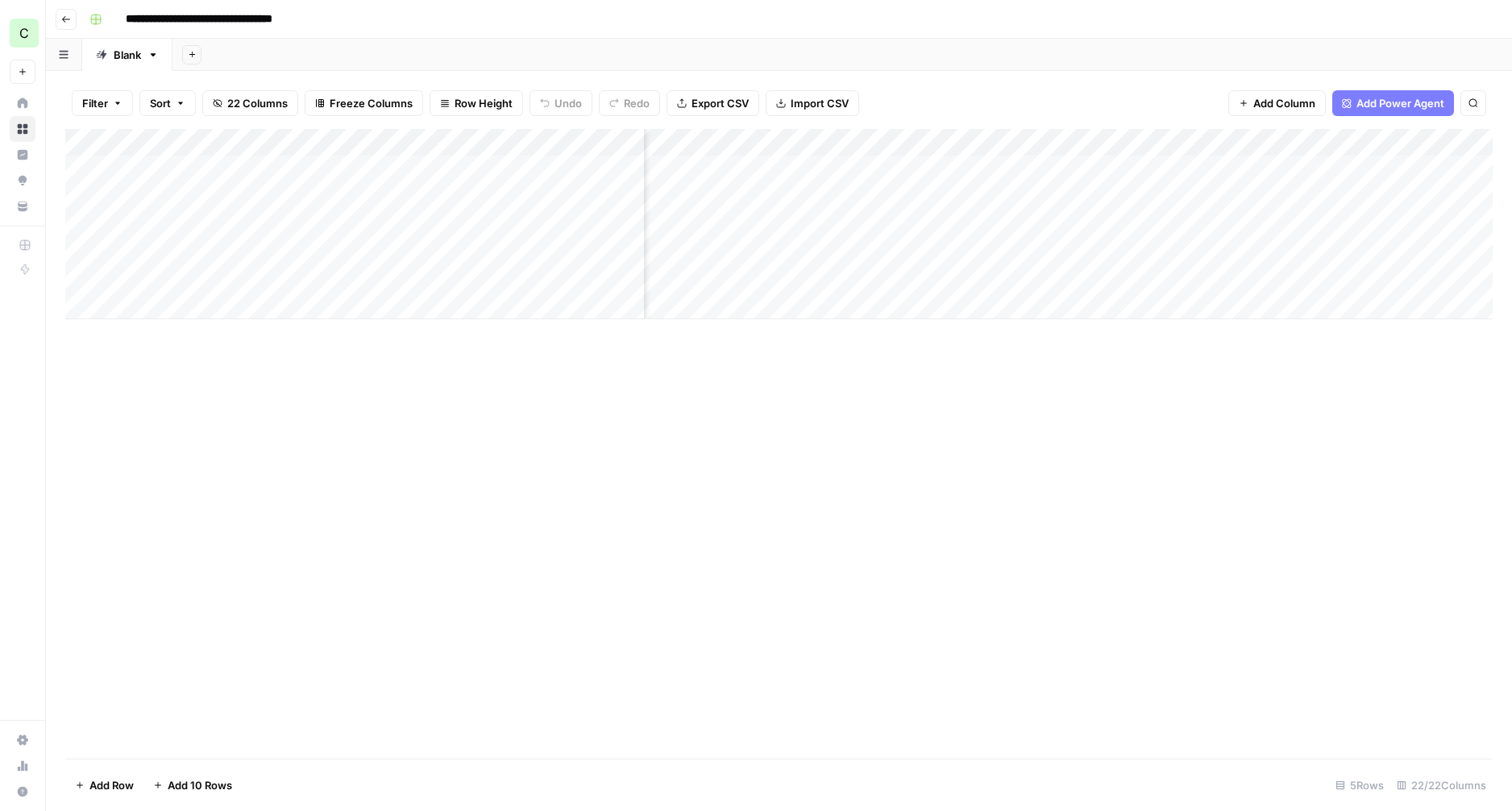
click at [1044, 197] on div "Add Column" at bounding box center [779, 225] width 1427 height 191
click at [1074, 198] on div "Add Column" at bounding box center [779, 225] width 1427 height 191
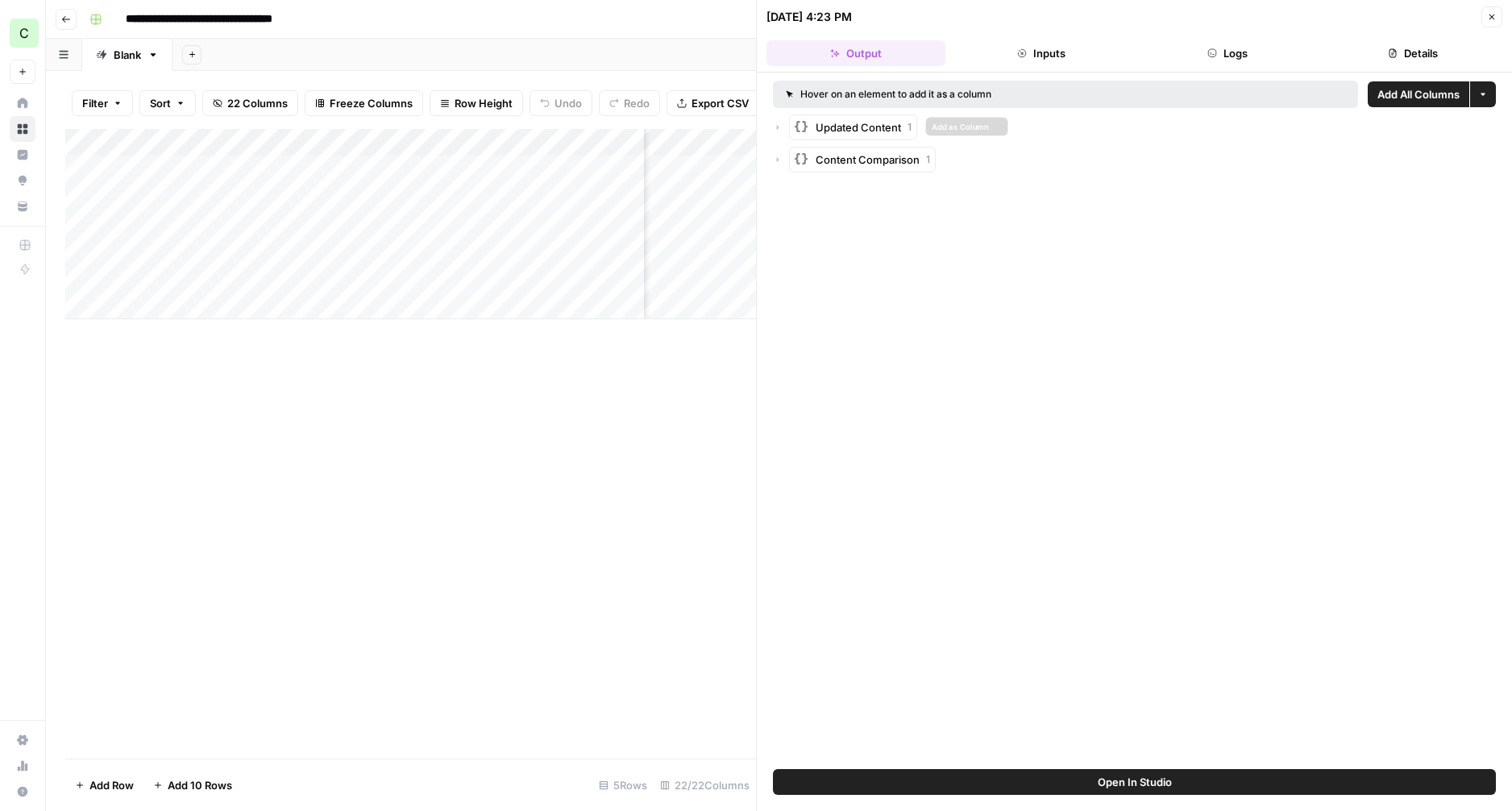
drag, startPoint x: 823, startPoint y: 129, endPoint x: 809, endPoint y: 129, distance: 14.0
click at [822, 129] on span "Updated Content" at bounding box center [858, 127] width 86 height 16
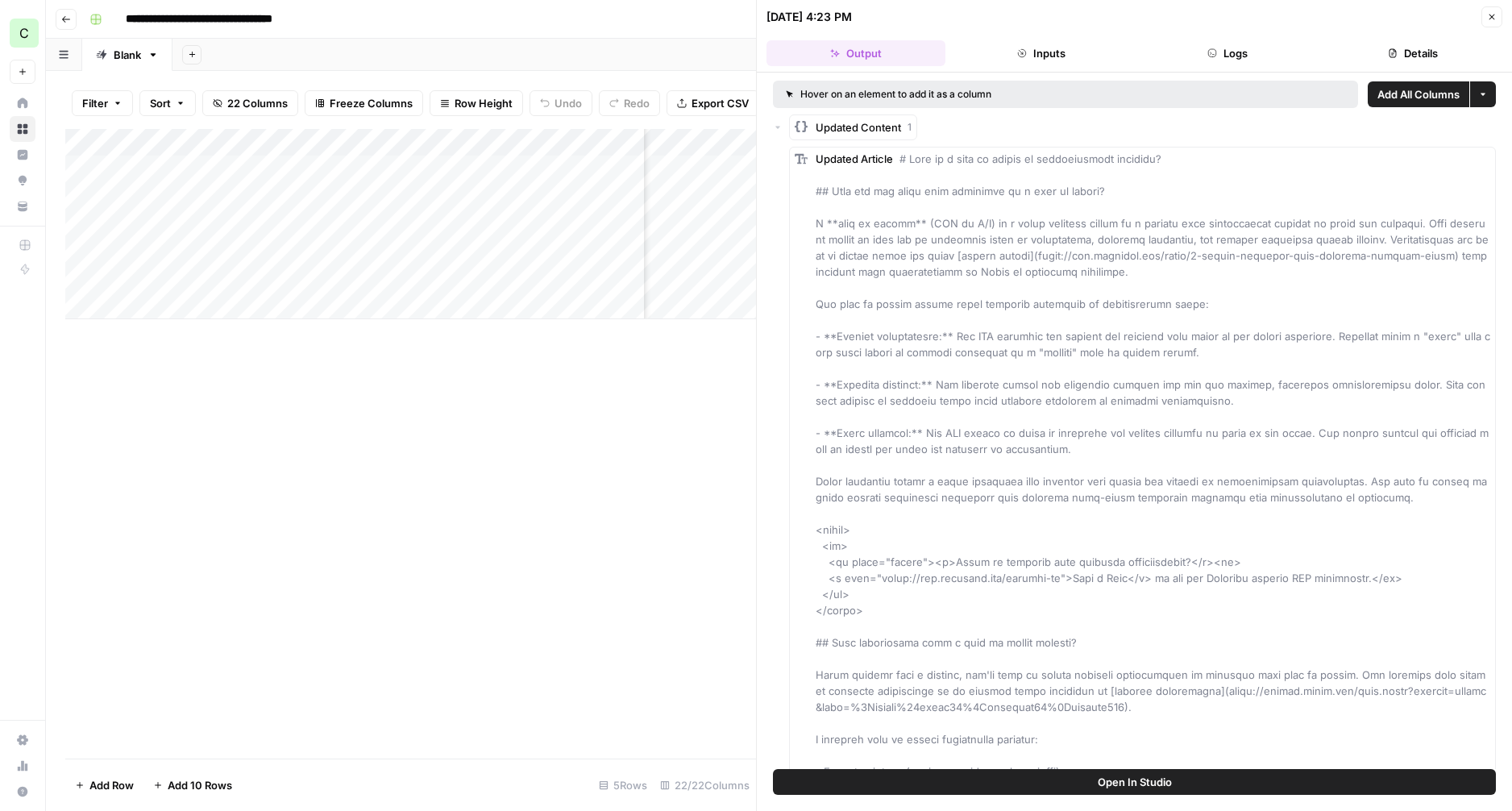
click at [1493, 15] on icon "button" at bounding box center [1491, 17] width 10 height 10
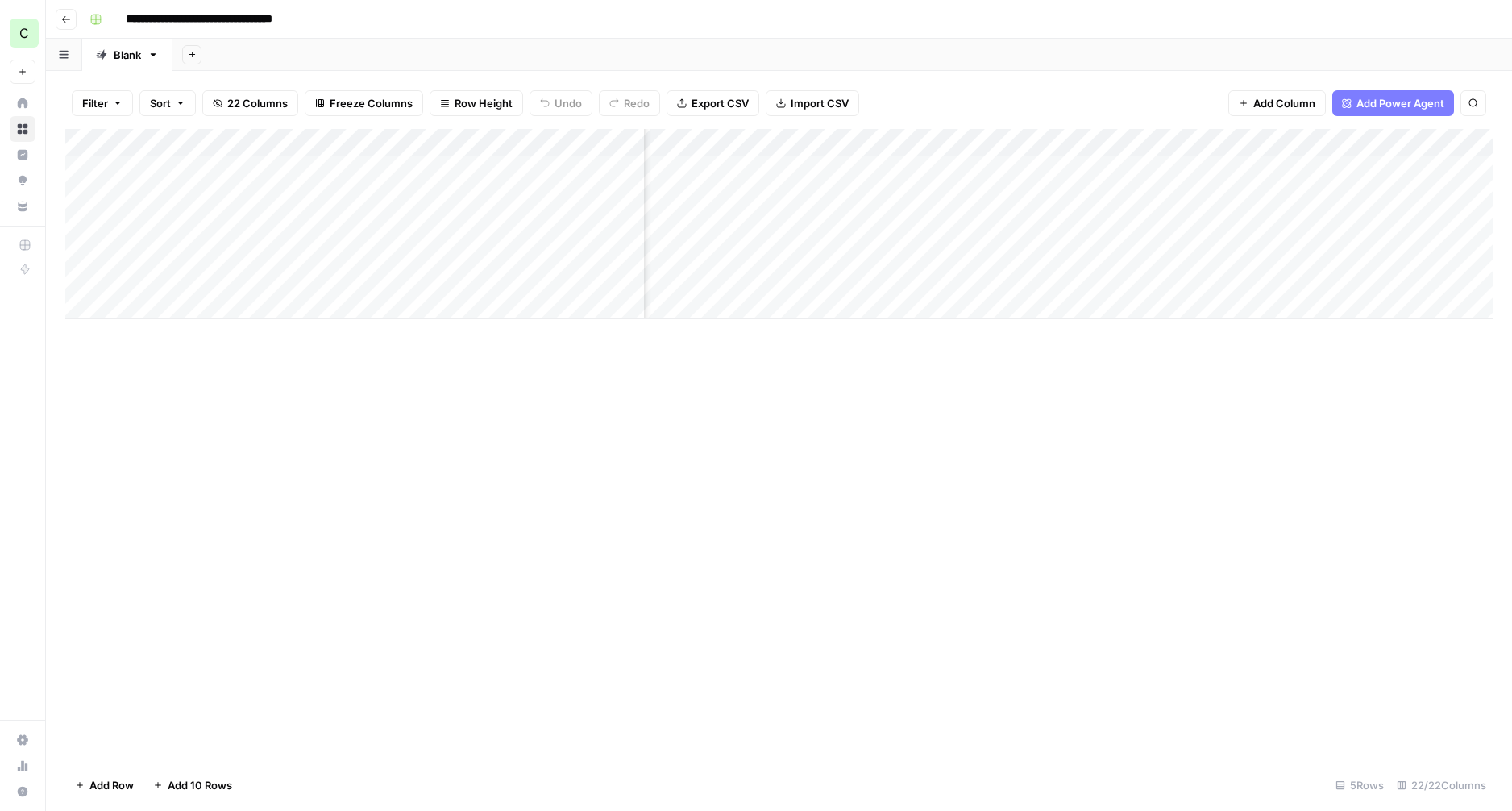
scroll to position [0, 1464]
click at [992, 149] on div "Add Column" at bounding box center [779, 225] width 1427 height 191
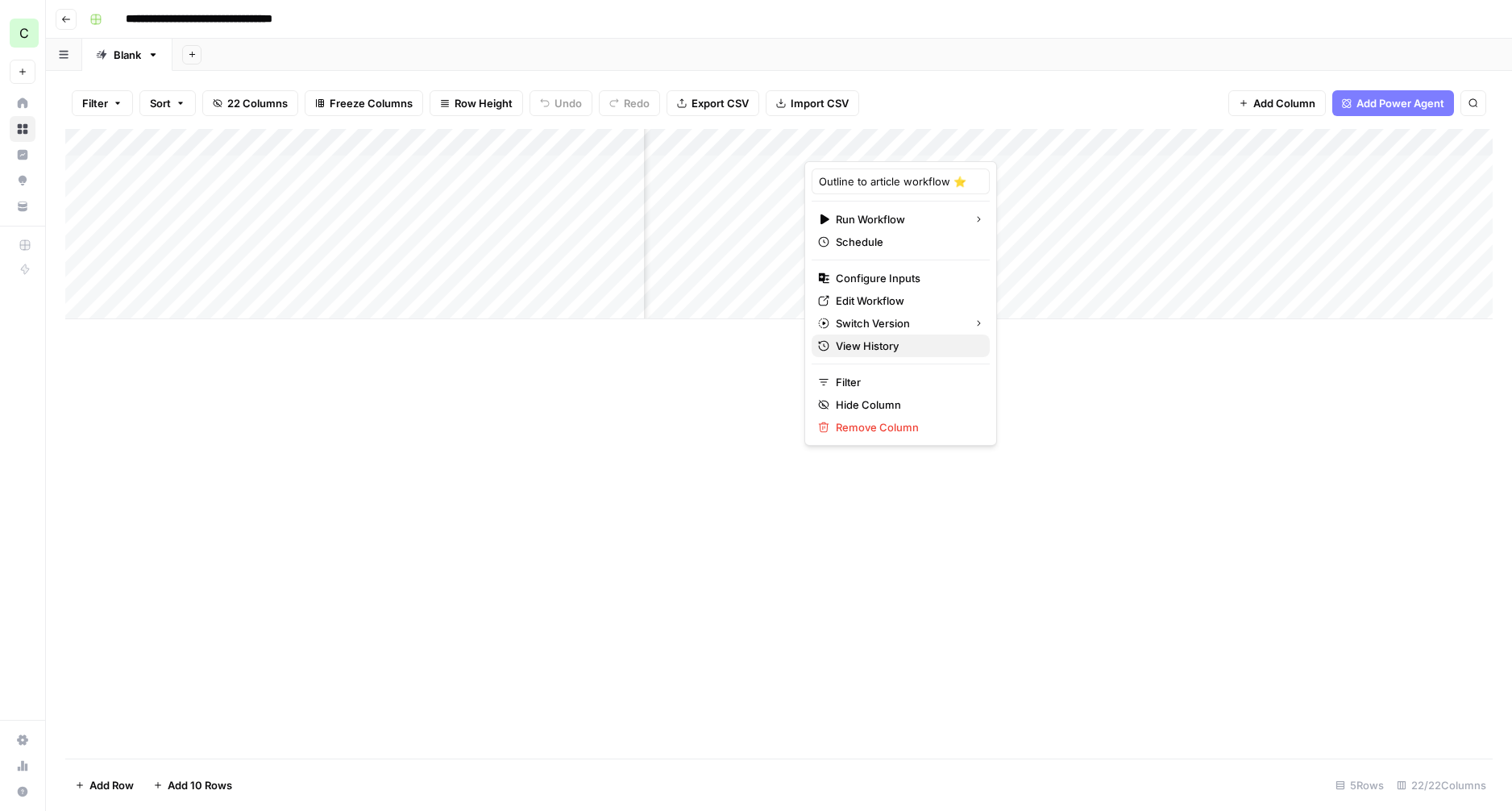
click at [882, 351] on span "View History" at bounding box center [905, 345] width 141 height 16
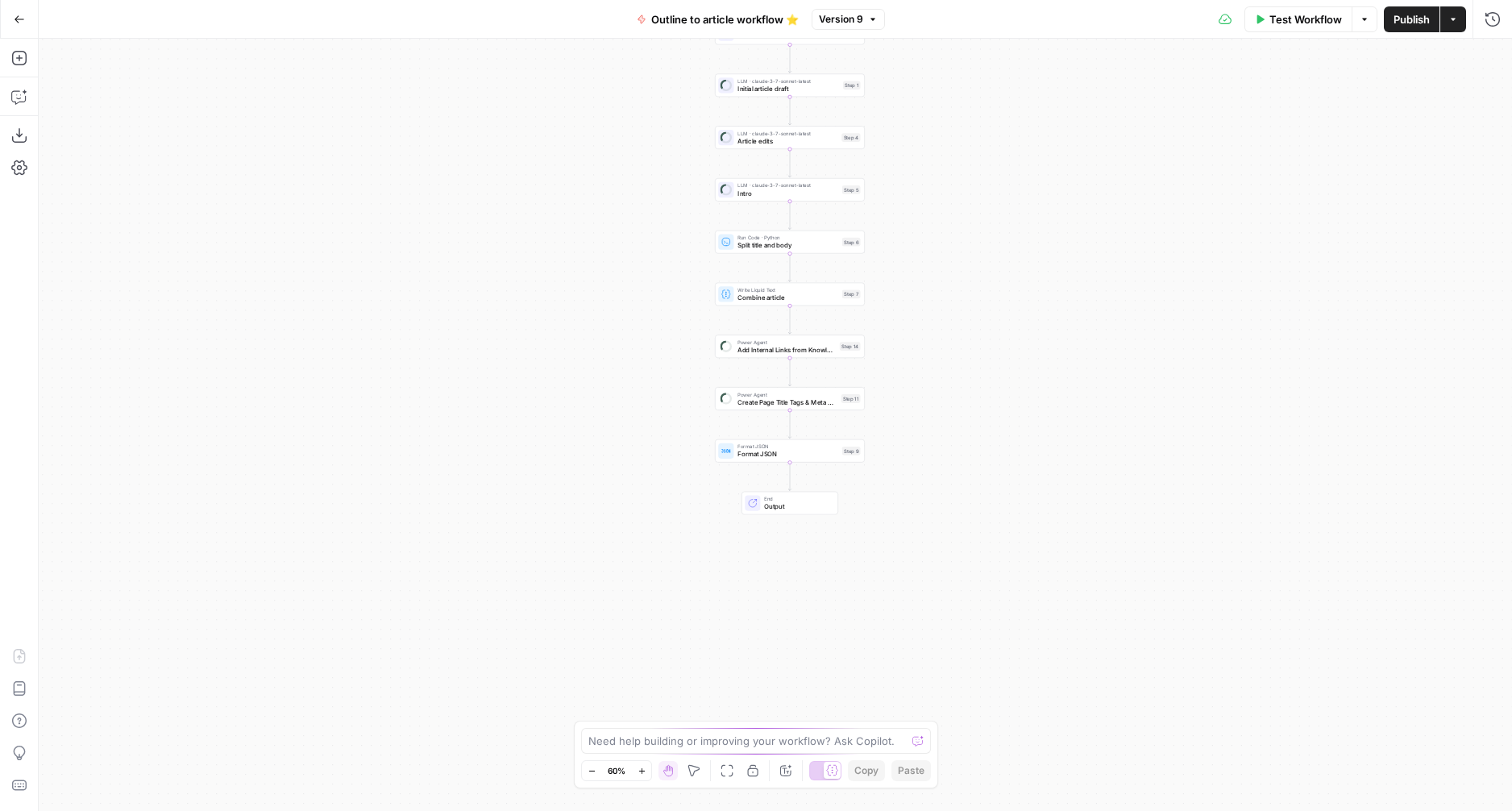
drag, startPoint x: 934, startPoint y: 461, endPoint x: 823, endPoint y: 438, distance: 113.4
click at [948, 210] on div "Workflow Set Inputs Inputs Google Search Google Search Step 2 LLM · gpt-4o Extr…" at bounding box center [775, 424] width 1474 height 772
click at [766, 503] on span "Output" at bounding box center [797, 506] width 66 height 10
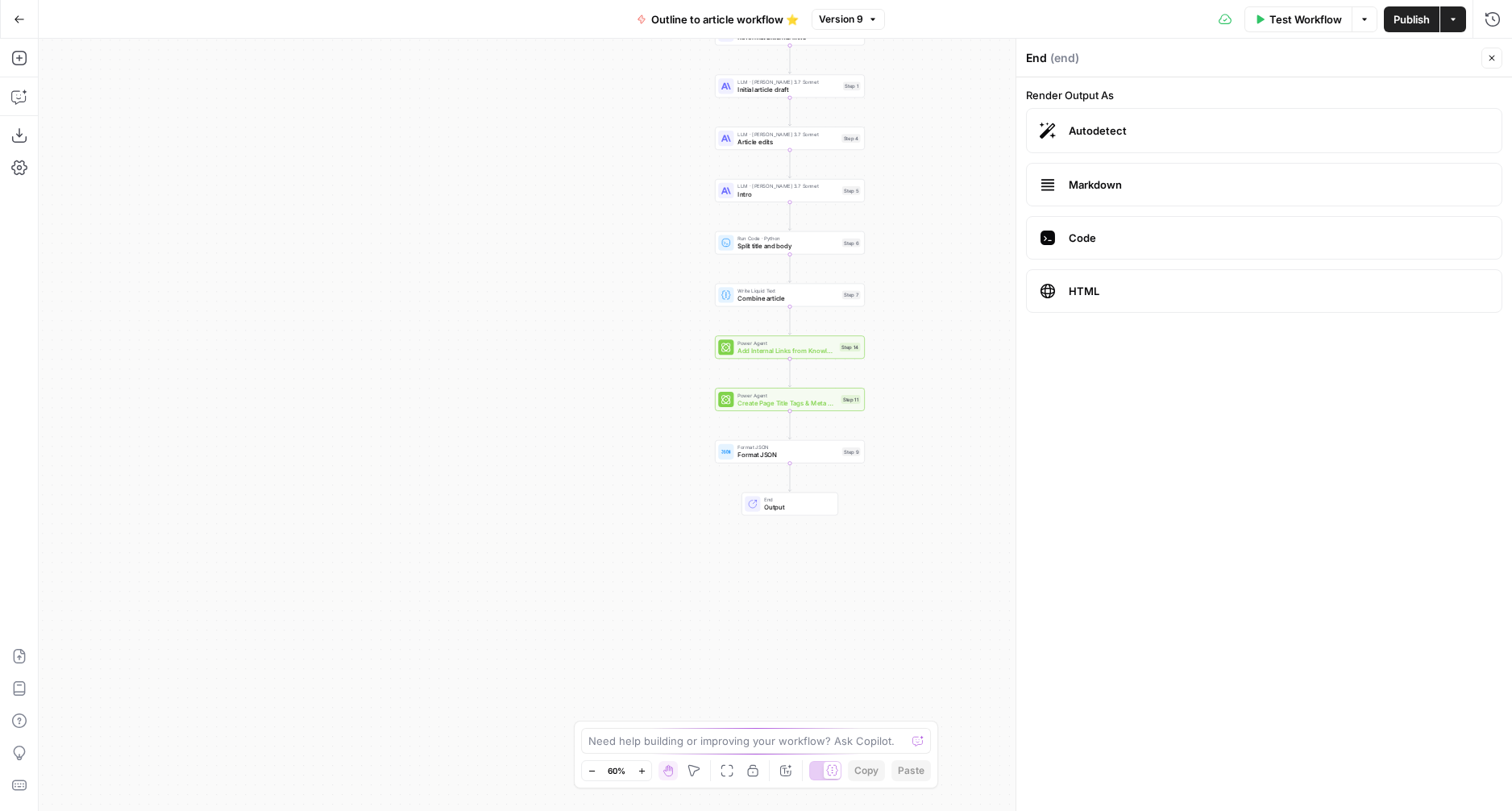
click at [1097, 134] on span "Autodetect" at bounding box center [1279, 130] width 420 height 16
click at [755, 457] on span "Format JSON" at bounding box center [787, 454] width 101 height 10
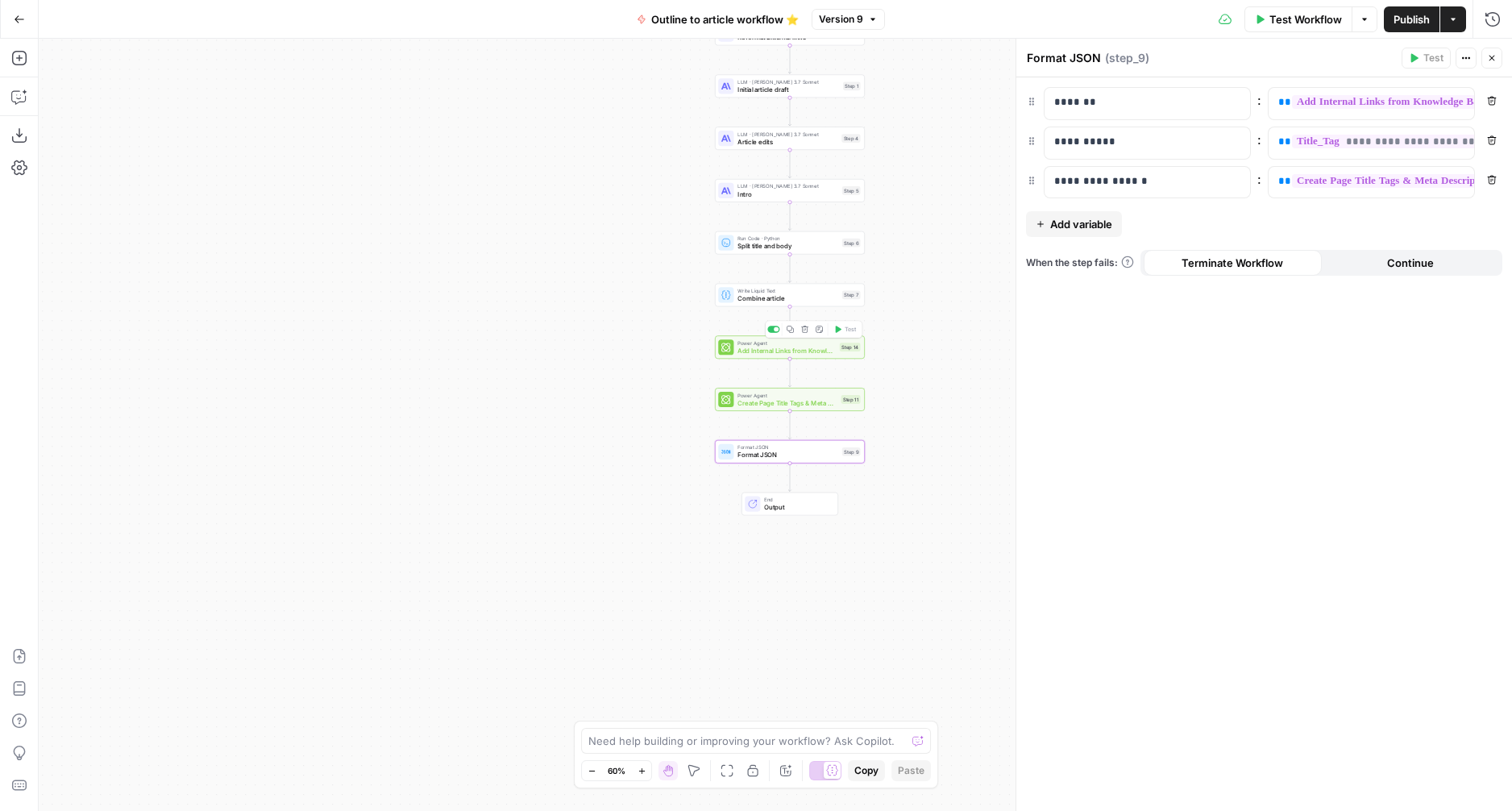
click at [747, 350] on span "Add Internal Links from Knowledge Base" at bounding box center [787, 350] width 99 height 10
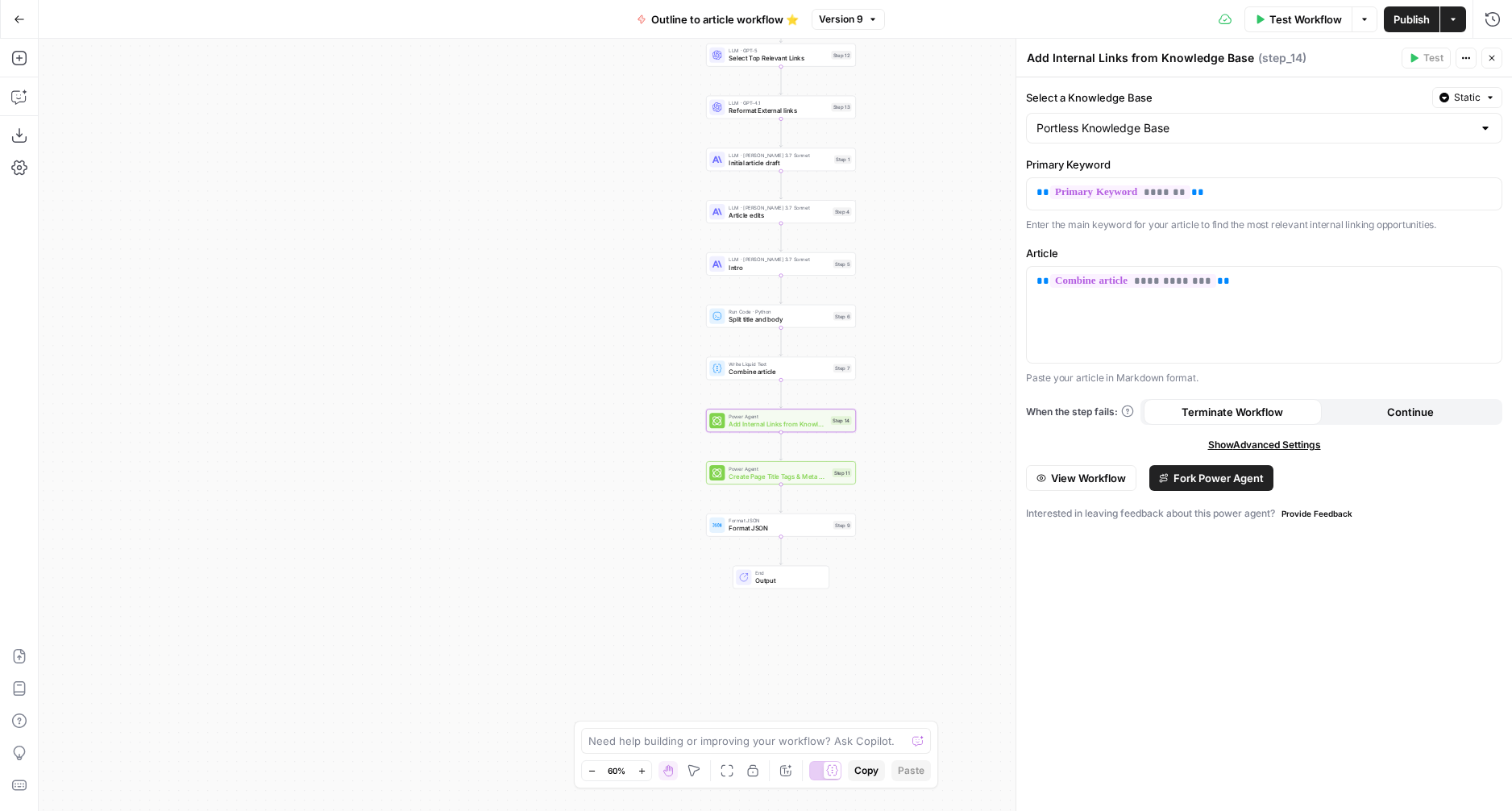
drag, startPoint x: 929, startPoint y: 180, endPoint x: 891, endPoint y: 285, distance: 111.7
click at [920, 253] on div "Workflow Set Inputs Inputs Google Search Google Search Step 2 LLM · GPT-4o Extr…" at bounding box center [775, 424] width 1474 height 772
click at [746, 373] on span "Combine article" at bounding box center [779, 371] width 101 height 10
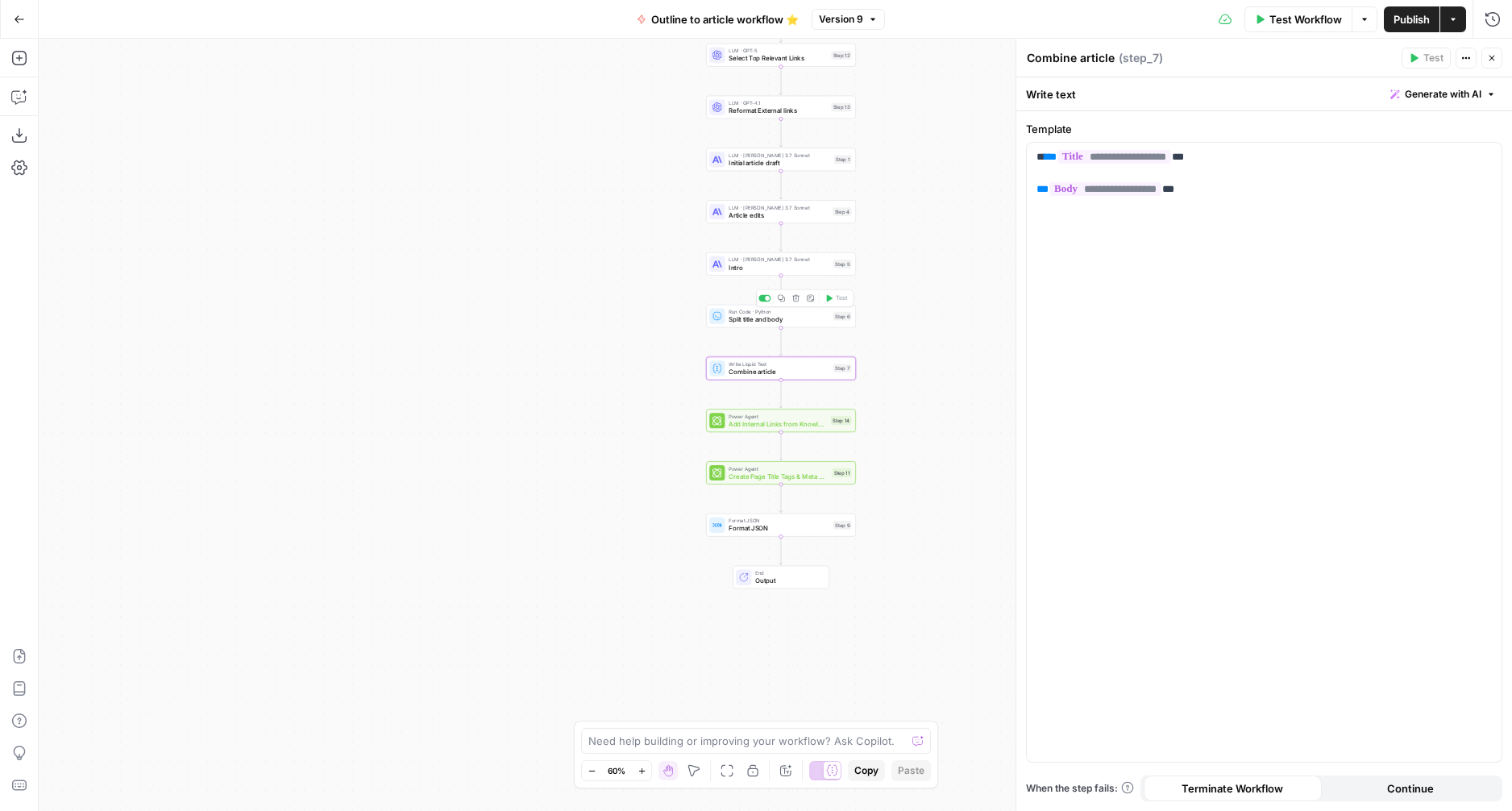
click at [751, 323] on span "Split title and body" at bounding box center [779, 319] width 101 height 10
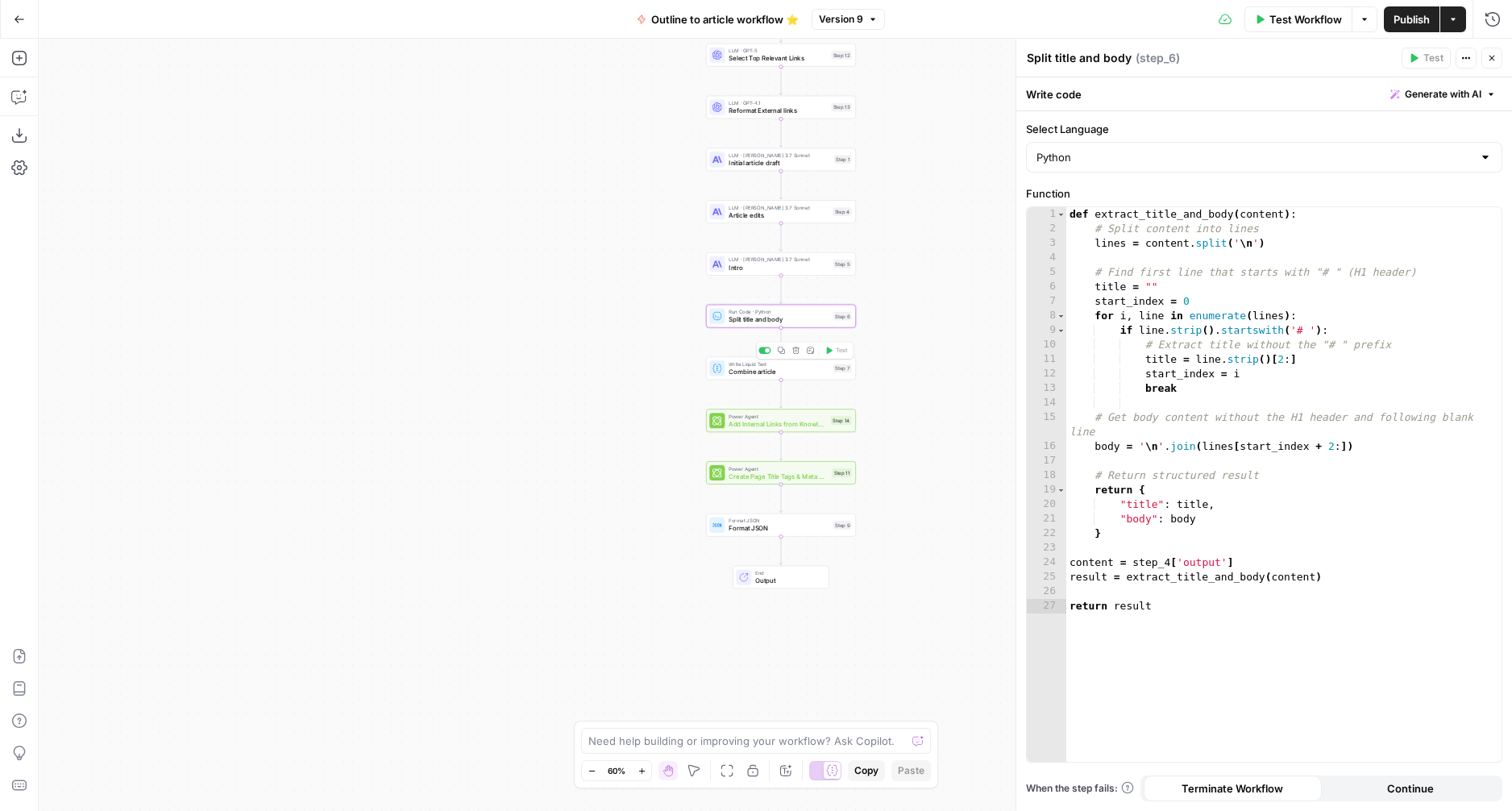
click at [745, 371] on span "Combine article" at bounding box center [779, 371] width 101 height 10
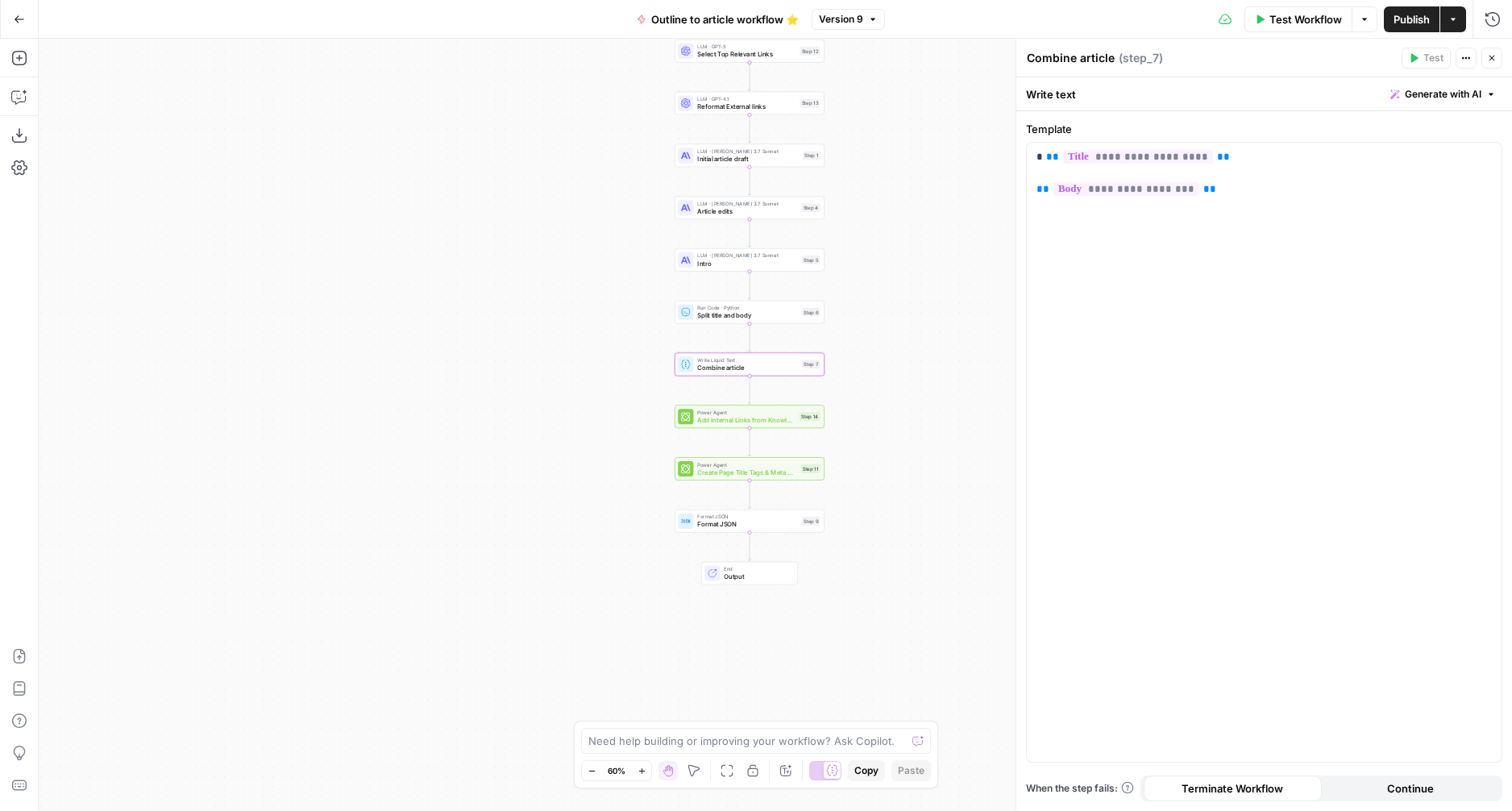
drag, startPoint x: 676, startPoint y: 228, endPoint x: 644, endPoint y: 224, distance: 32.2
click at [644, 224] on div "Workflow Set Inputs Inputs Google Search Google Search Step 2 LLM · GPT-4o Extr…" at bounding box center [775, 424] width 1474 height 772
click at [698, 420] on span "Add Internal Links from Knowledge Base" at bounding box center [746, 419] width 99 height 10
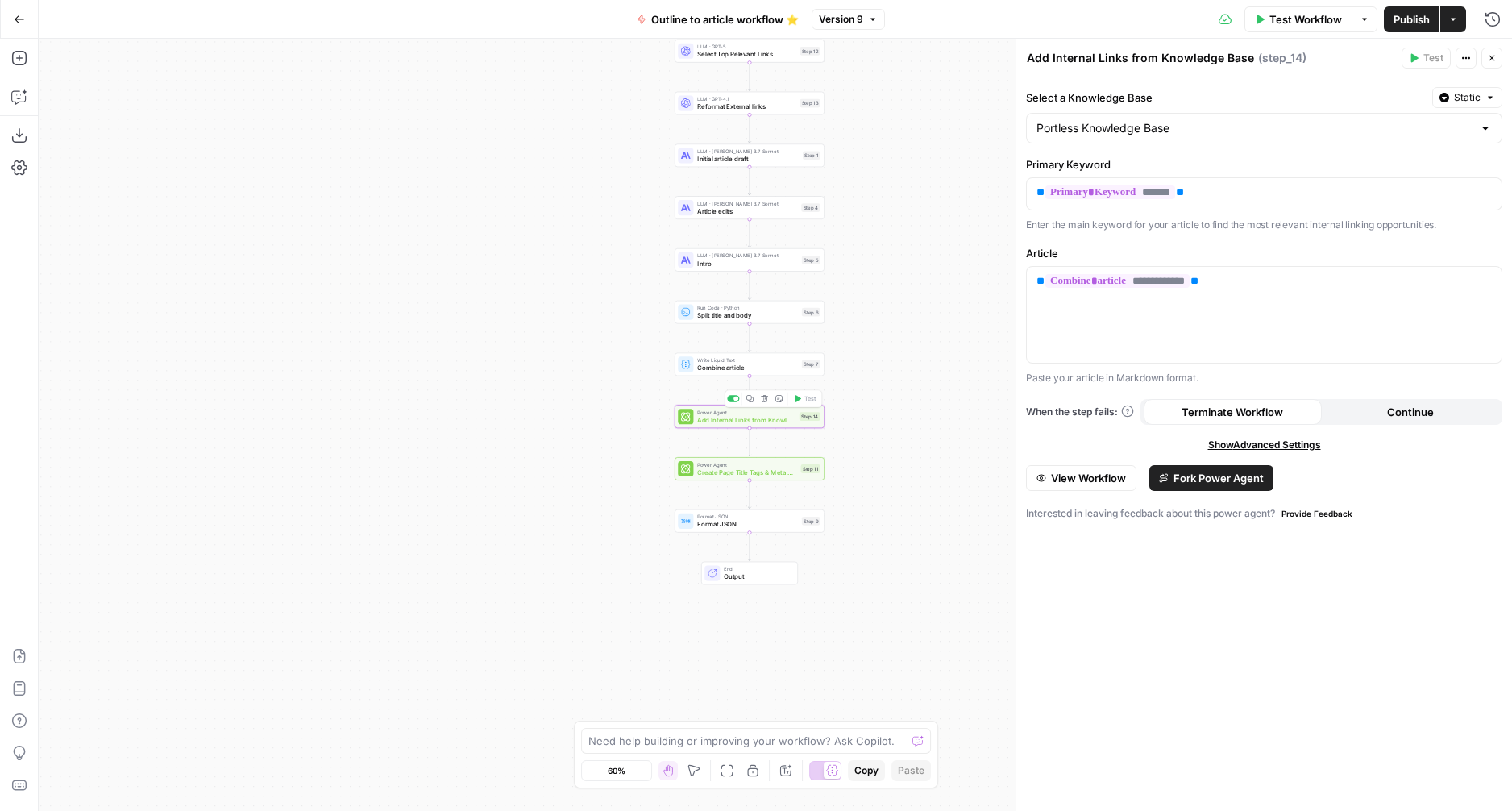
click at [708, 477] on div "Power Agent Create Page Title Tags & Meta Descriptions Step 11 Copy step Delete…" at bounding box center [750, 468] width 150 height 24
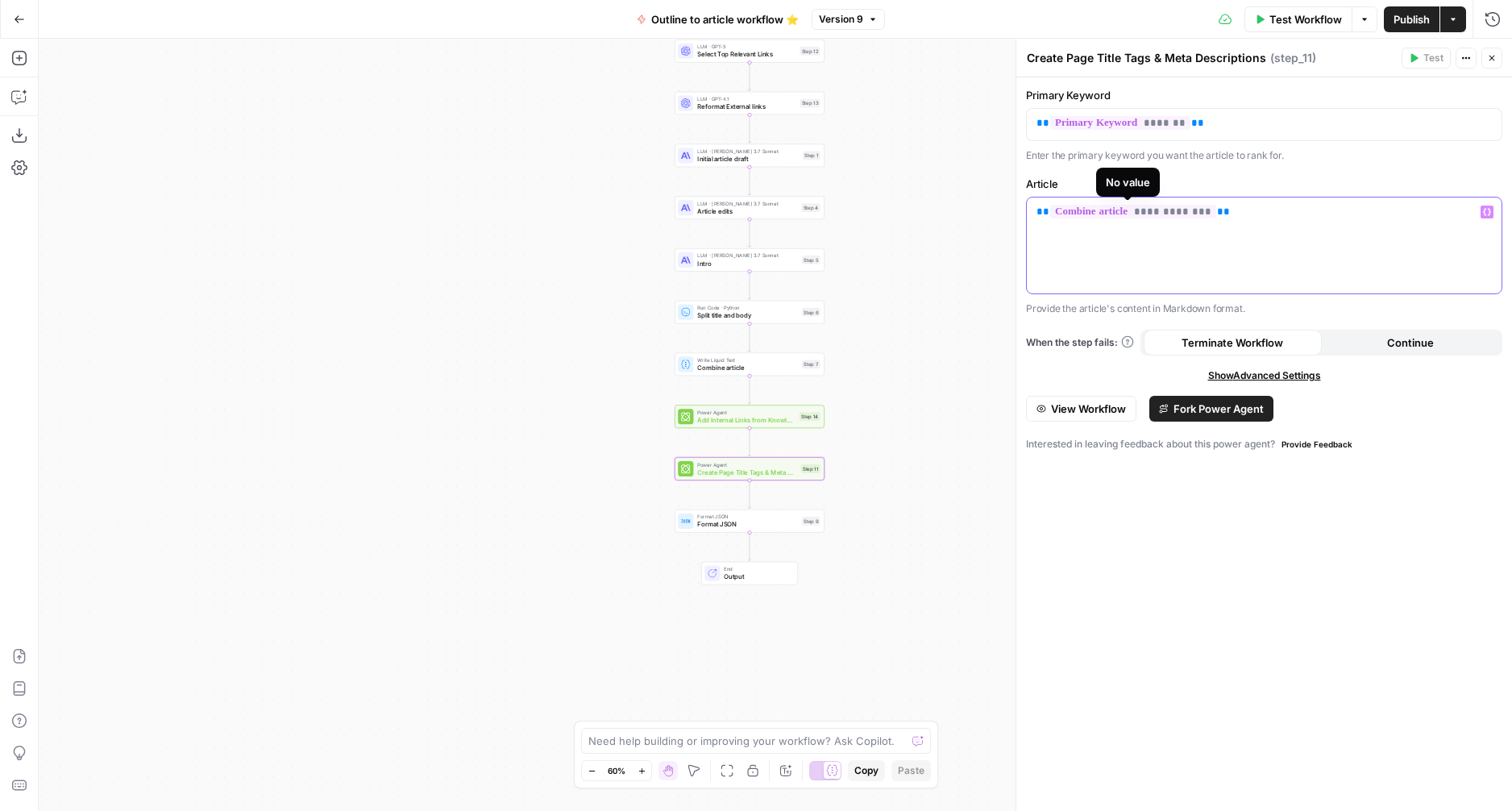
click at [1160, 211] on span "**********" at bounding box center [1134, 211] width 166 height 14
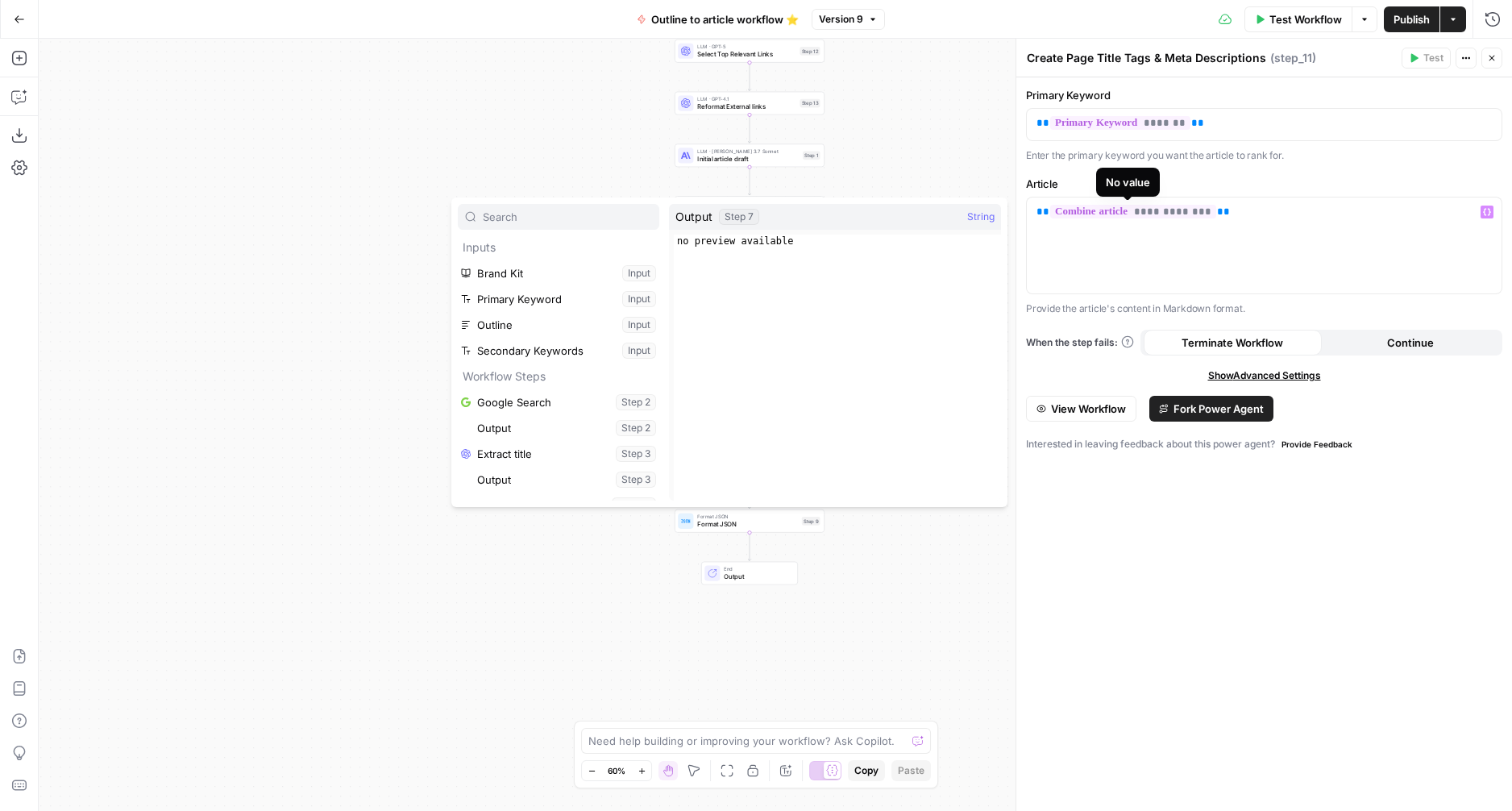
scroll to position [405, 0]
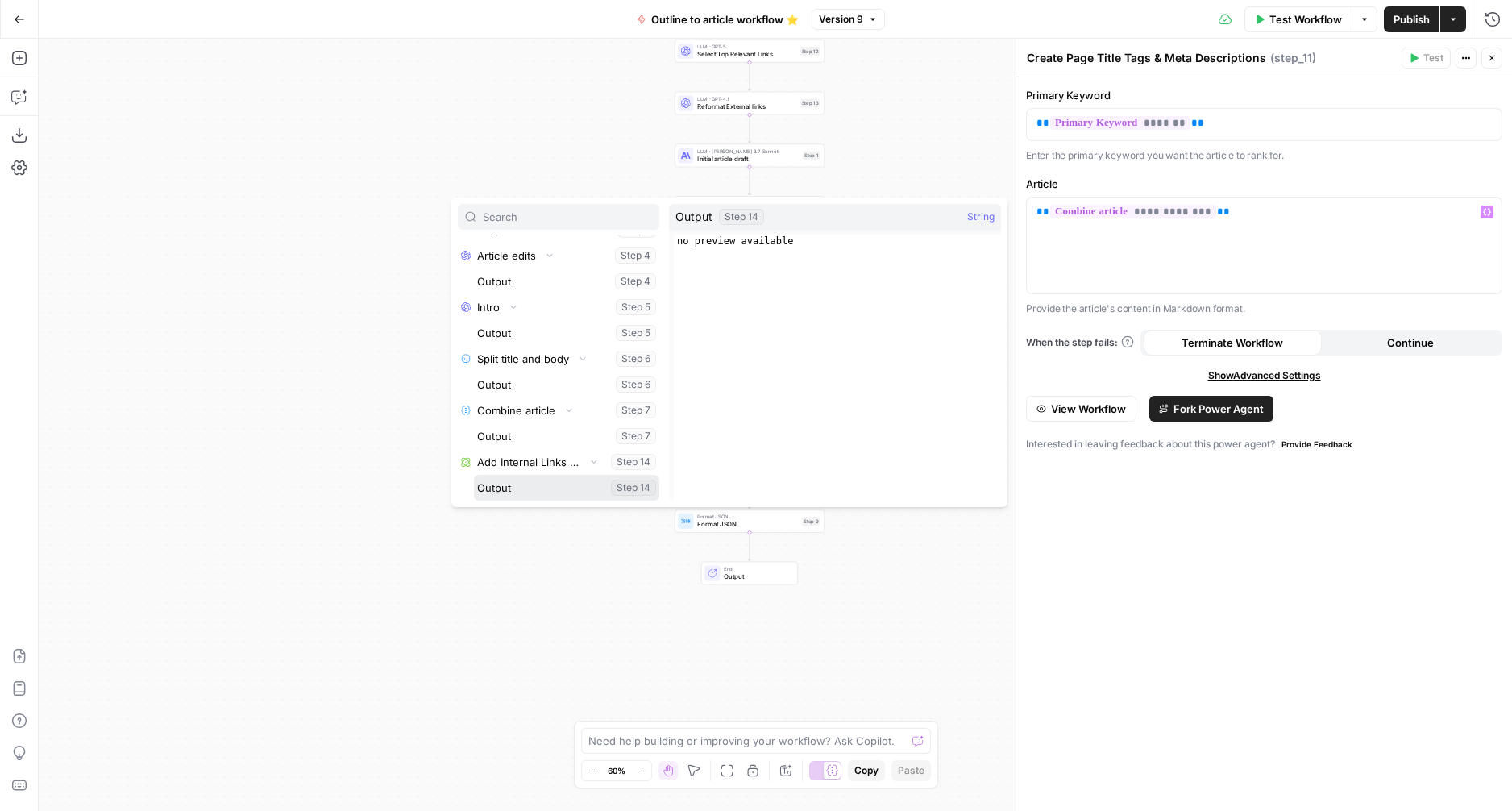
click at [523, 488] on button "Select variable Output" at bounding box center [566, 488] width 185 height 26
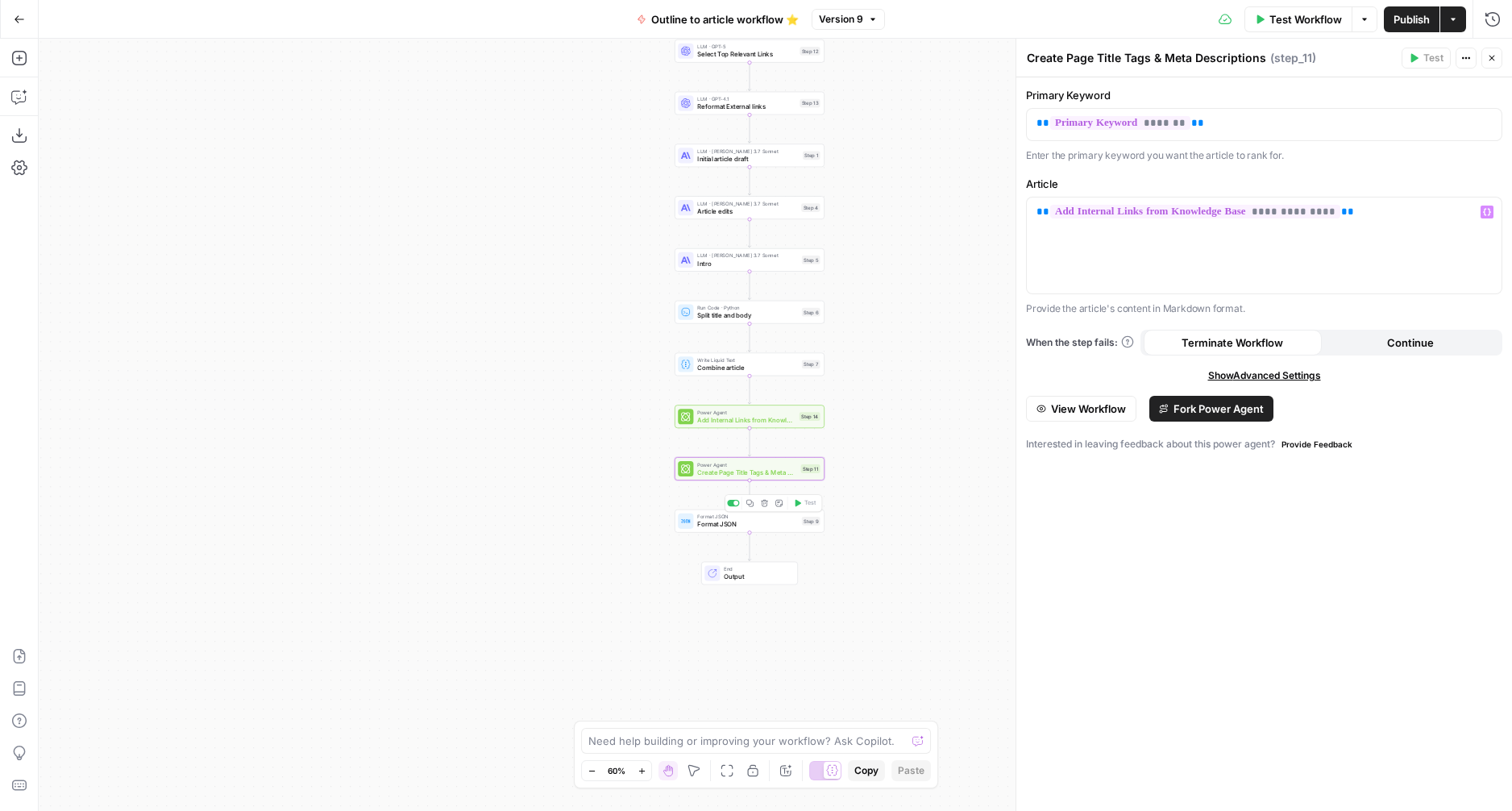
click at [695, 528] on div "Format JSON Format JSON Step 9 Copy step Delete step Add Note Test" at bounding box center [749, 520] width 142 height 16
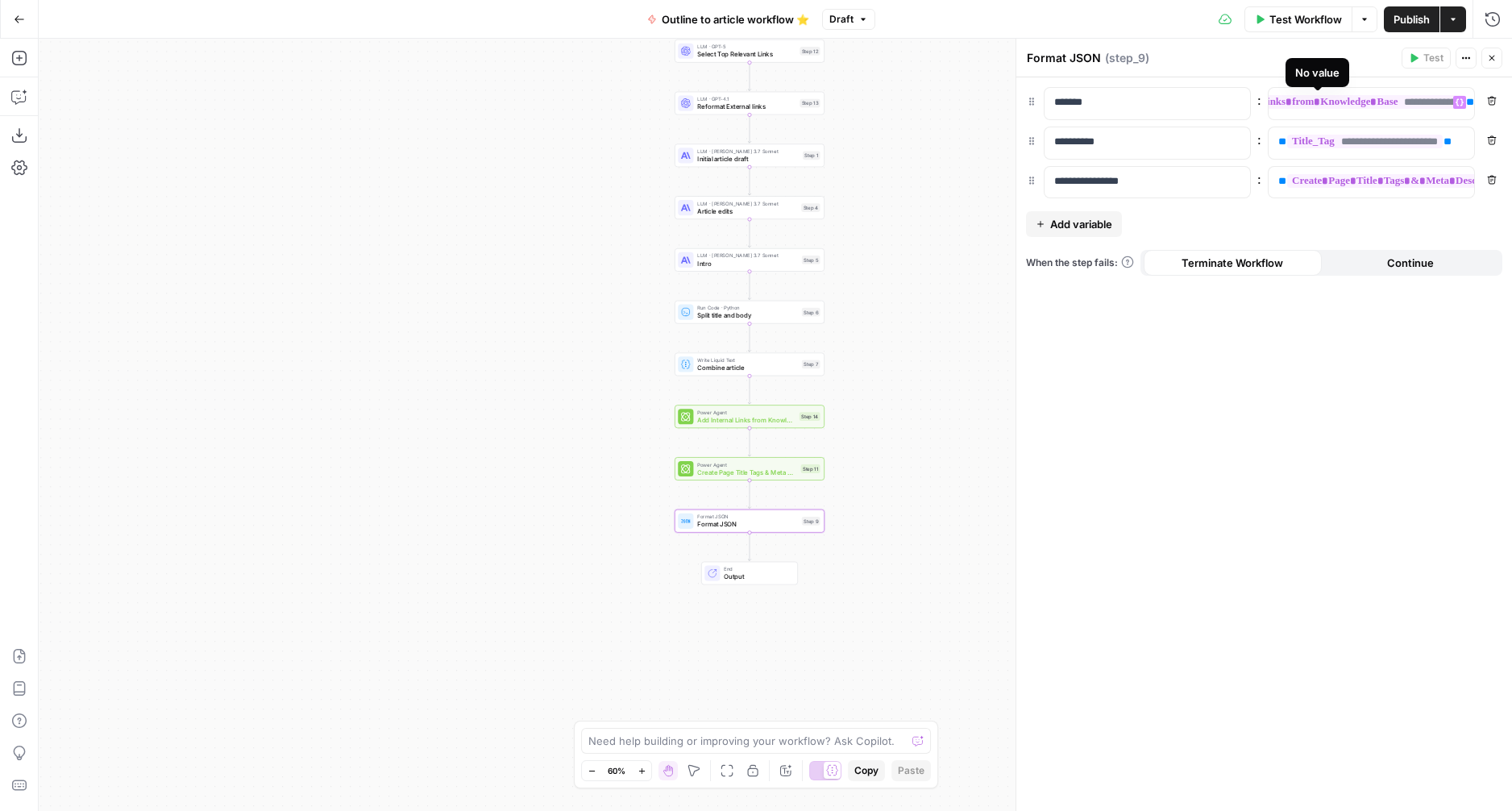
scroll to position [0, 0]
click at [761, 567] on span "End" at bounding box center [757, 568] width 66 height 8
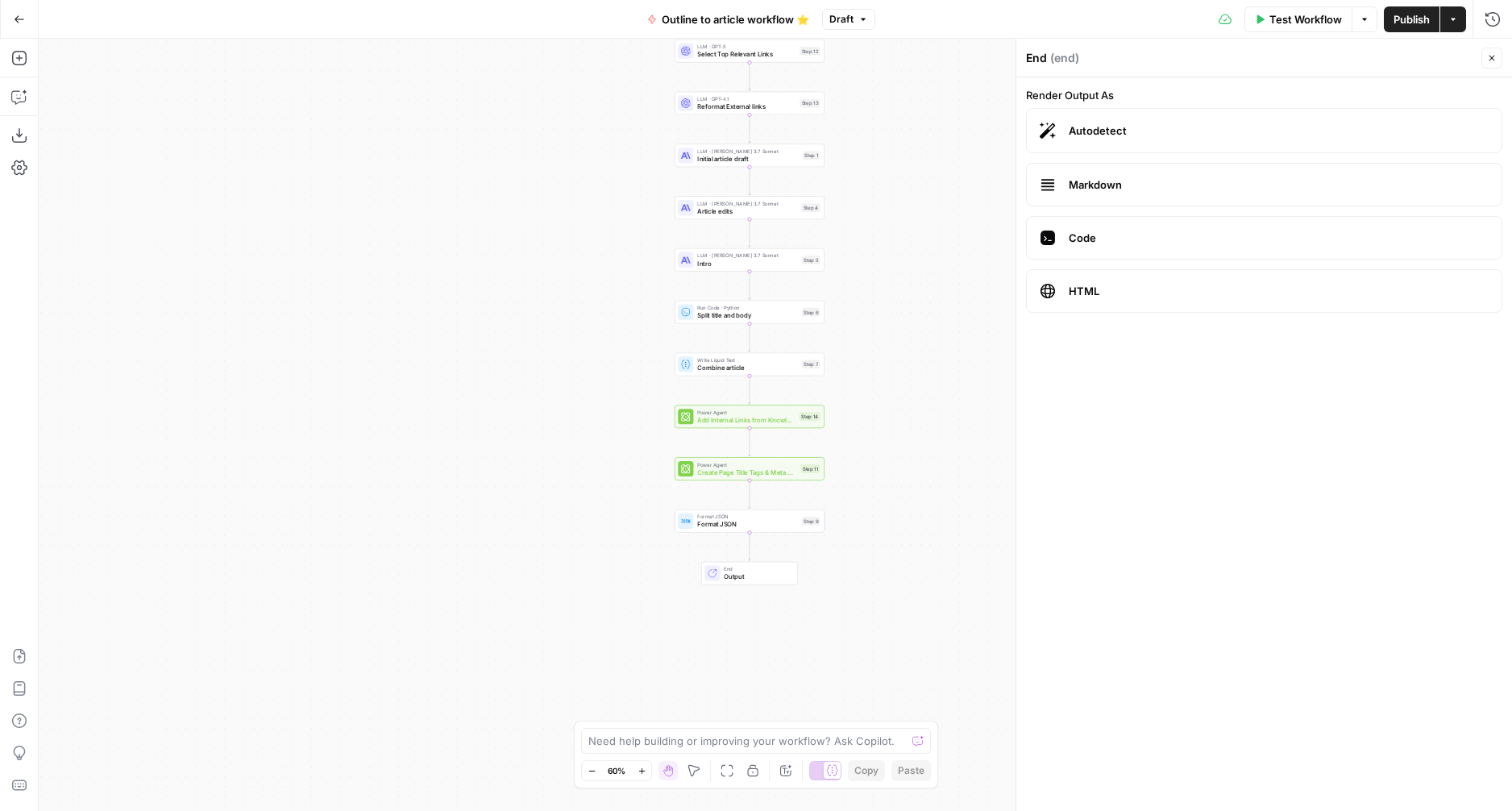
click at [1489, 61] on icon "button" at bounding box center [1491, 58] width 10 height 10
click at [1414, 29] on button "Publish" at bounding box center [1411, 19] width 56 height 26
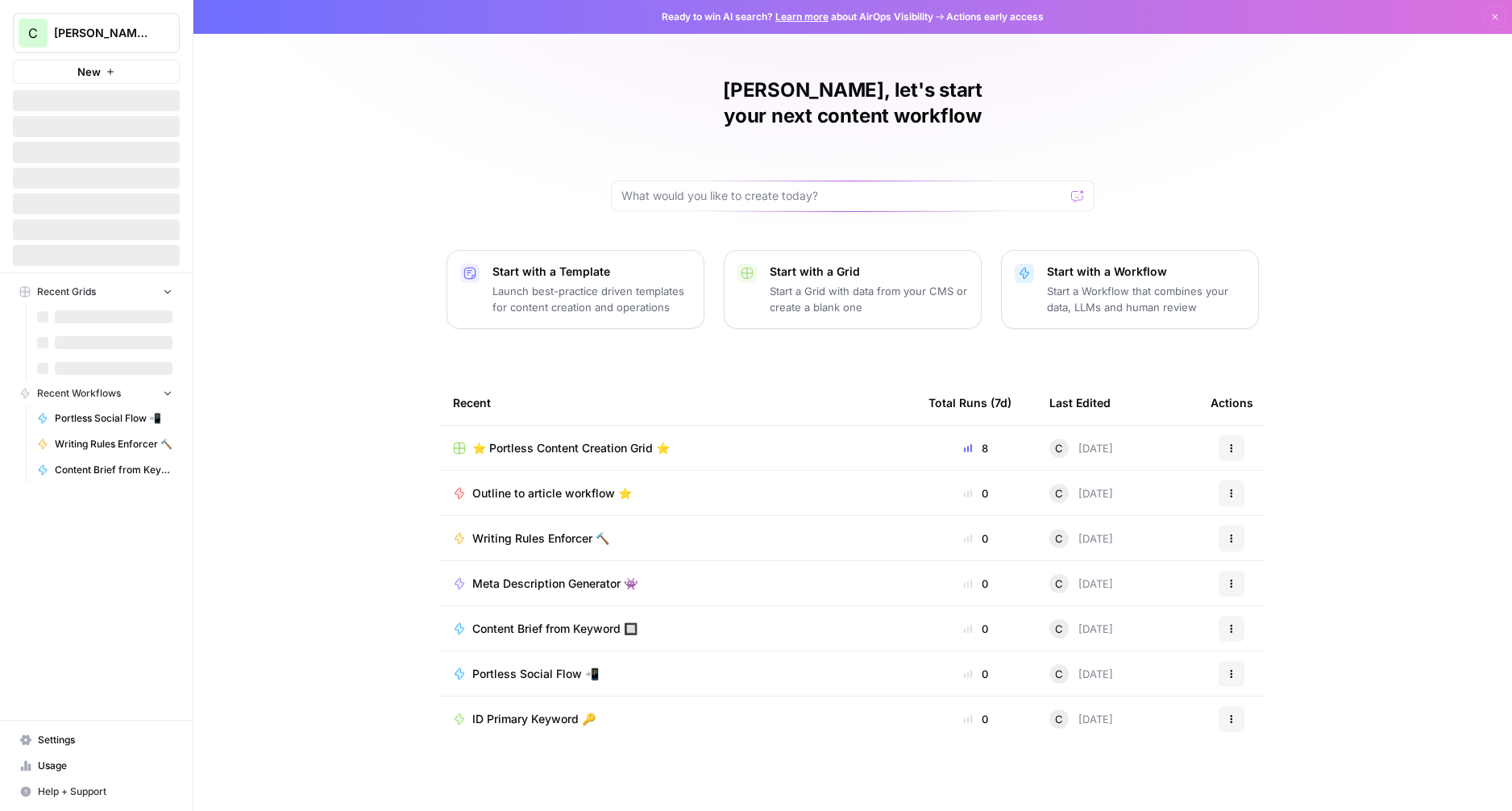
click at [51, 769] on span "Usage" at bounding box center [105, 766] width 135 height 15
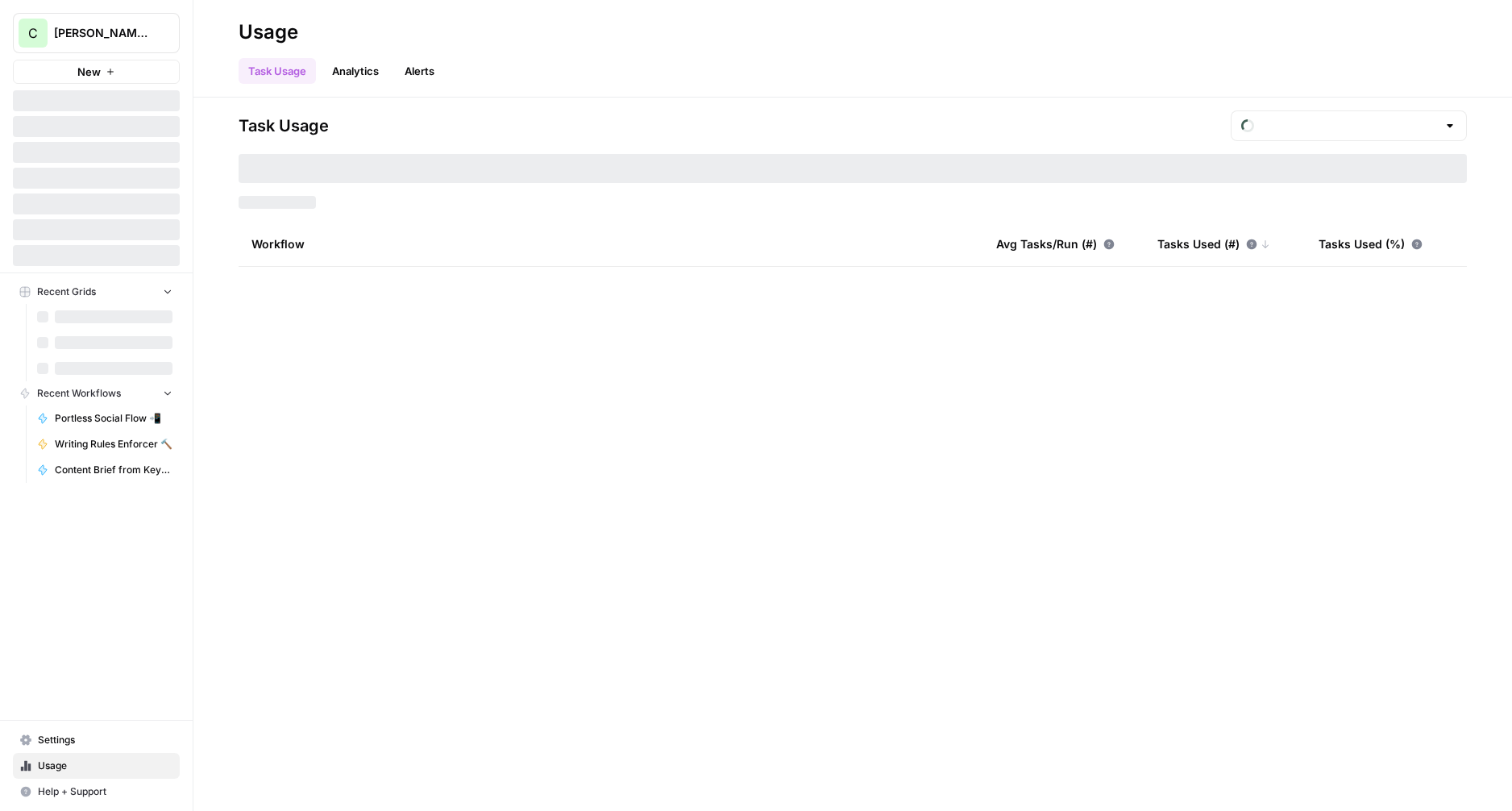
type input "September Tasks"
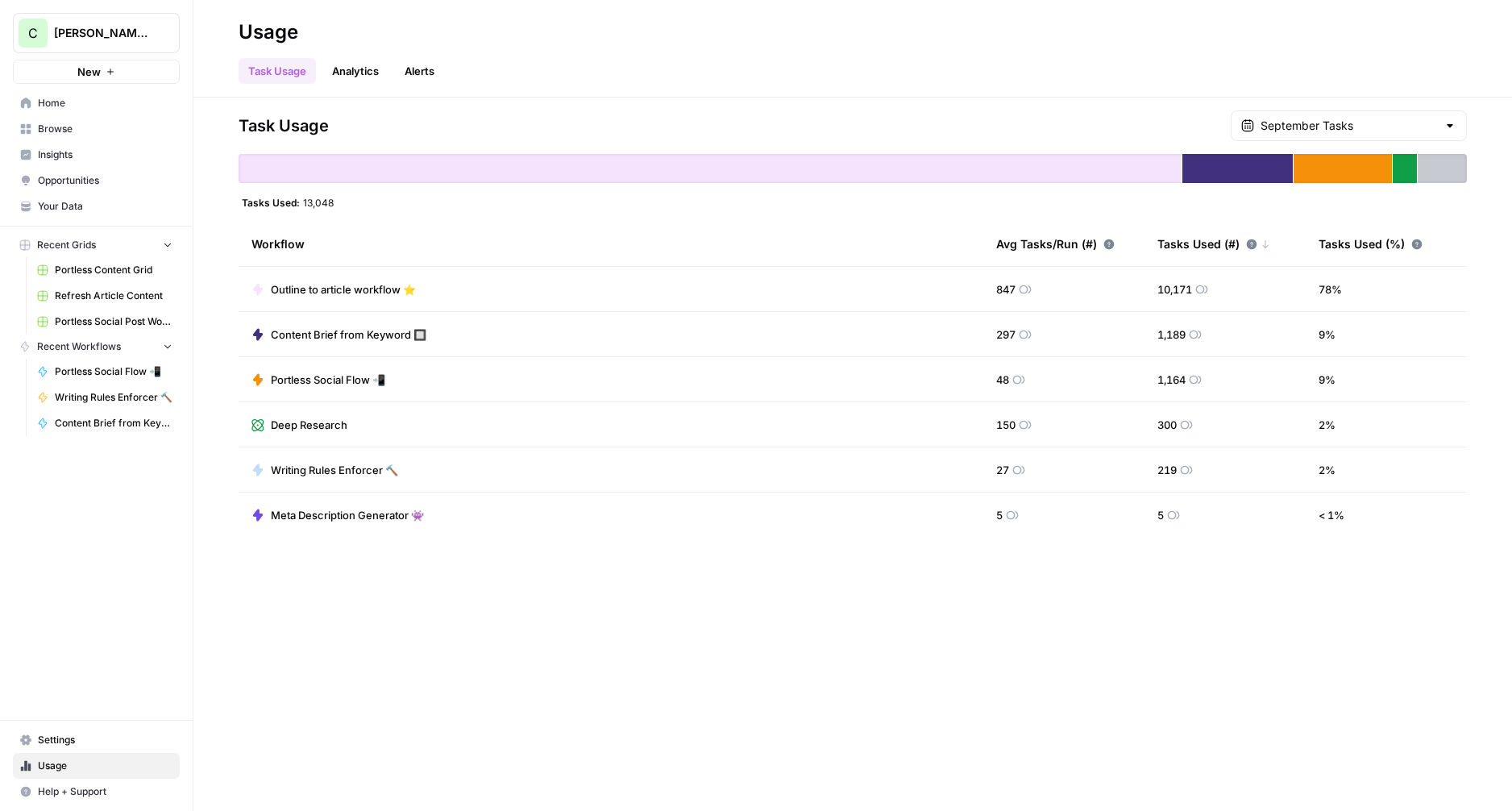
click at [364, 83] on link "Analytics" at bounding box center [356, 71] width 66 height 26
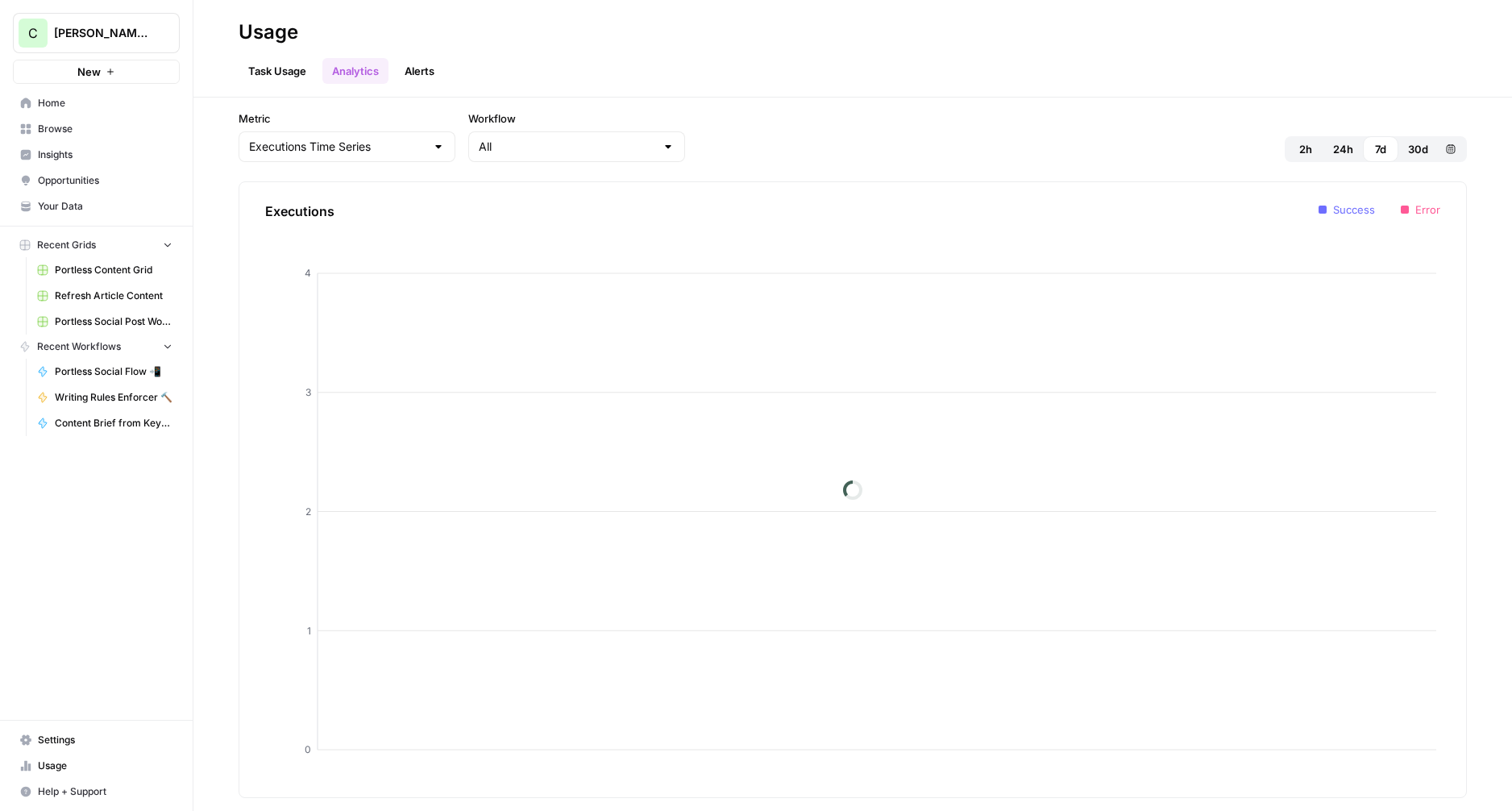
click at [420, 71] on link "Alerts" at bounding box center [420, 71] width 49 height 26
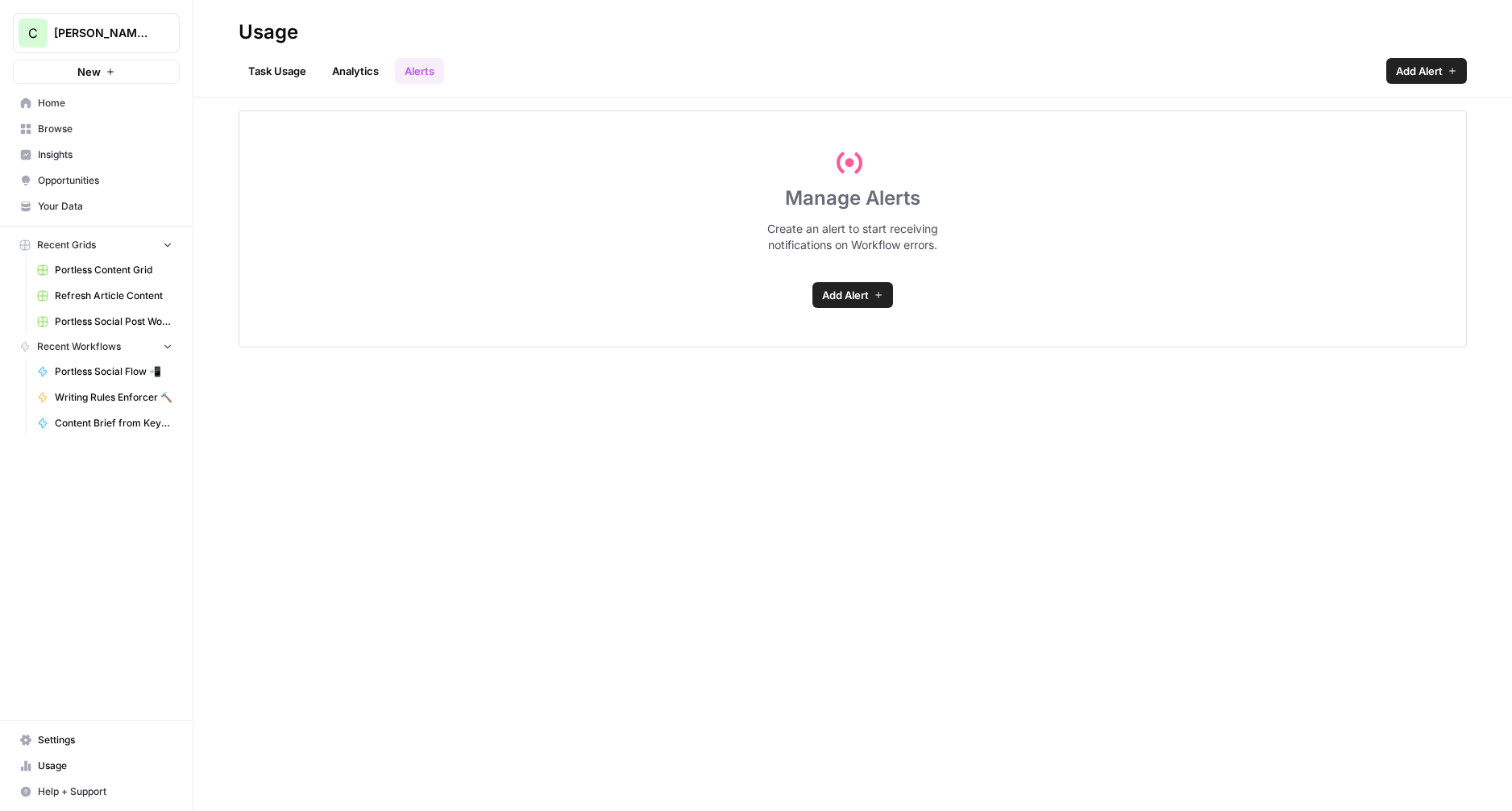
click at [337, 71] on link "Analytics" at bounding box center [356, 71] width 66 height 26
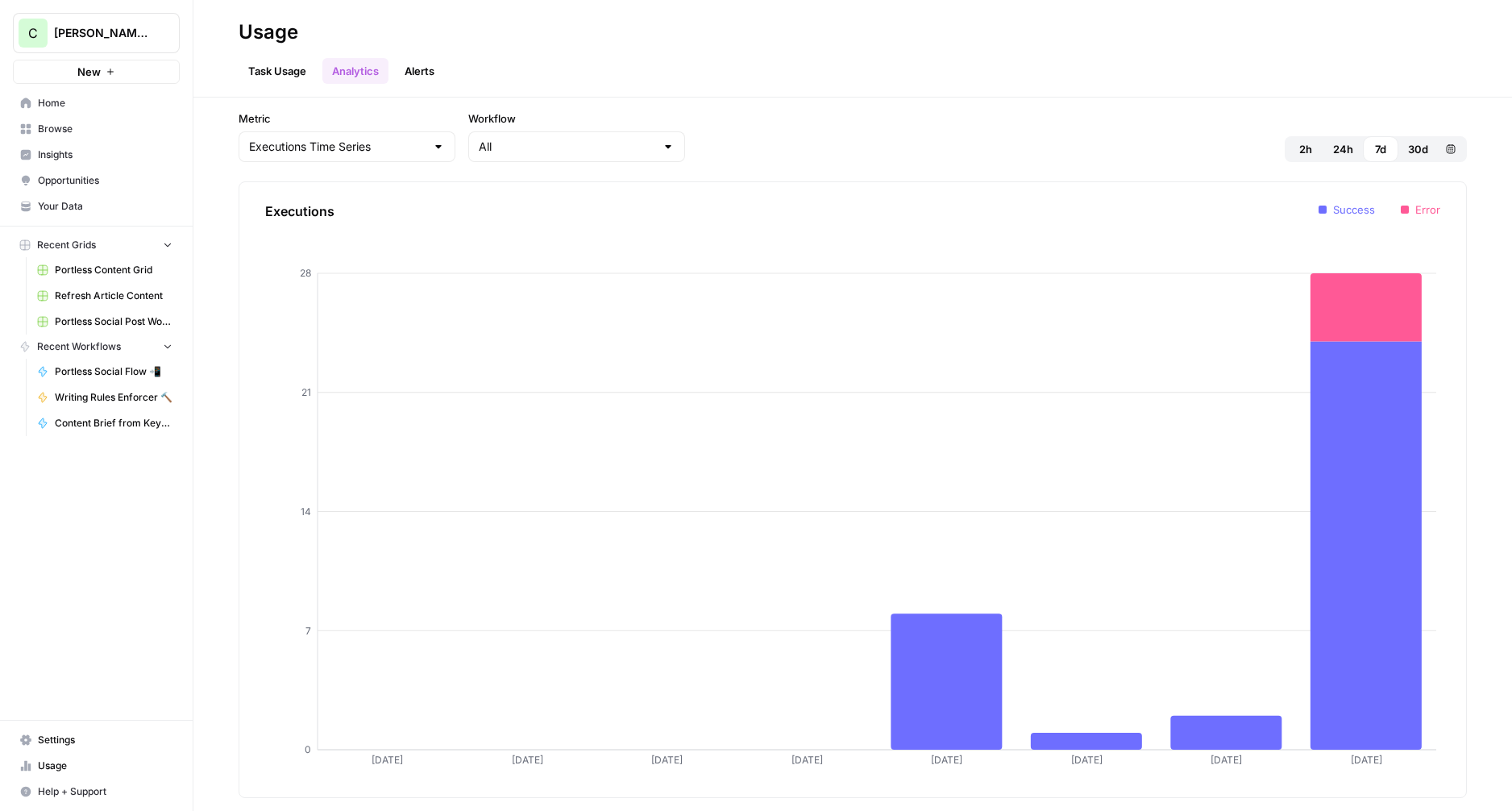
click at [271, 78] on link "Task Usage" at bounding box center [277, 71] width 78 height 26
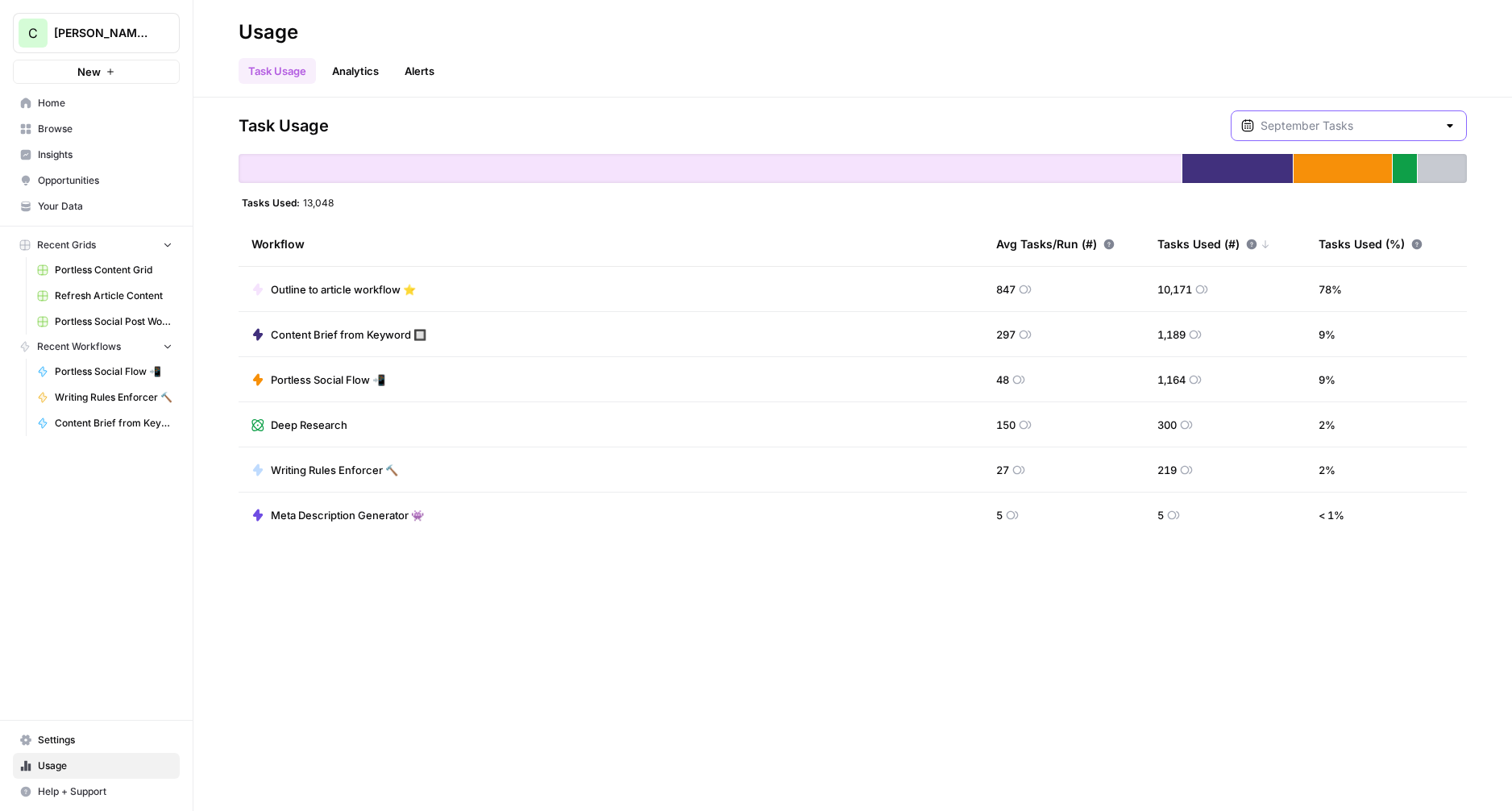
click at [1320, 123] on input "text" at bounding box center [1349, 126] width 177 height 16
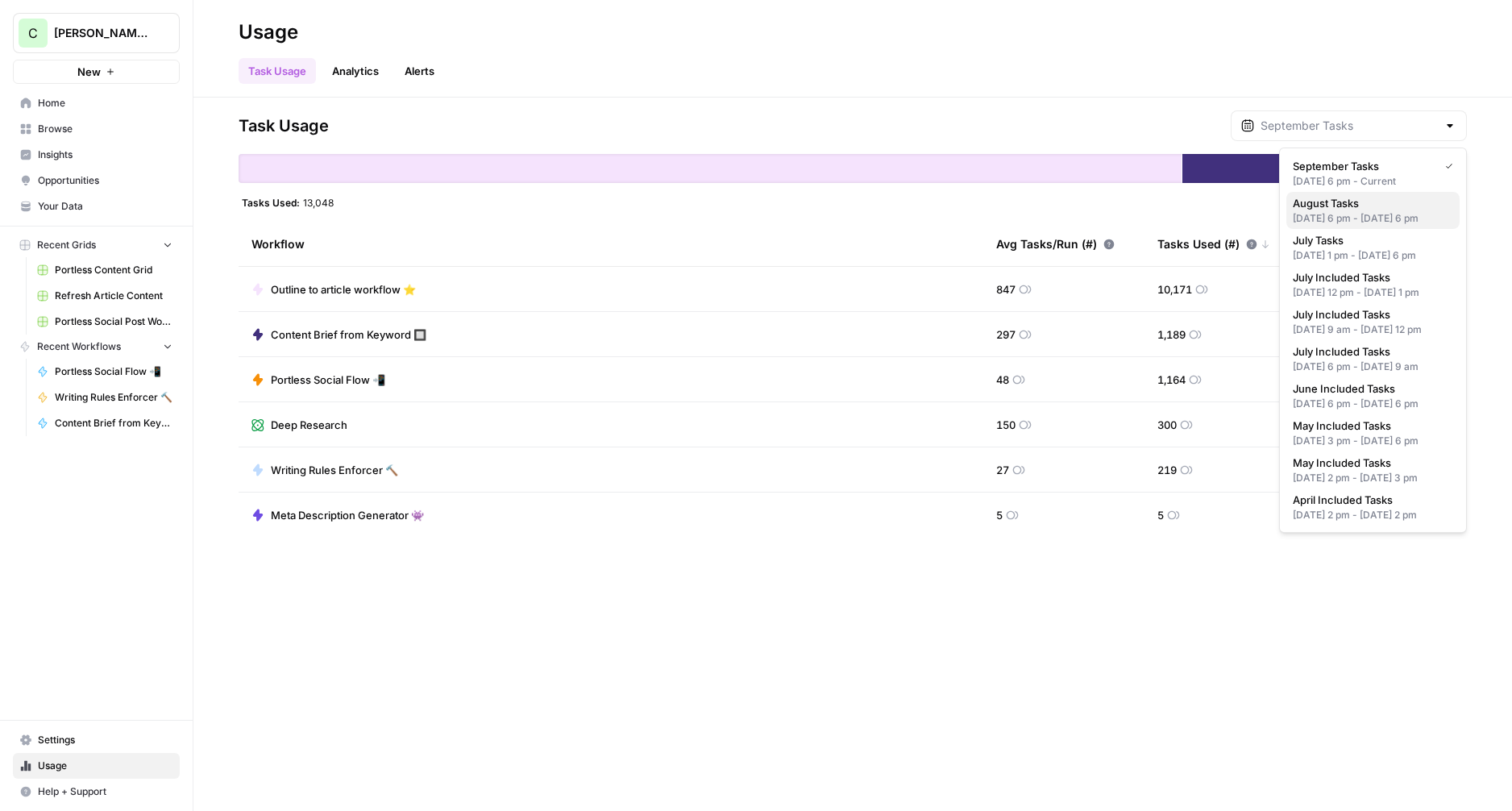
click at [1315, 214] on div "Jul 31, 2025 6 pm - Aug 31, 2025 6 pm" at bounding box center [1373, 218] width 161 height 15
type input "August Tasks"
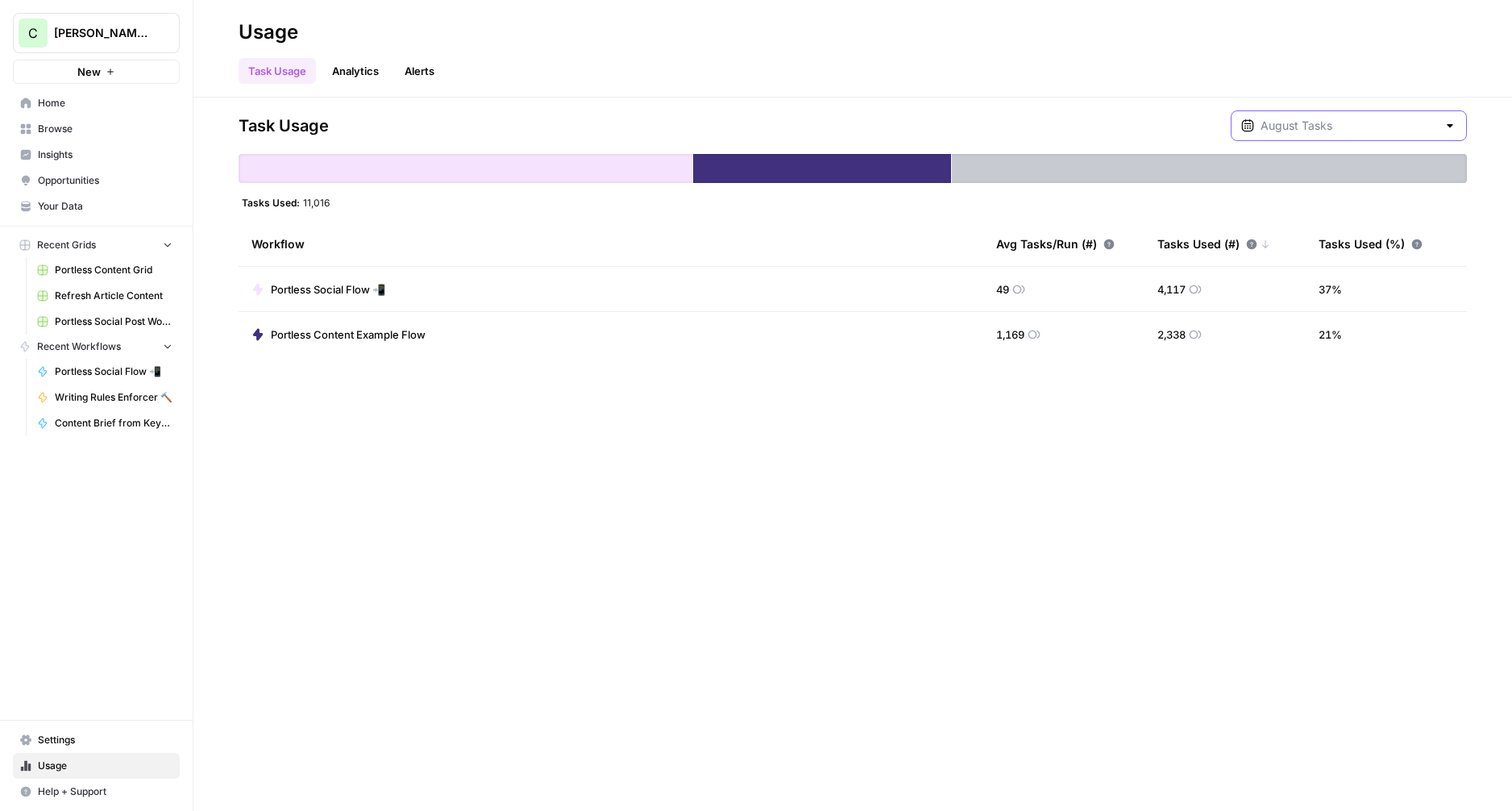
click at [1328, 122] on input "text" at bounding box center [1349, 126] width 177 height 16
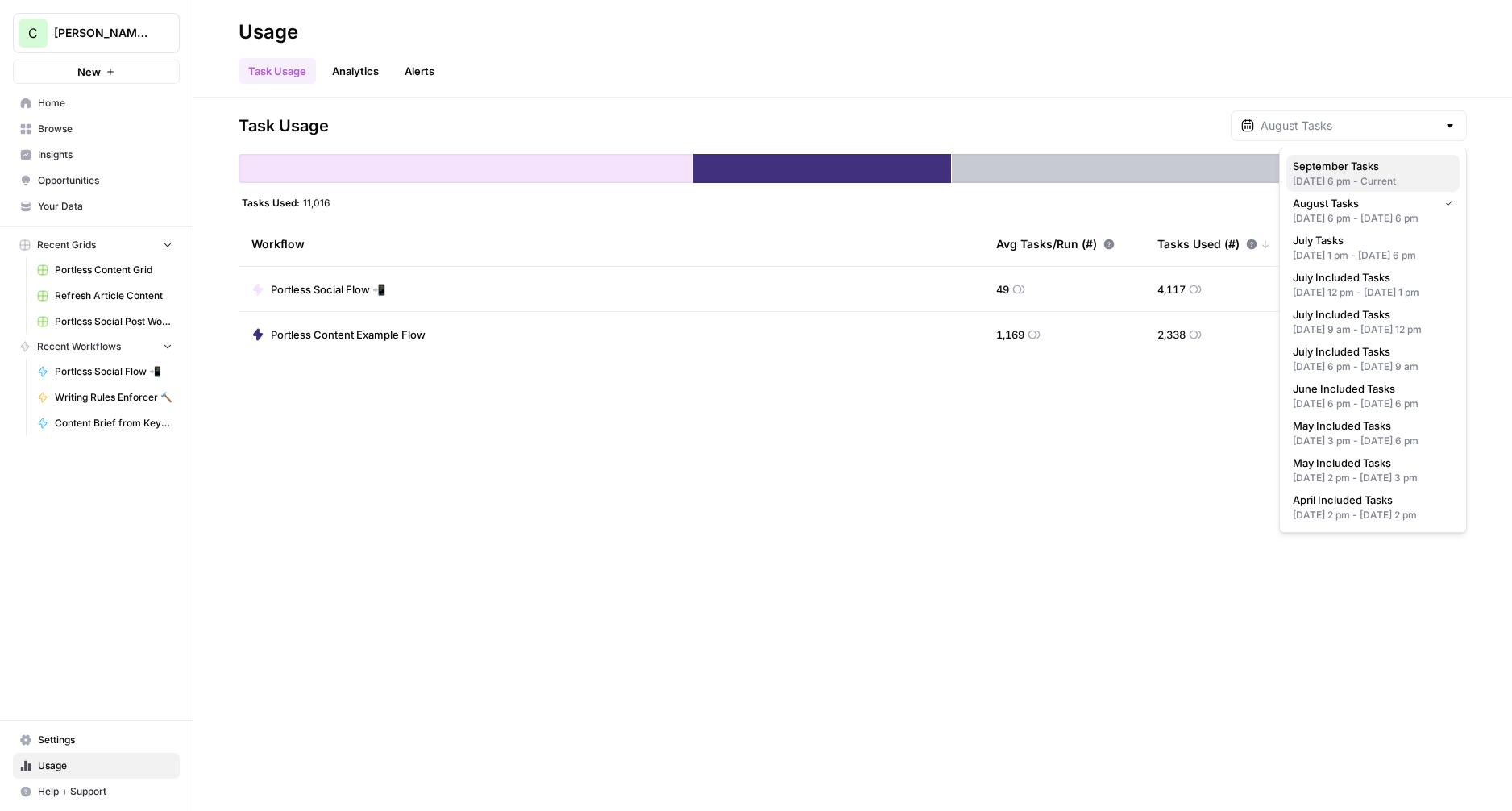
click at [1322, 174] on div "Aug 31, 2025 6 pm - Current" at bounding box center [1373, 181] width 161 height 15
type input "September Tasks"
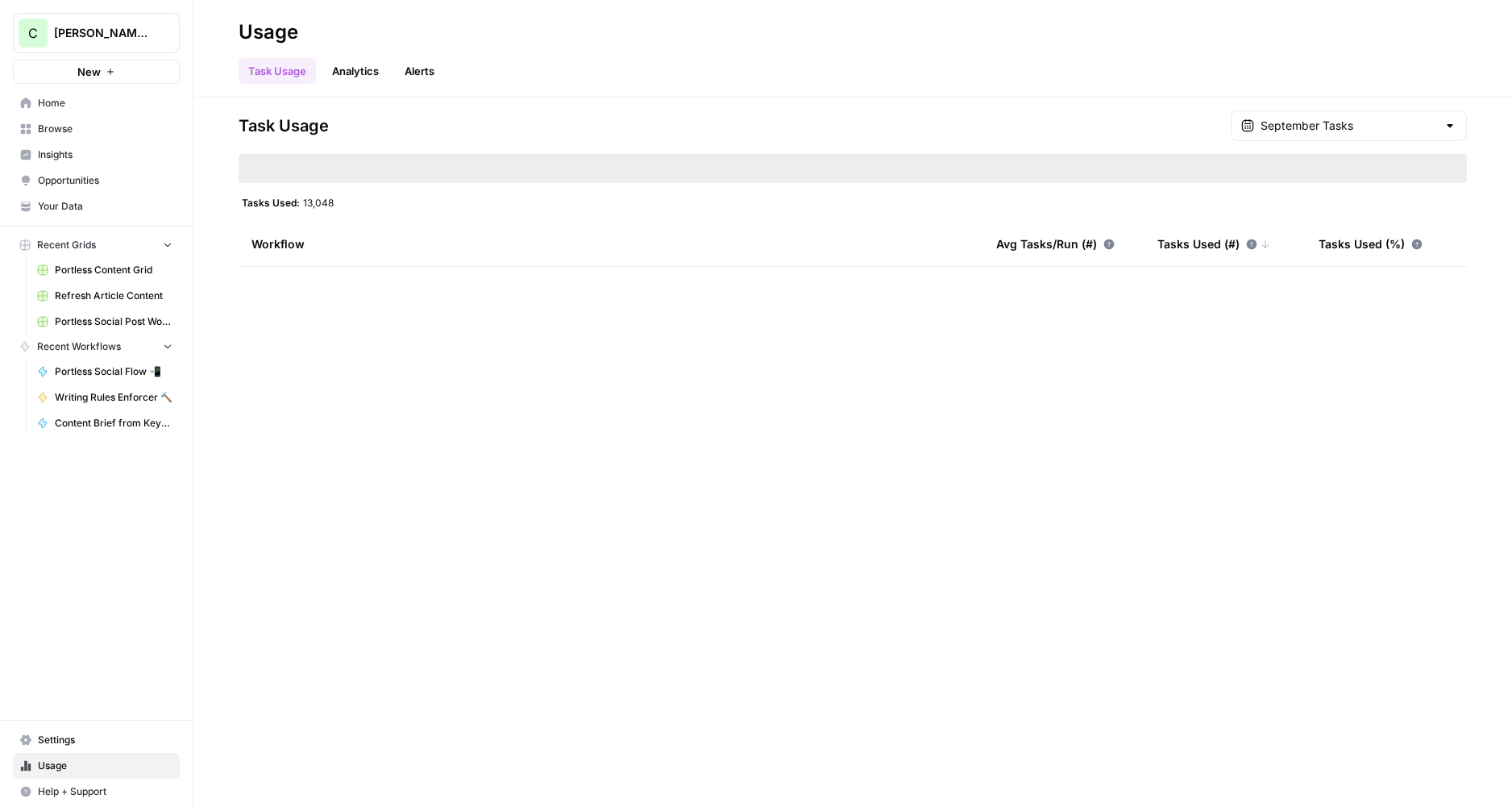
click at [744, 317] on div "Task Usage September Tasks Tasks Used: 13,048 Workflow Avg Tasks/Run (#) Tasks …" at bounding box center [852, 454] width 1319 height 713
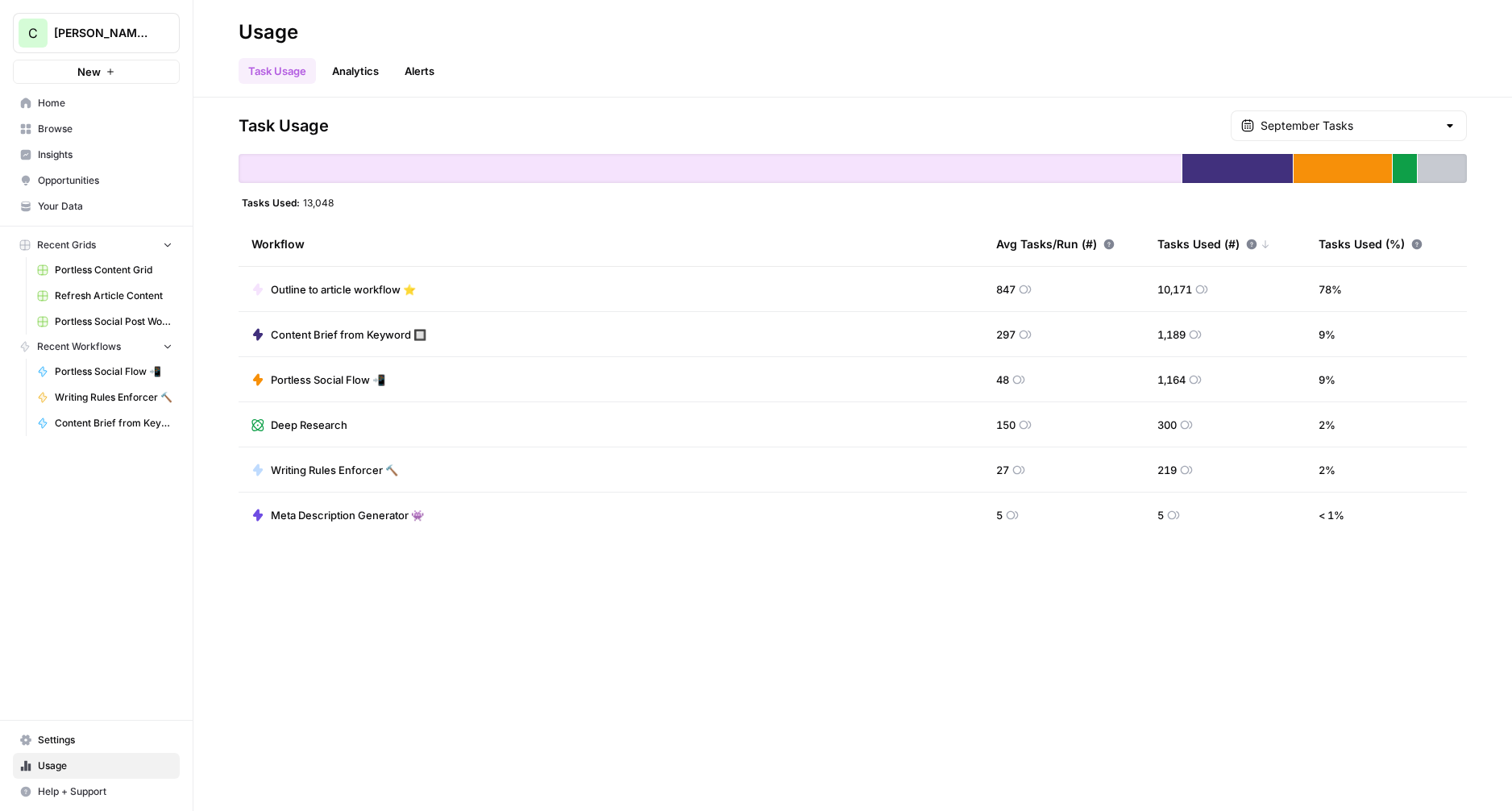
click at [53, 738] on span "Settings" at bounding box center [105, 739] width 135 height 15
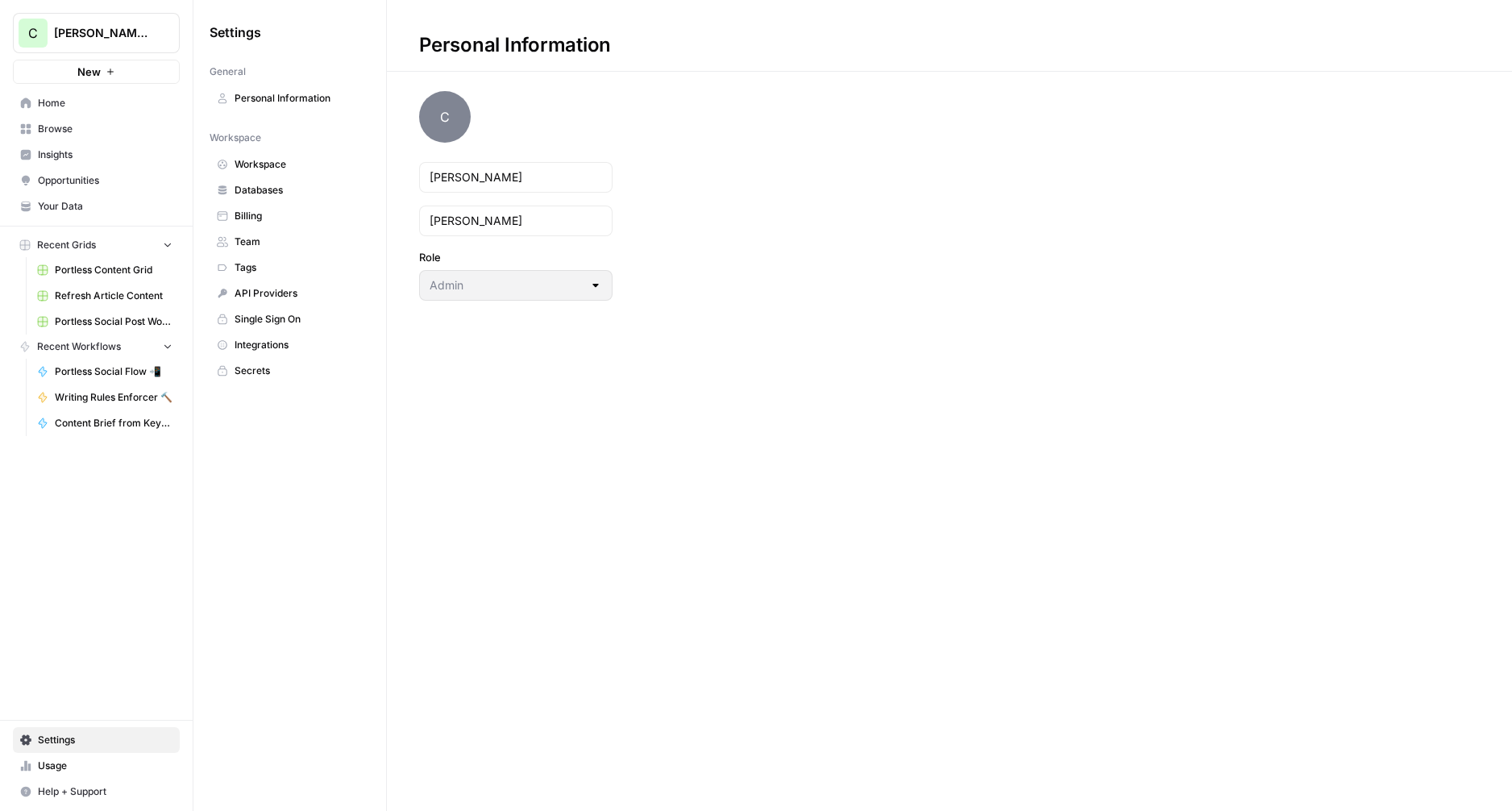
click at [269, 216] on span "Billing" at bounding box center [298, 216] width 128 height 15
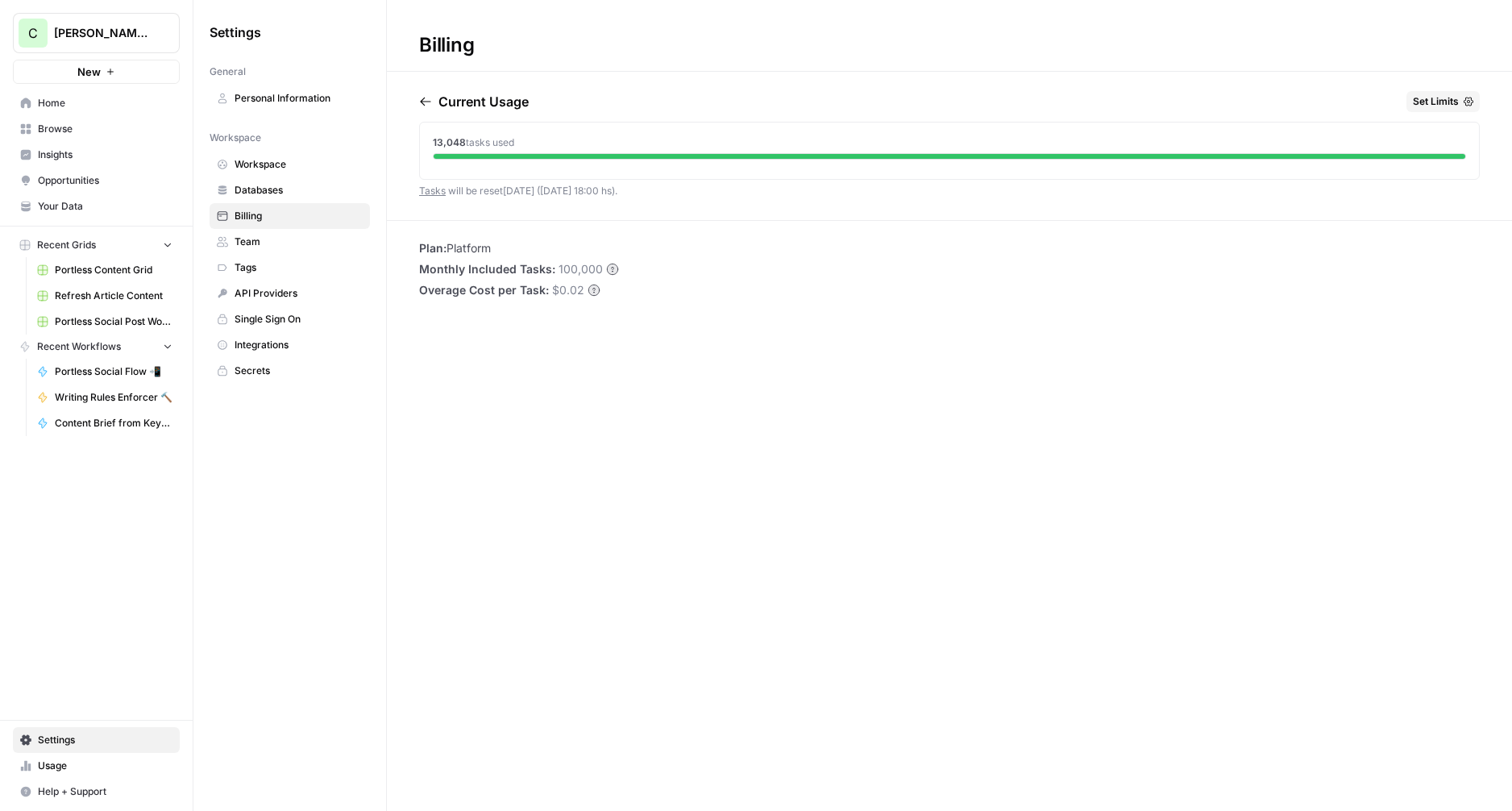
click at [420, 99] on icon "button" at bounding box center [426, 101] width 13 height 13
click at [423, 99] on icon "button" at bounding box center [426, 101] width 13 height 13
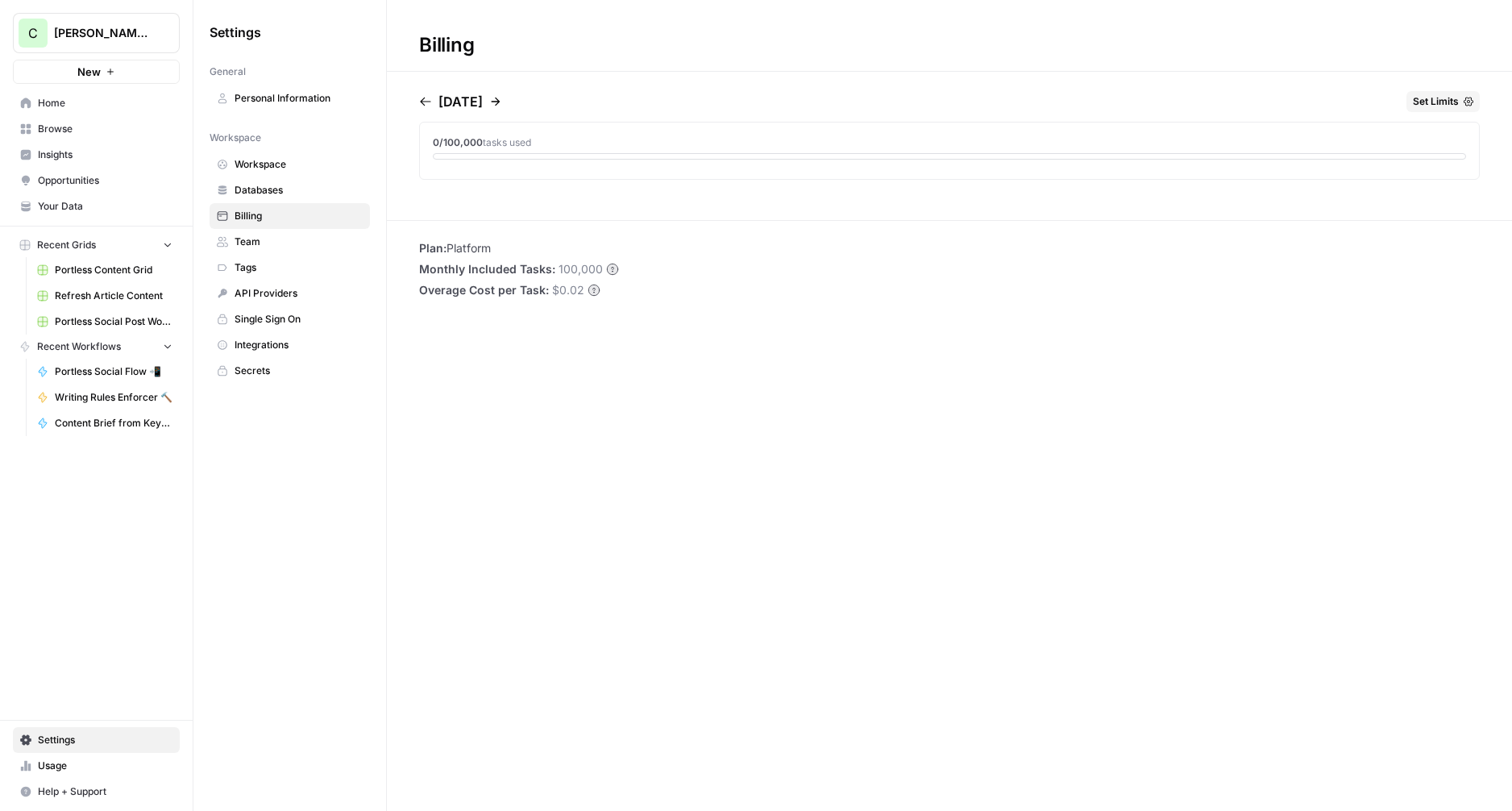
click at [502, 101] on icon "button" at bounding box center [496, 101] width 13 height 13
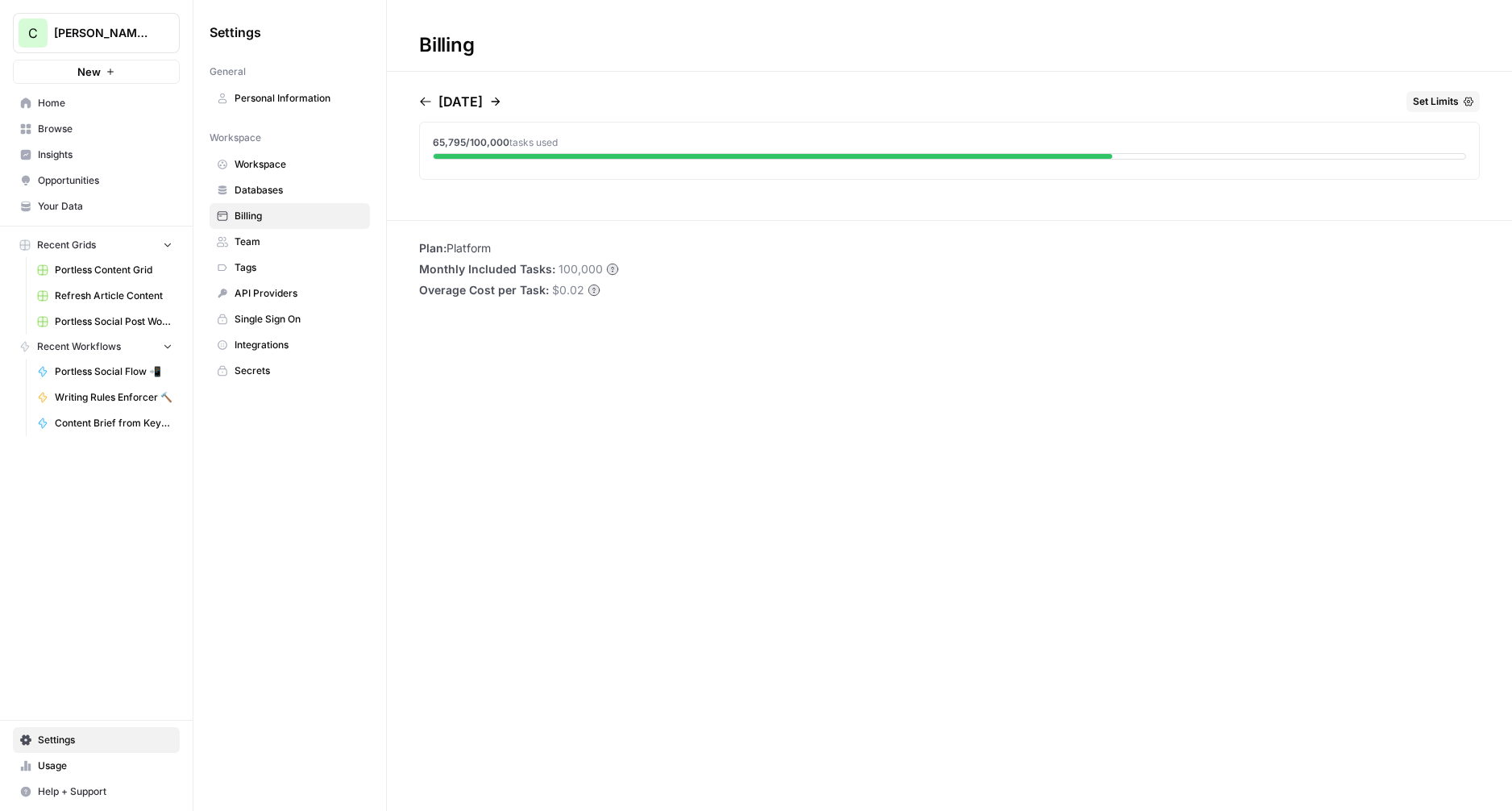
click at [427, 101] on icon "button" at bounding box center [426, 101] width 13 height 13
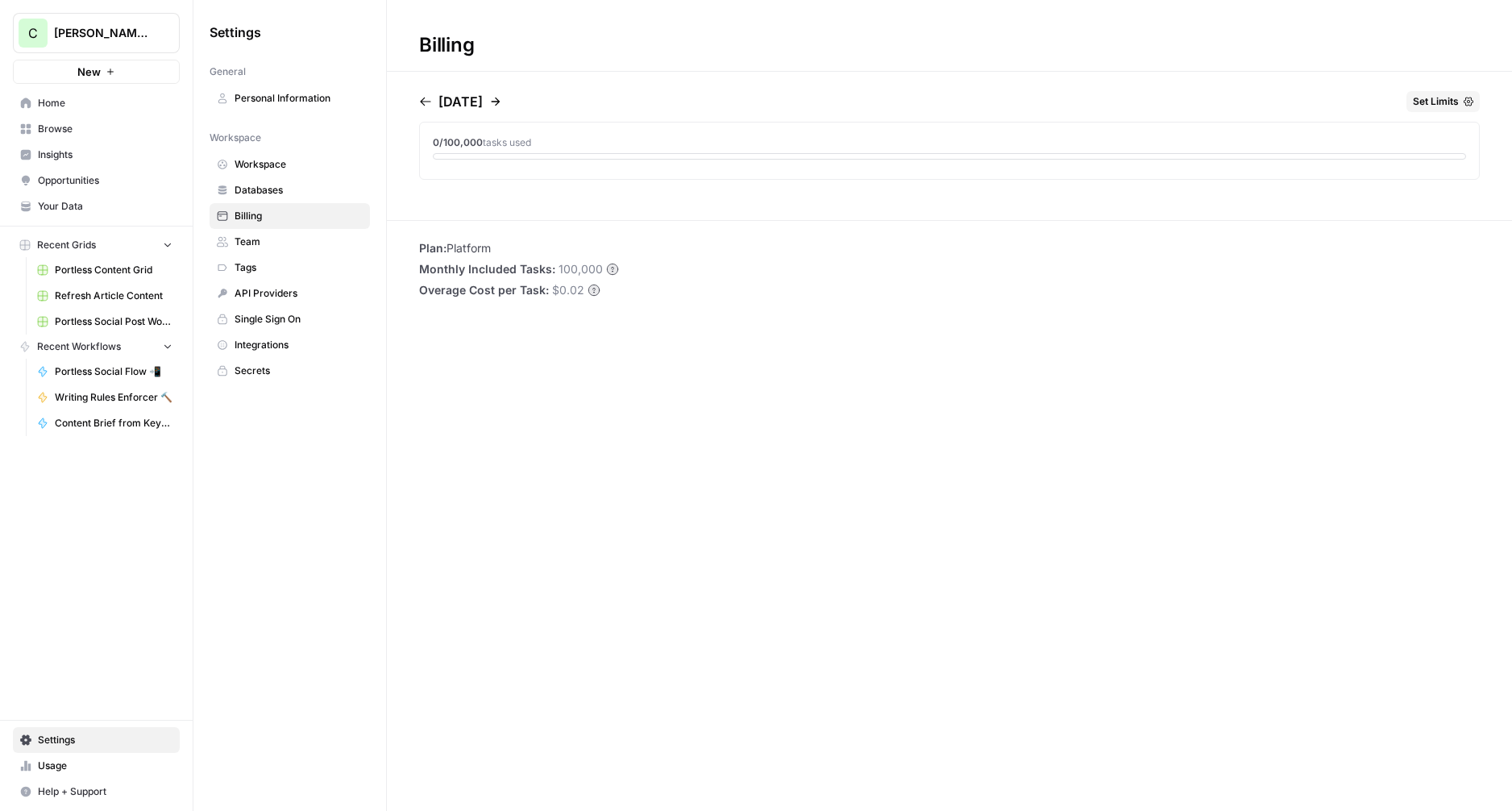
click at [427, 101] on icon "button" at bounding box center [426, 101] width 13 height 13
click at [482, 92] on div "April 2025" at bounding box center [451, 101] width 64 height 21
click at [482, 97] on icon "button" at bounding box center [476, 101] width 13 height 13
click at [501, 101] on icon "button" at bounding box center [496, 102] width 9 height 9
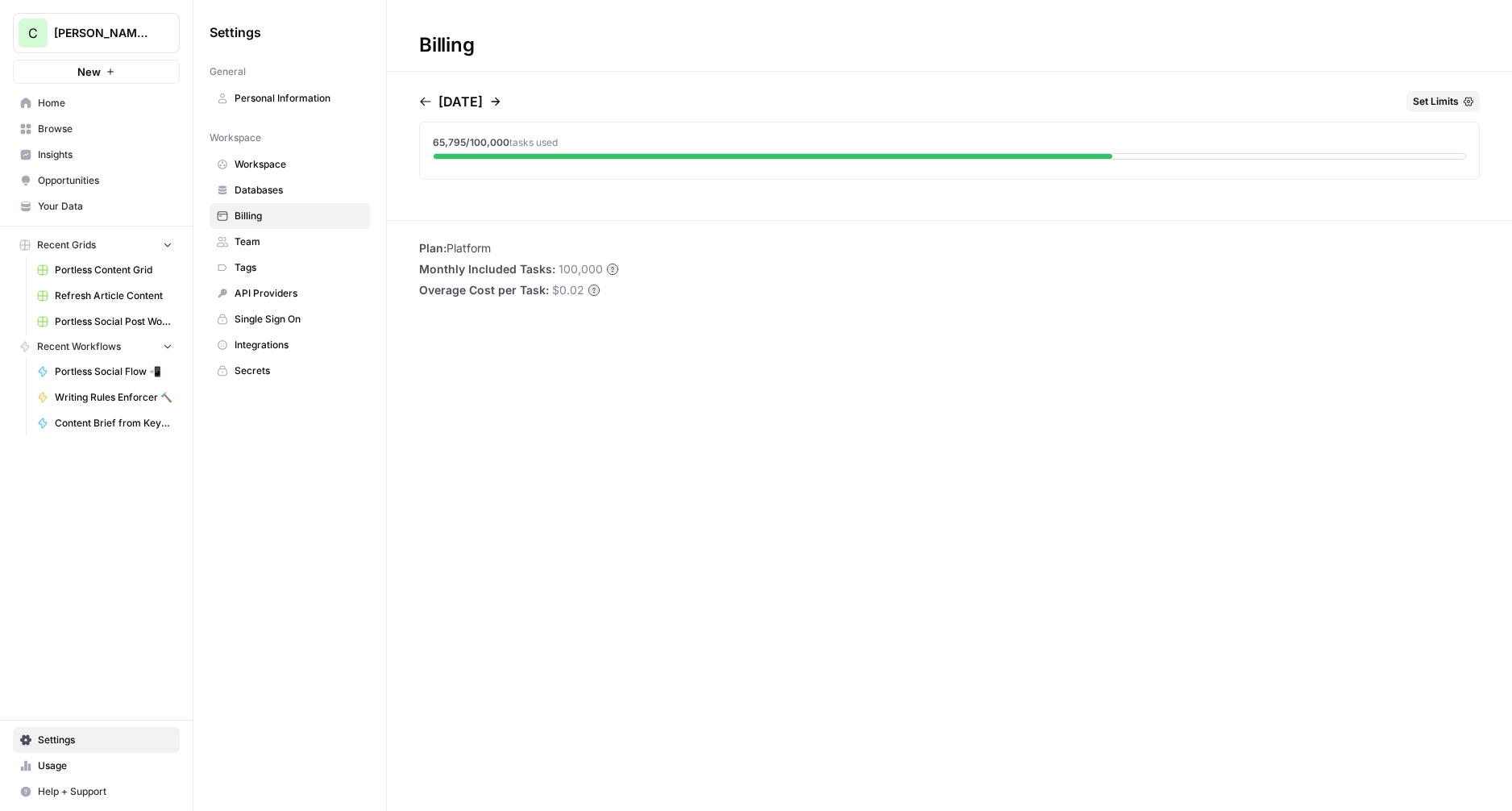
click at [501, 101] on icon "button" at bounding box center [496, 102] width 9 height 9
click at [482, 101] on p "August 2025" at bounding box center [461, 101] width 45 height 19
click at [502, 100] on icon "button" at bounding box center [496, 101] width 13 height 13
click at [627, 338] on div "Billing Current Usage Set Limits 13,048 tasks used Tasks will be reset in 19 da…" at bounding box center [949, 406] width 1125 height 811
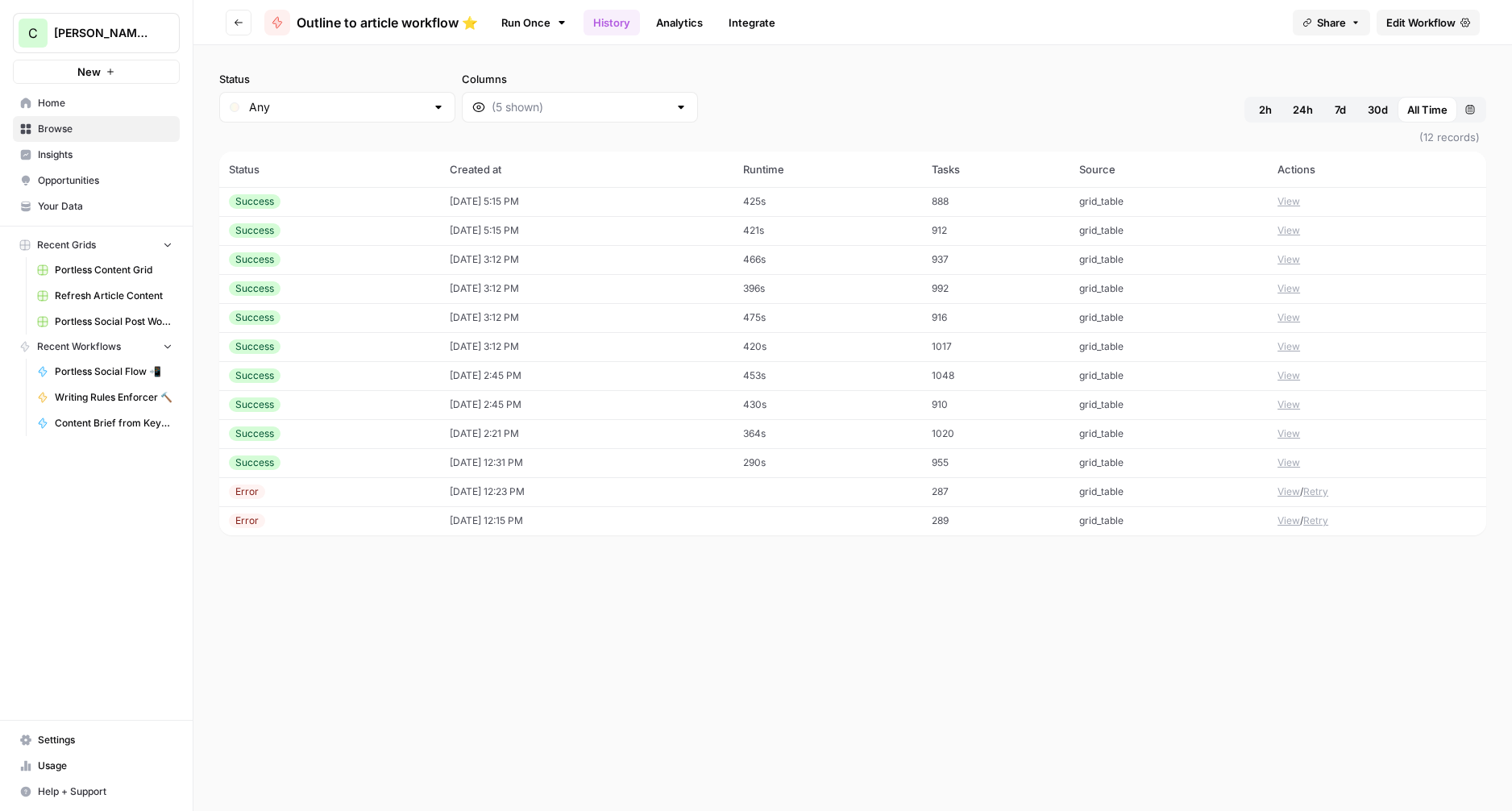
click at [627, 436] on td "[DATE] 2:21 PM" at bounding box center [586, 433] width 294 height 29
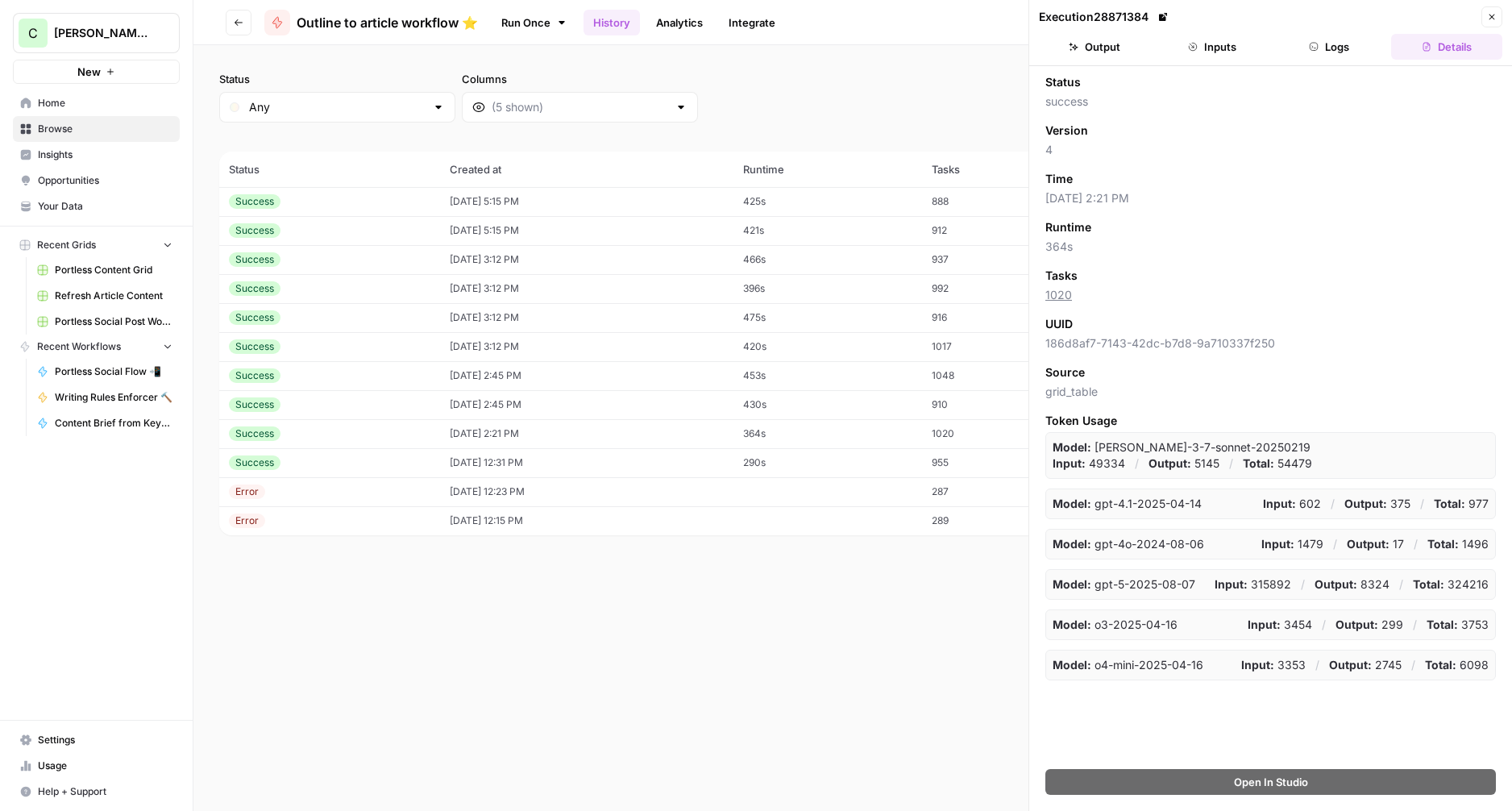
click at [1309, 57] on button "Logs" at bounding box center [1329, 47] width 111 height 26
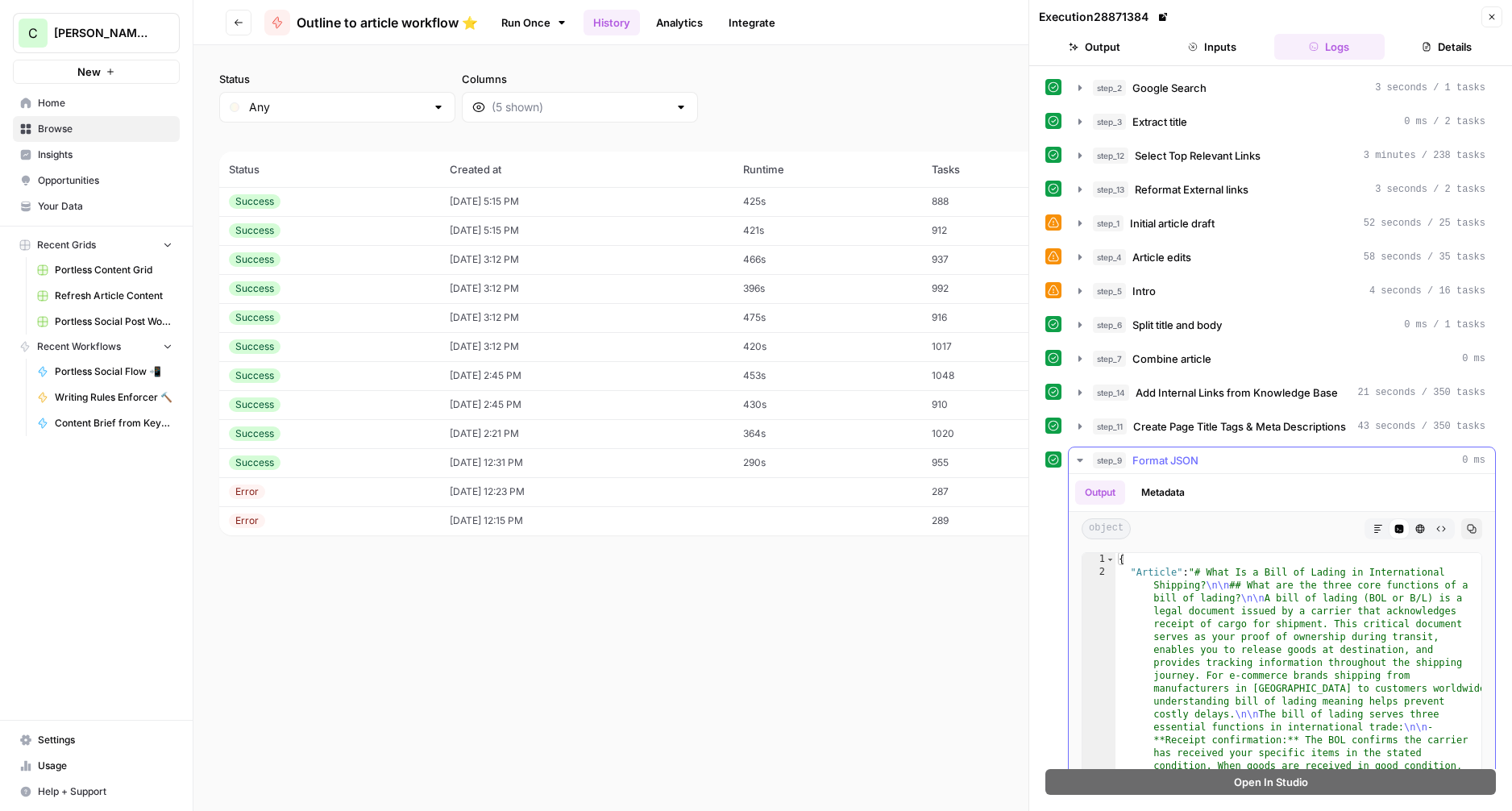
click at [1381, 529] on icon "button" at bounding box center [1377, 528] width 10 height 10
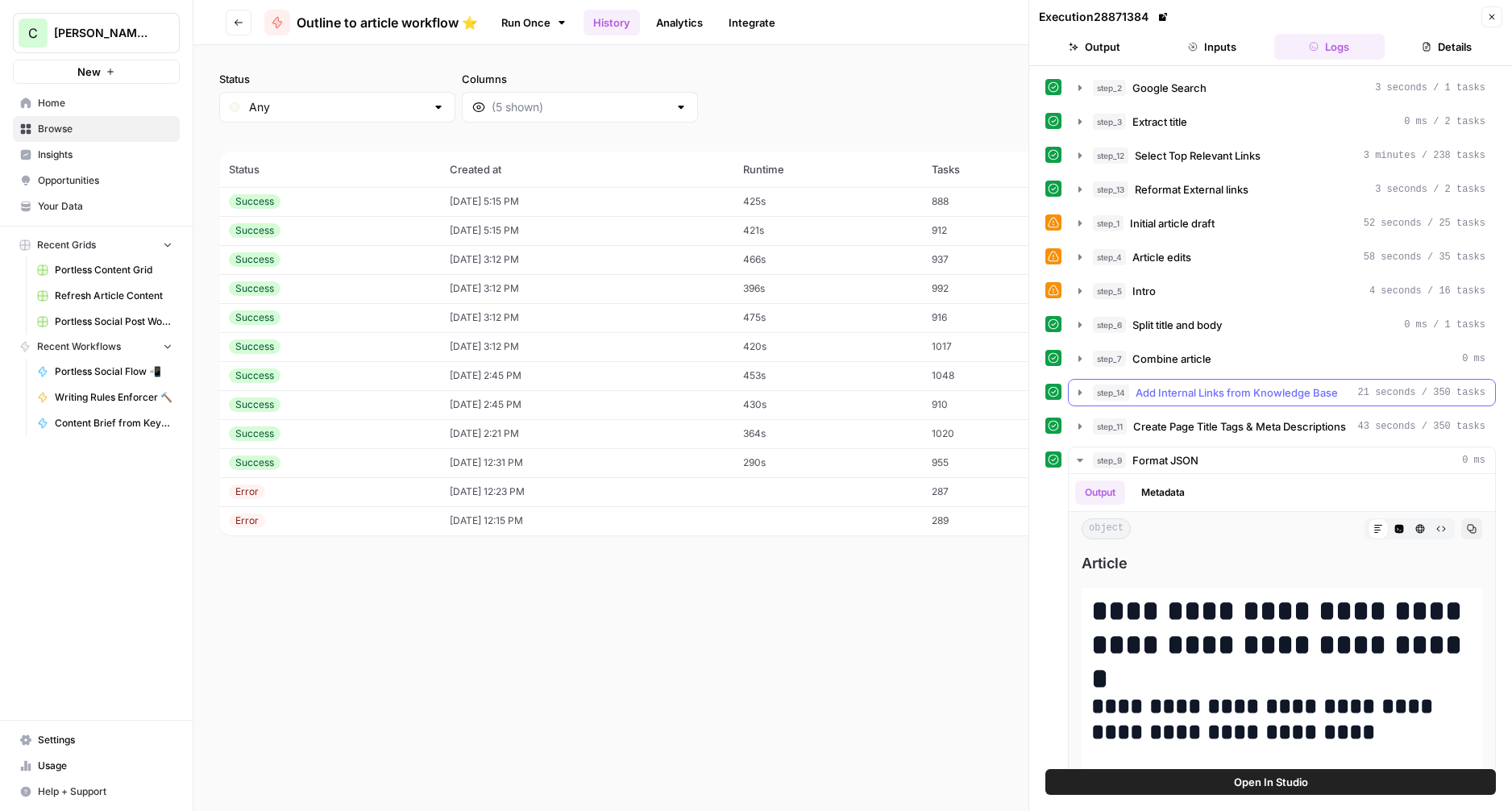
click at [1210, 386] on span "Add Internal Links from Knowledge Base" at bounding box center [1236, 392] width 202 height 16
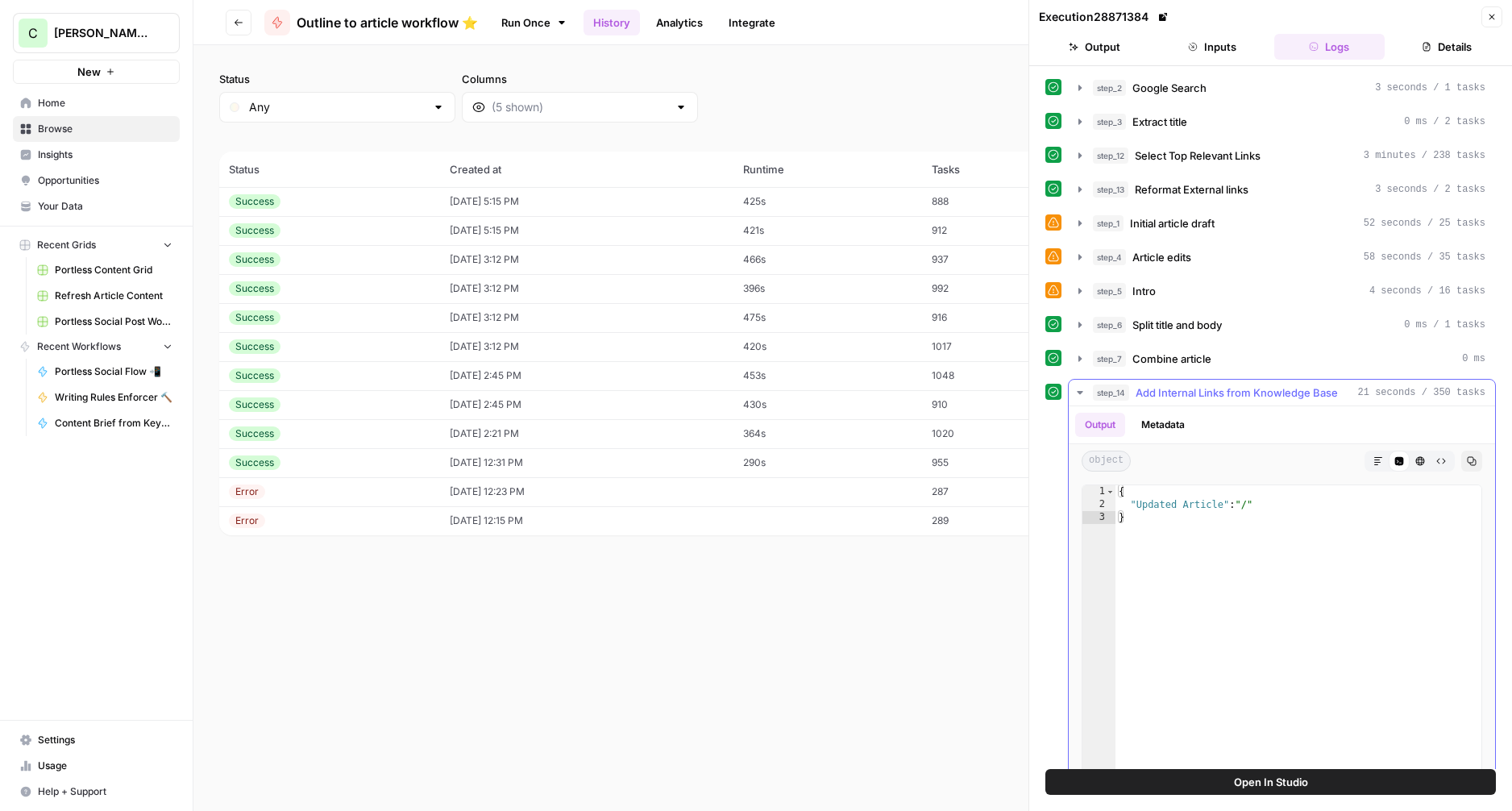
click at [1082, 392] on icon "button" at bounding box center [1079, 392] width 5 height 3
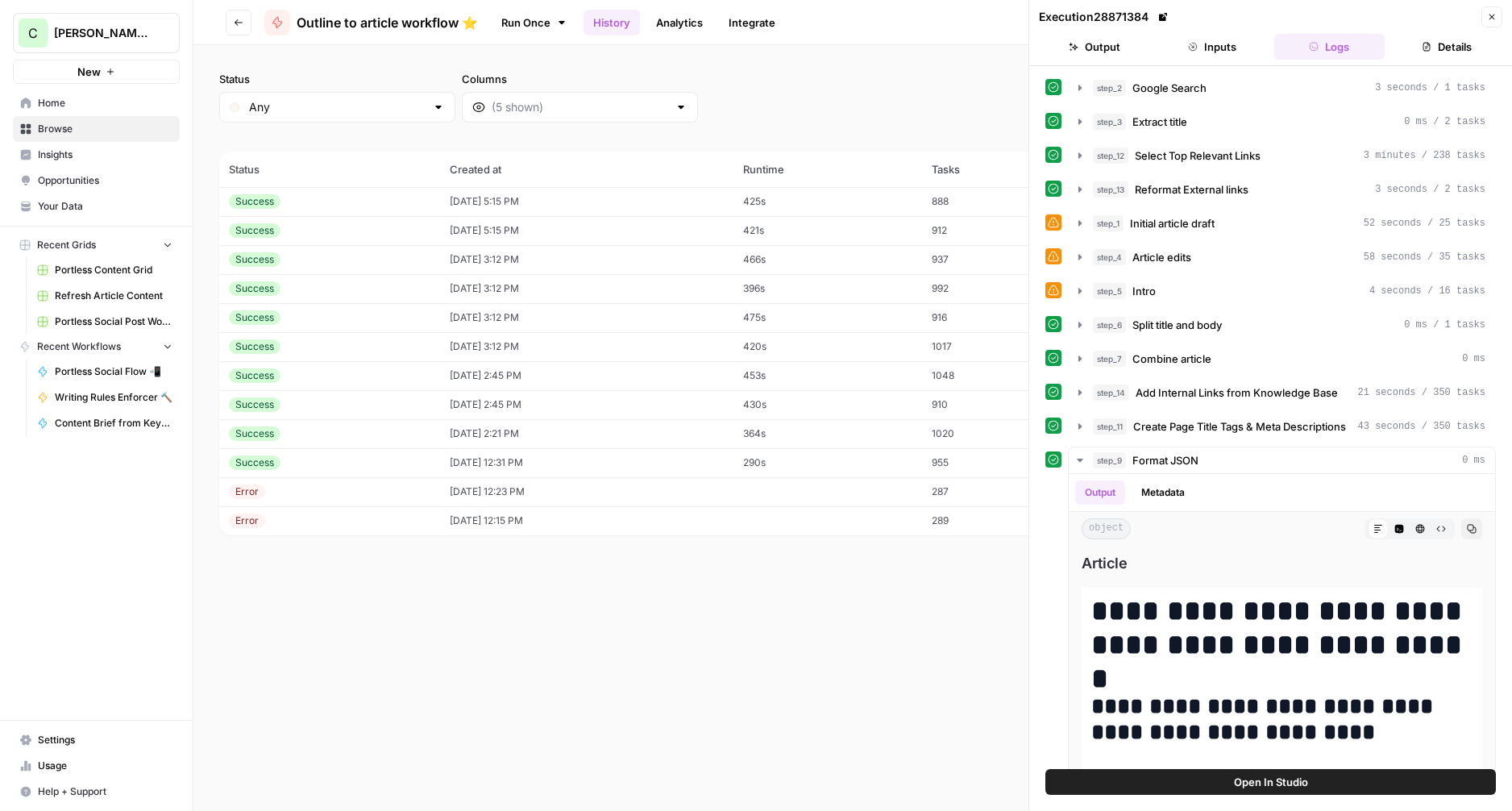
click at [1488, 24] on button "Close" at bounding box center [1492, 17] width 21 height 21
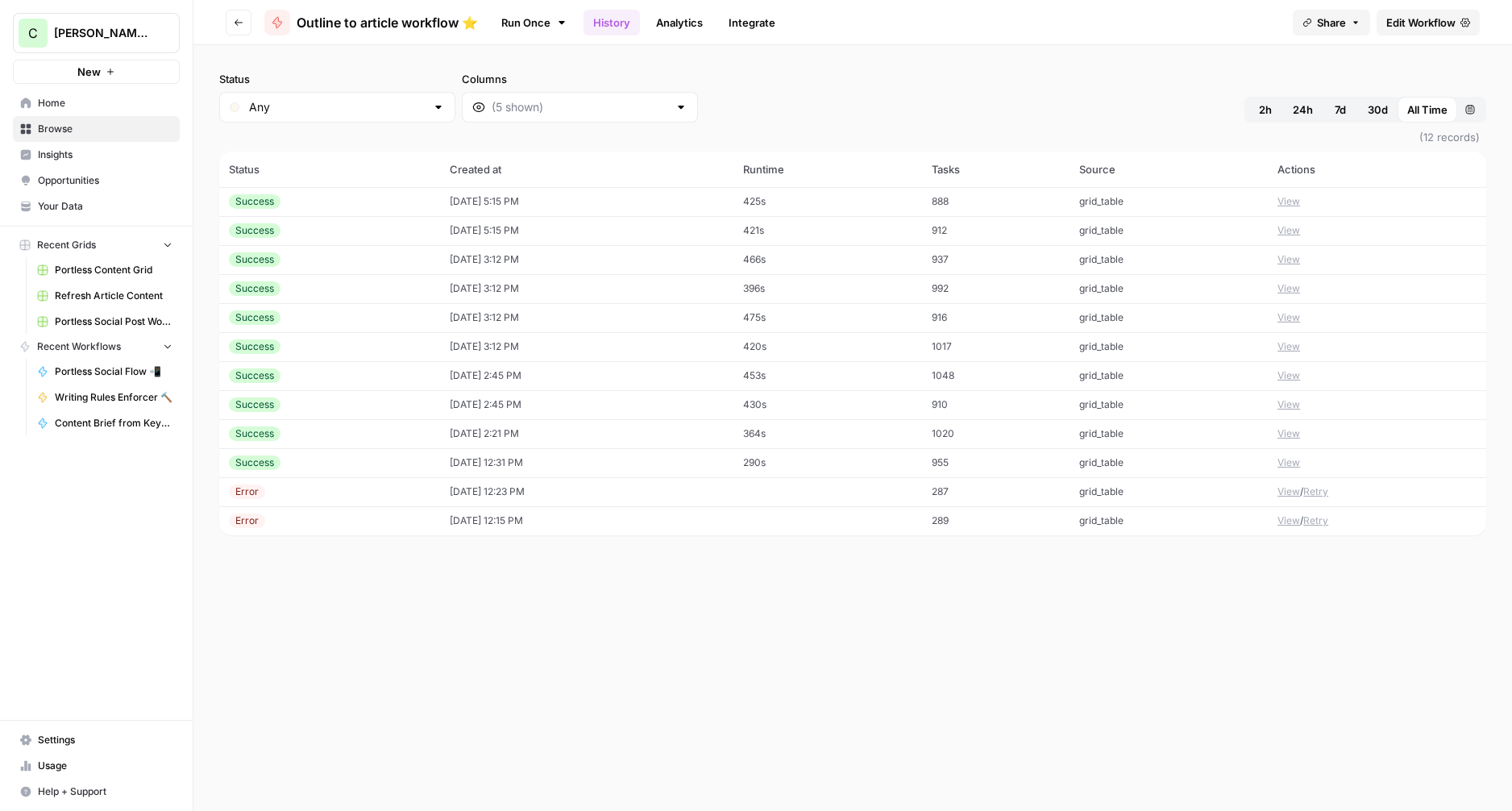
click at [868, 374] on td "453s" at bounding box center [827, 375] width 188 height 29
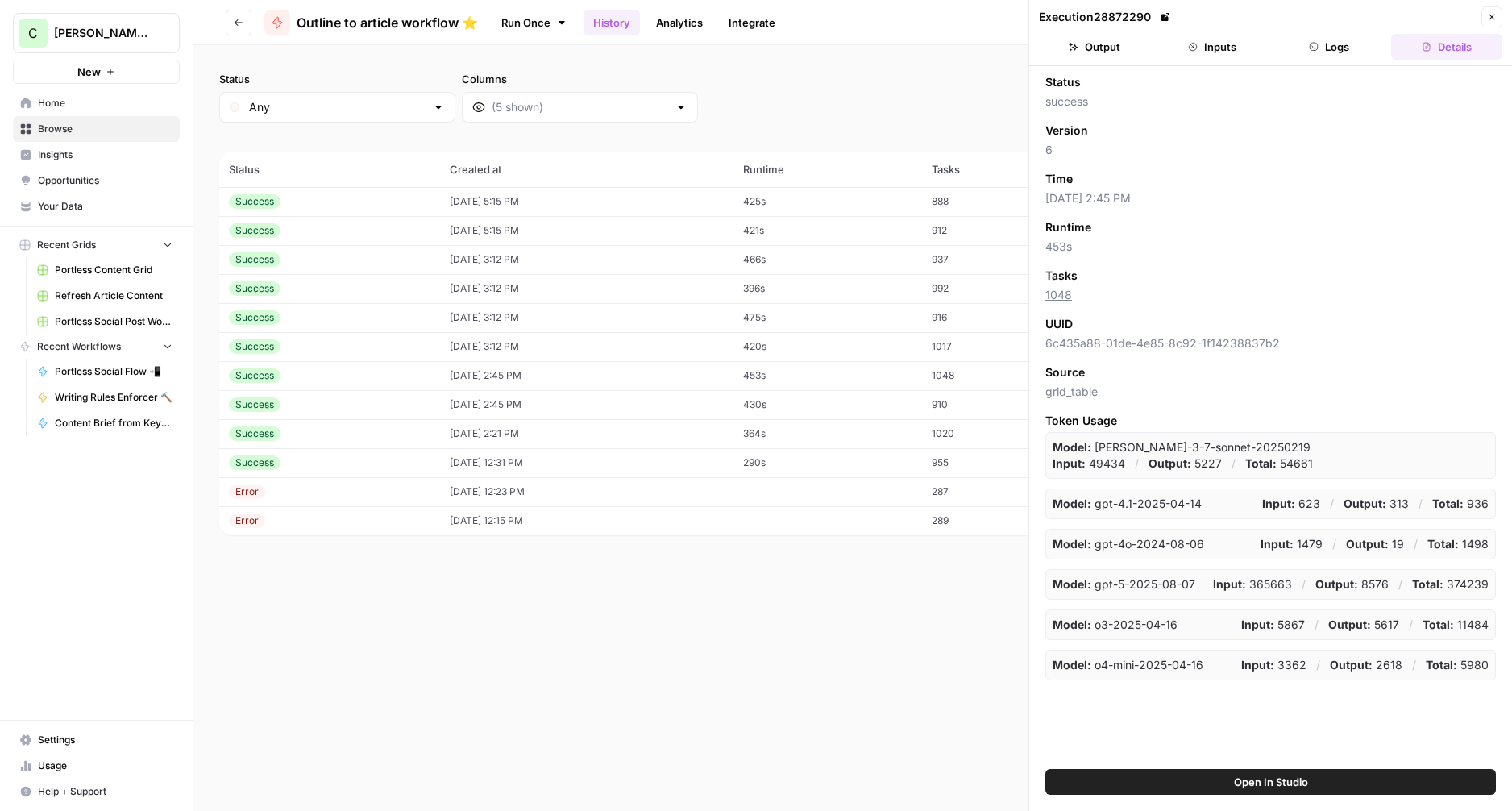
click at [1341, 38] on button "Logs" at bounding box center [1329, 47] width 111 height 26
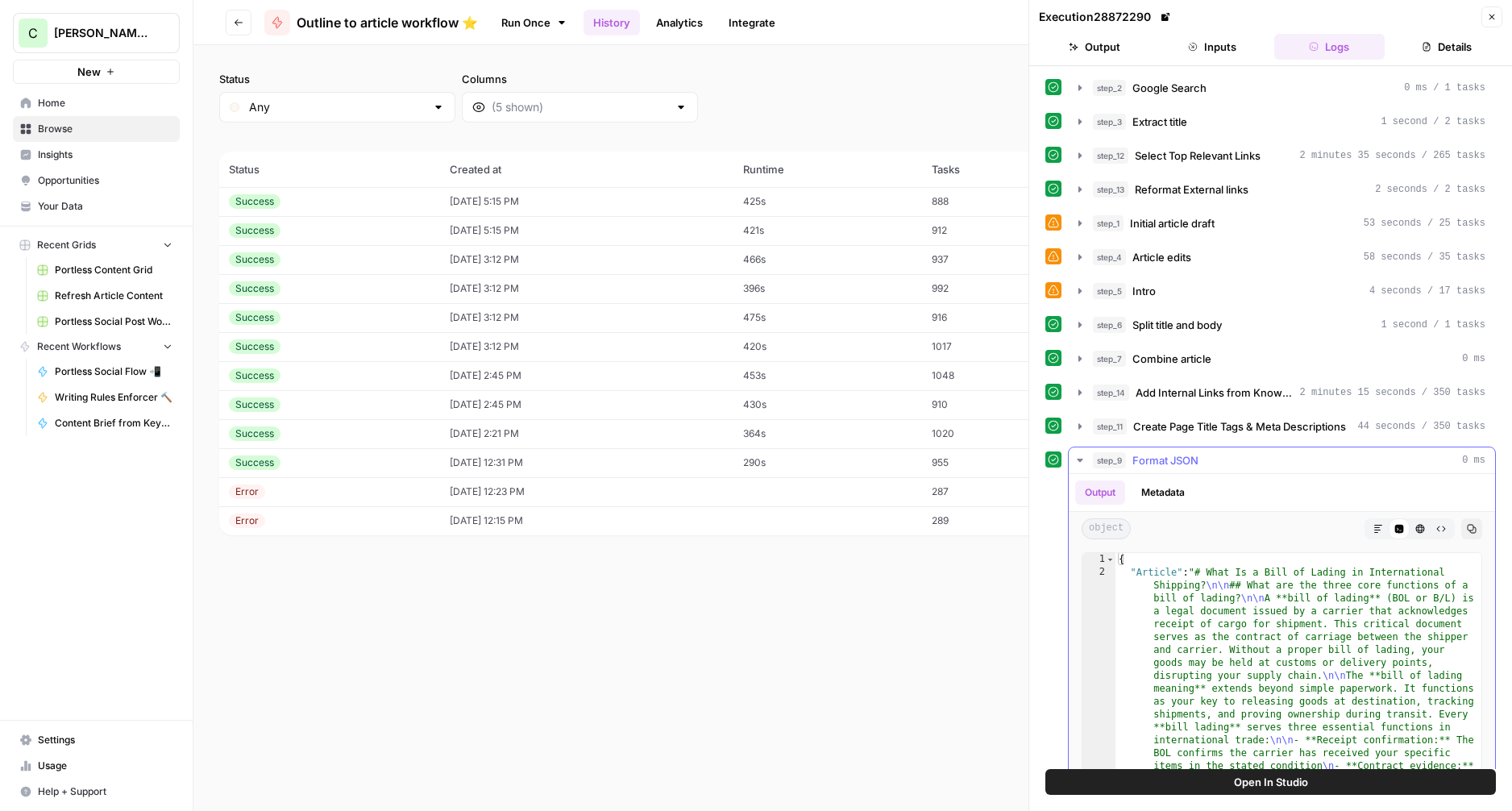
click at [1383, 523] on button "Markdown" at bounding box center [1378, 529] width 21 height 21
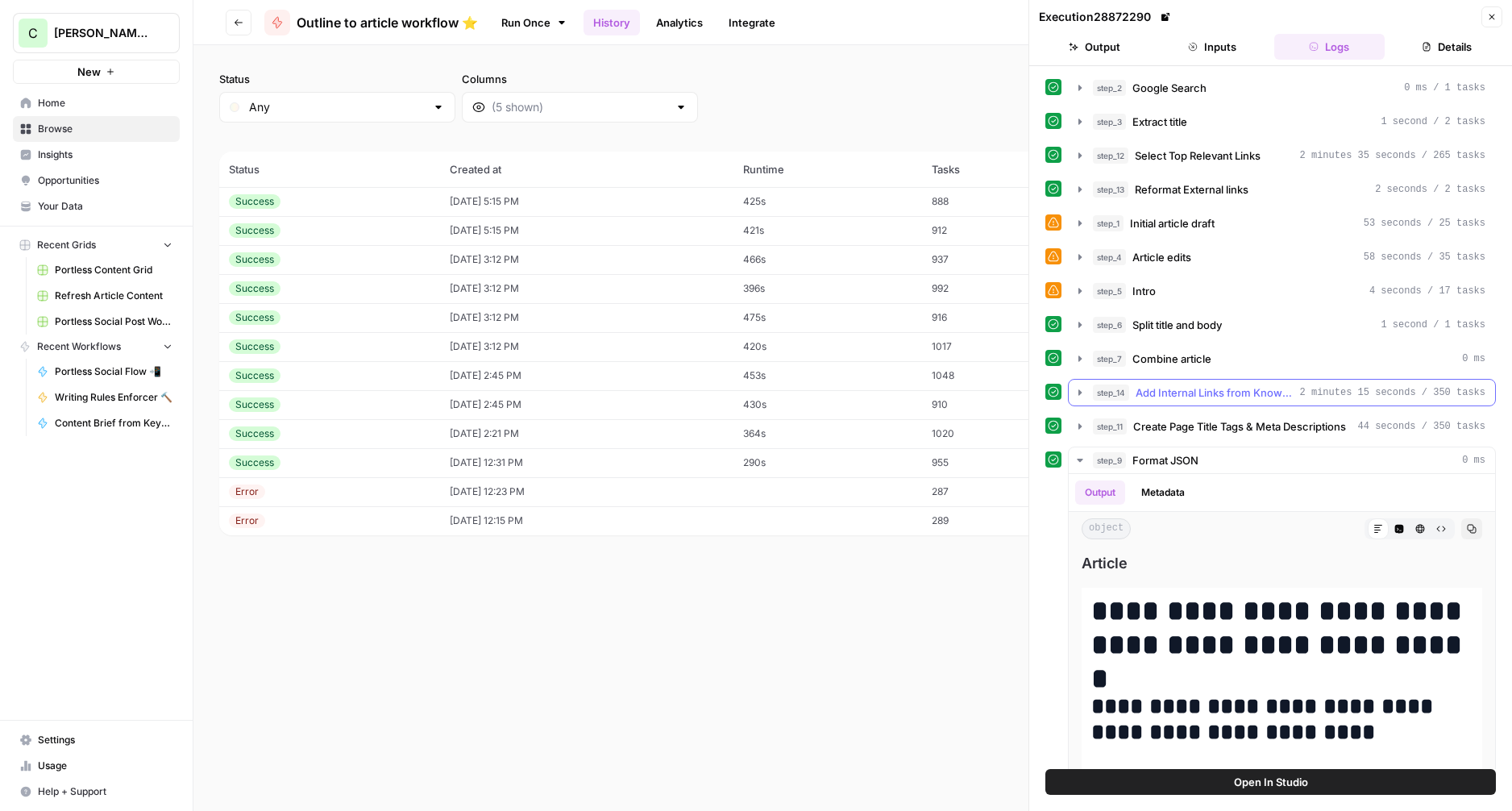
click at [1195, 389] on span "Add Internal Links from Knowledge Base" at bounding box center [1214, 392] width 158 height 16
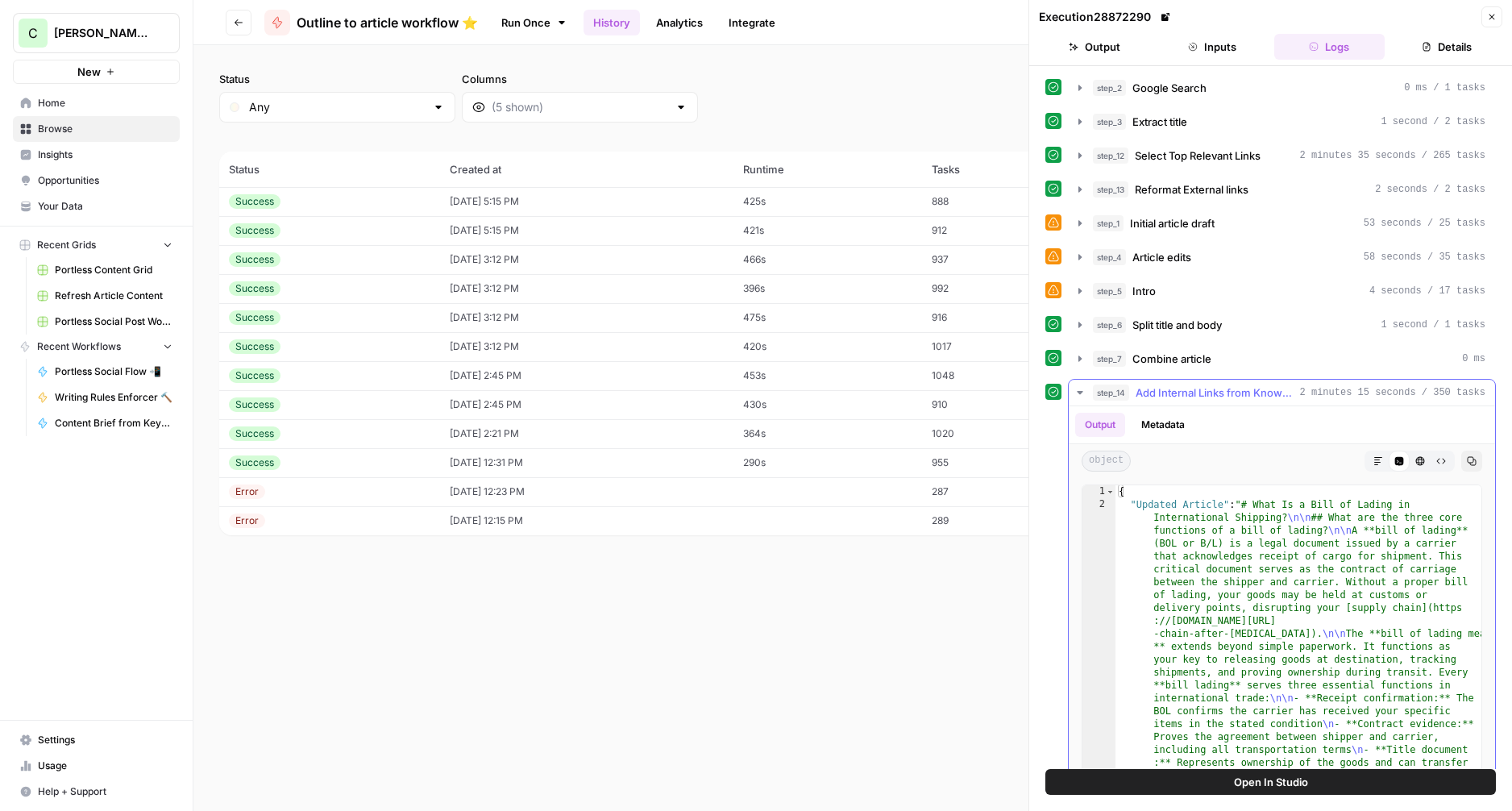
click at [1371, 461] on button "Markdown" at bounding box center [1378, 461] width 21 height 21
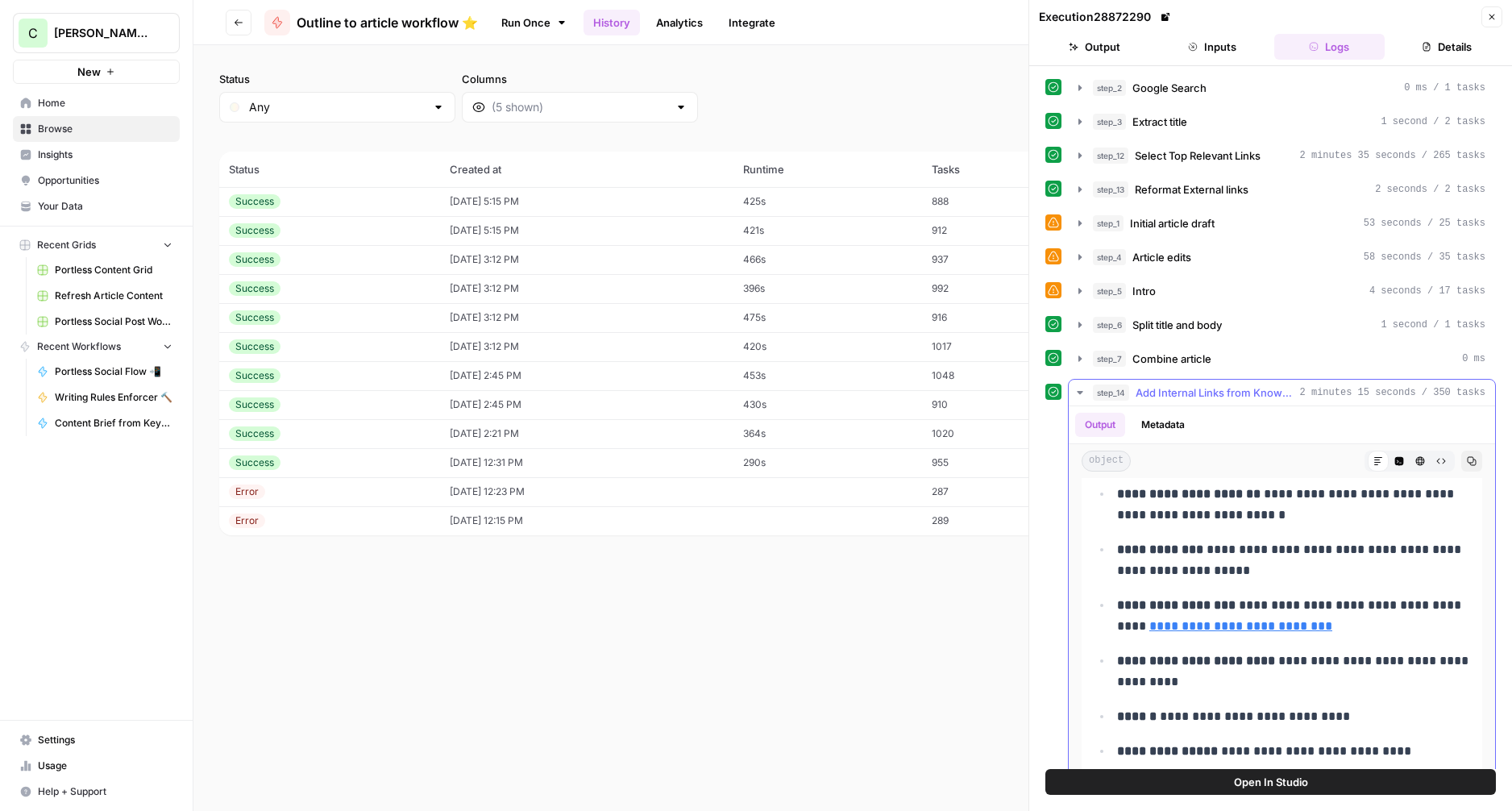
scroll to position [1071, 0]
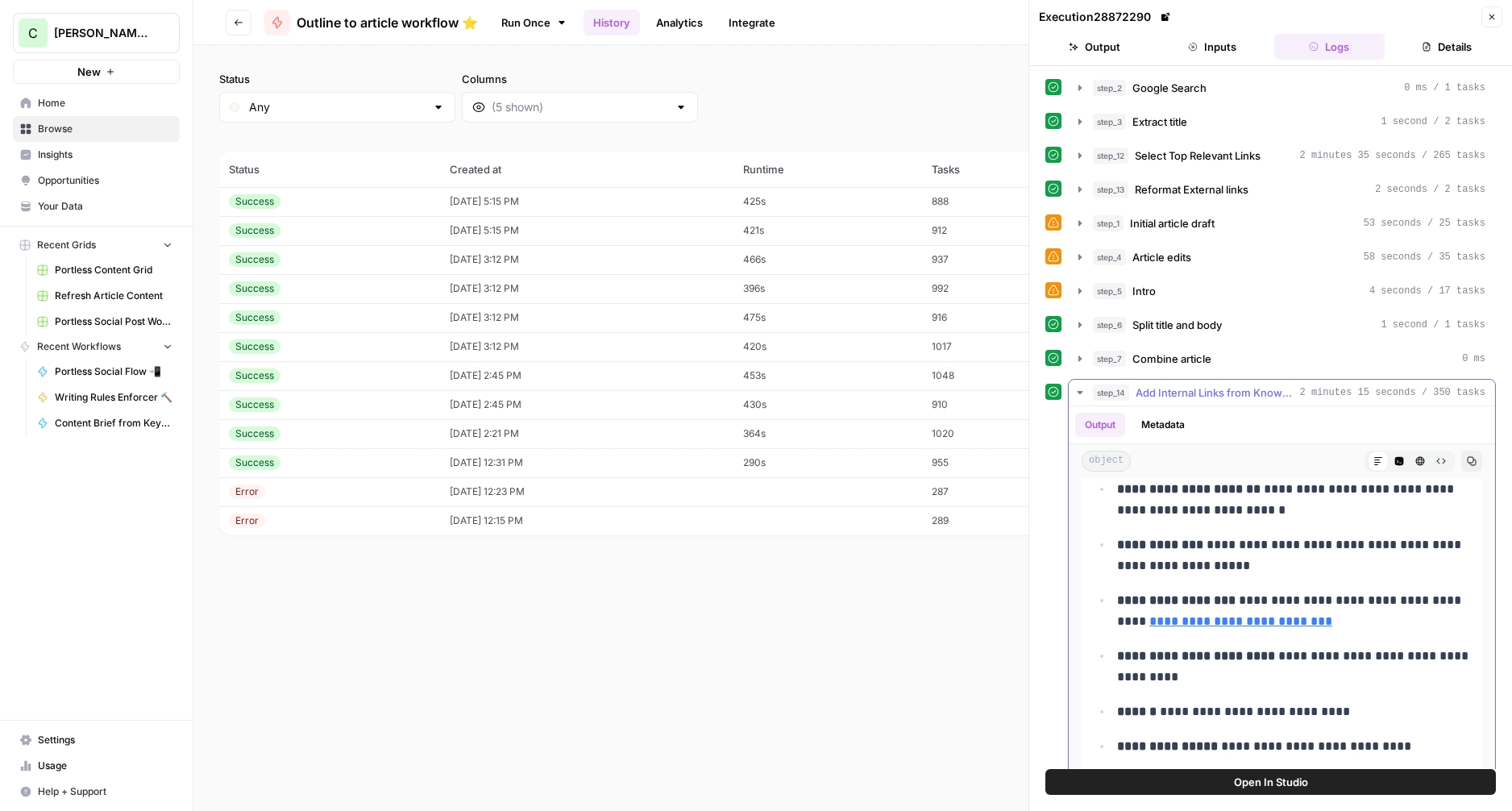
click at [1079, 392] on icon "button" at bounding box center [1079, 392] width 5 height 3
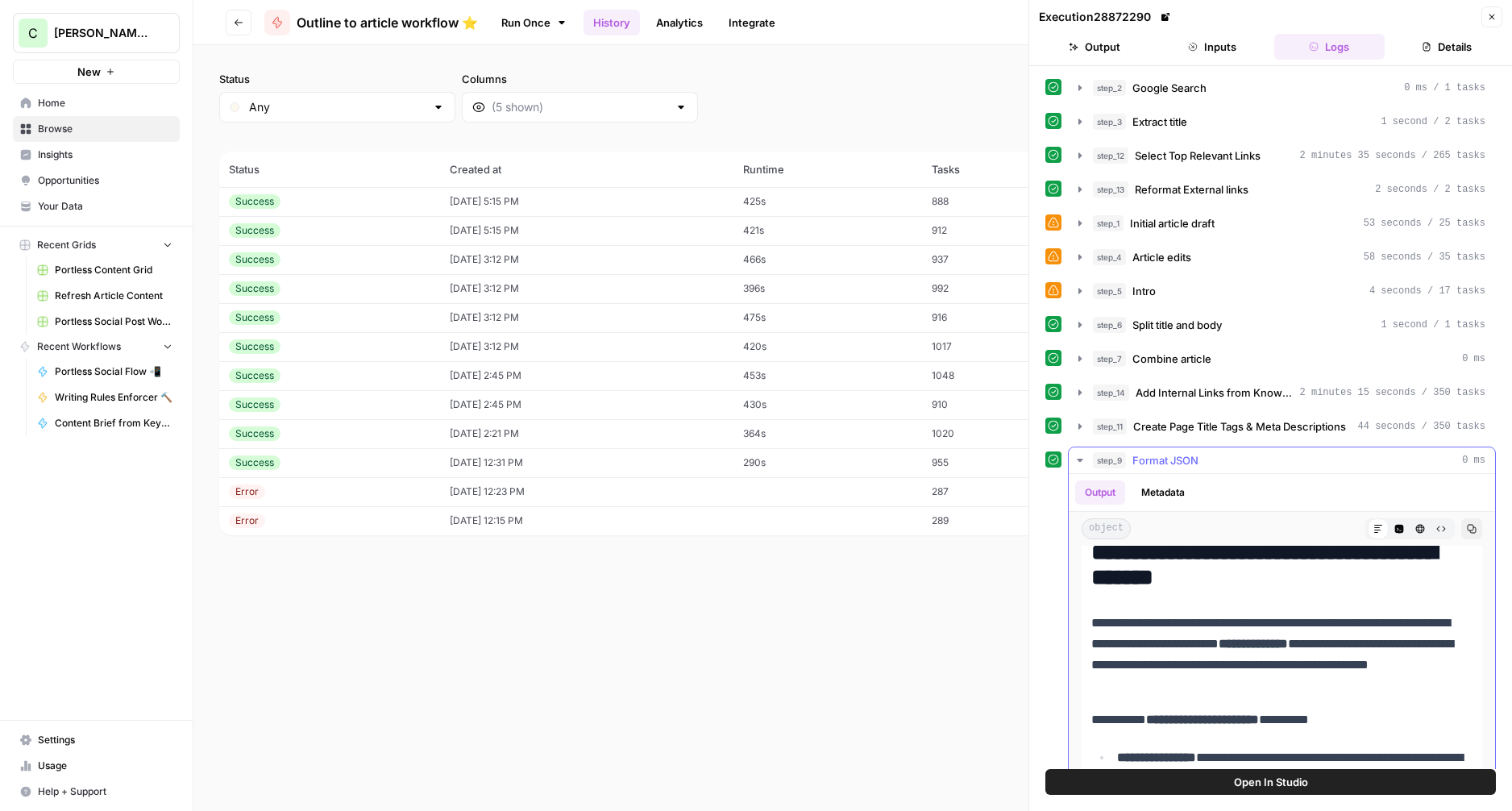
scroll to position [656, 0]
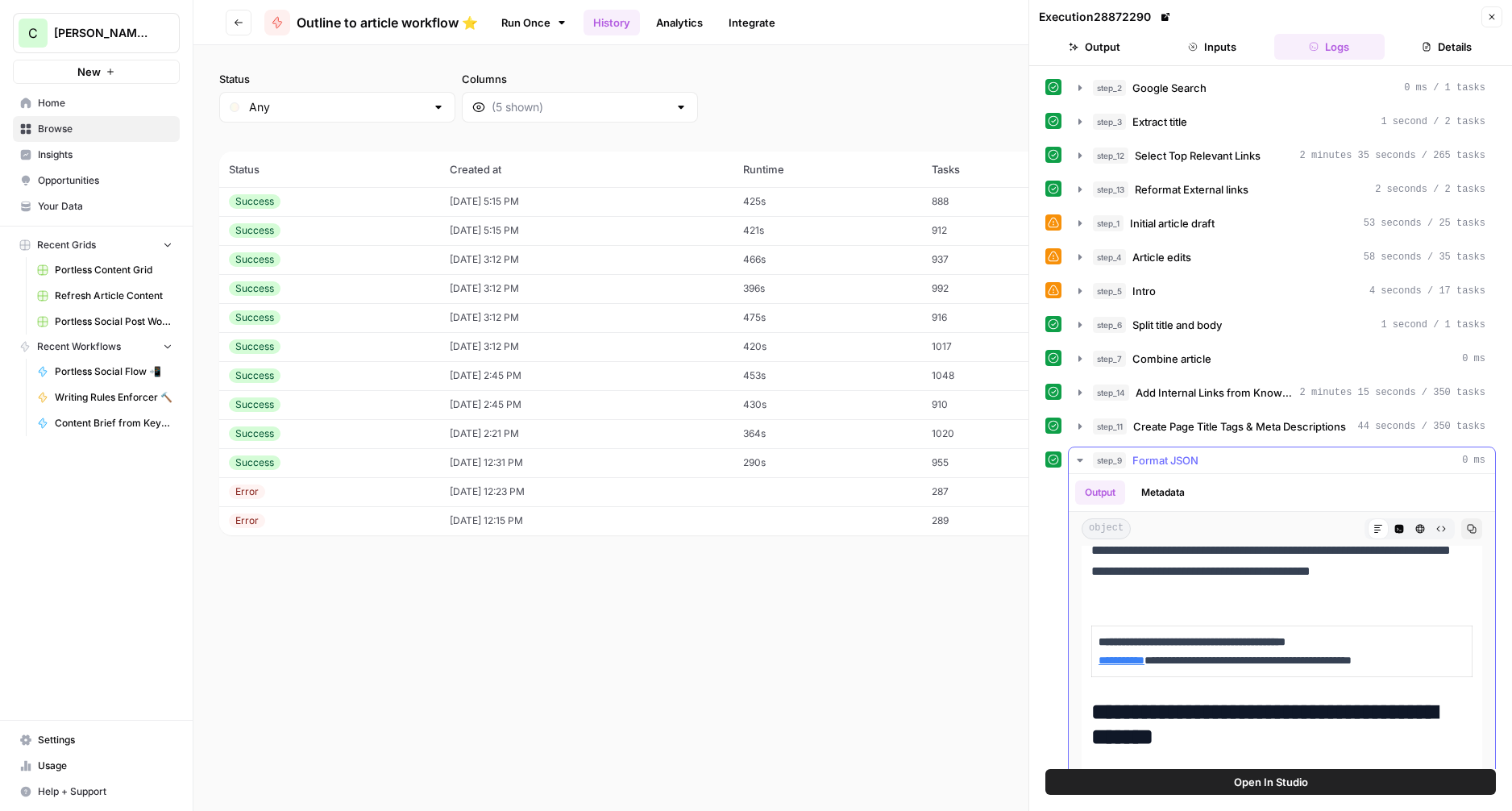
click at [1077, 454] on icon "button" at bounding box center [1079, 460] width 13 height 13
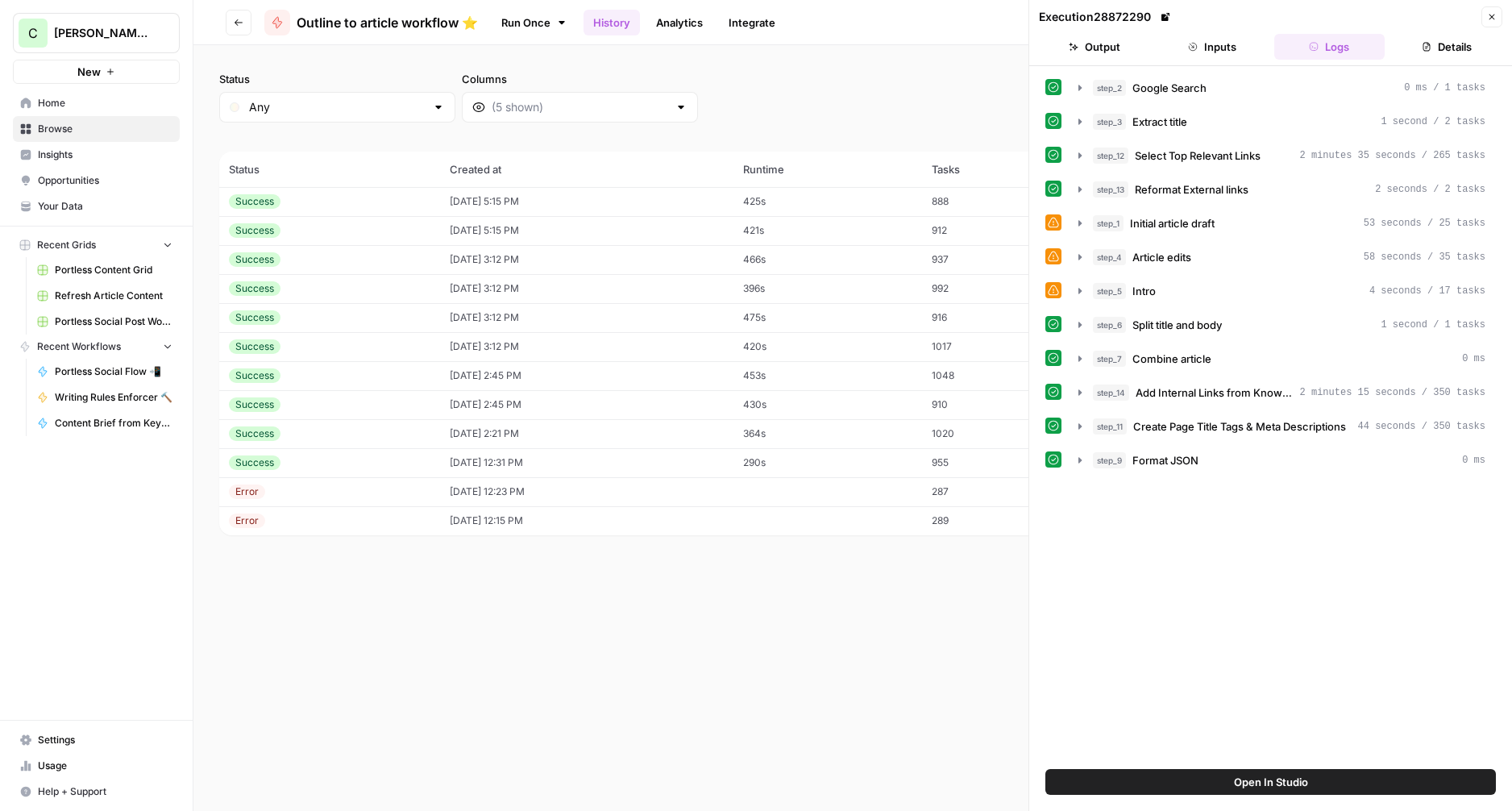
click at [1492, 23] on button "Close" at bounding box center [1492, 17] width 21 height 21
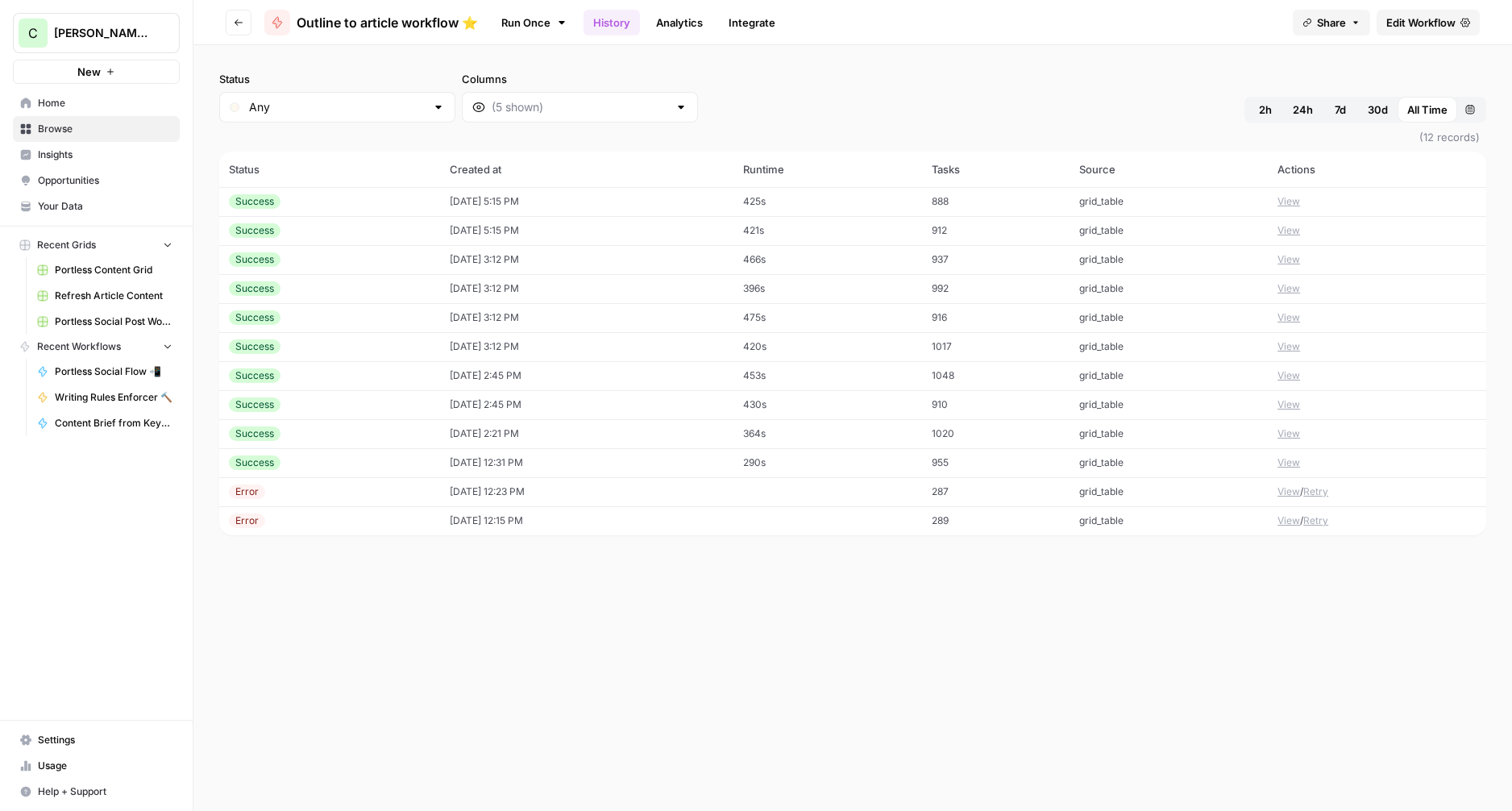
click at [1023, 372] on td "1048" at bounding box center [996, 375] width 149 height 29
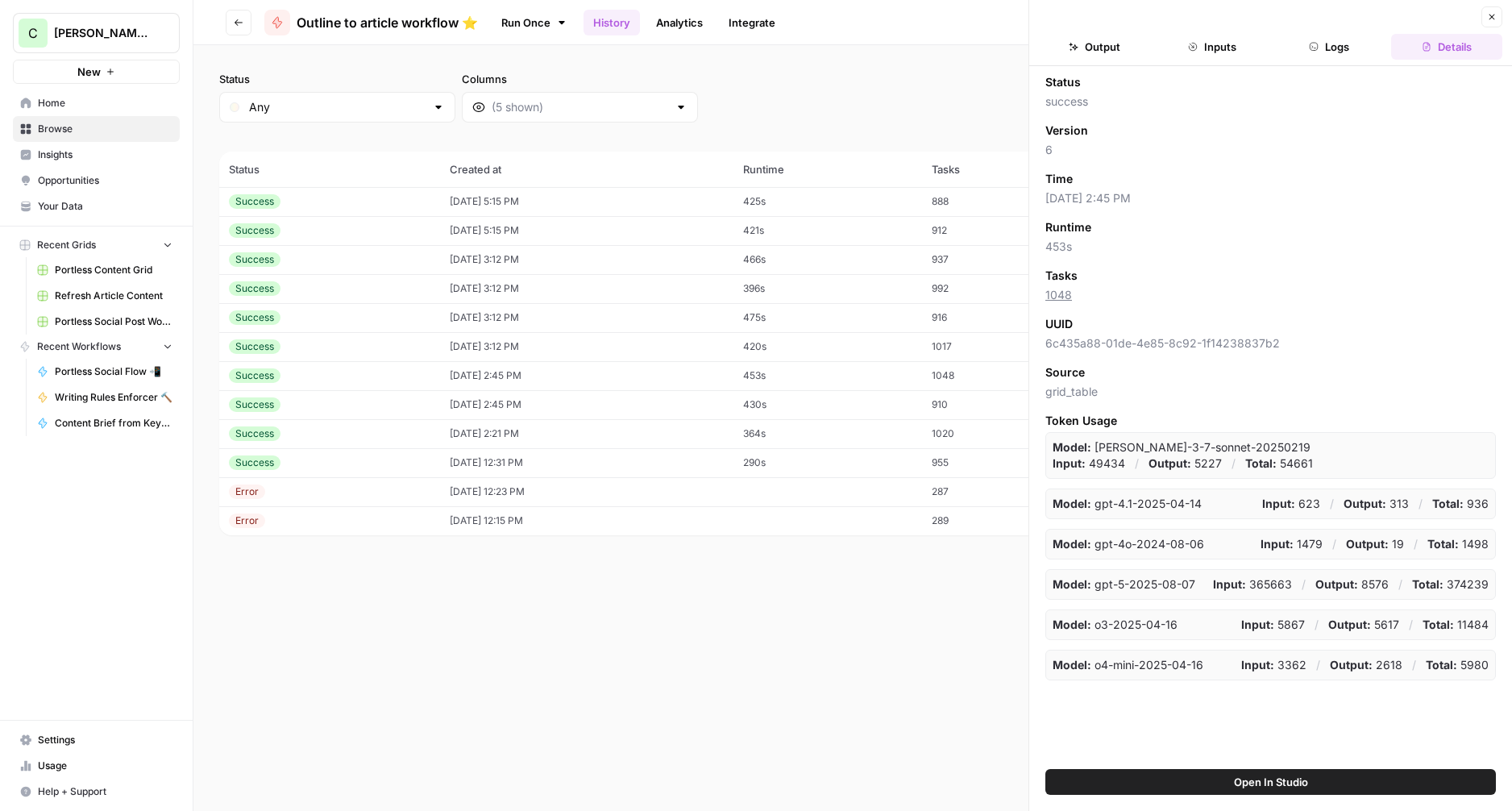
click at [1314, 39] on button "Logs" at bounding box center [1329, 47] width 111 height 26
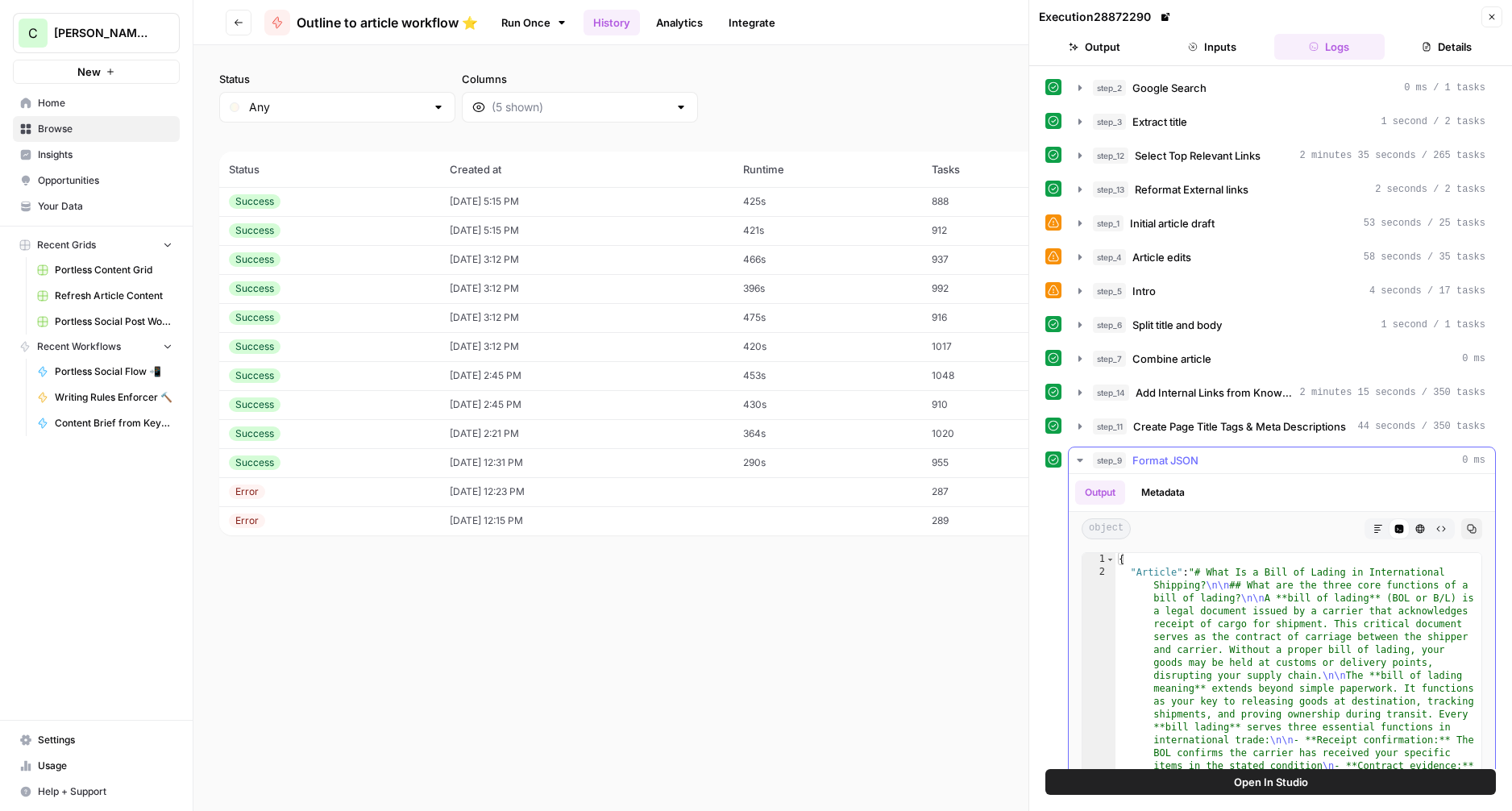
click at [1378, 525] on icon "button" at bounding box center [1377, 528] width 10 height 10
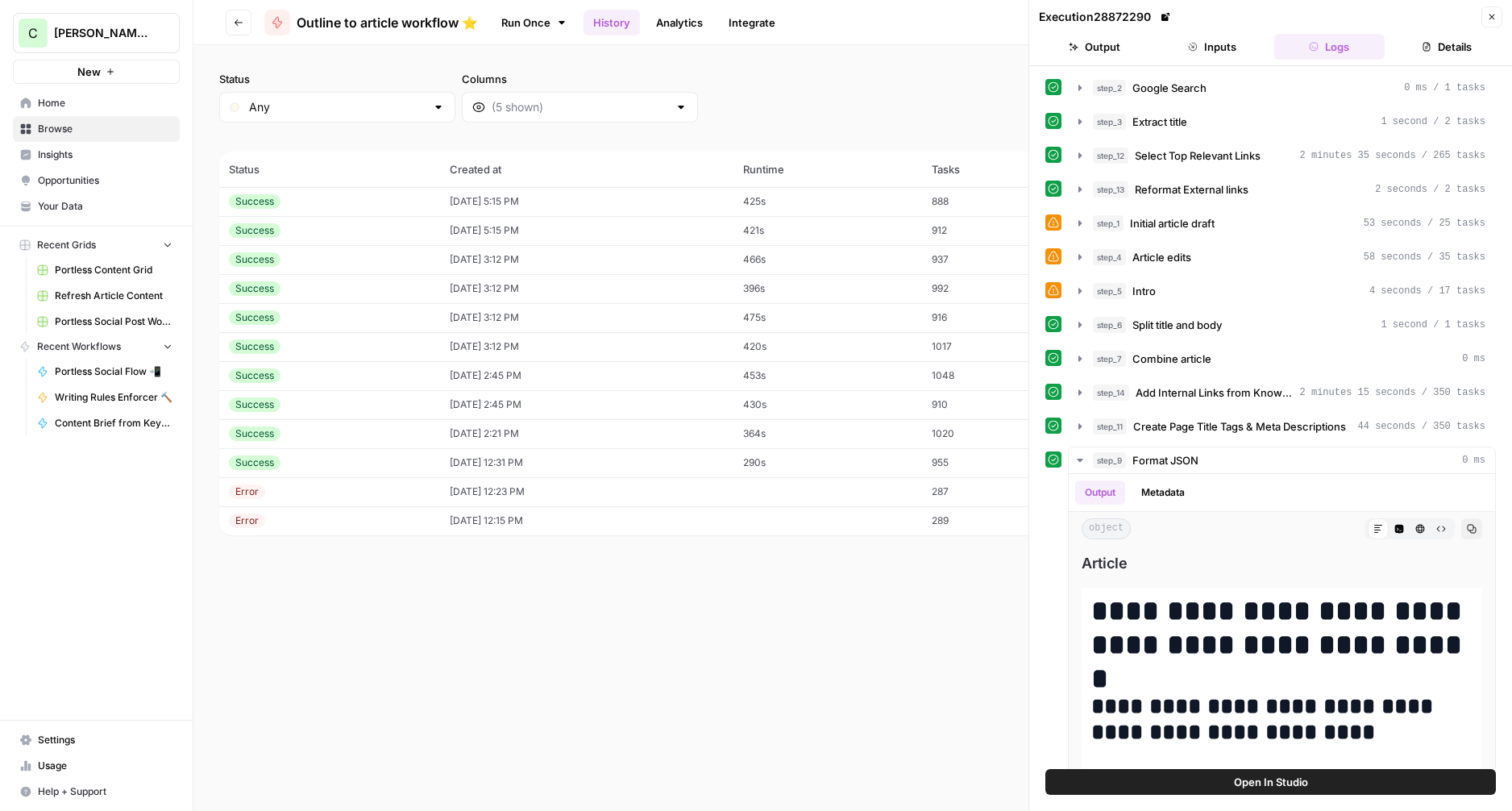
drag, startPoint x: 1488, startPoint y: 18, endPoint x: 1453, endPoint y: 34, distance: 38.5
click at [1489, 18] on icon "button" at bounding box center [1492, 17] width 5 height 5
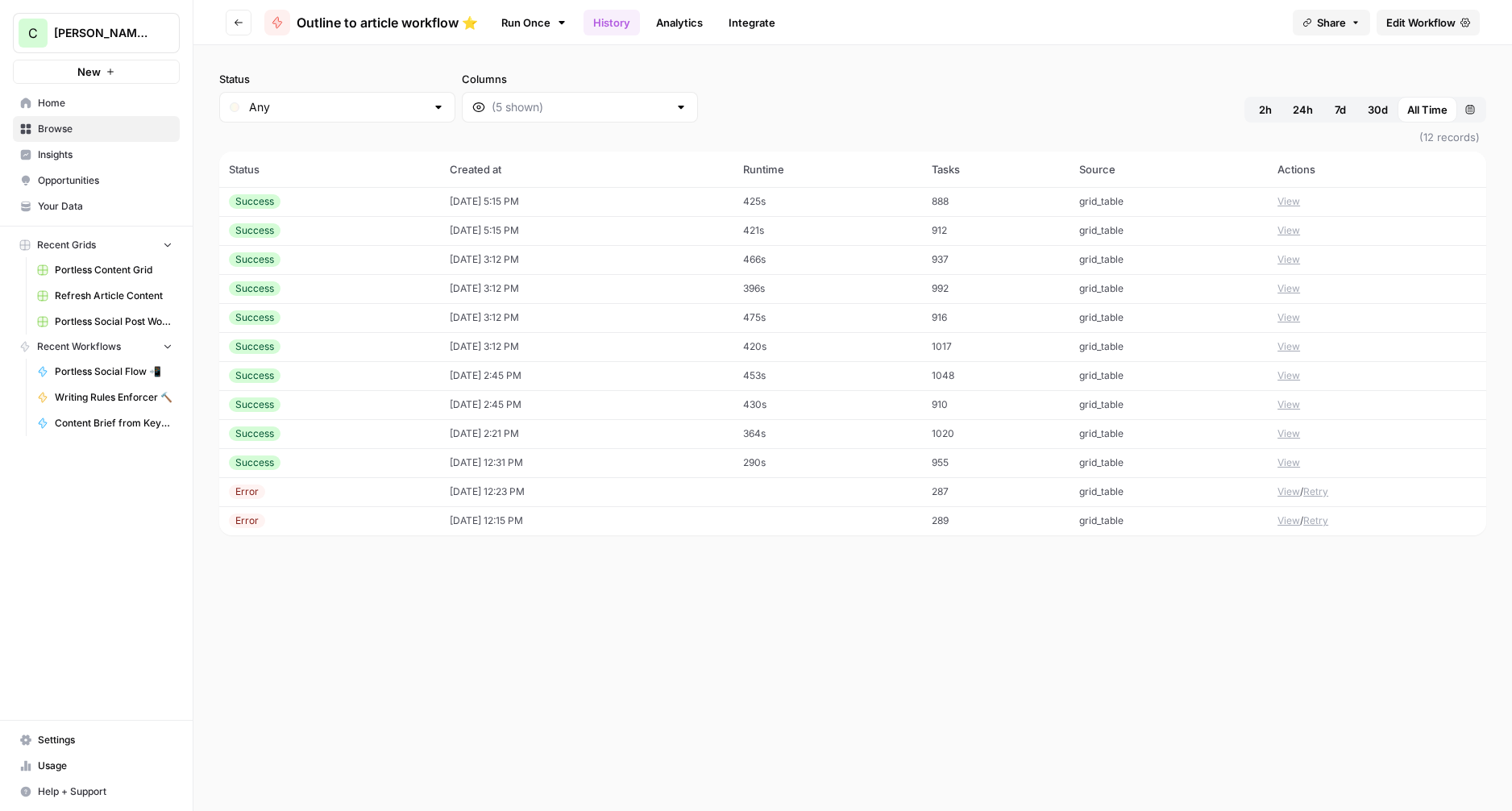
click at [873, 354] on td "420s" at bounding box center [827, 346] width 188 height 29
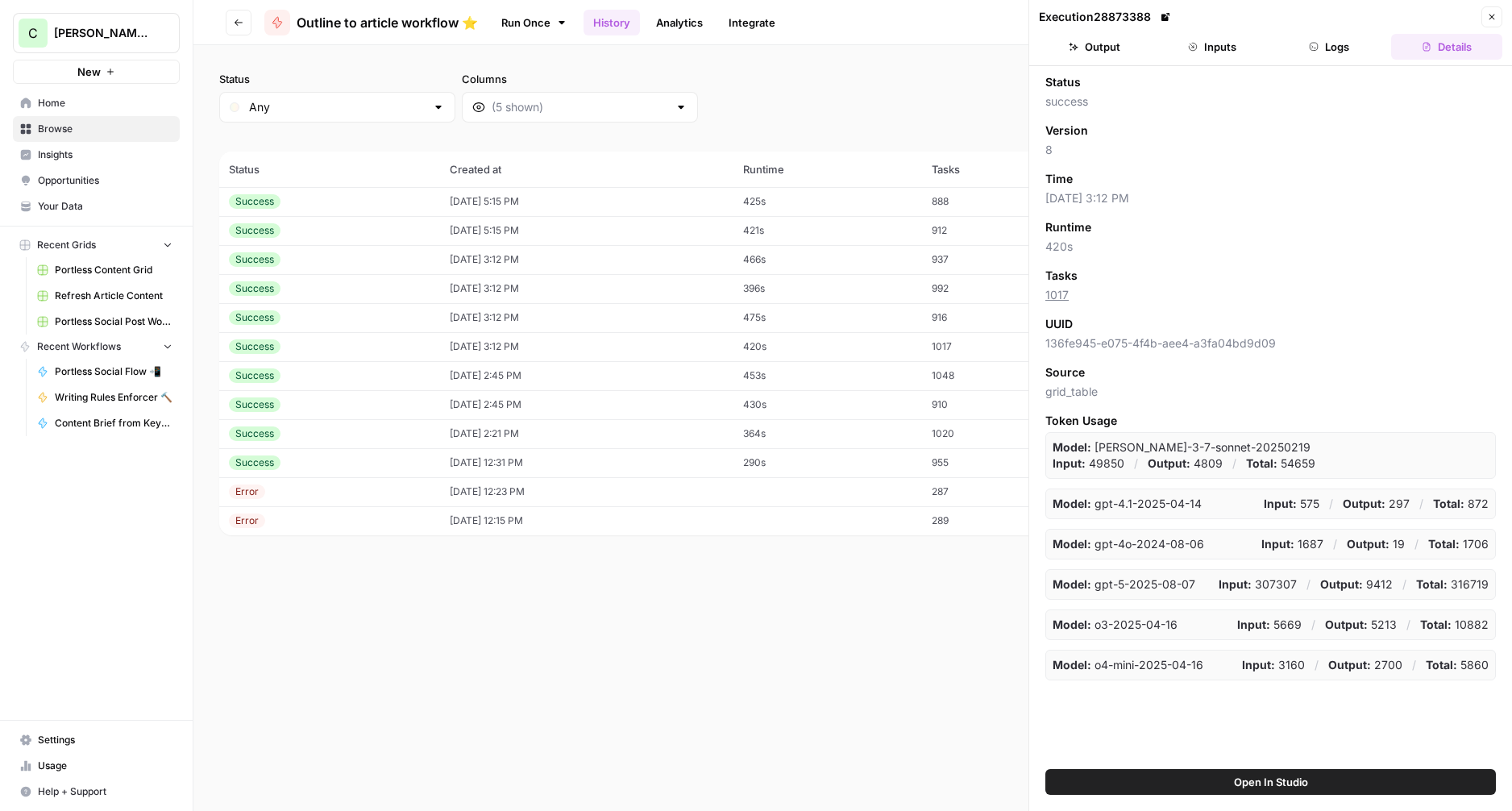
click at [1299, 51] on button "Logs" at bounding box center [1329, 47] width 111 height 26
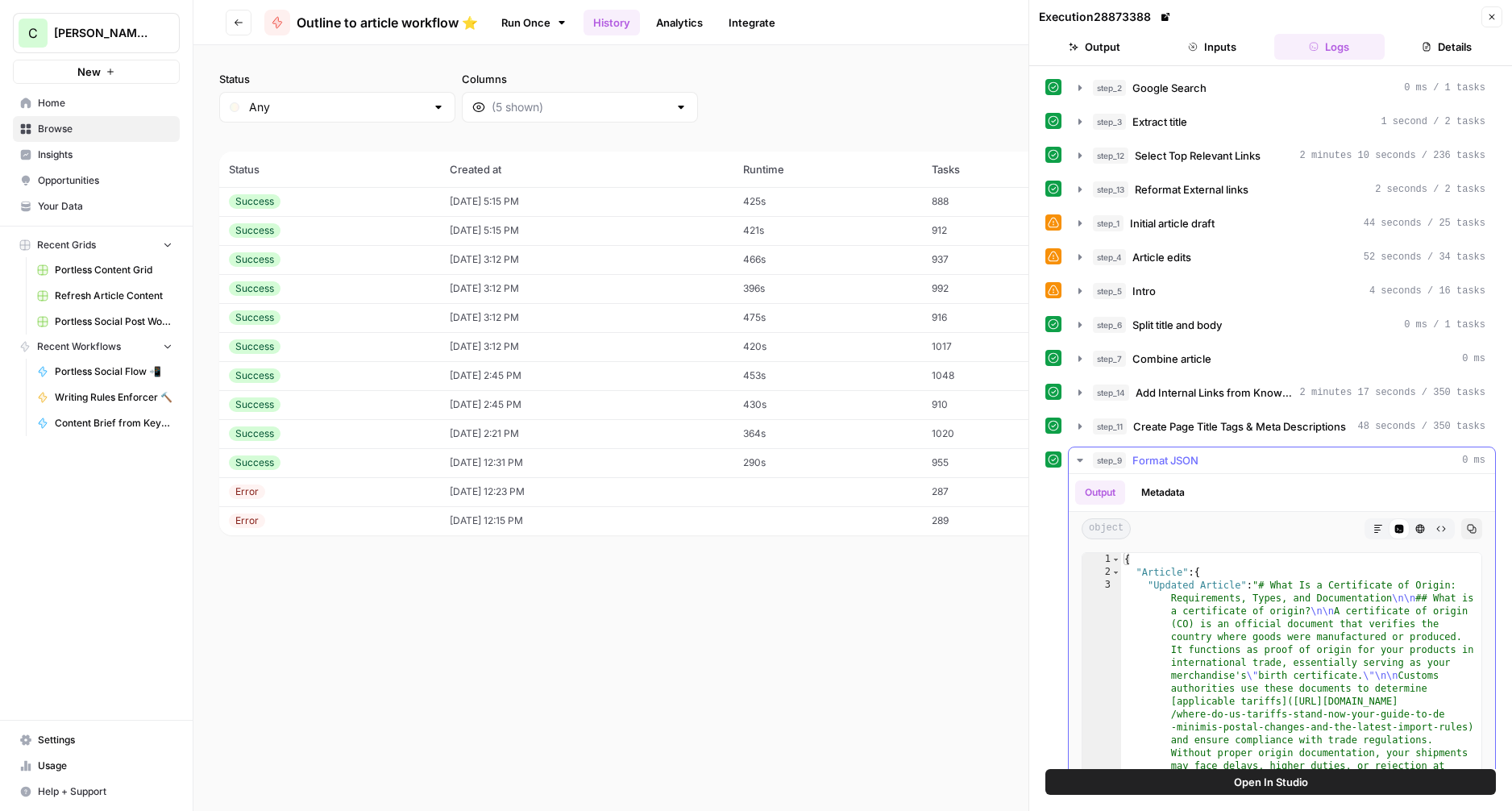
click at [1369, 523] on button "Markdown" at bounding box center [1378, 529] width 21 height 21
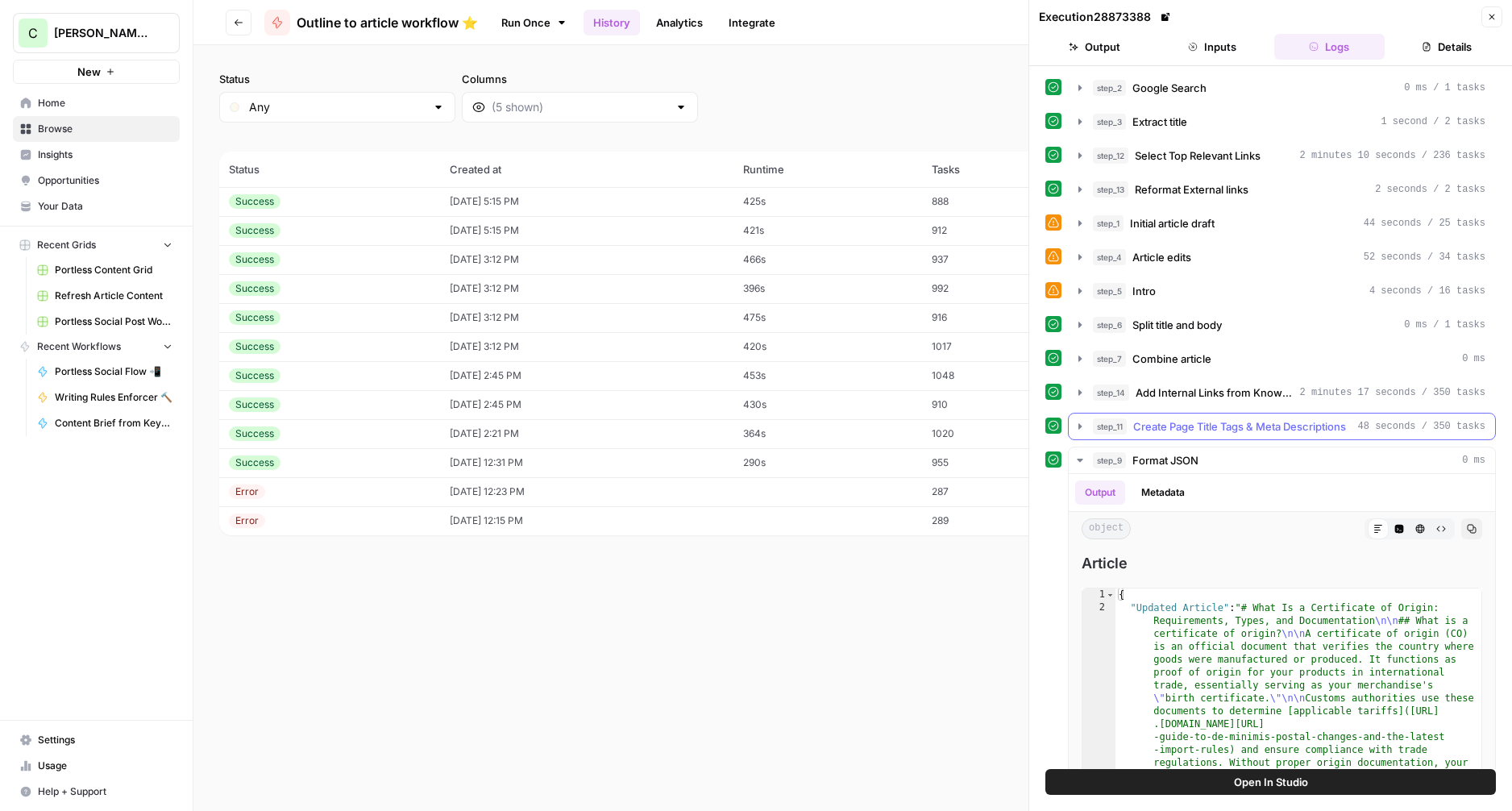
click at [1155, 430] on span "Create Page Title Tags & Meta Descriptions" at bounding box center [1239, 426] width 212 height 16
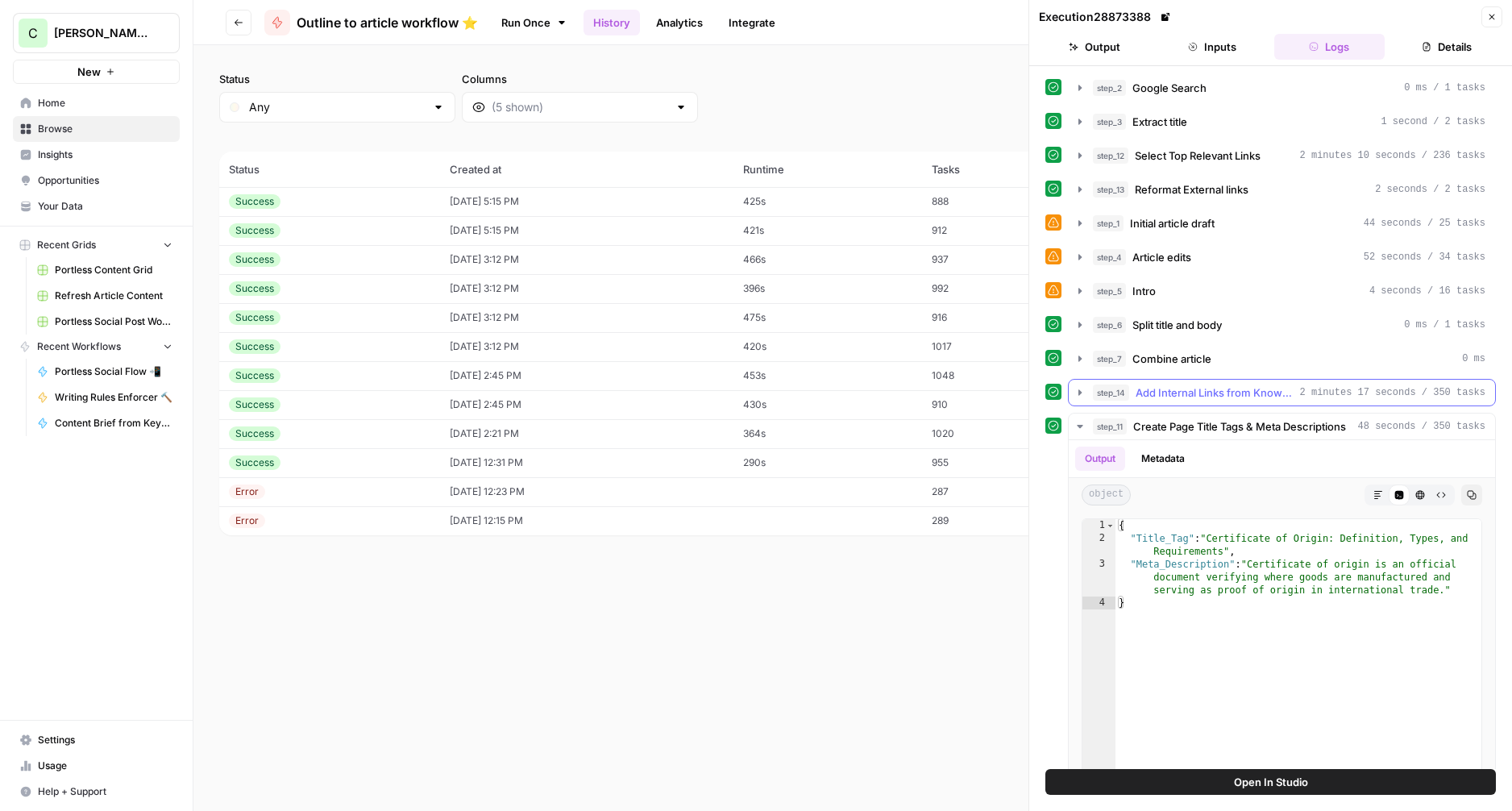
click at [1178, 391] on span "Add Internal Links from Knowledge Base" at bounding box center [1214, 392] width 158 height 16
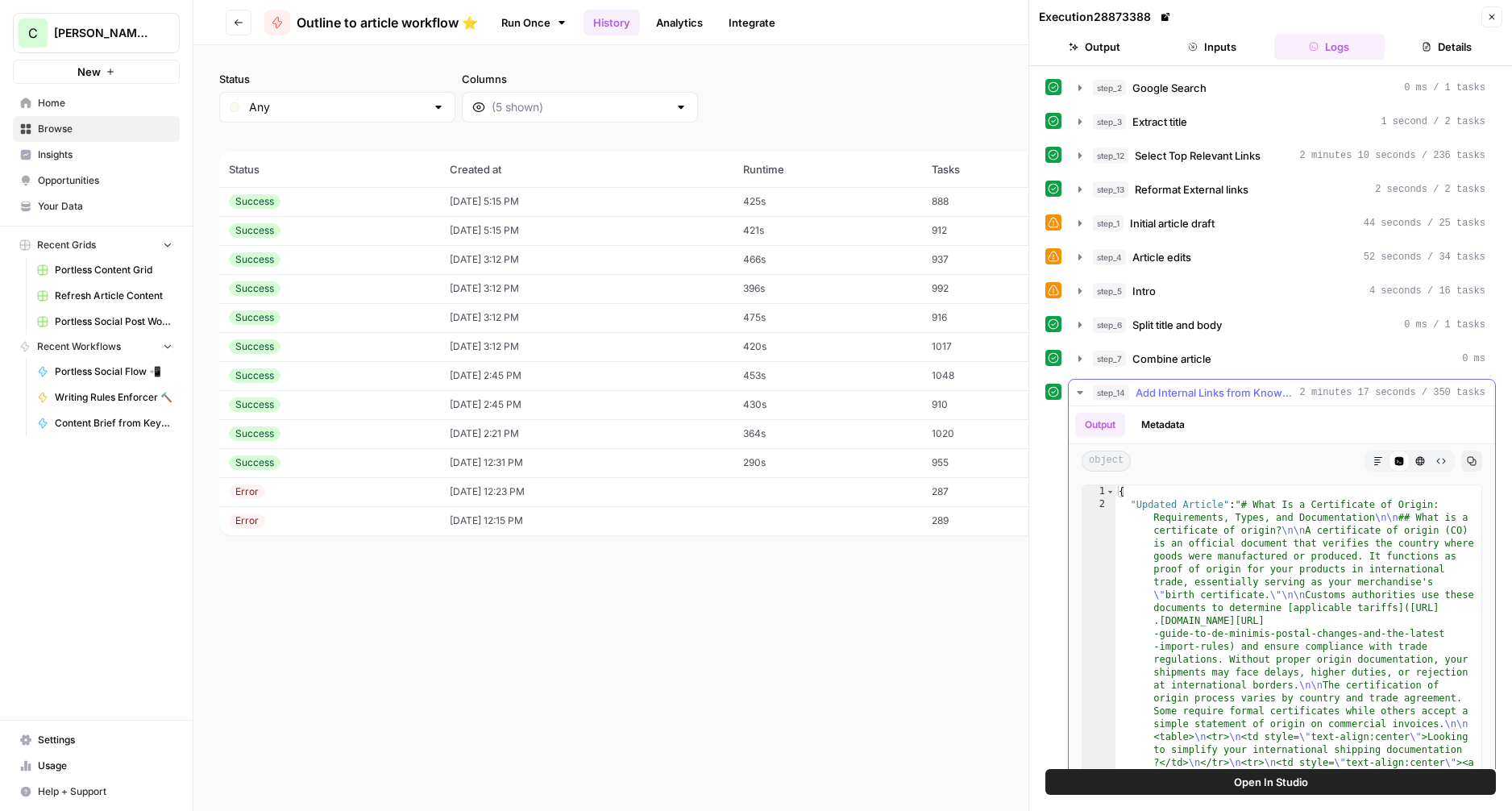
click at [1377, 460] on icon "button" at bounding box center [1377, 461] width 8 height 8
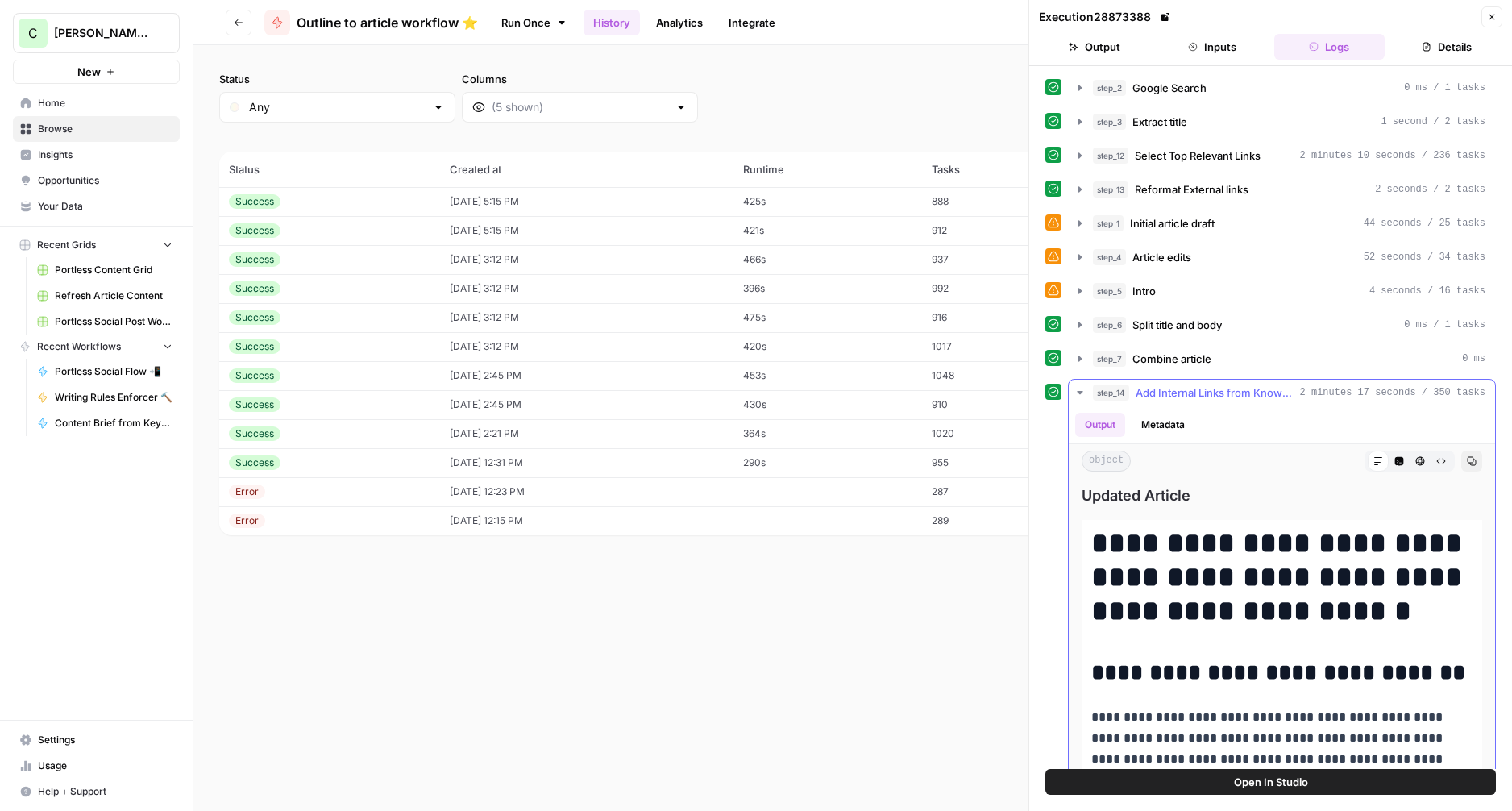
click at [1076, 387] on icon "button" at bounding box center [1079, 392] width 13 height 13
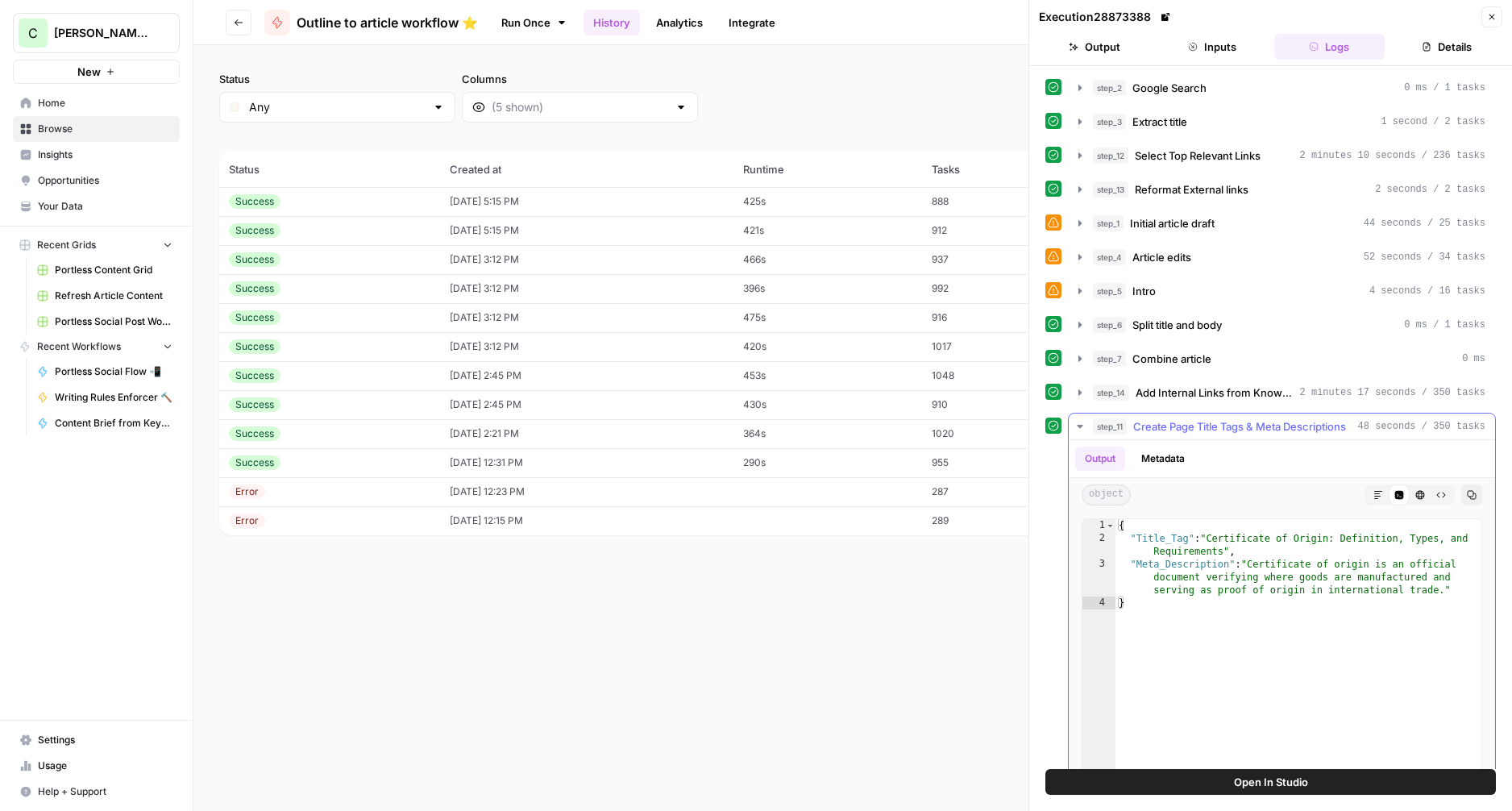
click at [1079, 427] on icon "button" at bounding box center [1079, 426] width 5 height 3
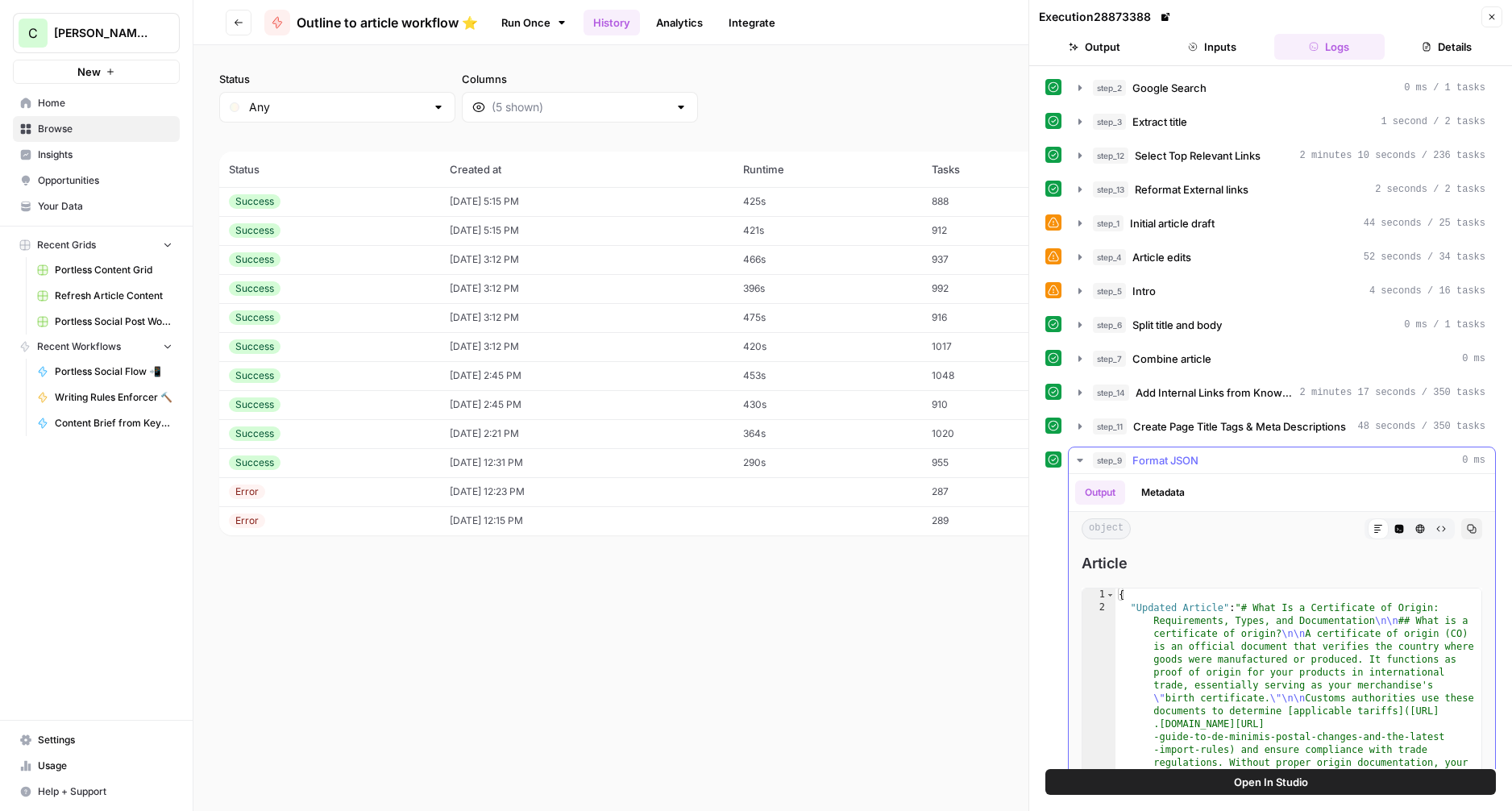
click at [1073, 461] on icon "button" at bounding box center [1079, 460] width 13 height 13
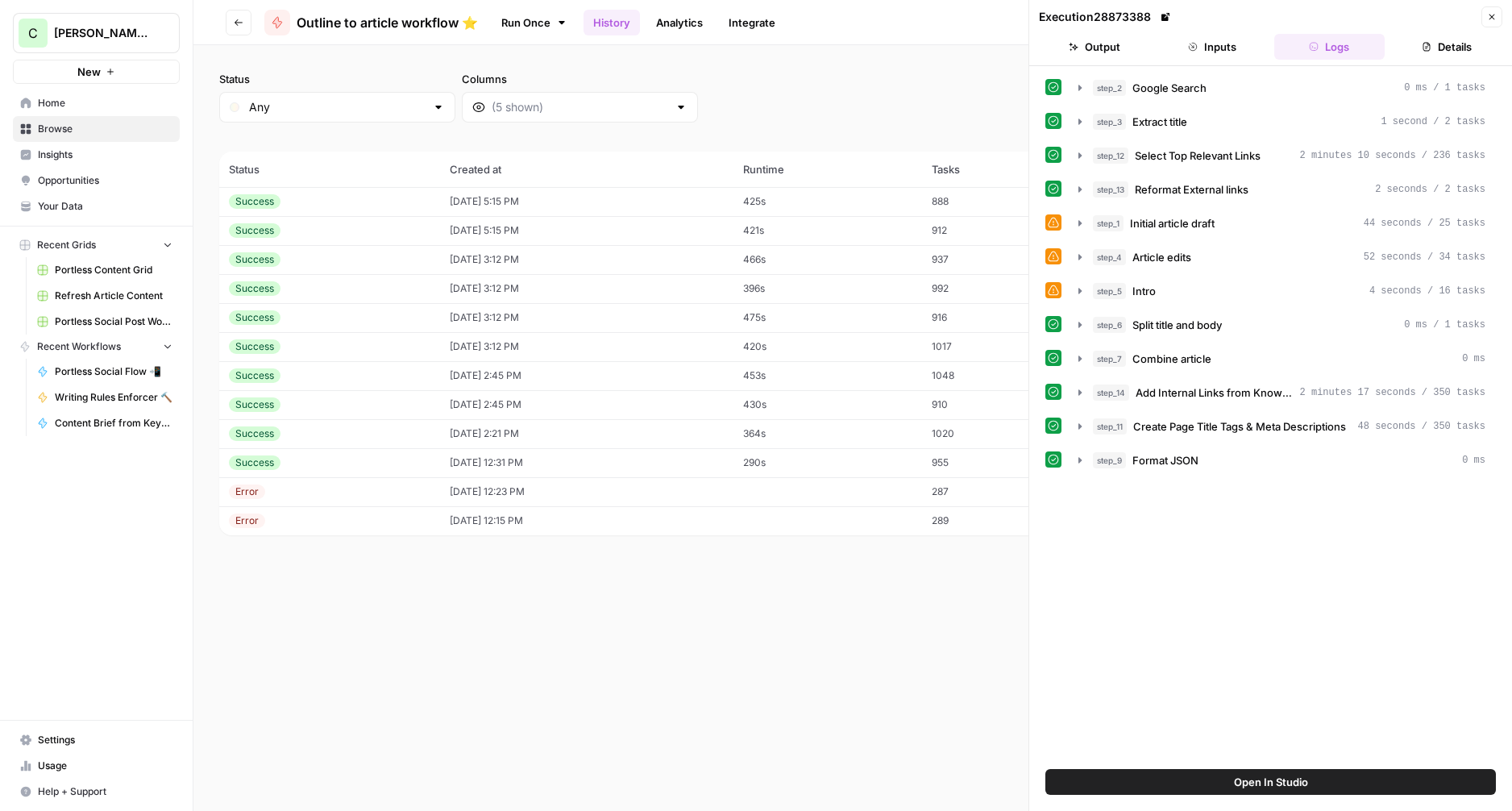
click at [1488, 17] on icon "button" at bounding box center [1491, 17] width 10 height 10
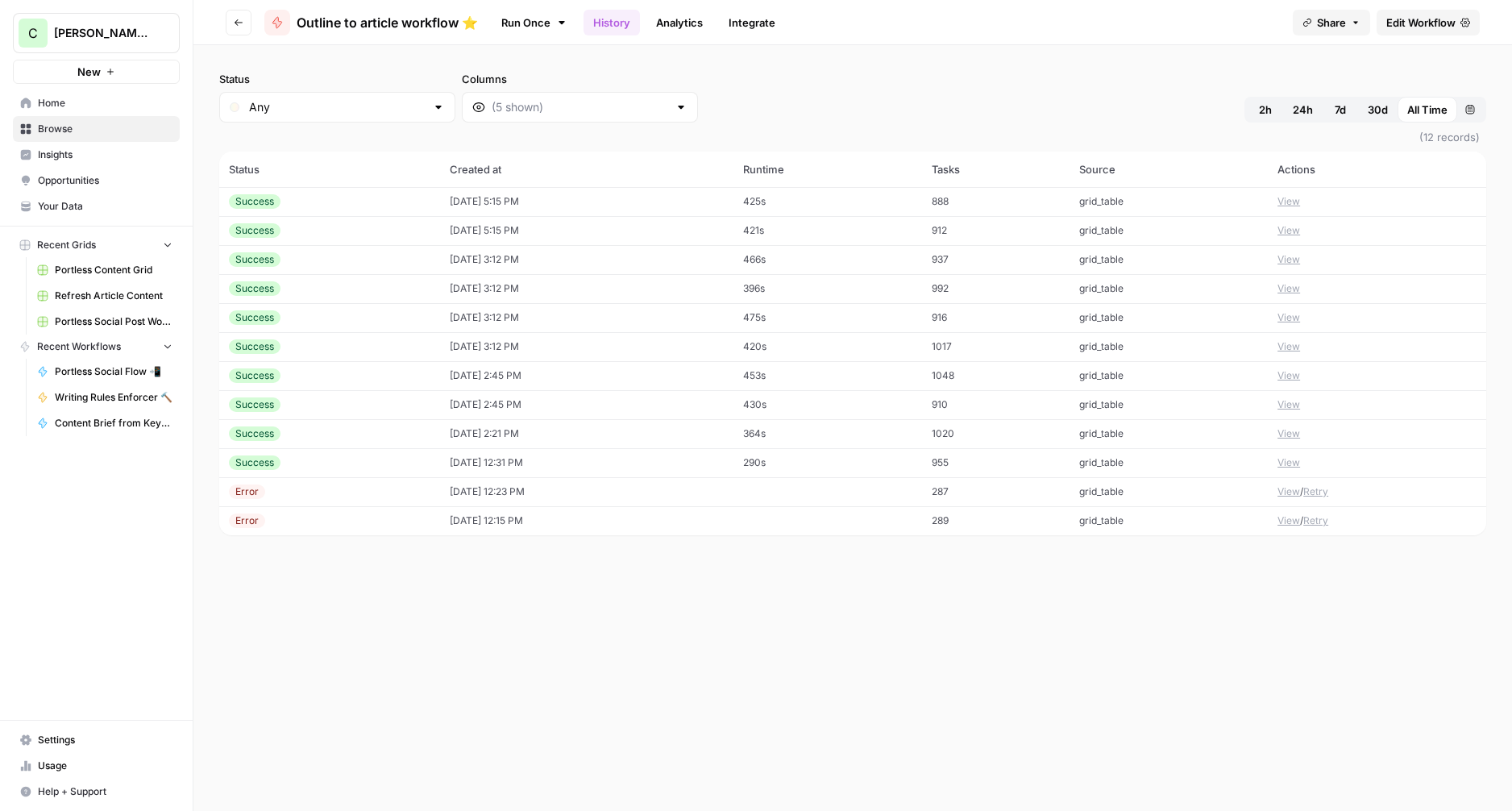
click at [812, 368] on td "453s" at bounding box center [827, 375] width 188 height 29
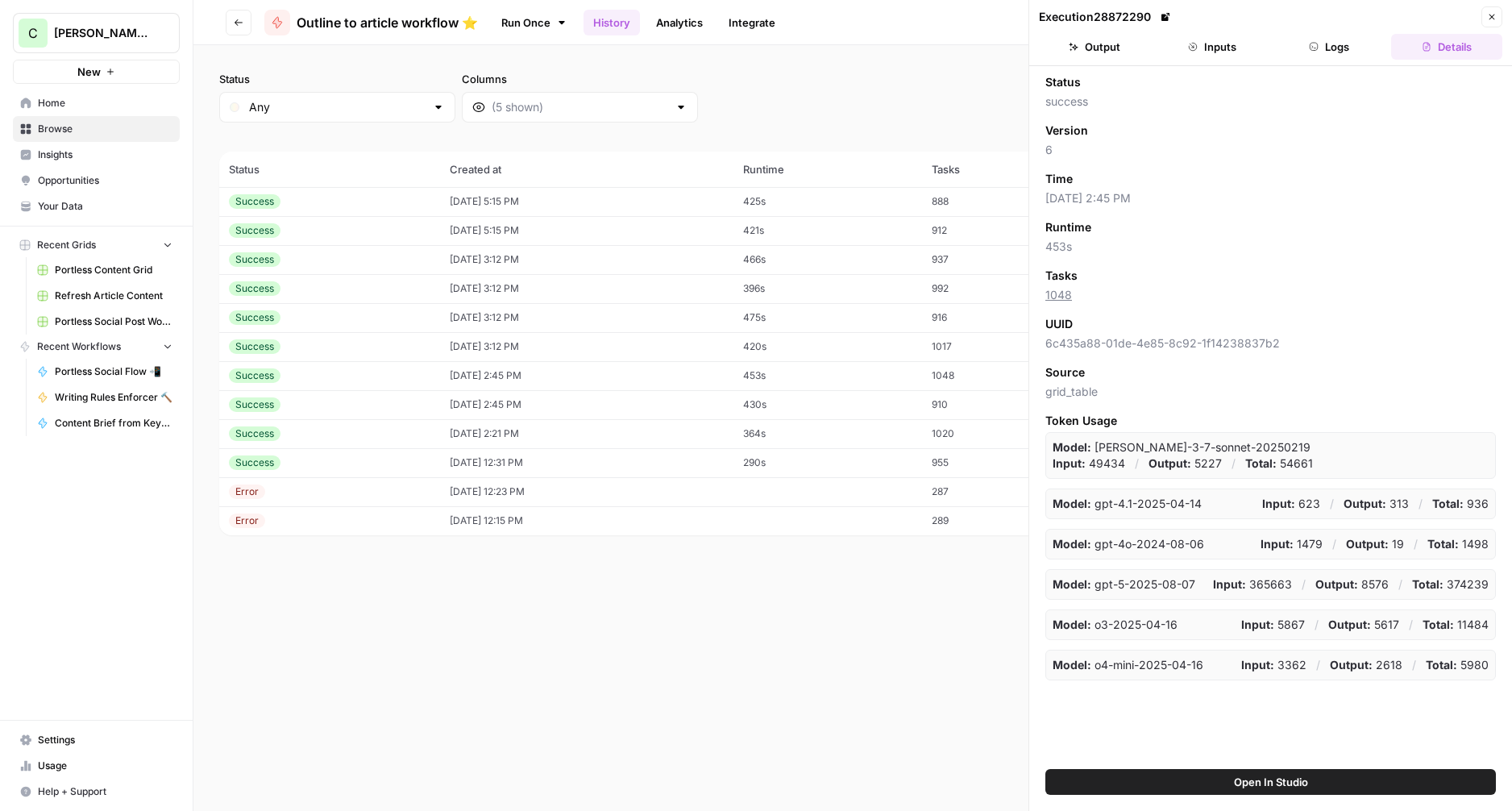
click at [1314, 51] on icon "button" at bounding box center [1314, 46] width 10 height 10
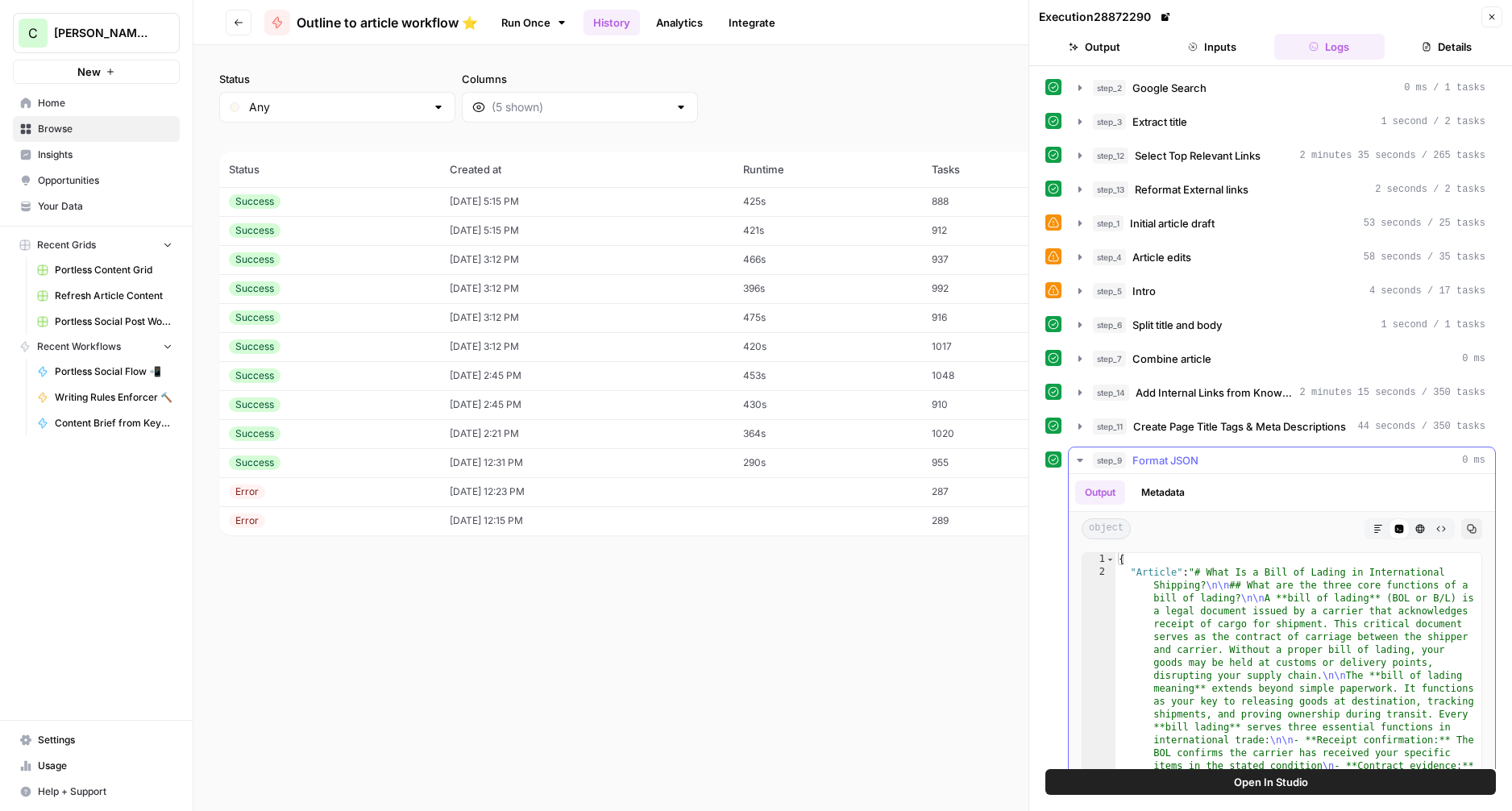
click at [1376, 530] on icon "button" at bounding box center [1377, 528] width 10 height 10
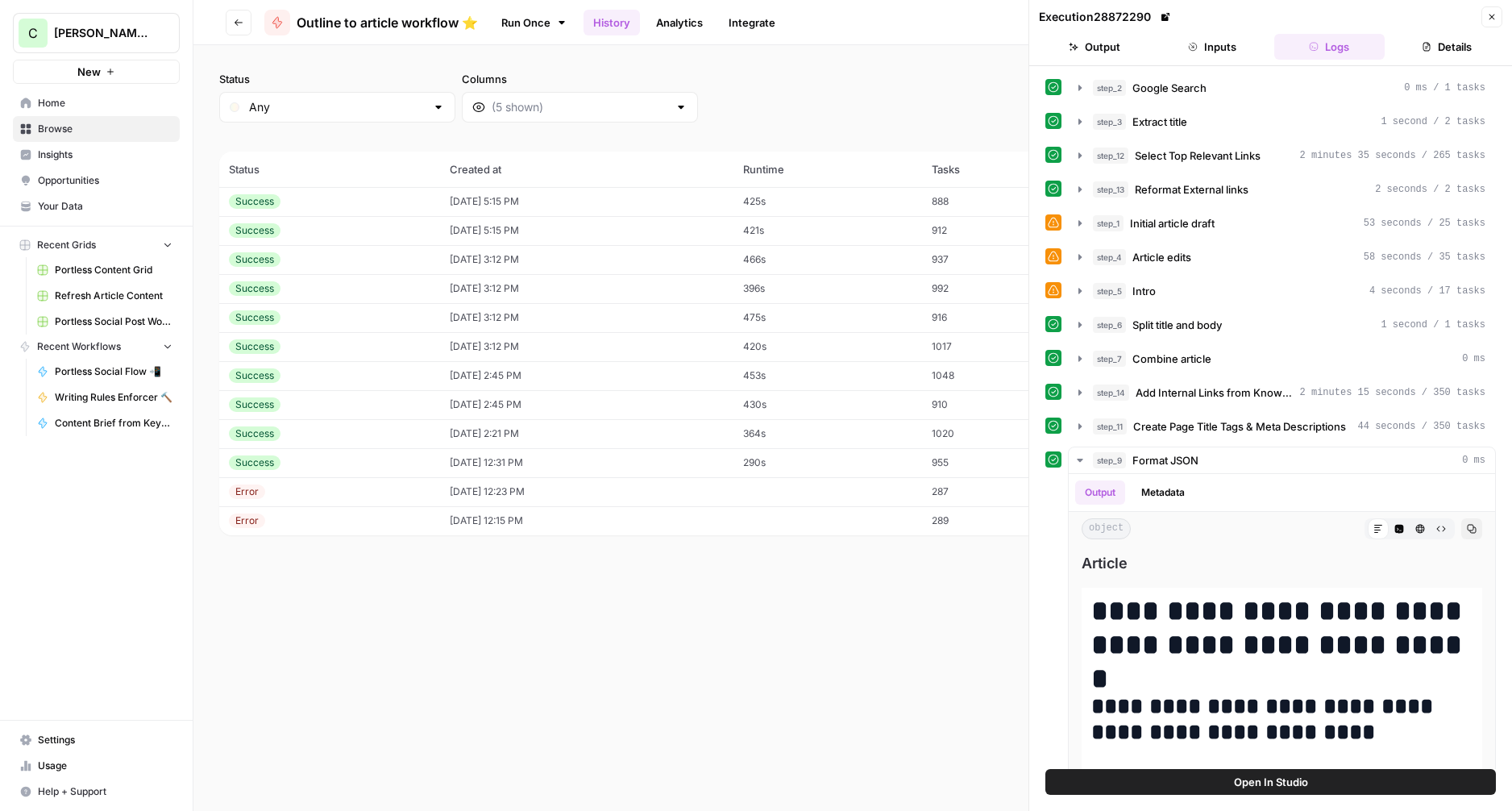
click at [1203, 42] on button "Inputs" at bounding box center [1211, 47] width 111 height 26
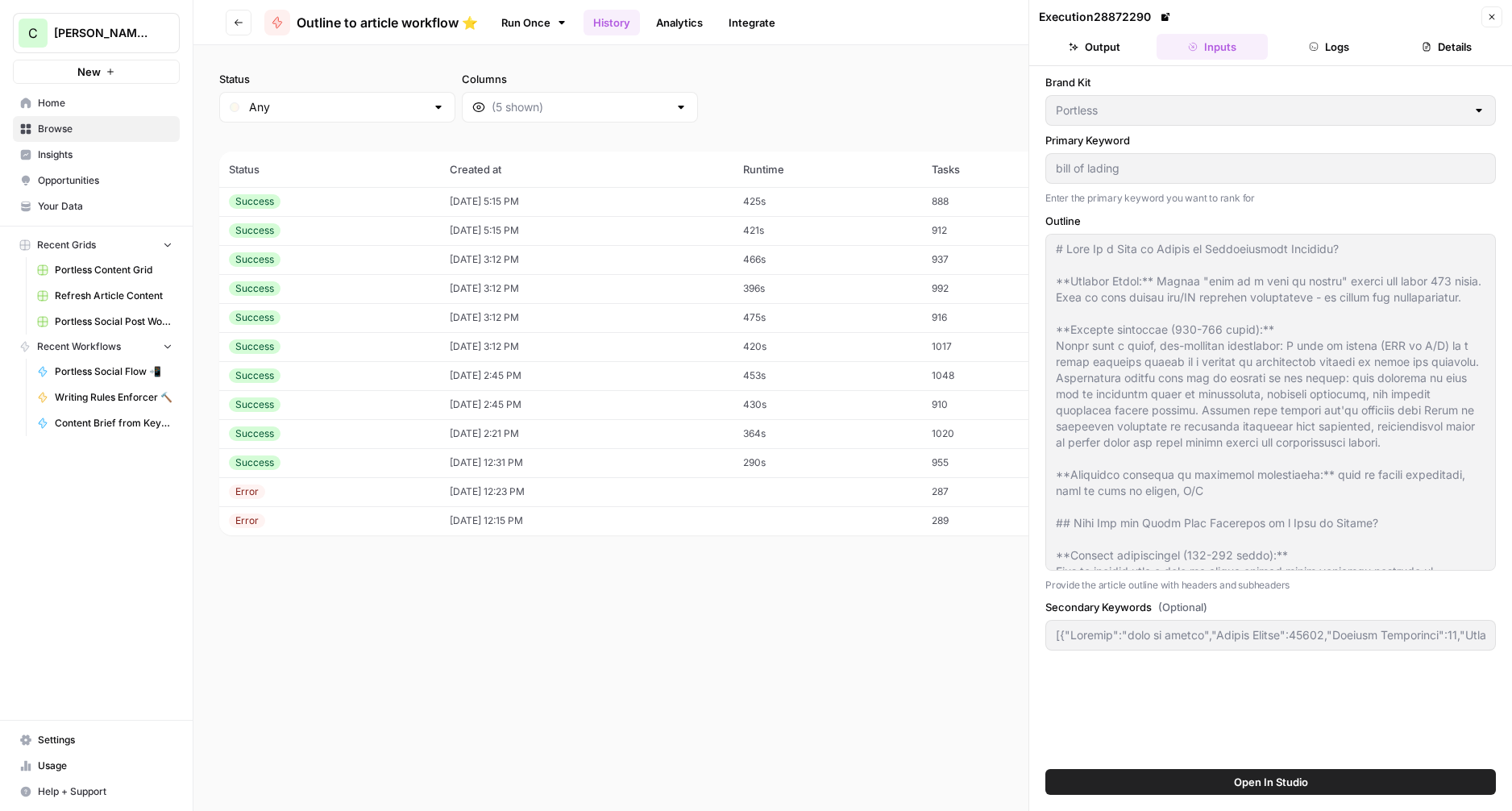
click at [1113, 47] on button "Output" at bounding box center [1094, 47] width 111 height 26
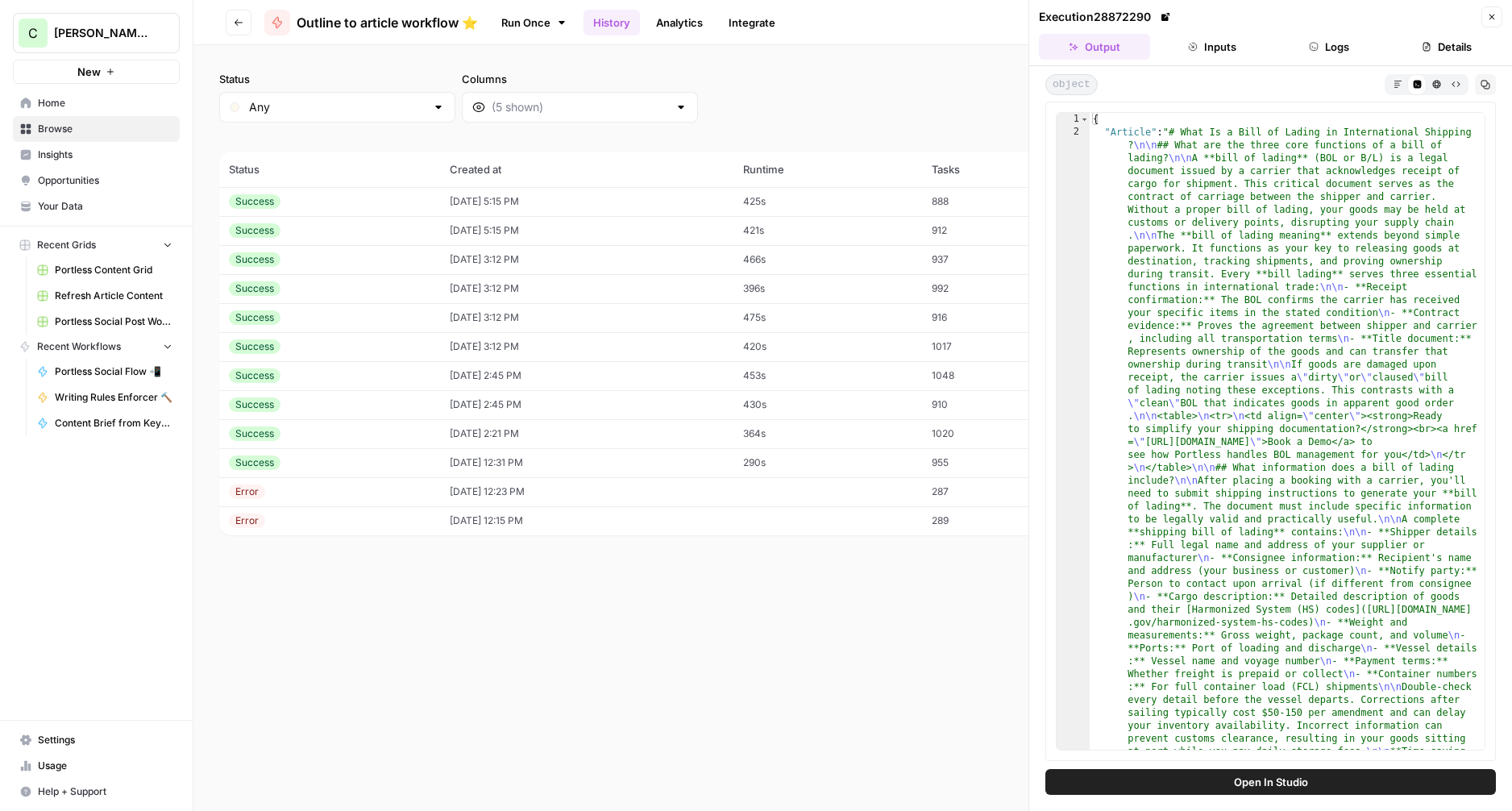
click at [1399, 84] on icon "button" at bounding box center [1398, 84] width 9 height 9
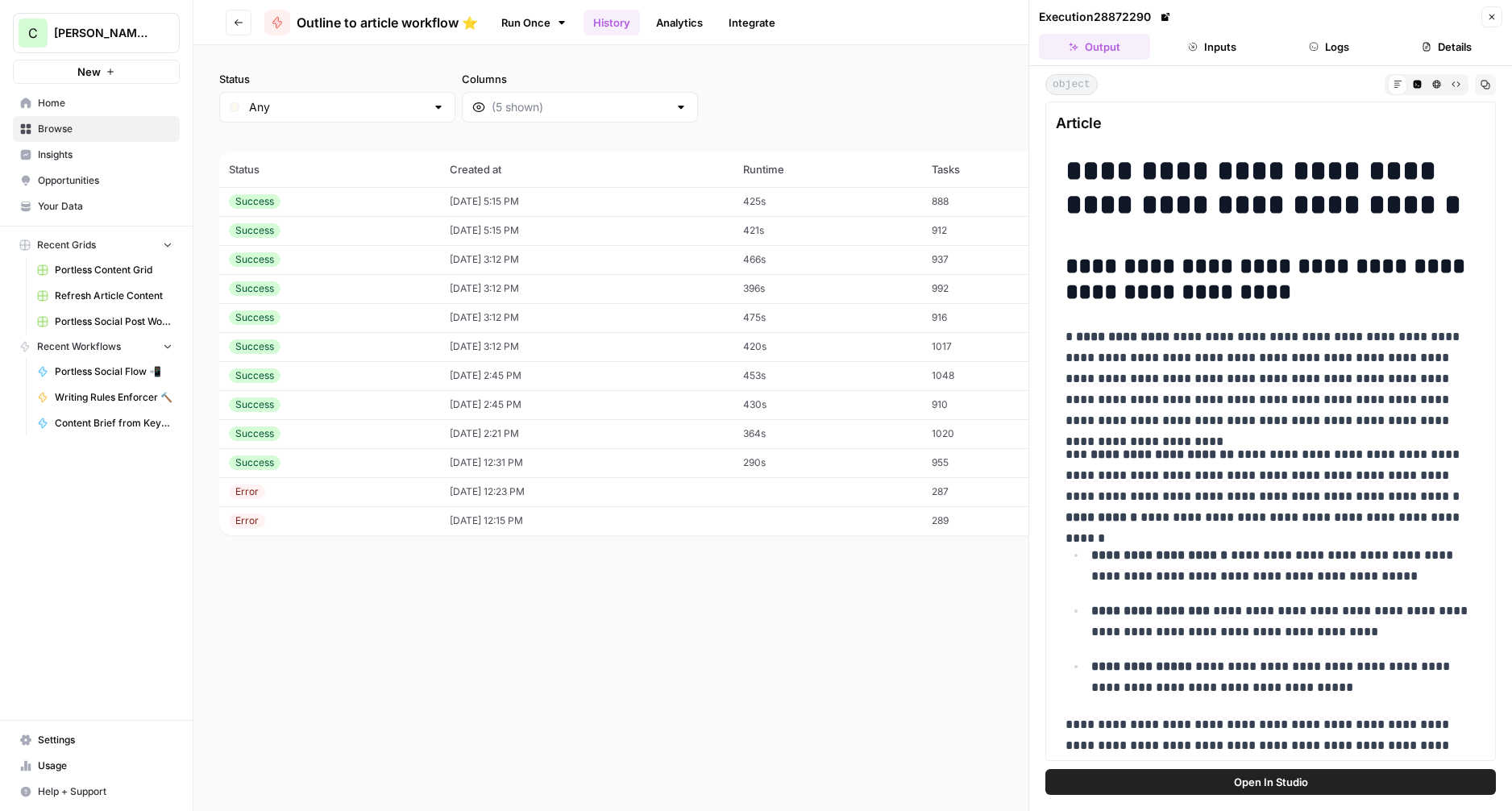
click at [1210, 45] on button "Inputs" at bounding box center [1211, 47] width 111 height 26
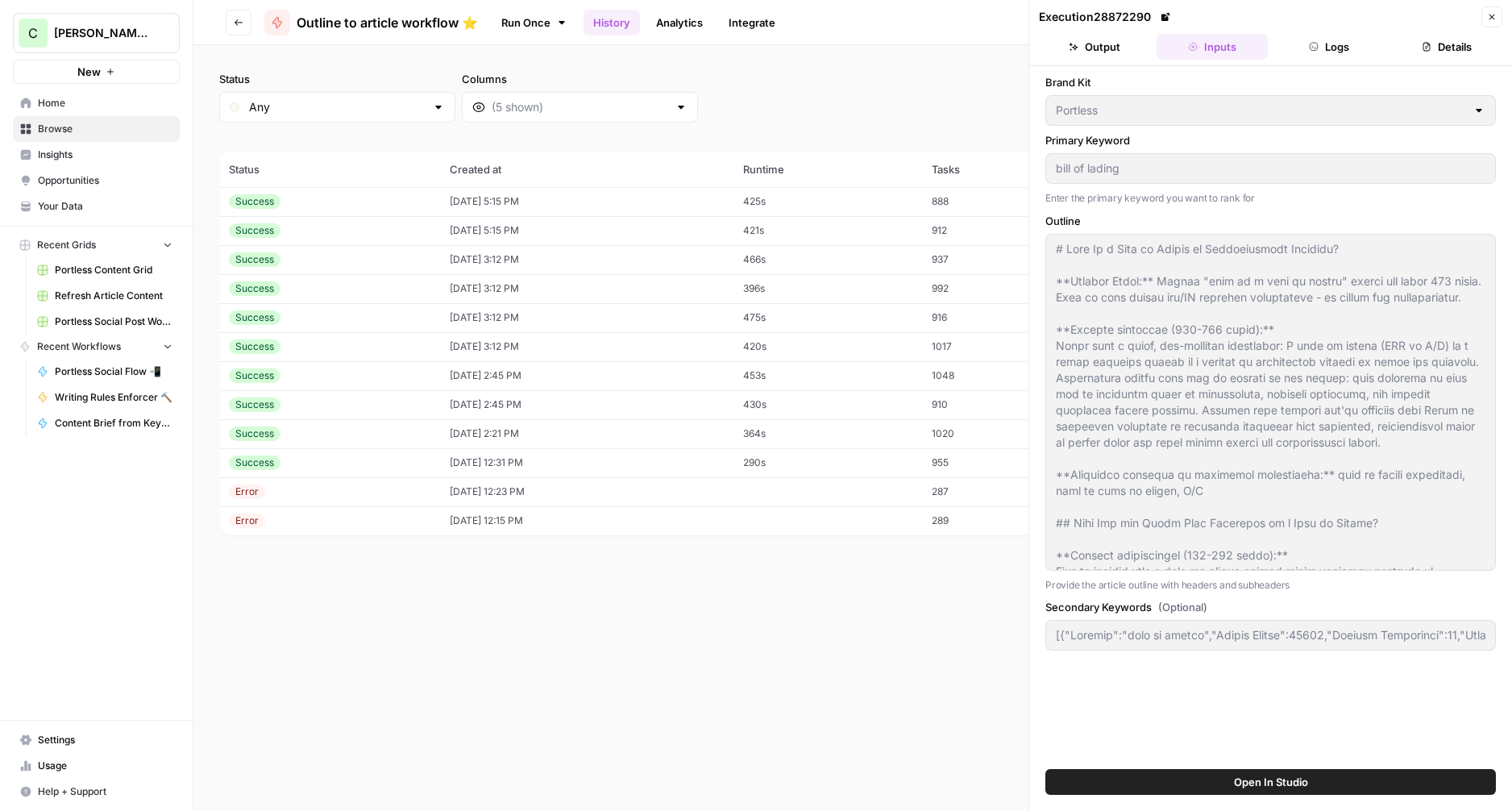
click at [1337, 46] on button "Logs" at bounding box center [1329, 47] width 111 height 26
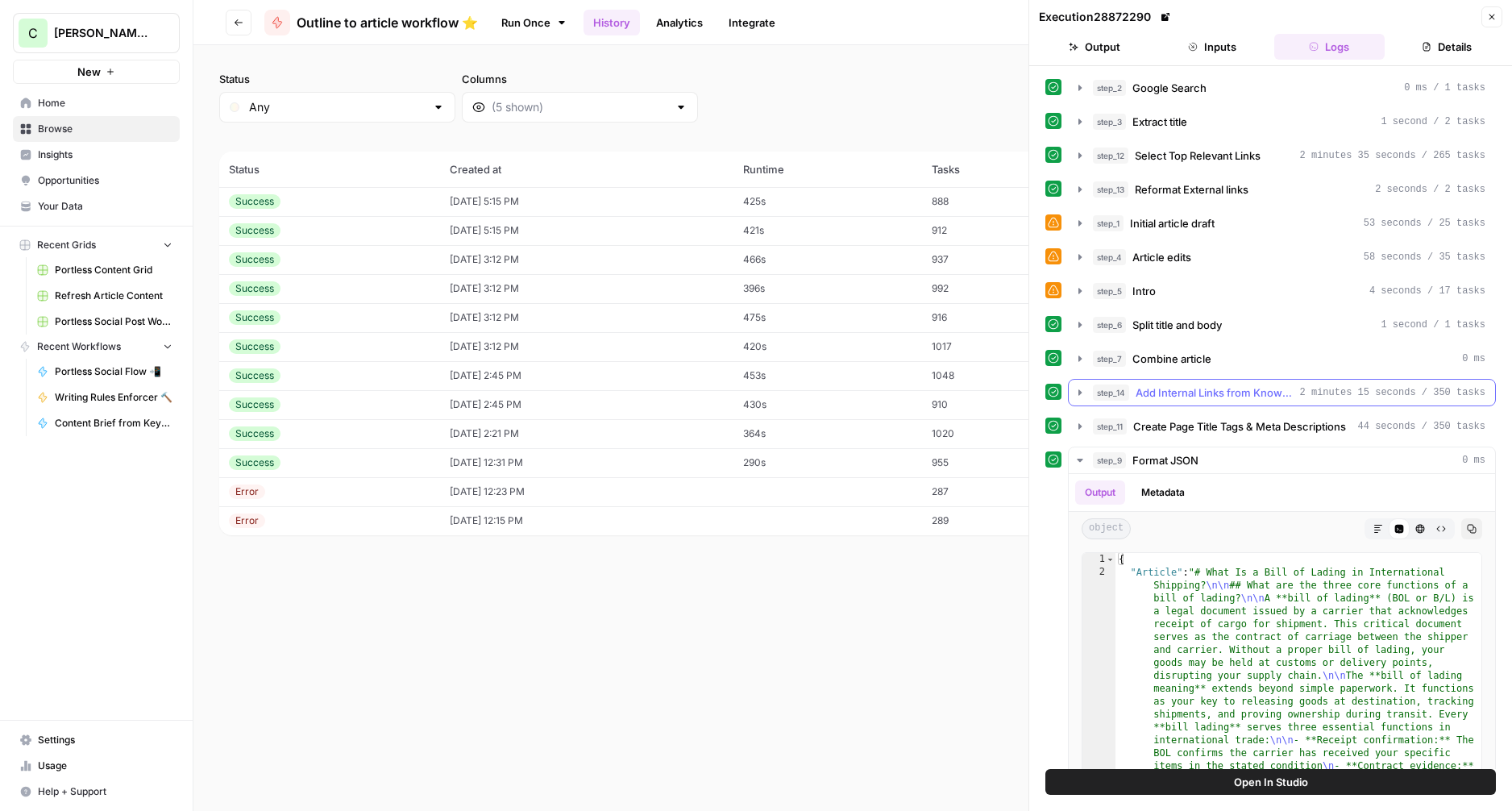
click at [1177, 396] on span "Add Internal Links from Knowledge Base" at bounding box center [1214, 392] width 158 height 16
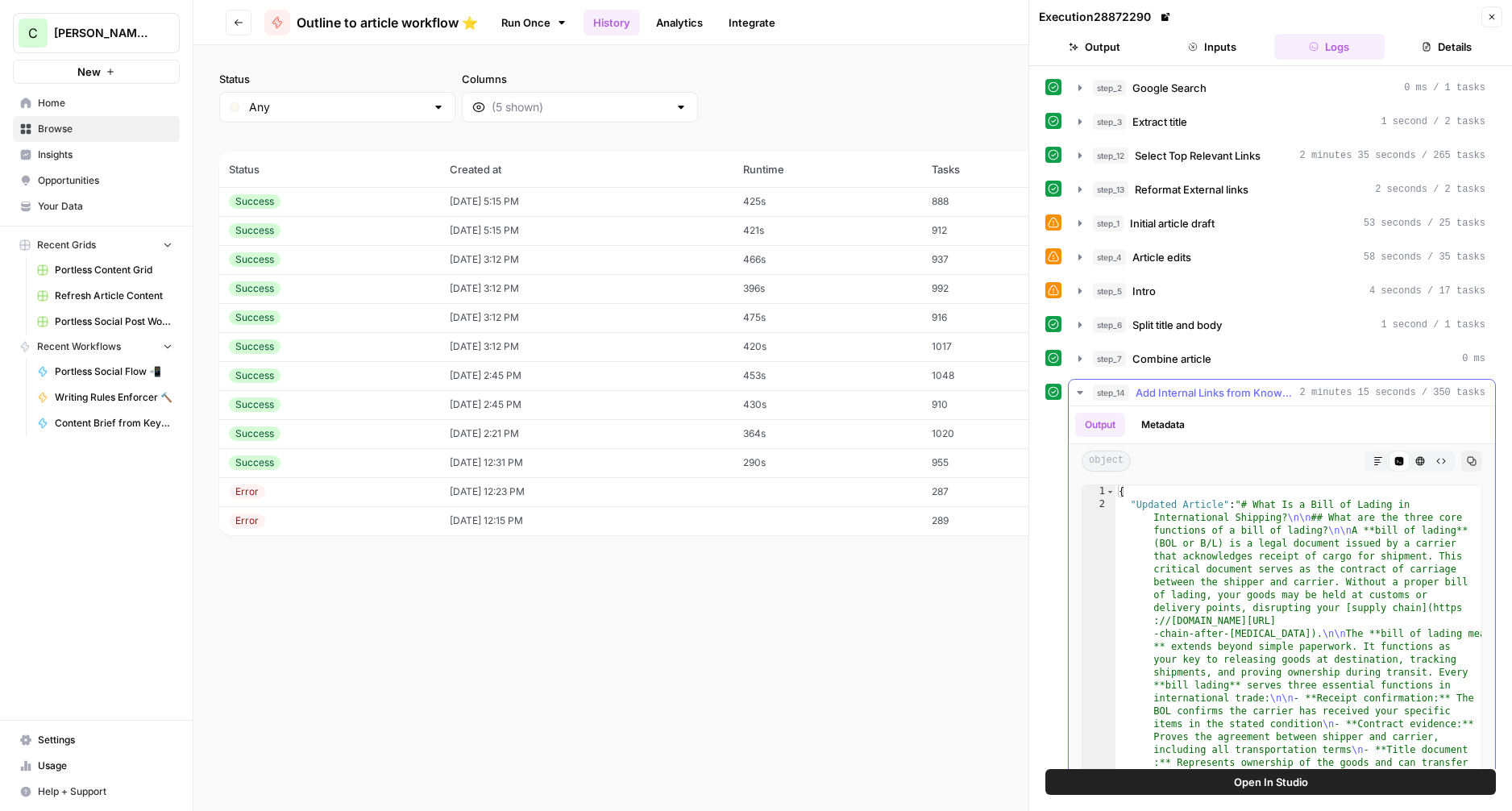
click at [1177, 396] on span "Add Internal Links from Knowledge Base" at bounding box center [1214, 392] width 158 height 16
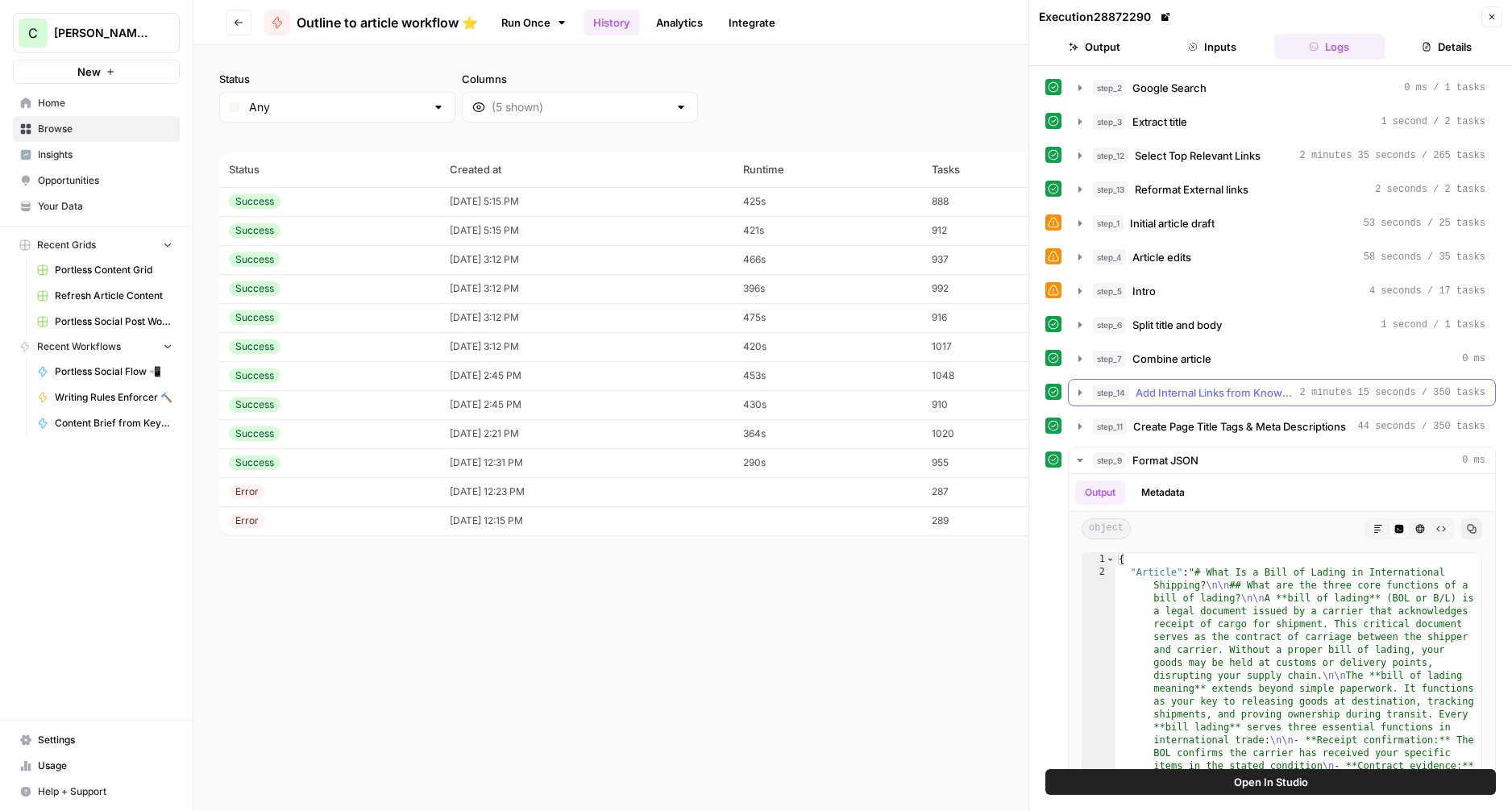
click at [1177, 396] on span "Add Internal Links from Knowledge Base" at bounding box center [1214, 392] width 158 height 16
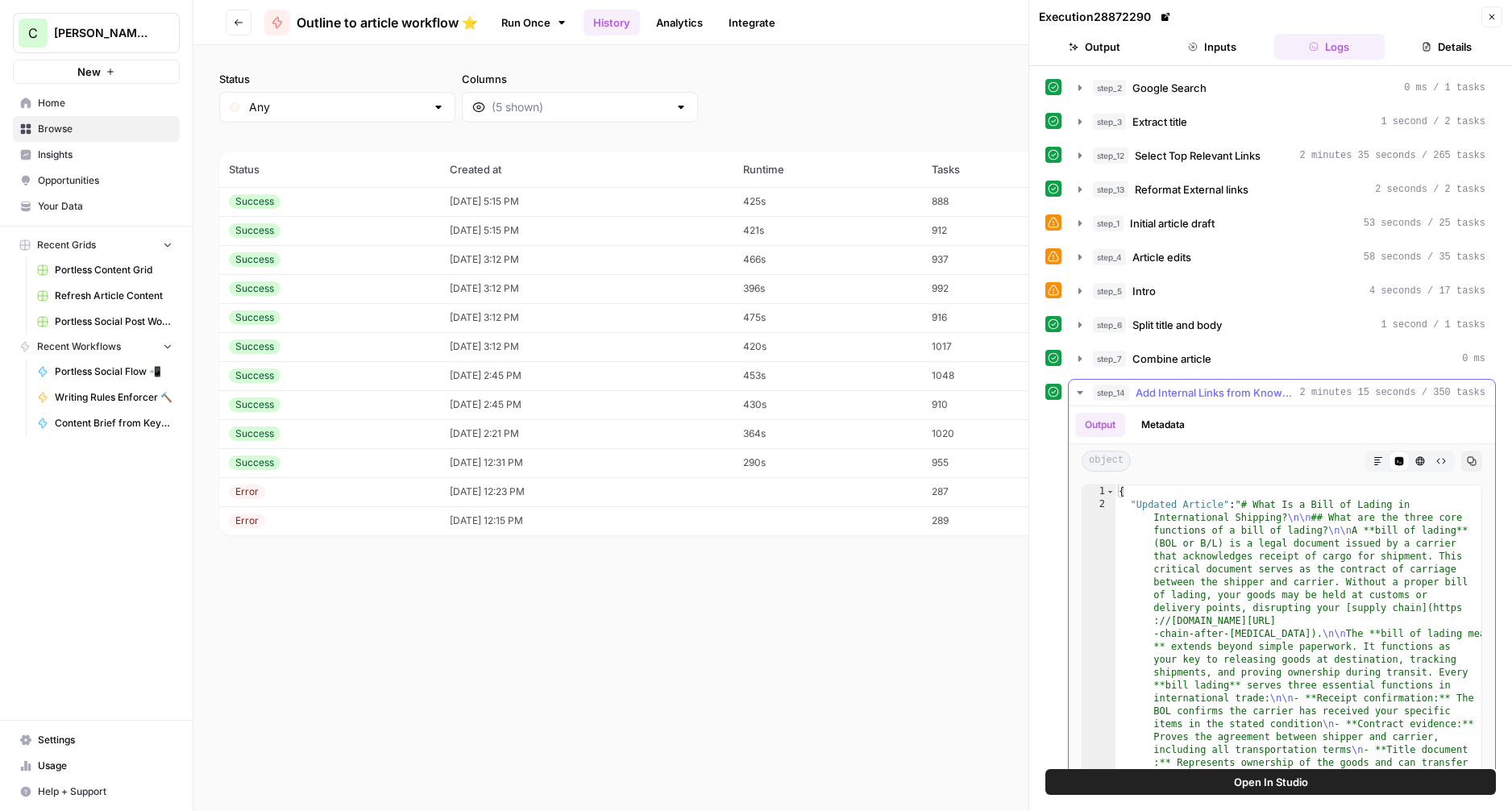
click at [1384, 457] on button "Markdown" at bounding box center [1378, 461] width 21 height 21
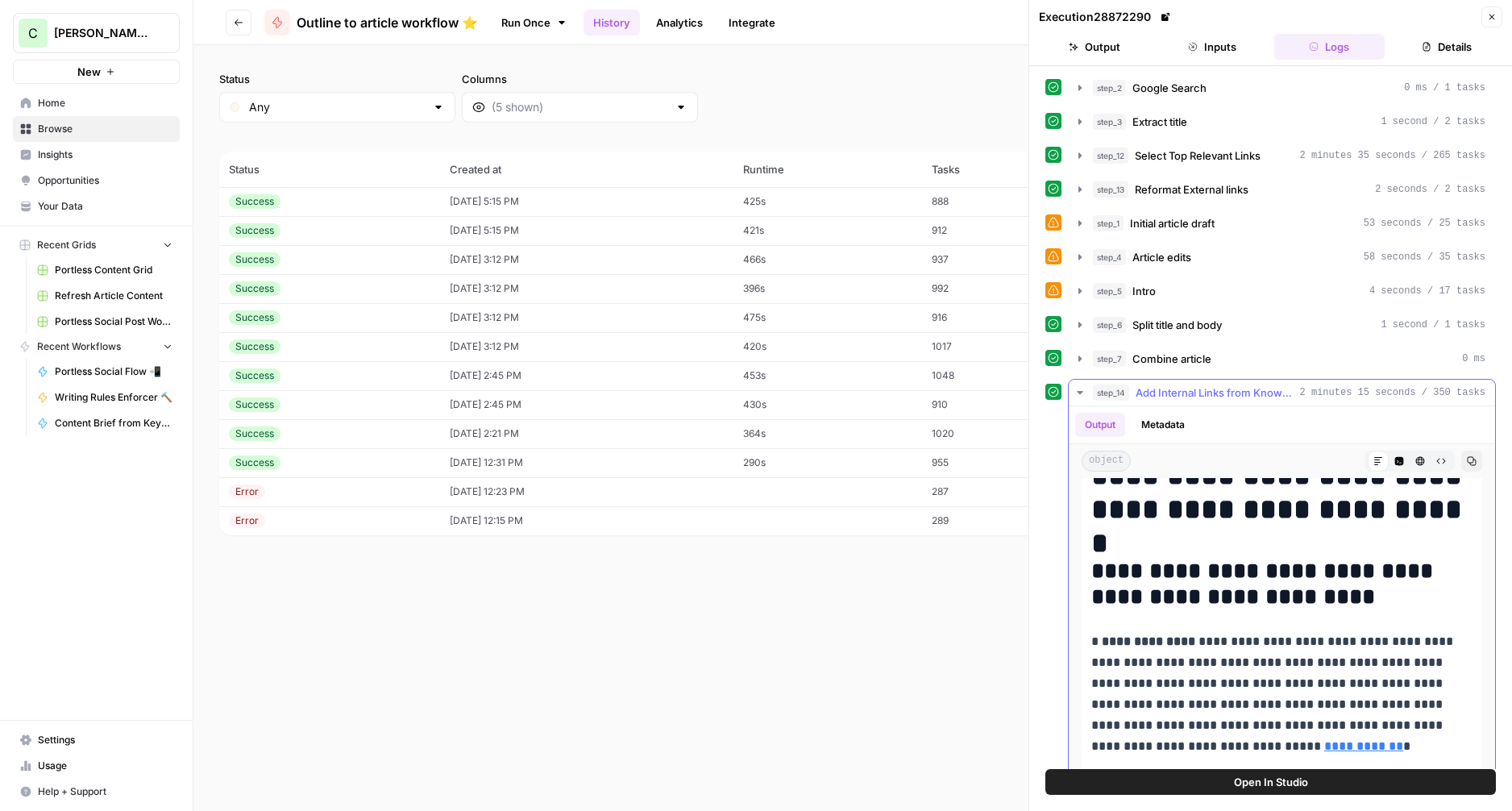
scroll to position [57, 0]
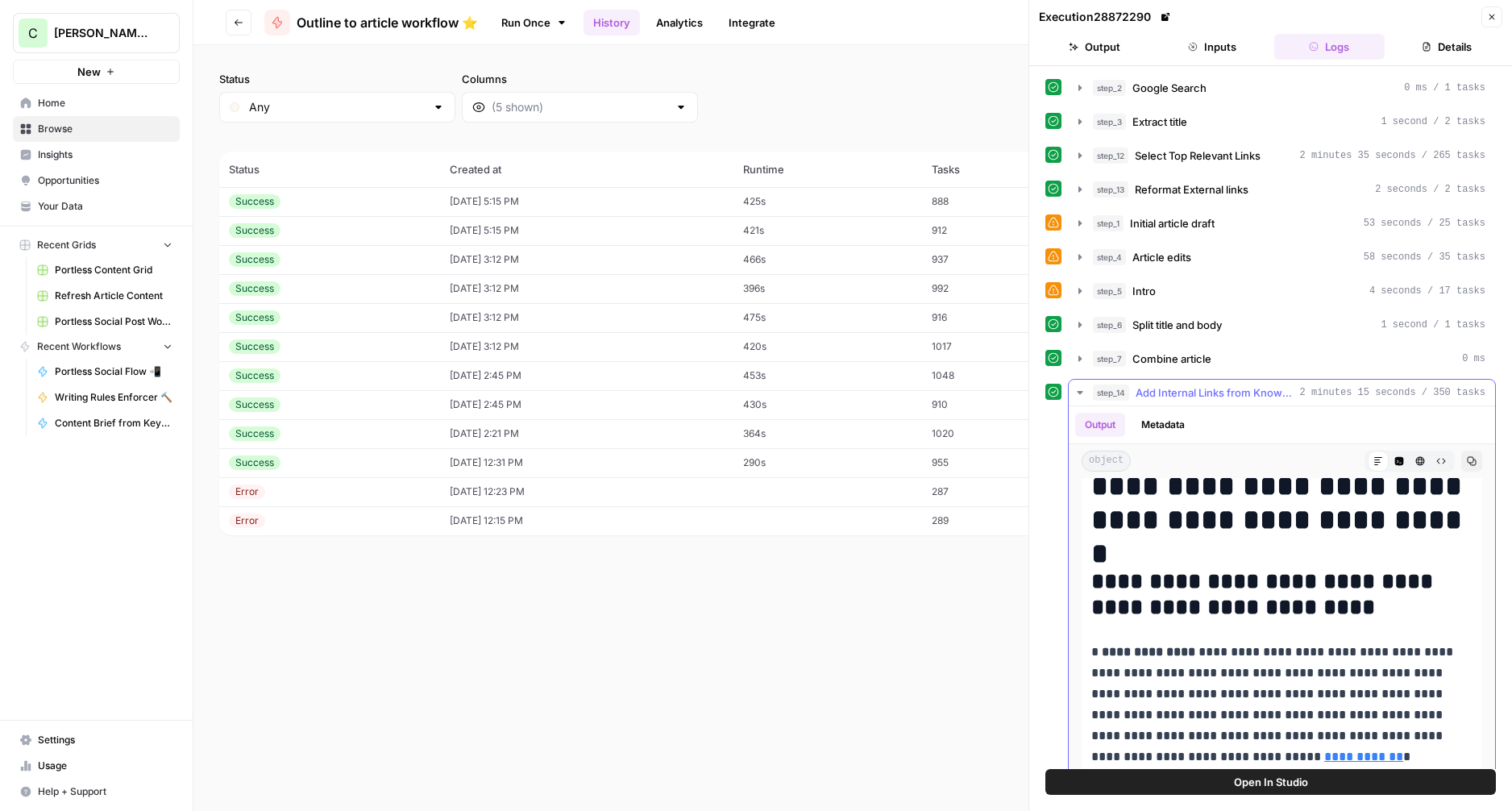
click at [1077, 391] on icon "button" at bounding box center [1079, 392] width 5 height 3
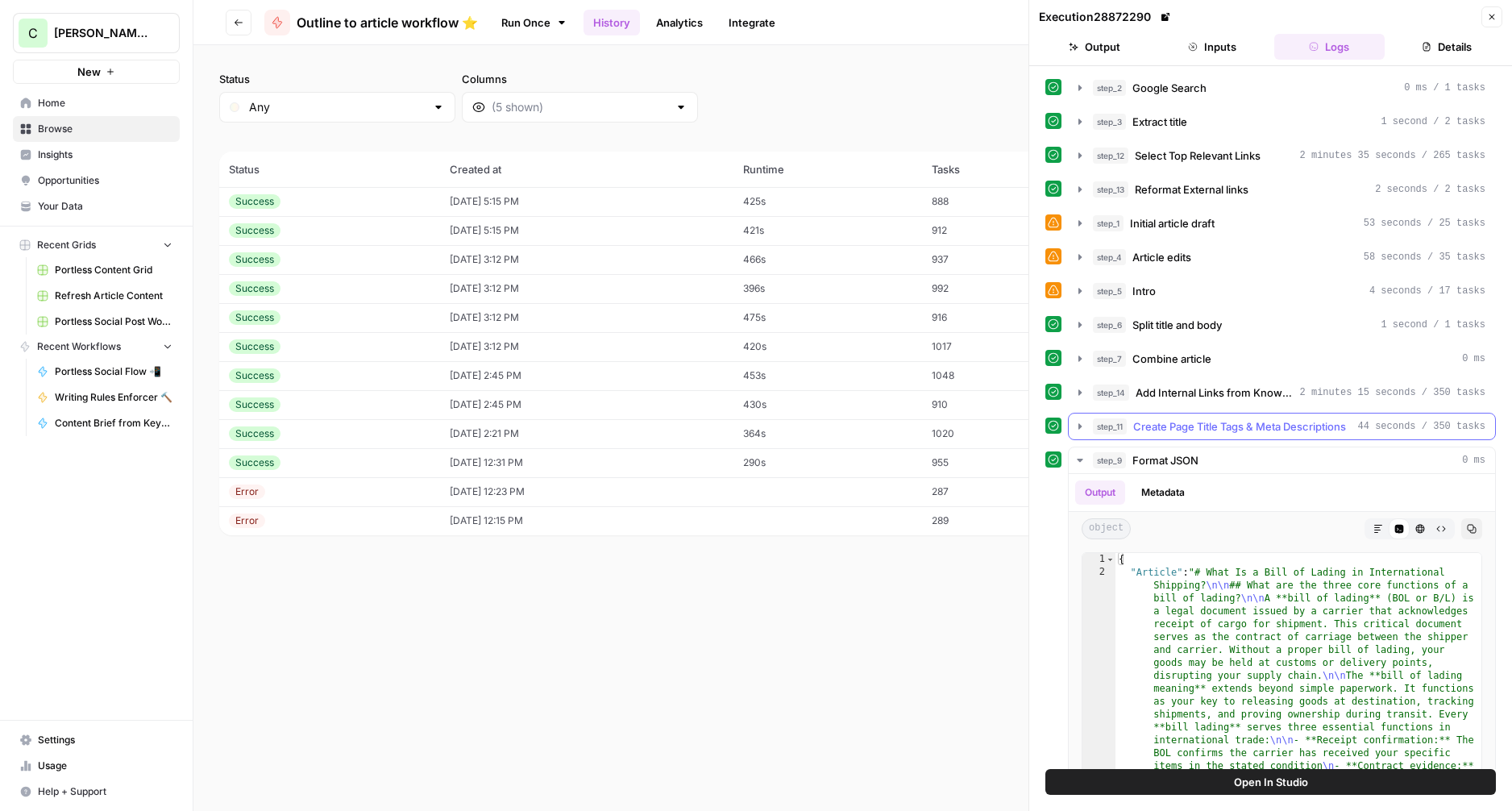
click at [1076, 424] on icon "button" at bounding box center [1079, 426] width 13 height 13
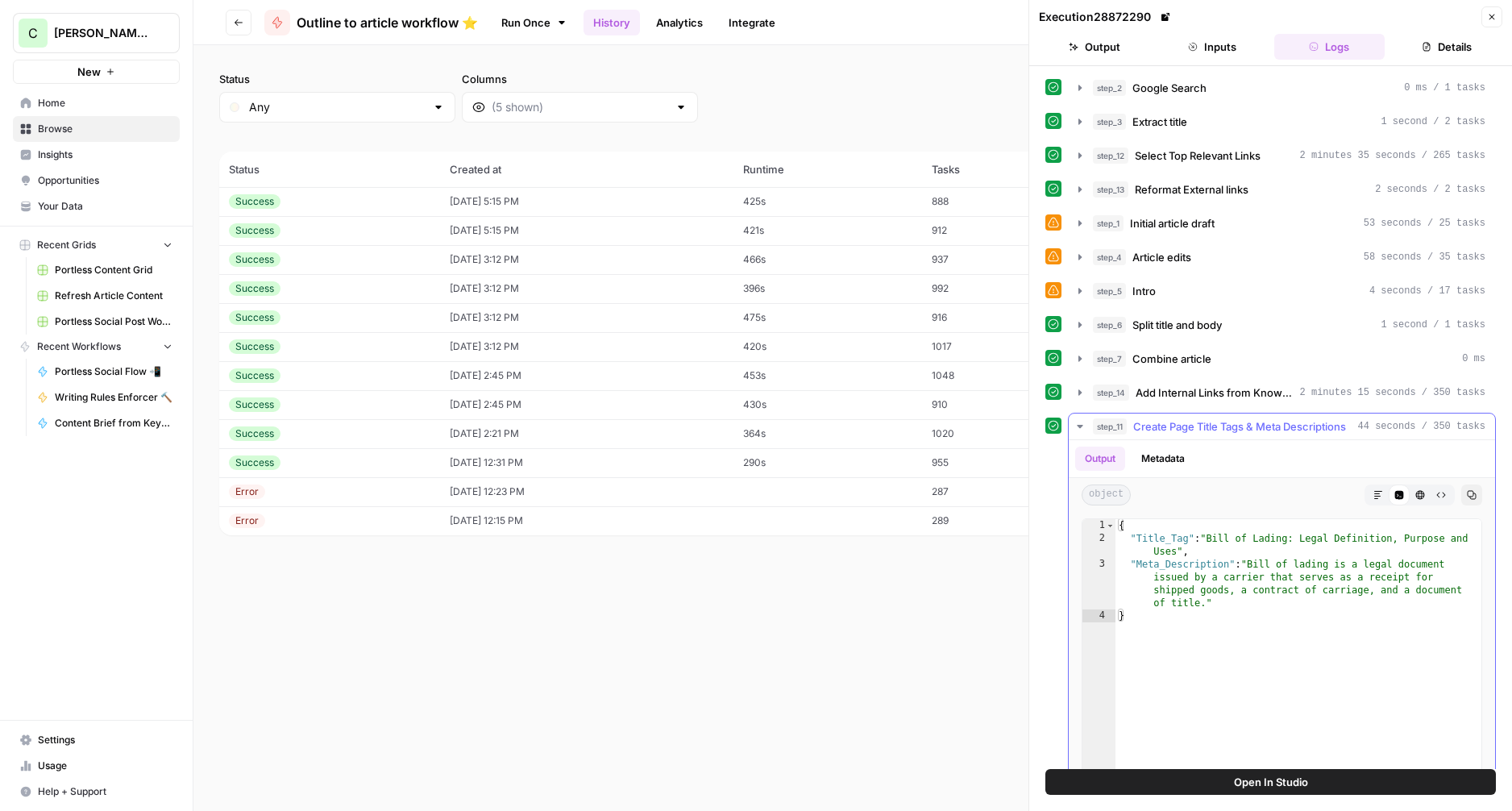
click at [1079, 425] on icon "button" at bounding box center [1079, 426] width 5 height 3
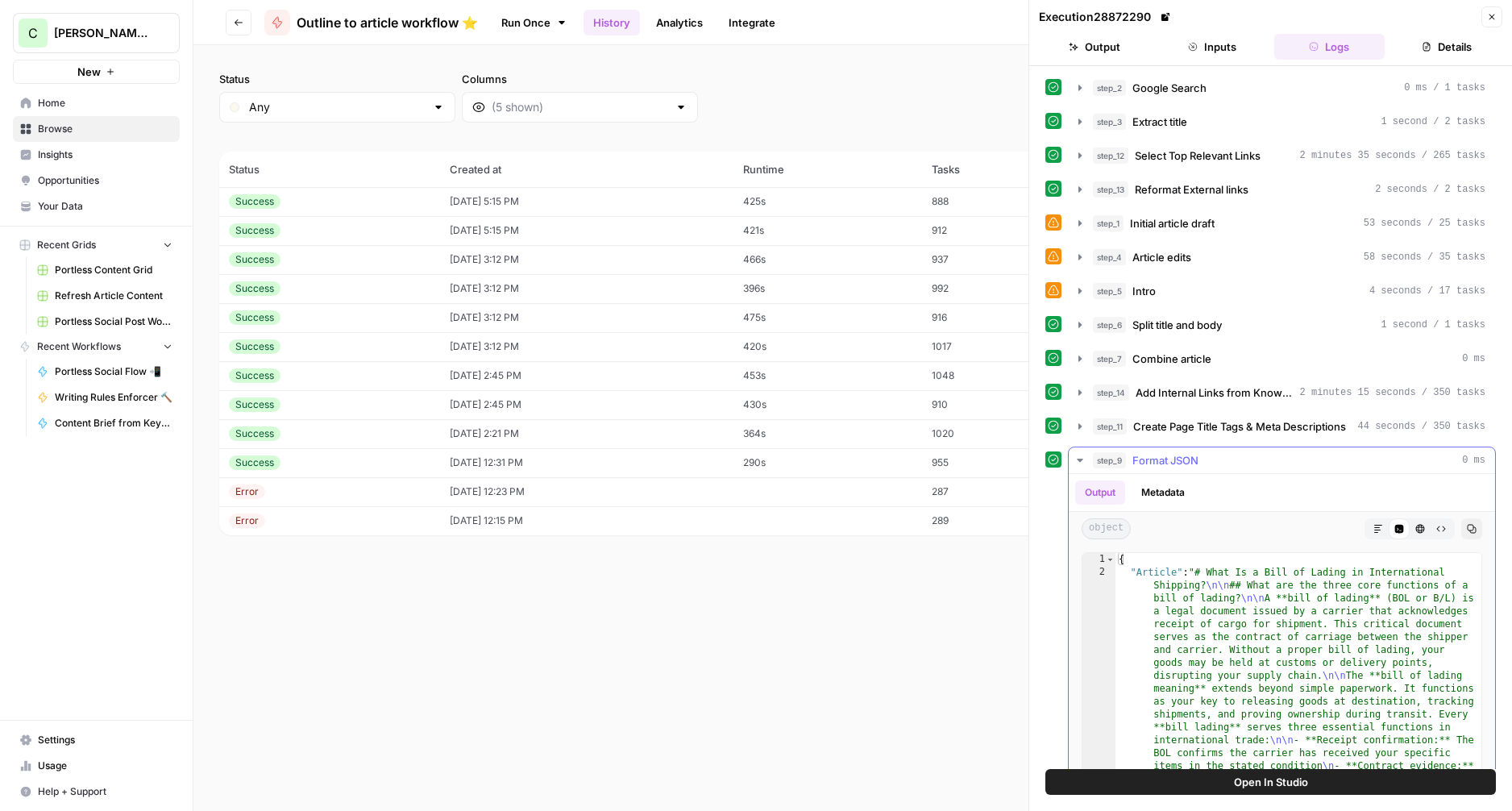
click at [1081, 454] on icon "button" at bounding box center [1079, 460] width 13 height 13
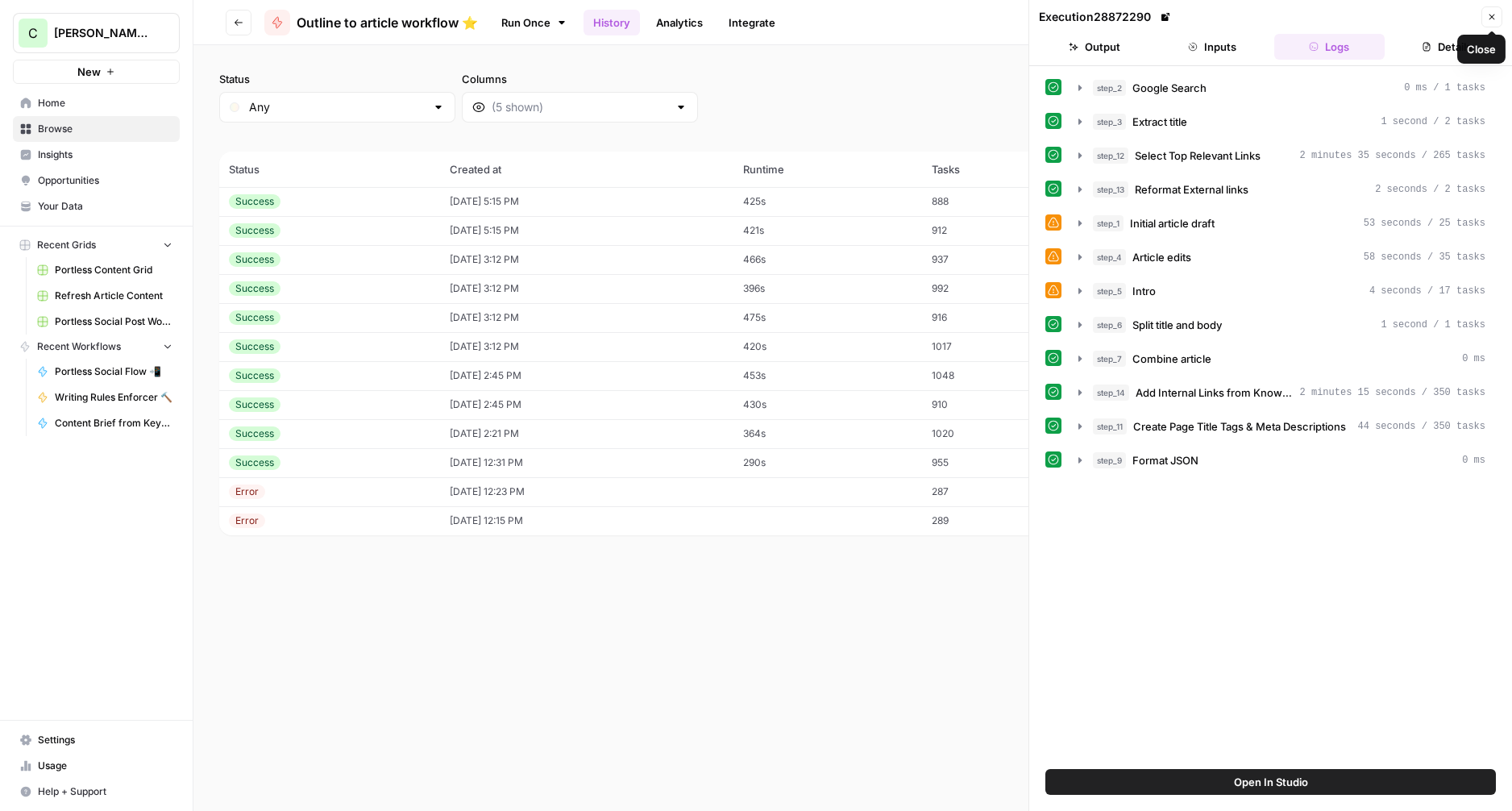
click at [1495, 13] on icon "button" at bounding box center [1491, 17] width 10 height 10
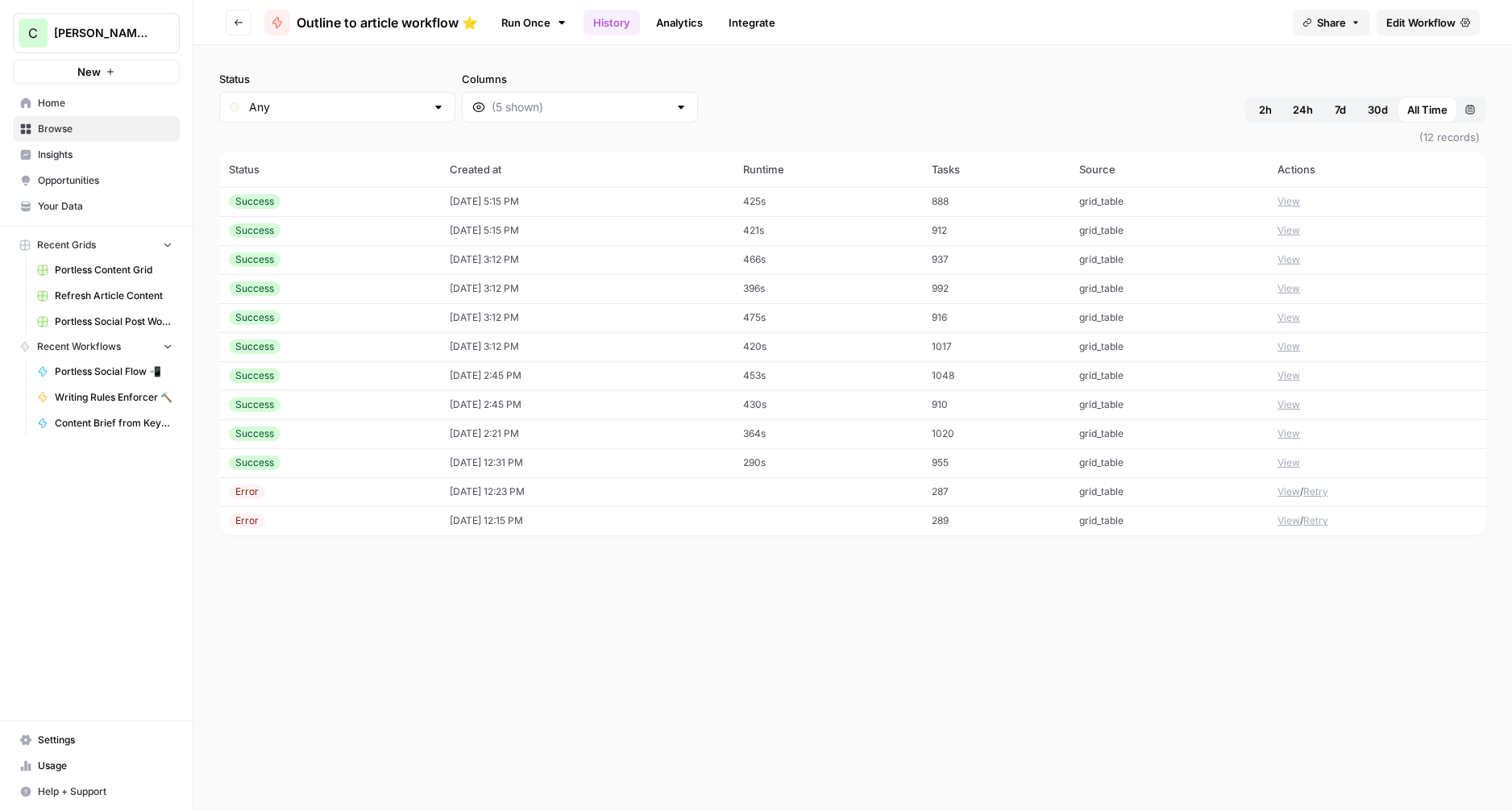
click at [1294, 404] on button "View" at bounding box center [1289, 405] width 23 height 15
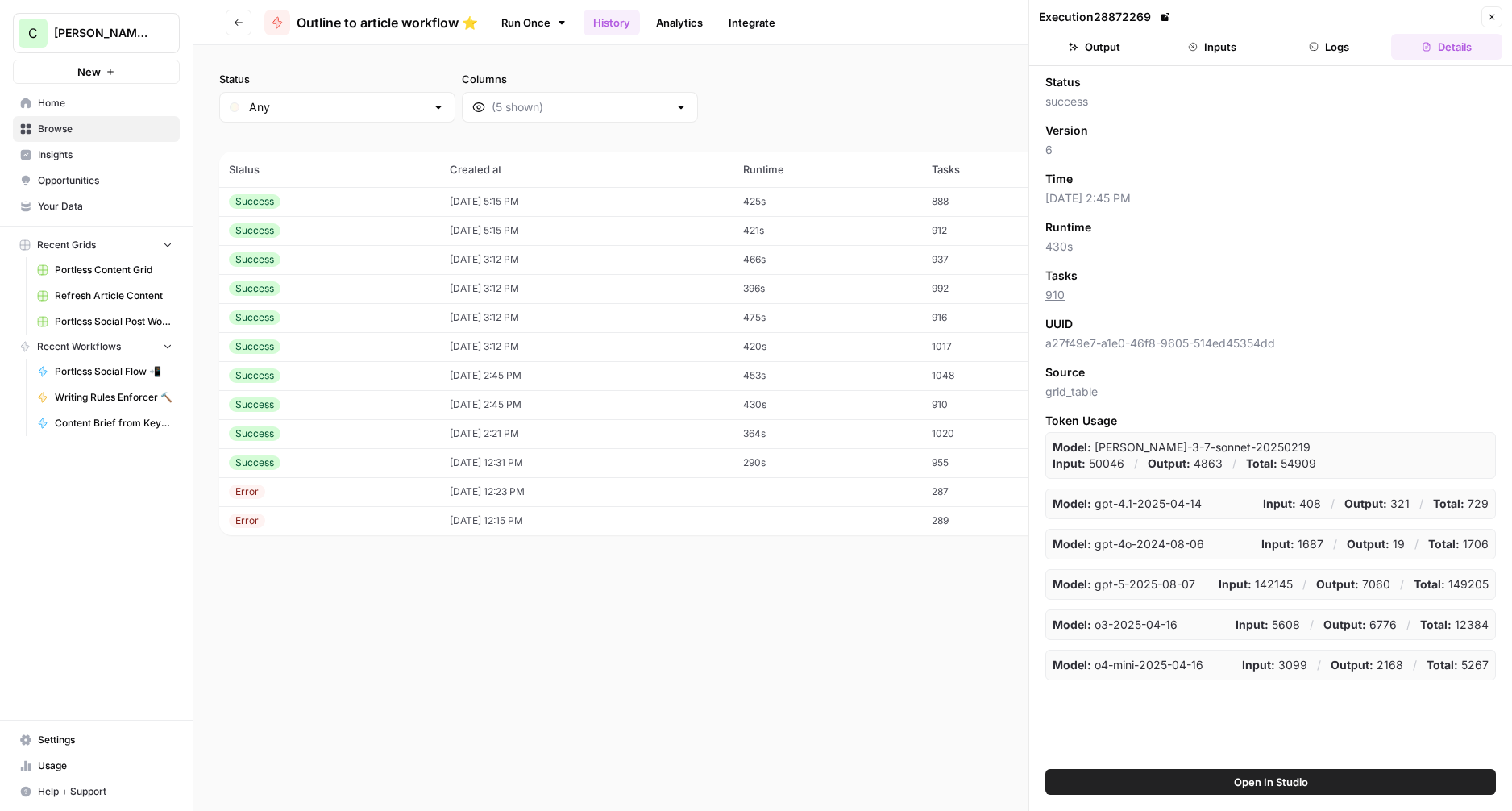
click at [1283, 778] on span "Open In Studio" at bounding box center [1271, 781] width 74 height 16
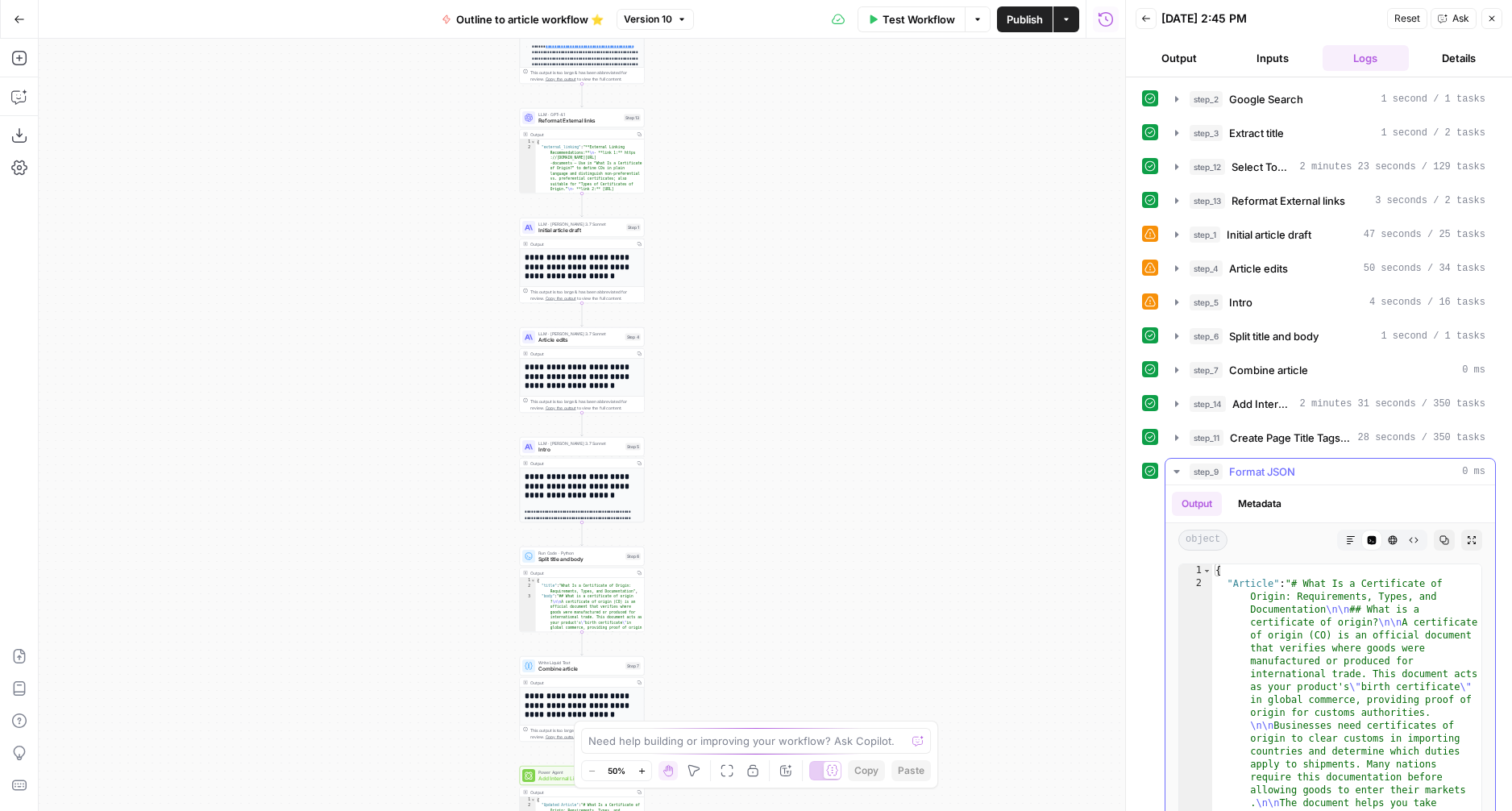
click at [1348, 537] on icon "button" at bounding box center [1350, 539] width 10 height 10
